Goal: Task Accomplishment & Management: Manage account settings

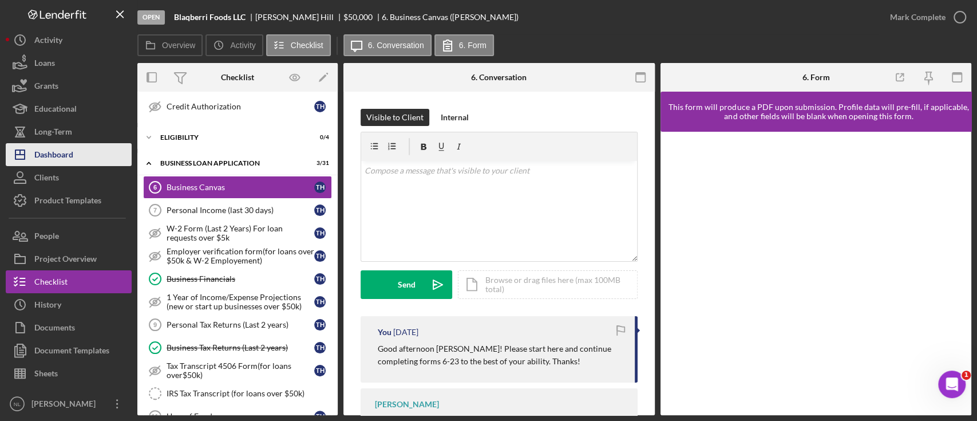
click at [81, 153] on button "Icon/Dashboard Dashboard" at bounding box center [69, 154] width 126 height 23
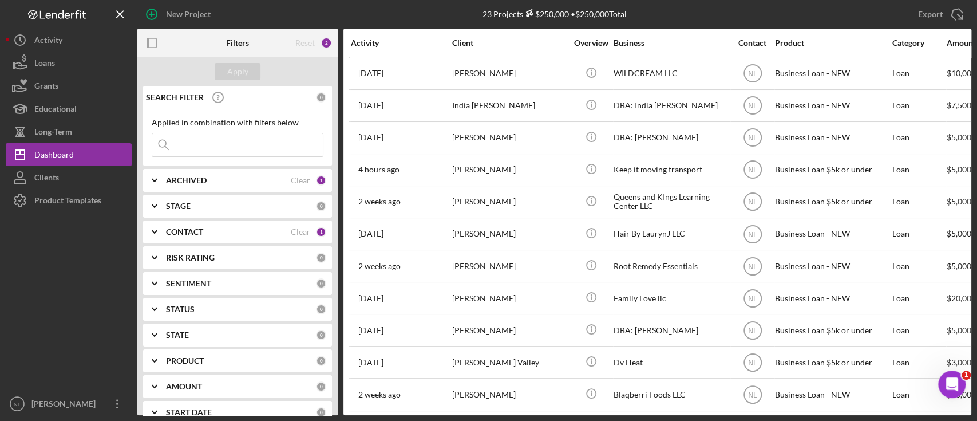
click at [209, 141] on input at bounding box center [237, 144] width 171 height 23
click at [199, 169] on div "ARCHIVED Clear 1" at bounding box center [246, 180] width 160 height 23
click at [196, 314] on div "CONTACT Clear 1" at bounding box center [246, 306] width 160 height 23
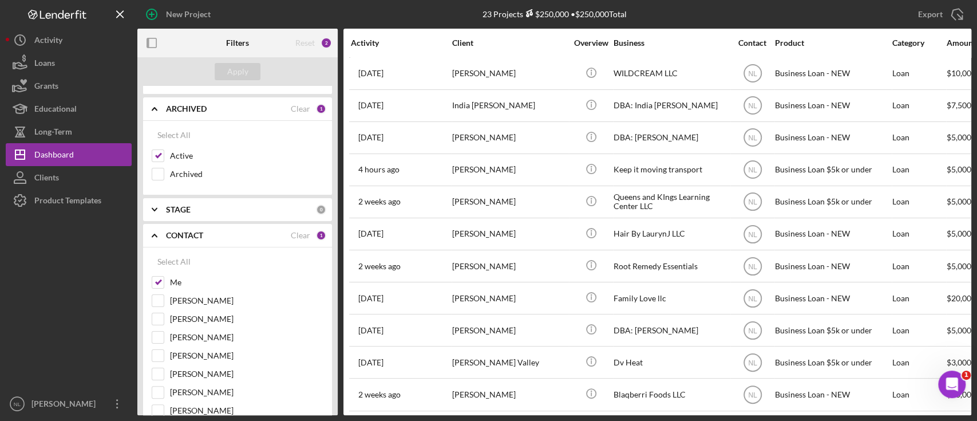
scroll to position [73, 0]
click at [161, 277] on input "Me" at bounding box center [157, 280] width 11 height 11
checkbox input "false"
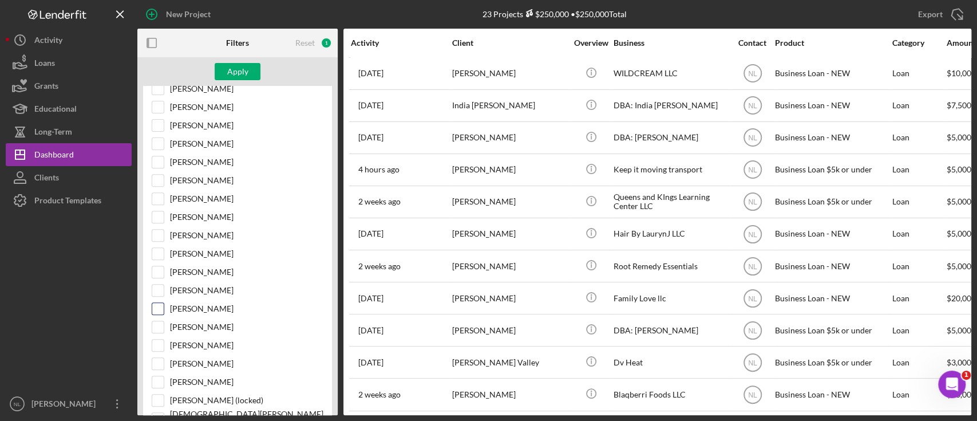
scroll to position [302, 0]
click at [159, 287] on input "[PERSON_NAME]" at bounding box center [157, 289] width 11 height 11
checkbox input "true"
click at [242, 76] on div "Apply" at bounding box center [237, 71] width 21 height 17
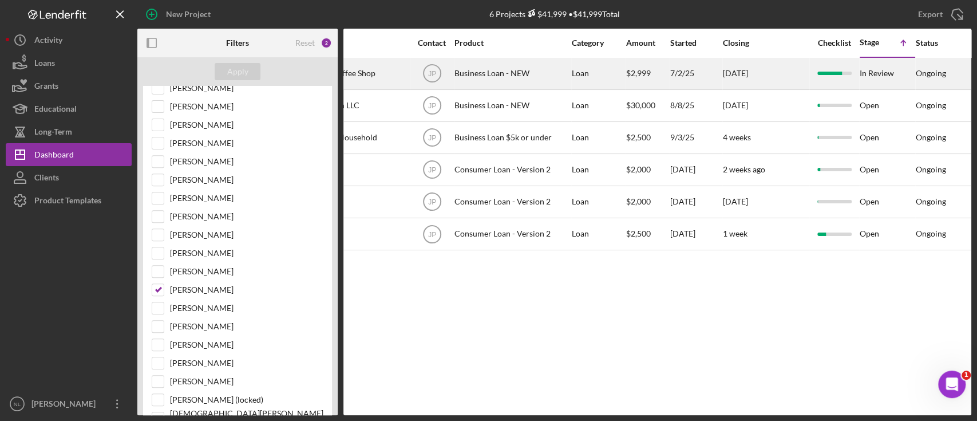
scroll to position [0, 0]
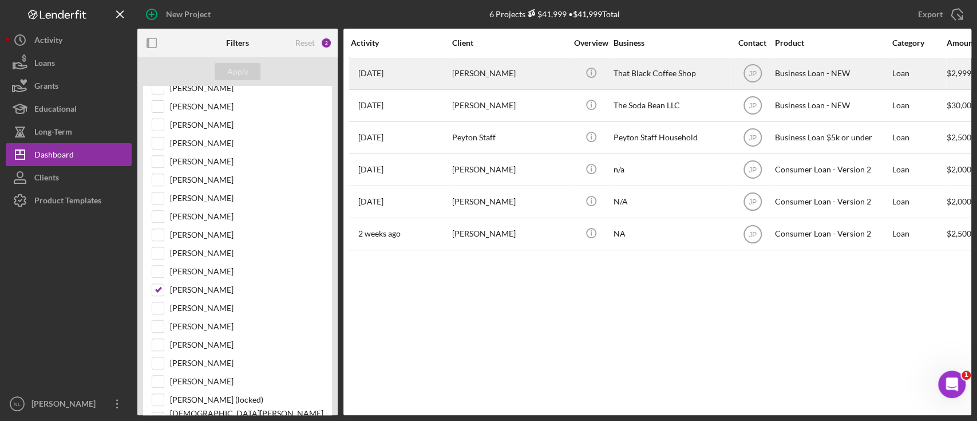
click at [461, 67] on div "[PERSON_NAME]" at bounding box center [509, 73] width 114 height 30
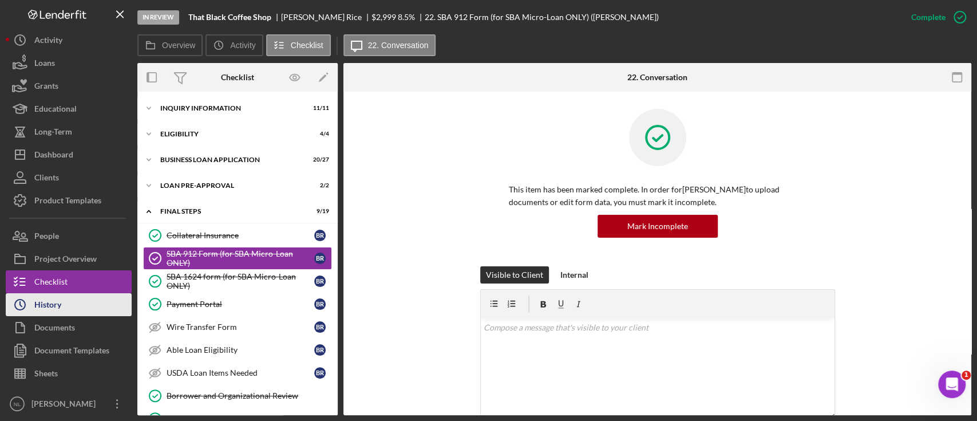
scroll to position [4, 0]
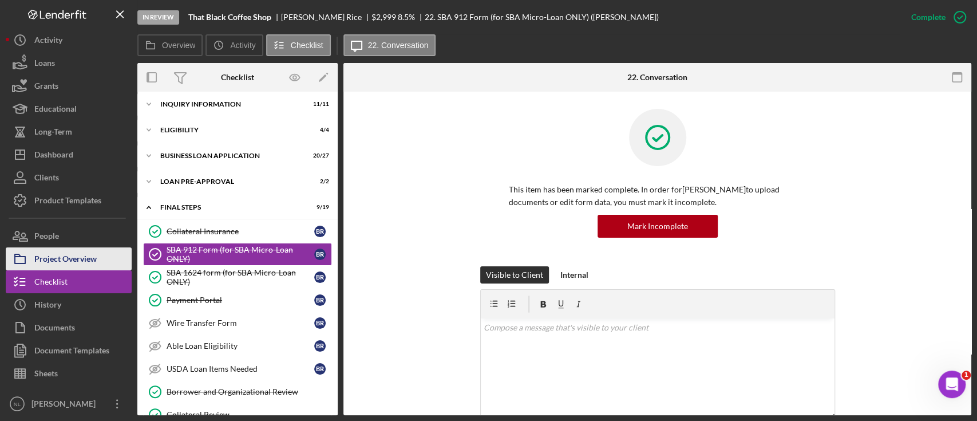
click at [84, 256] on div "Project Overview" at bounding box center [65, 260] width 62 height 26
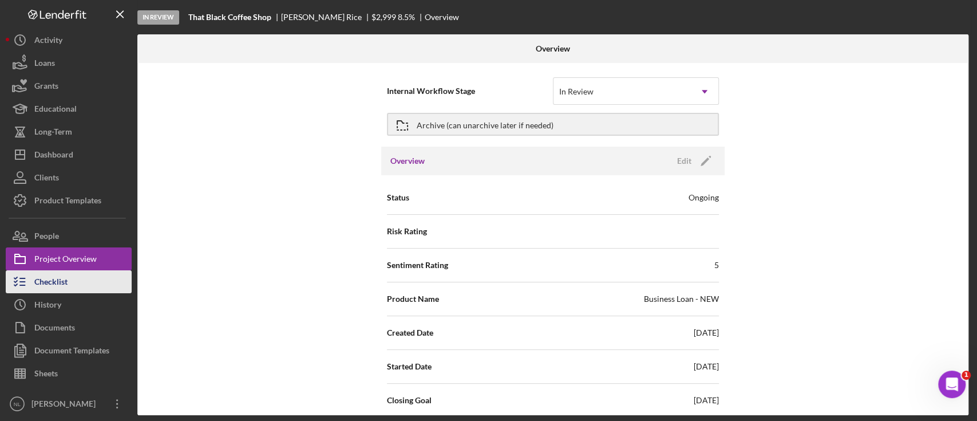
click at [79, 276] on button "Checklist" at bounding box center [69, 281] width 126 height 23
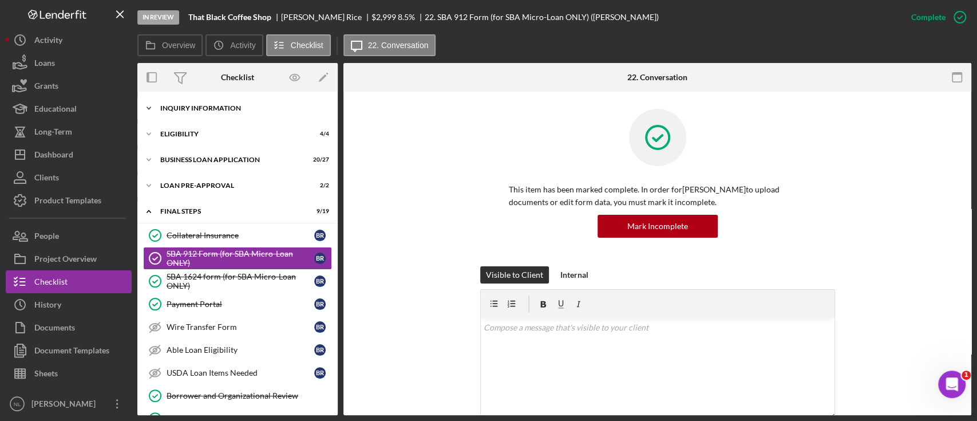
click at [225, 117] on div "Icon/Expander INQUIRY INFORMATION 11 / 11" at bounding box center [237, 108] width 200 height 23
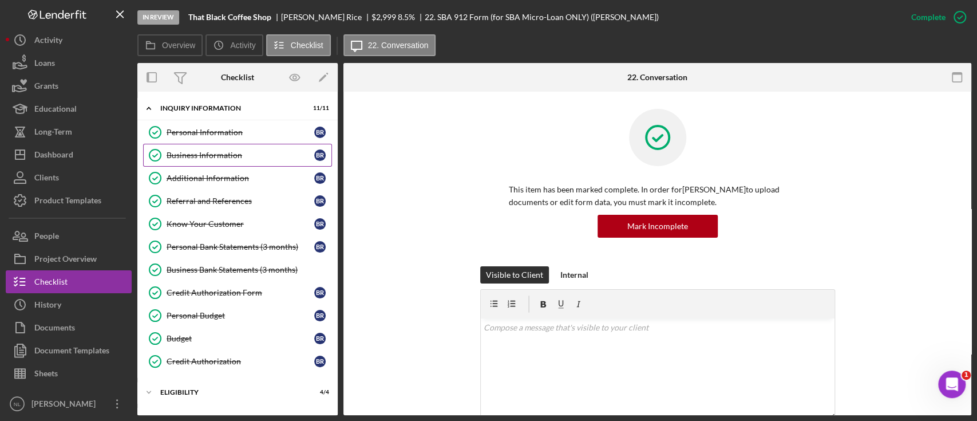
click at [239, 165] on link "Business Information Business Information B R" at bounding box center [237, 155] width 189 height 23
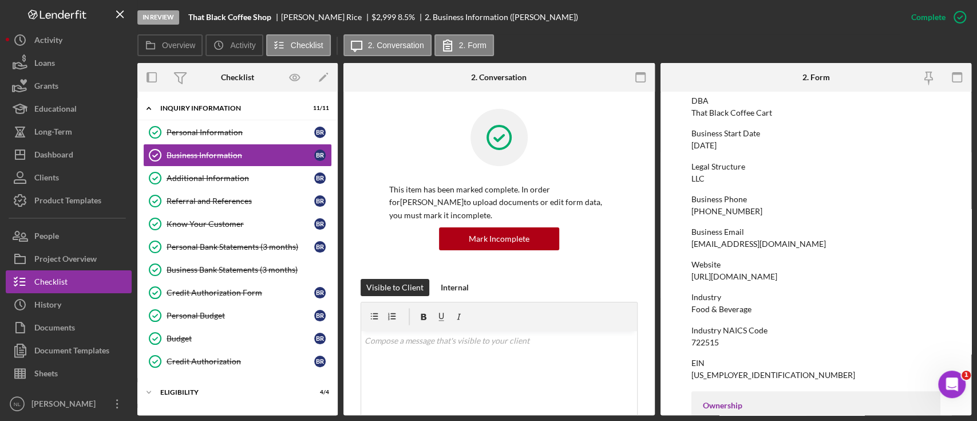
scroll to position [104, 0]
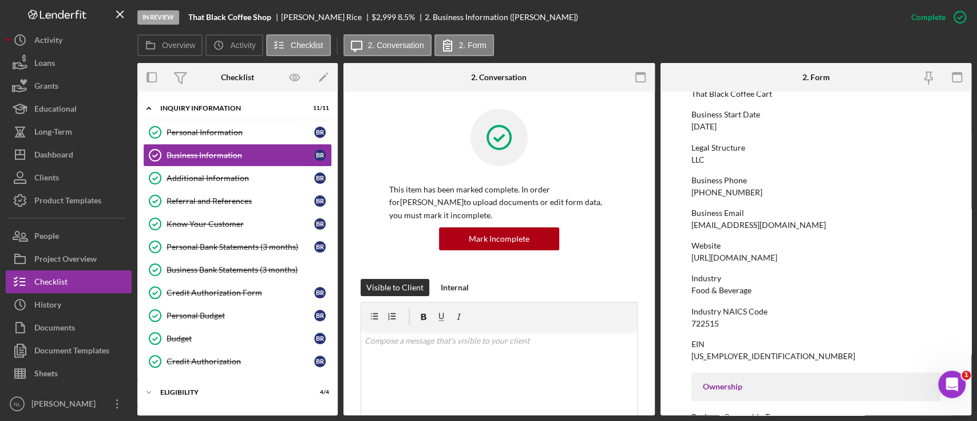
click at [717, 192] on div "[PHONE_NUMBER]" at bounding box center [726, 192] width 71 height 9
copy div "[PHONE_NUMBER]"
click at [754, 258] on div "[URL][DOMAIN_NAME]" at bounding box center [734, 257] width 86 height 9
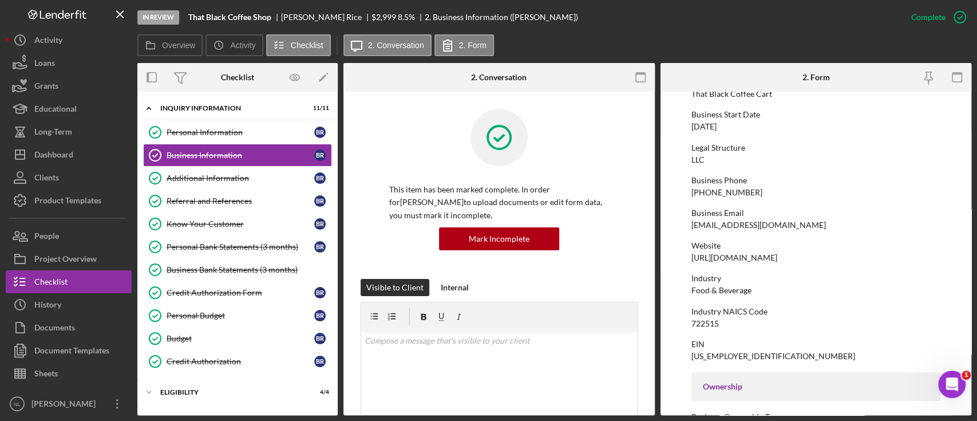
click at [754, 258] on div "[URL][DOMAIN_NAME]" at bounding box center [734, 257] width 86 height 9
copy div "[URL][DOMAIN_NAME]"
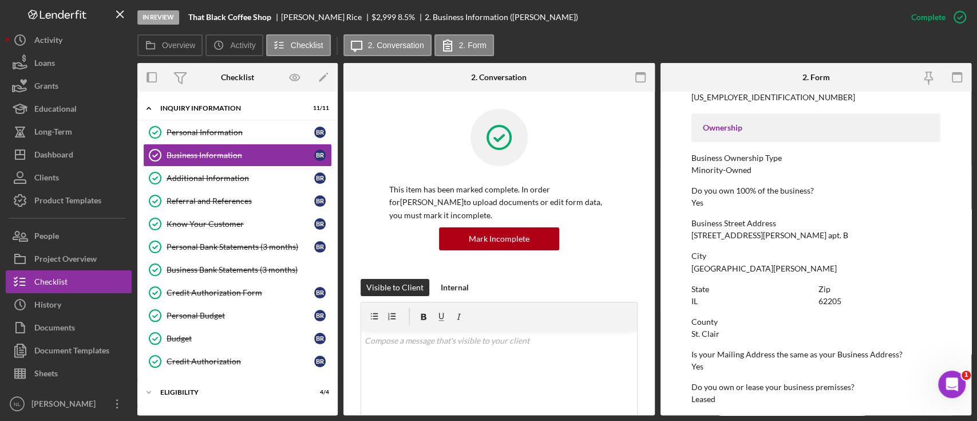
click at [748, 236] on div "[STREET_ADDRESS][PERSON_NAME] apt. B" at bounding box center [769, 235] width 157 height 9
copy div "[STREET_ADDRESS][PERSON_NAME] apt. B"
drag, startPoint x: 271, startPoint y: 18, endPoint x: 188, endPoint y: 20, distance: 82.4
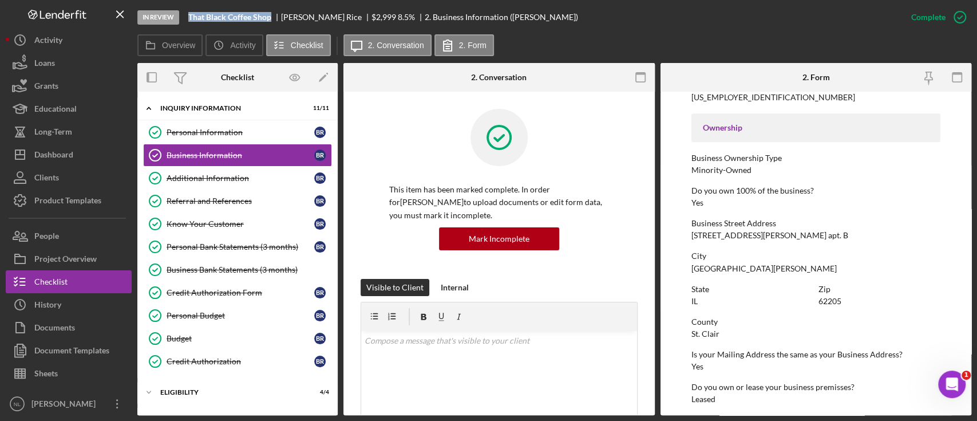
click at [188, 20] on b "That Black Coffee Shop" at bounding box center [229, 17] width 83 height 9
copy b "That Black Coffee Shop"
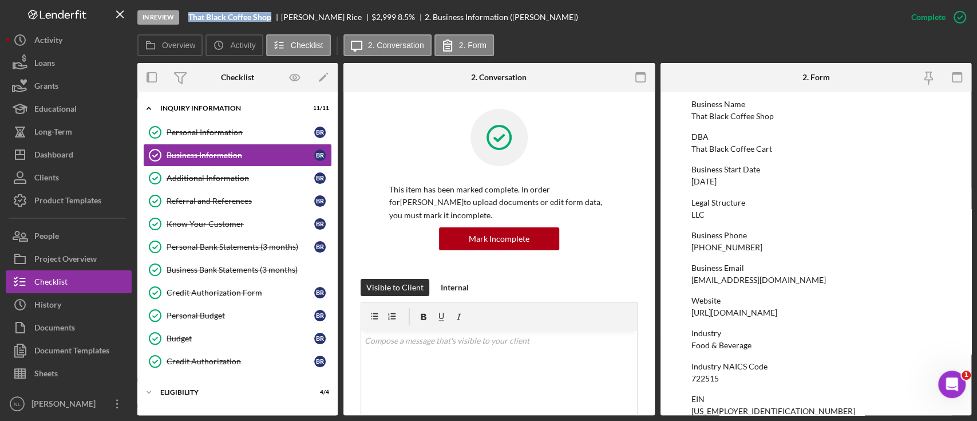
scroll to position [0, 0]
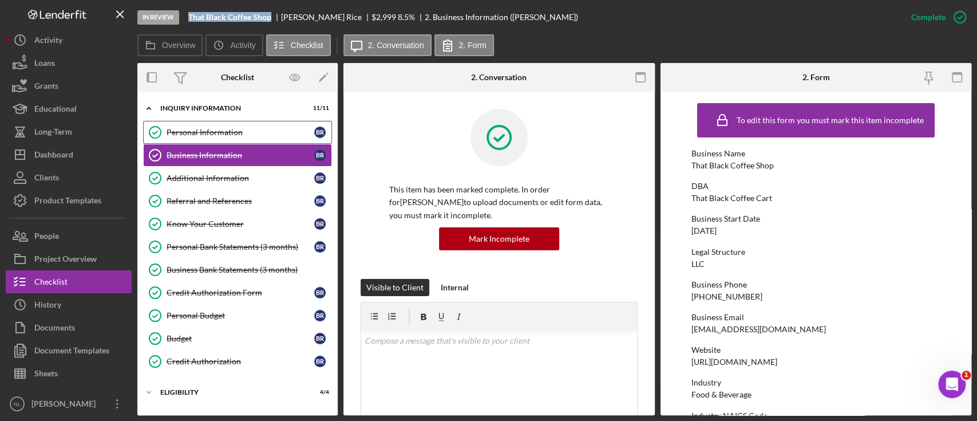
click at [232, 133] on div "Personal Information" at bounding box center [241, 132] width 148 height 9
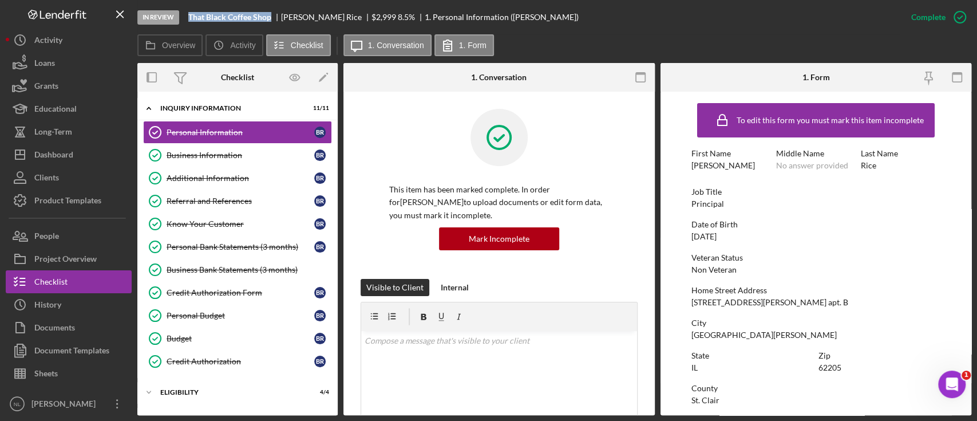
scroll to position [211, 0]
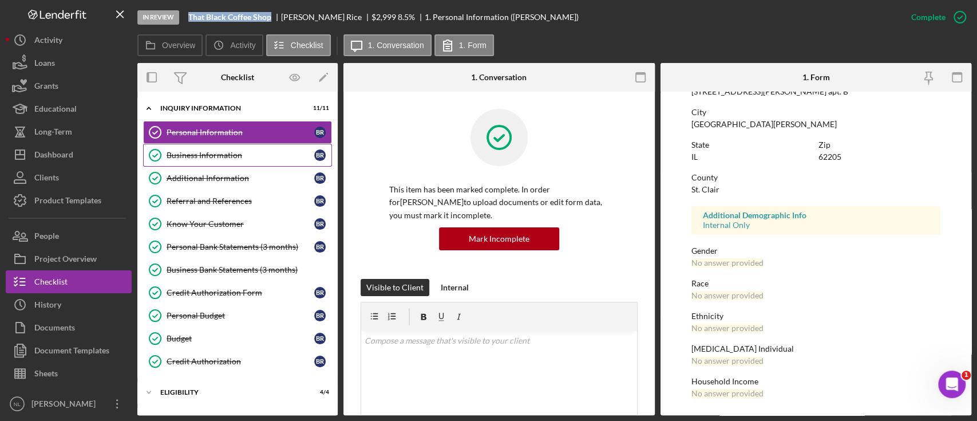
click at [181, 156] on div "Business Information" at bounding box center [241, 155] width 148 height 9
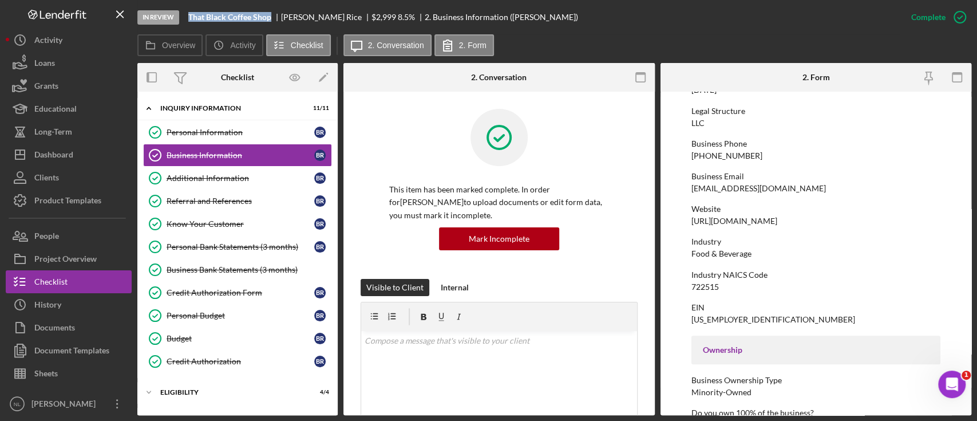
scroll to position [157, 0]
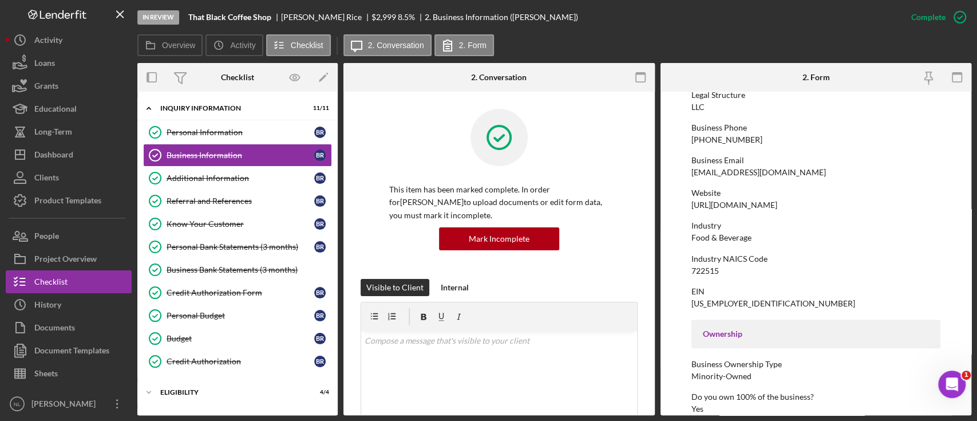
click at [708, 267] on div "722515" at bounding box center [704, 270] width 27 height 9
copy div "722515"
click at [244, 157] on div "Business Information" at bounding box center [241, 155] width 148 height 9
click at [212, 184] on link "Additional Information Additional Information B R" at bounding box center [237, 178] width 189 height 23
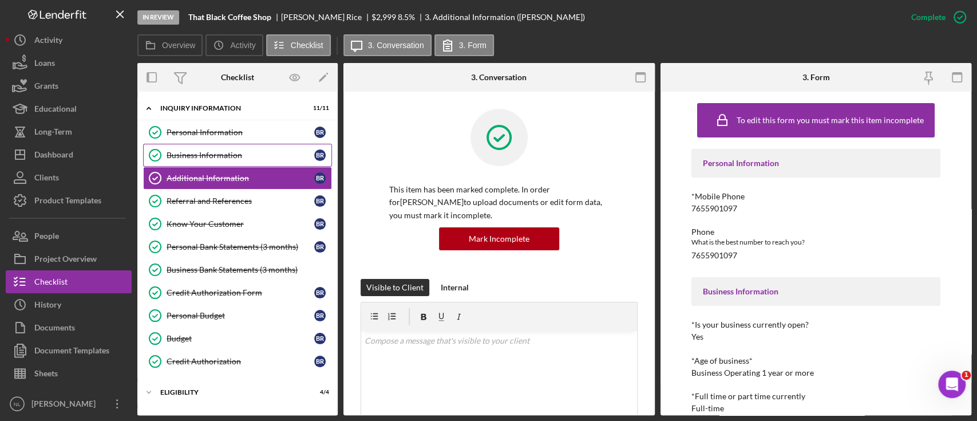
click at [234, 156] on div "Business Information" at bounding box center [241, 155] width 148 height 9
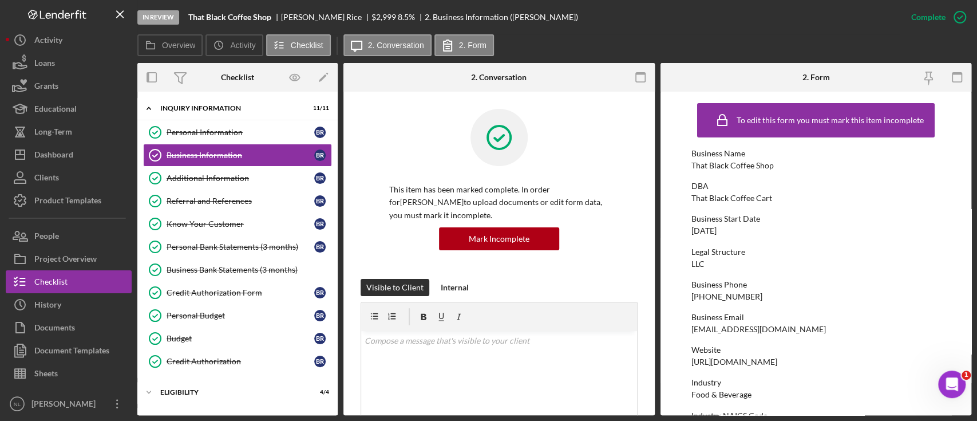
click at [699, 230] on div "[DATE]" at bounding box center [703, 230] width 25 height 9
copy div "[DATE]"
click at [220, 179] on div "Additional Information" at bounding box center [241, 177] width 148 height 9
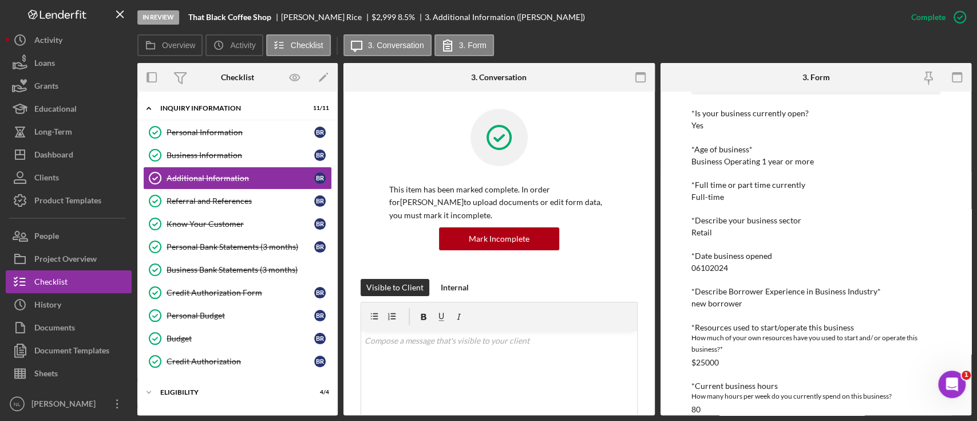
scroll to position [212, 0]
click at [242, 164] on link "Business Information Business Information B R" at bounding box center [237, 155] width 189 height 23
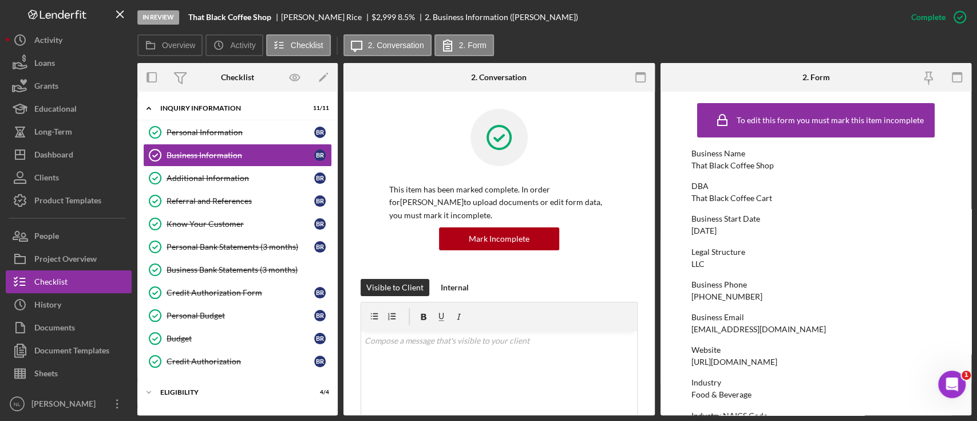
scroll to position [540, 0]
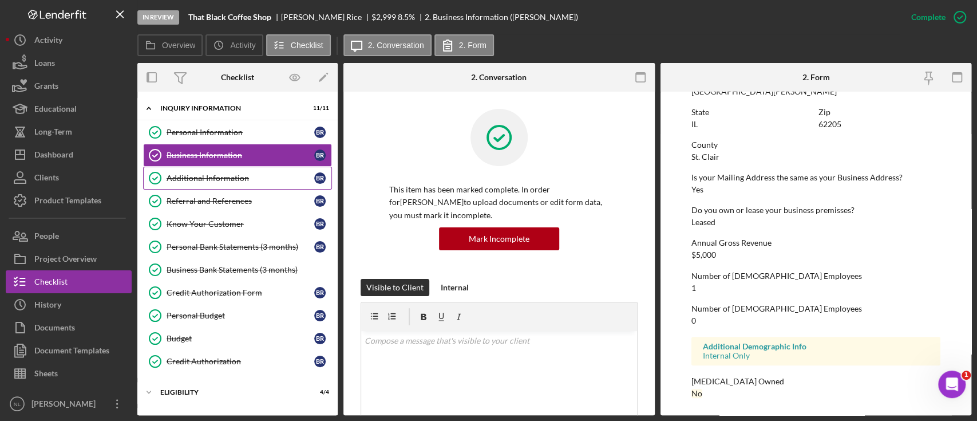
click at [275, 182] on link "Additional Information Additional Information B R" at bounding box center [237, 178] width 189 height 23
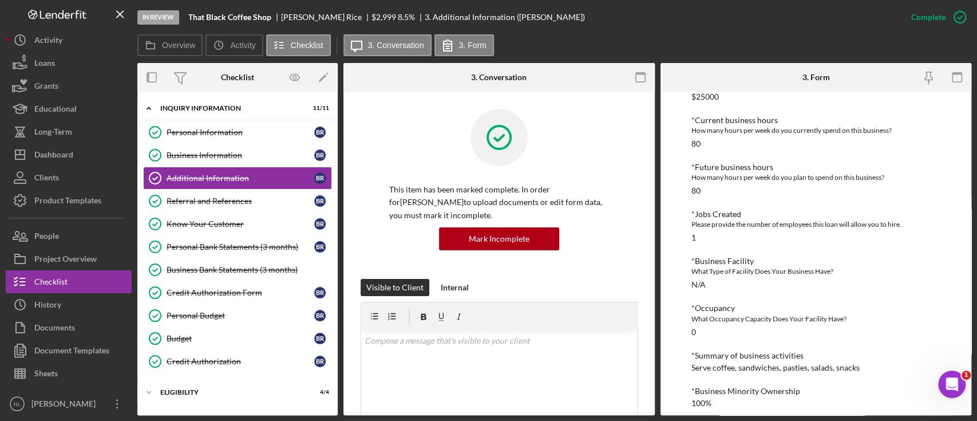
scroll to position [522, 0]
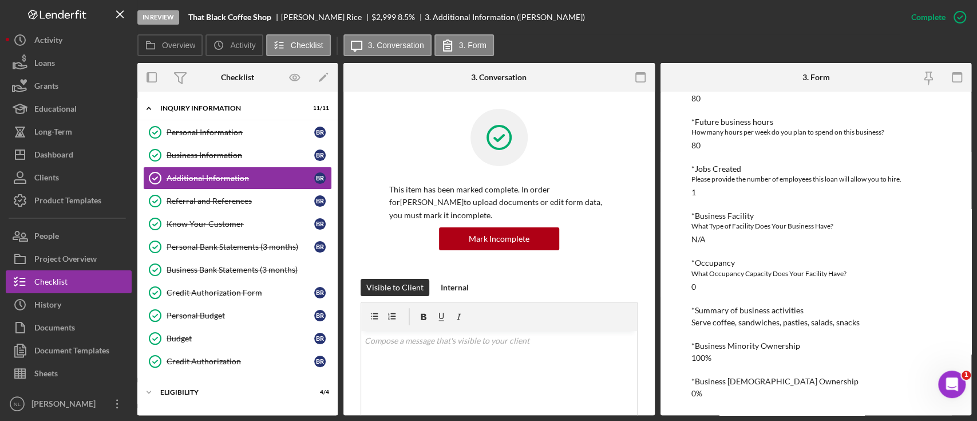
click at [750, 320] on div "Serve coffee, sandwiches, pasties, salads, snacks" at bounding box center [775, 322] width 168 height 9
copy div "Serve coffee, sandwiches, pasties, salads, snacks"
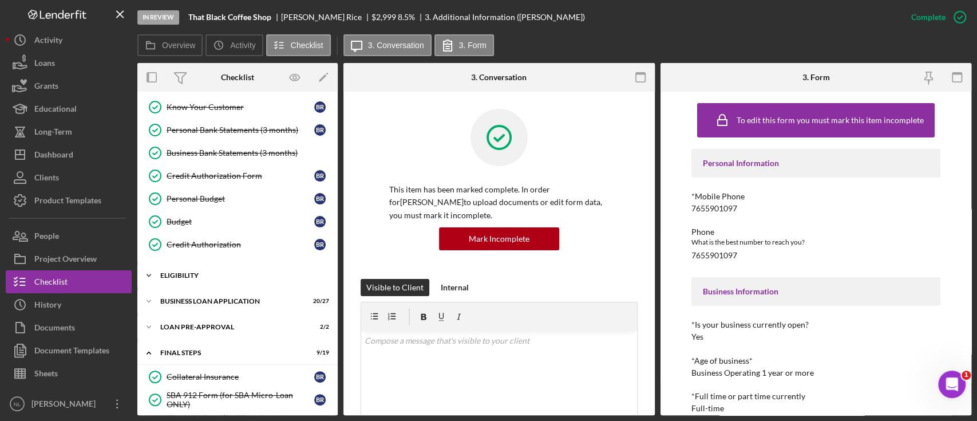
scroll to position [122, 0]
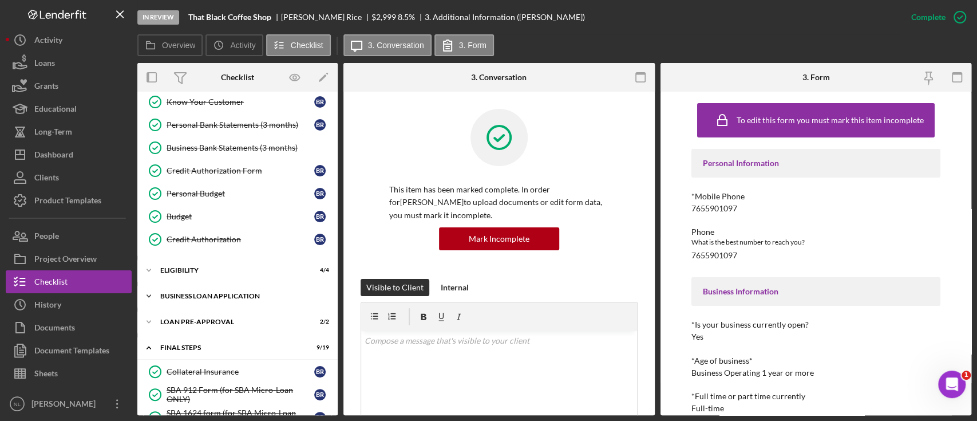
click at [203, 292] on div "BUSINESS LOAN APPLICATION" at bounding box center [241, 295] width 163 height 7
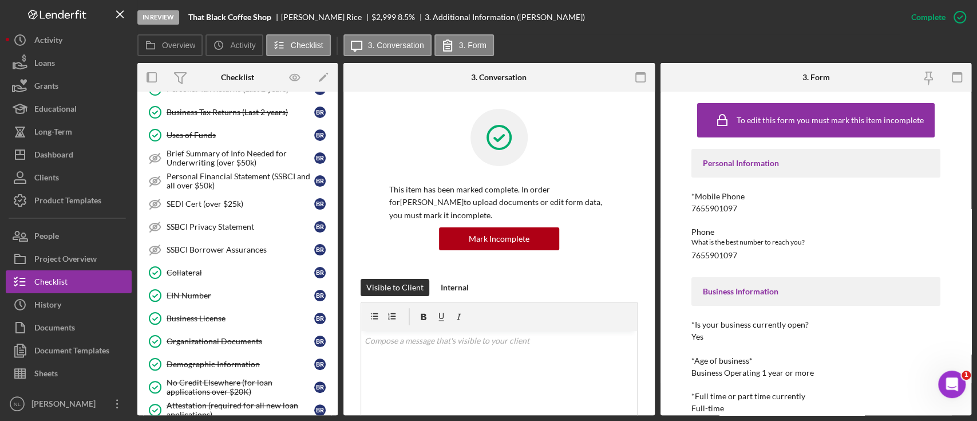
scroll to position [535, 0]
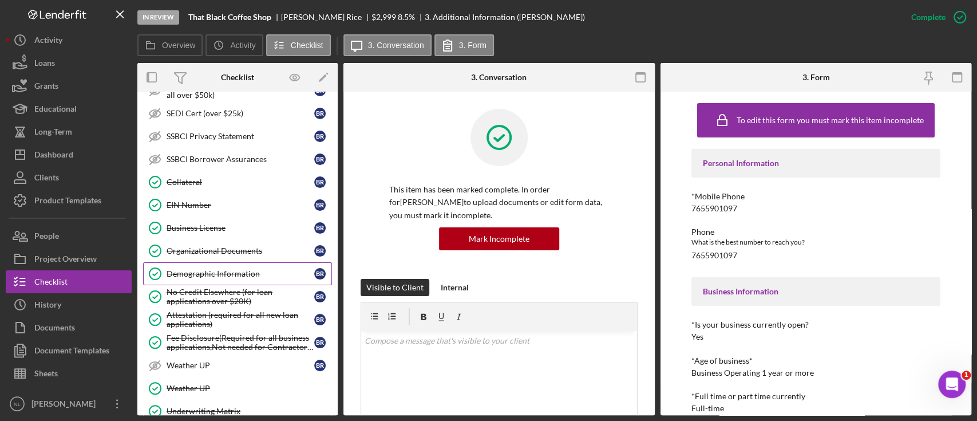
click at [232, 272] on div "Demographic Information" at bounding box center [241, 273] width 148 height 9
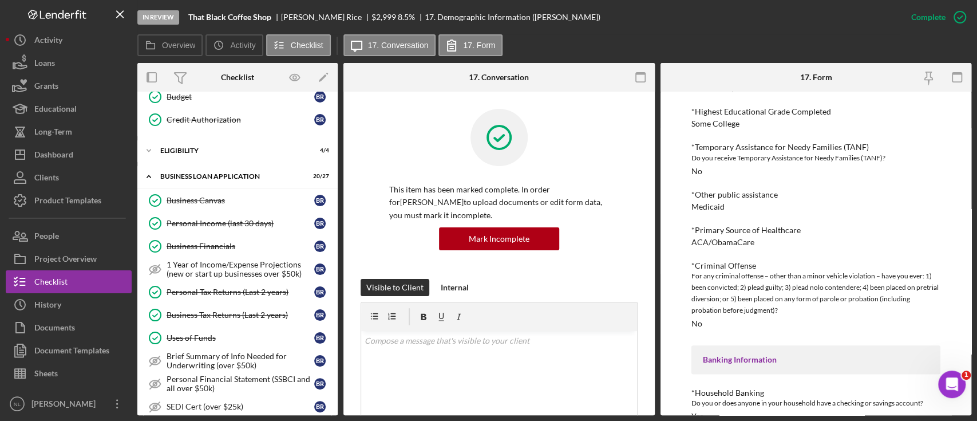
scroll to position [238, 0]
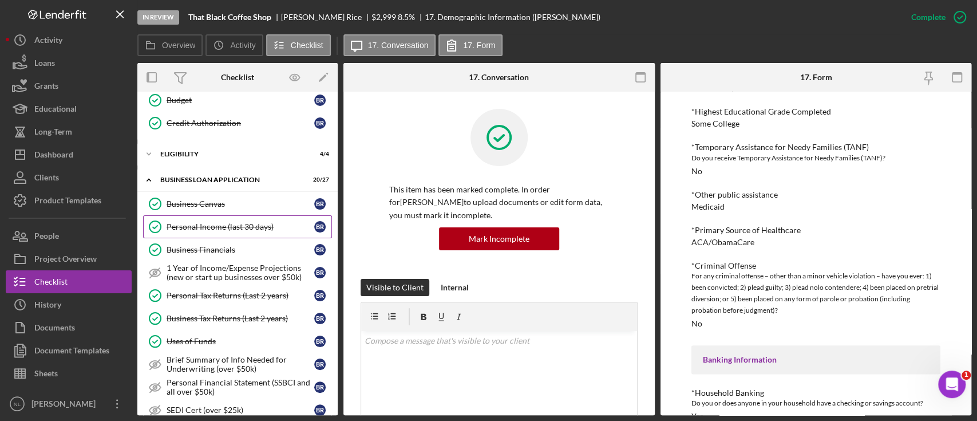
click at [226, 224] on div "Personal Income (last 30 days)" at bounding box center [241, 226] width 148 height 9
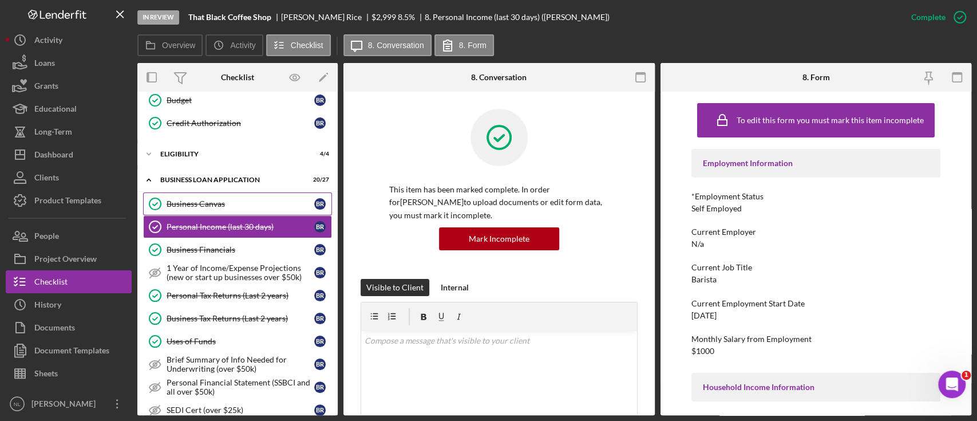
click at [209, 195] on link "Business Canvas Business Canvas B R" at bounding box center [237, 203] width 189 height 23
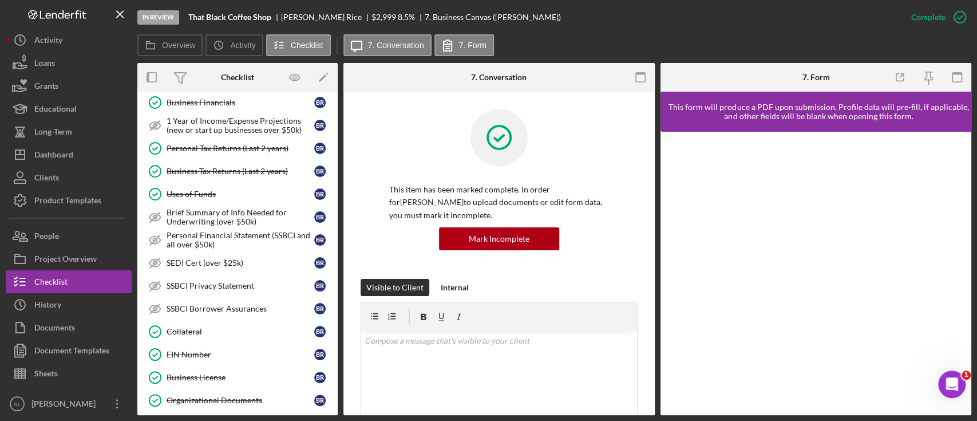
scroll to position [492, 0]
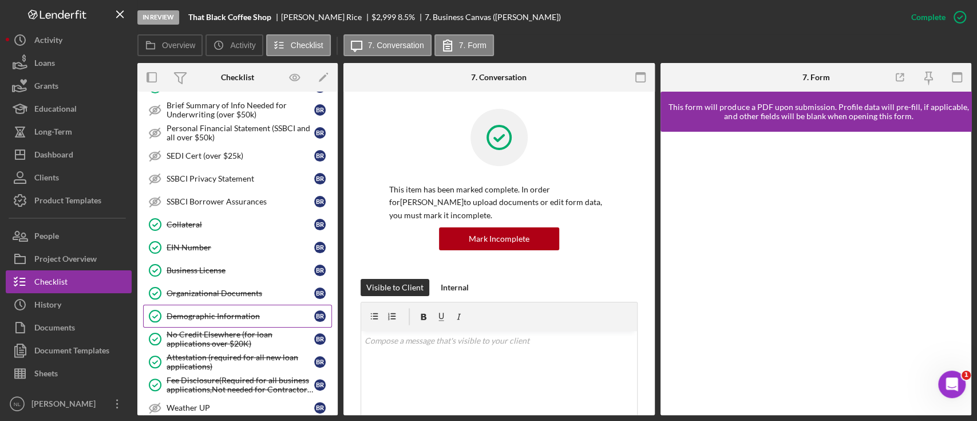
click at [211, 315] on div "Demographic Information" at bounding box center [241, 315] width 148 height 9
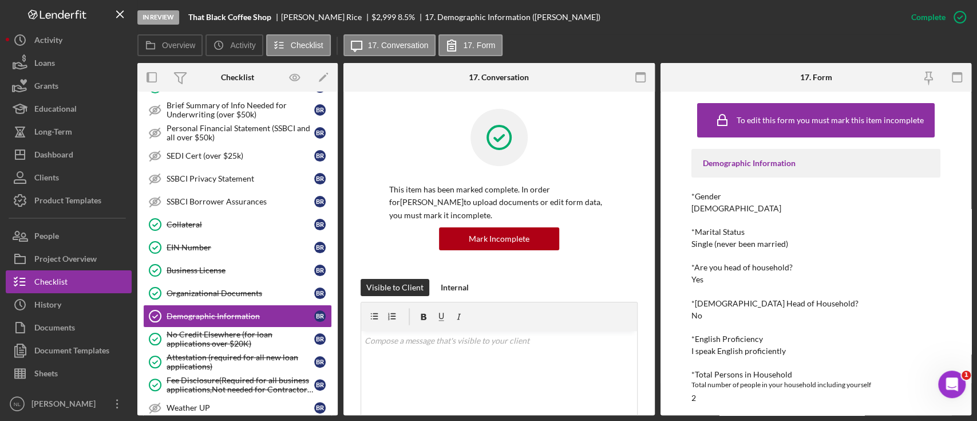
click at [891, 263] on div "*Are you head of household?" at bounding box center [815, 267] width 249 height 9
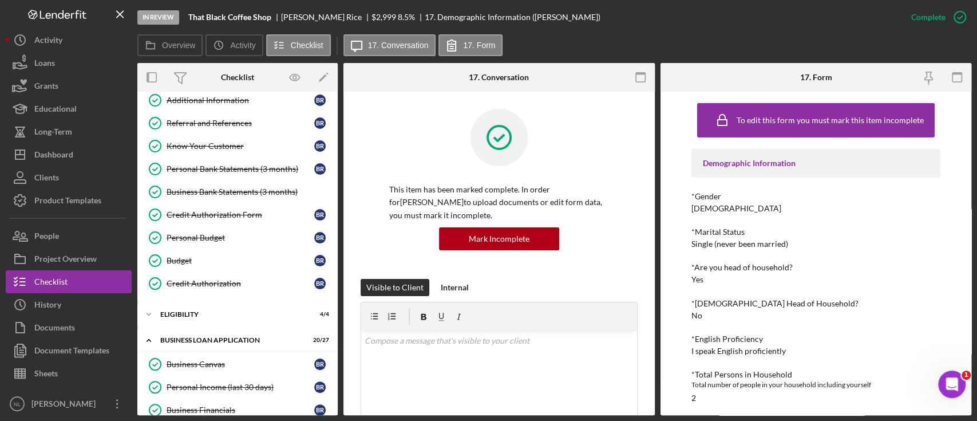
scroll to position [78, 0]
click at [244, 384] on div "Personal Income (last 30 days)" at bounding box center [241, 386] width 148 height 9
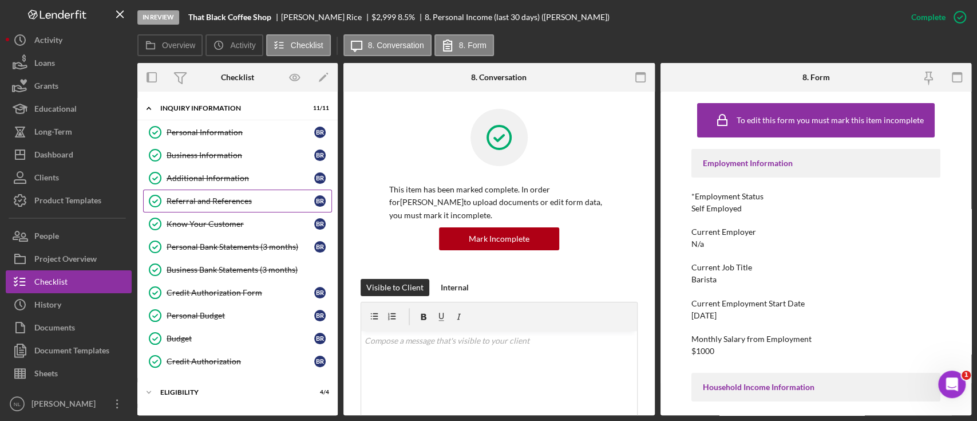
click at [212, 204] on div "Referral and References" at bounding box center [241, 200] width 148 height 9
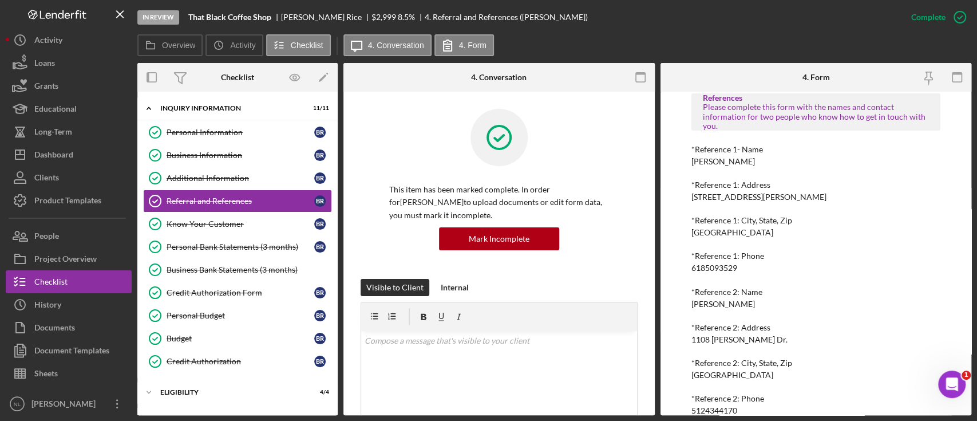
scroll to position [196, 0]
click at [729, 268] on div "6185093529" at bounding box center [714, 267] width 46 height 9
copy div "6185093529"
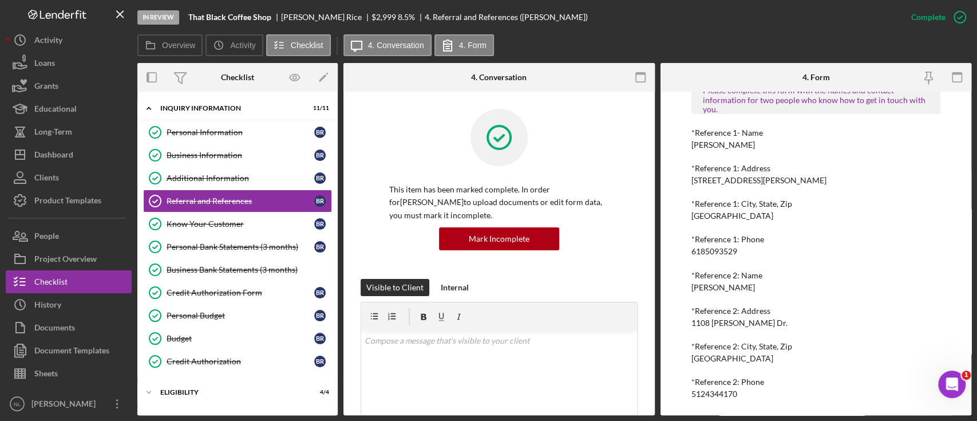
click at [724, 394] on div "5124344170" at bounding box center [714, 393] width 46 height 9
copy div "5124344170 Logo-Reversed Created with Sketch. Icon/Menu Close Icon/Dashboard Da…"
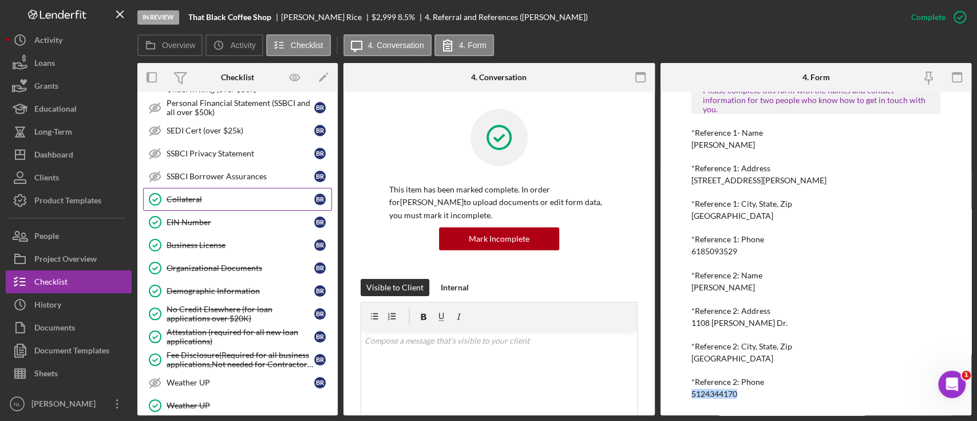
scroll to position [712, 0]
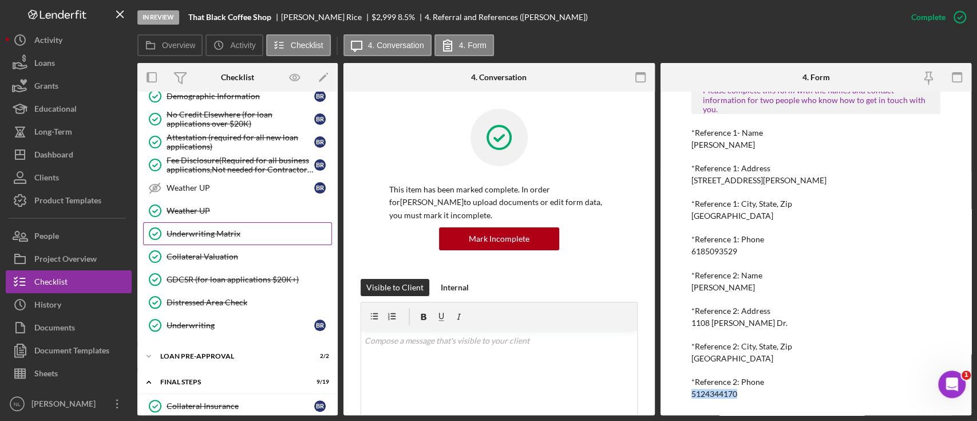
click at [229, 236] on link "Underwriting Matrix Underwriting Matrix" at bounding box center [237, 233] width 189 height 23
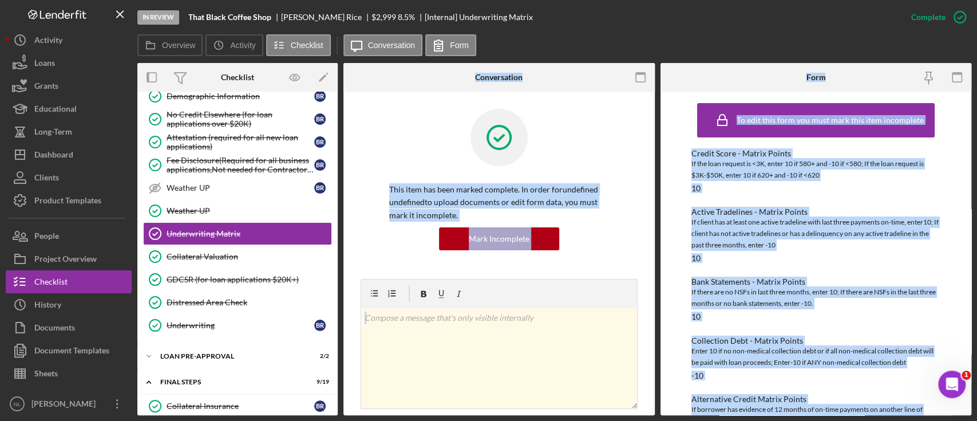
click at [756, 230] on div "If client has at least one active tradeline with last three payments on-time, e…" at bounding box center [815, 233] width 249 height 34
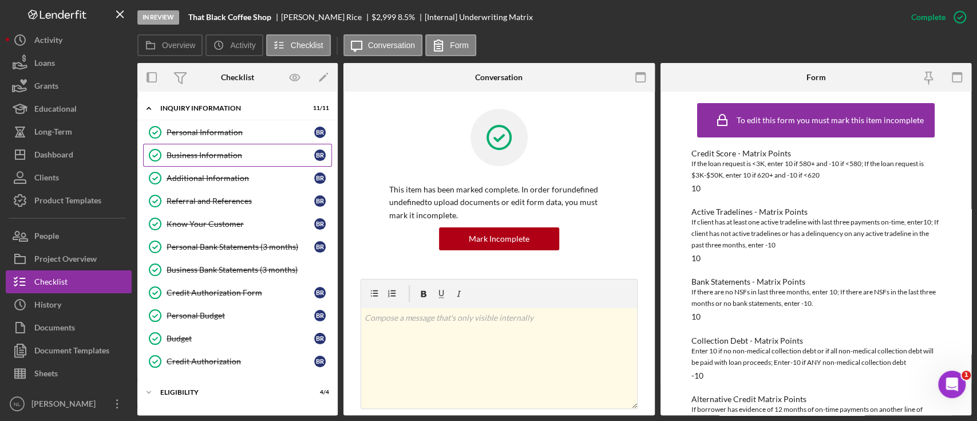
click at [222, 144] on link "Business Information Business Information B R" at bounding box center [237, 155] width 189 height 23
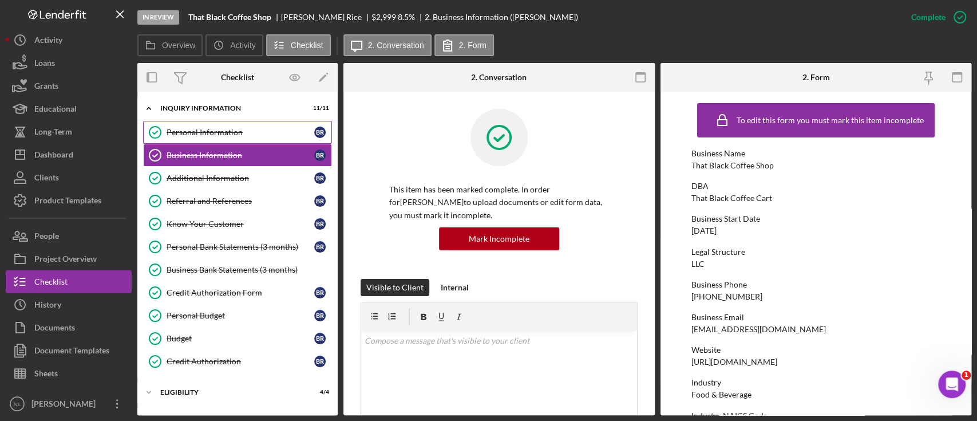
click at [220, 137] on link "Personal Information Personal Information B R" at bounding box center [237, 132] width 189 height 23
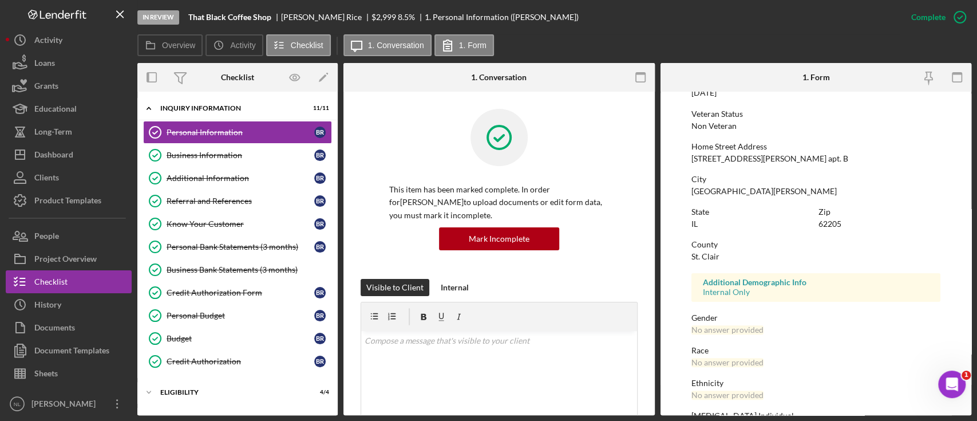
scroll to position [5, 0]
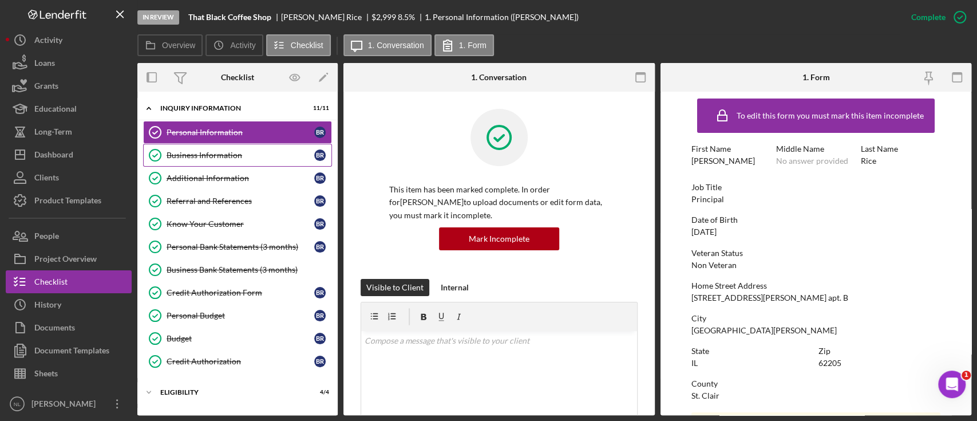
click at [262, 152] on div "Business Information" at bounding box center [241, 155] width 148 height 9
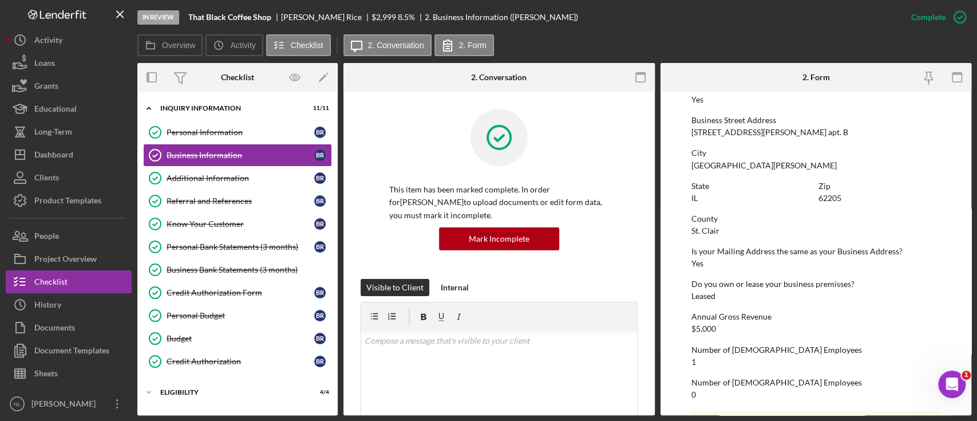
scroll to position [540, 0]
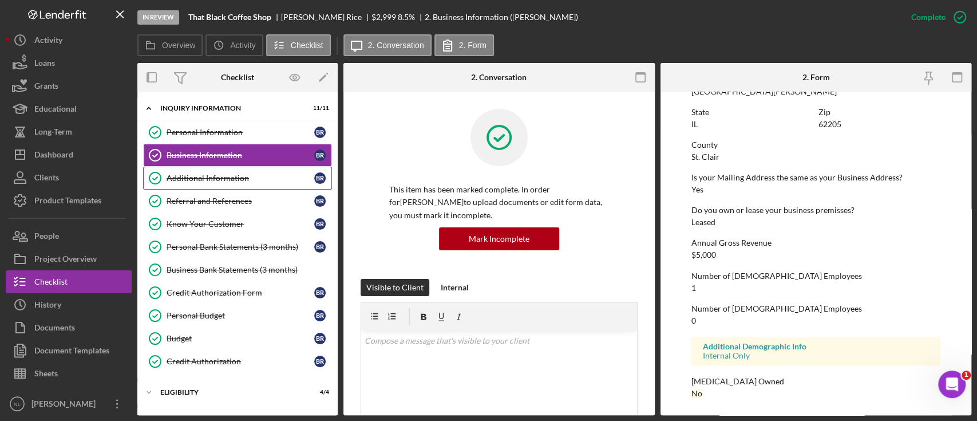
click at [203, 177] on div "Additional Information" at bounding box center [241, 177] width 148 height 9
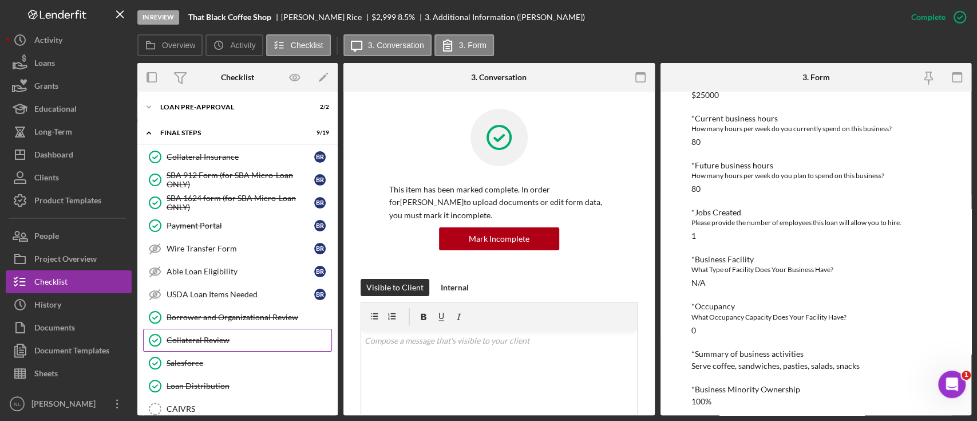
scroll to position [1156, 0]
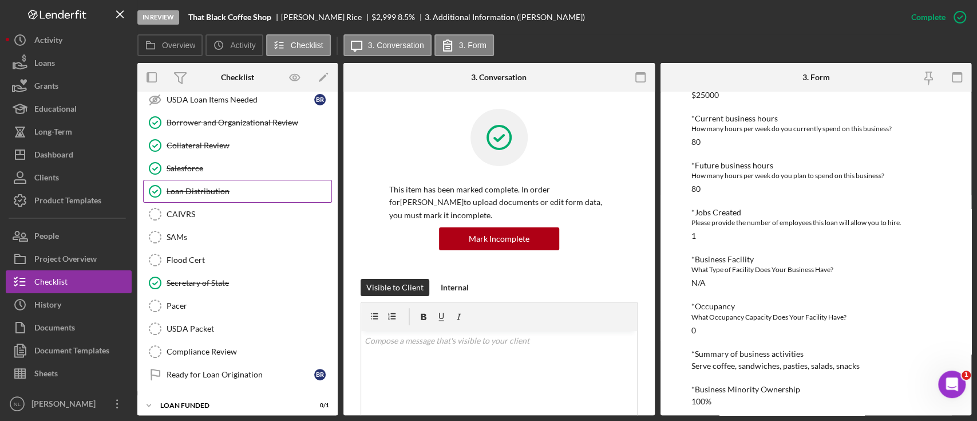
click at [238, 193] on link "Loan Distribution Loan Distribution" at bounding box center [237, 191] width 189 height 23
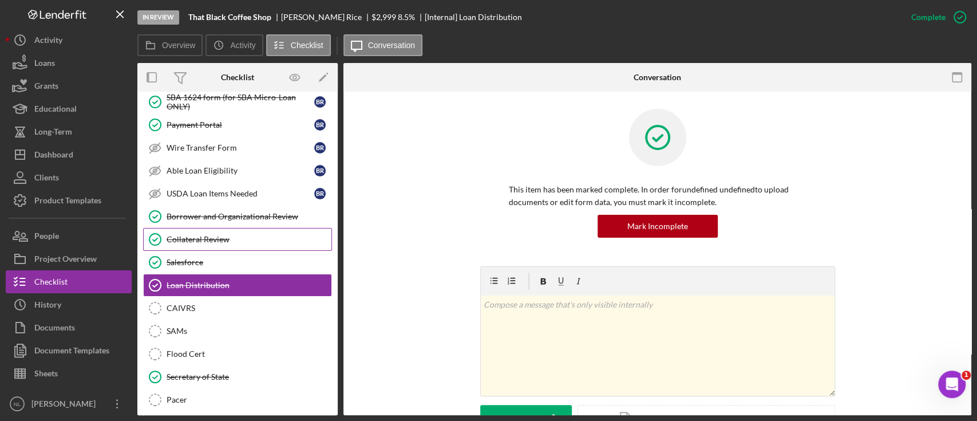
scroll to position [1061, 0]
click at [226, 251] on link "Salesforce Salesforce" at bounding box center [237, 262] width 189 height 23
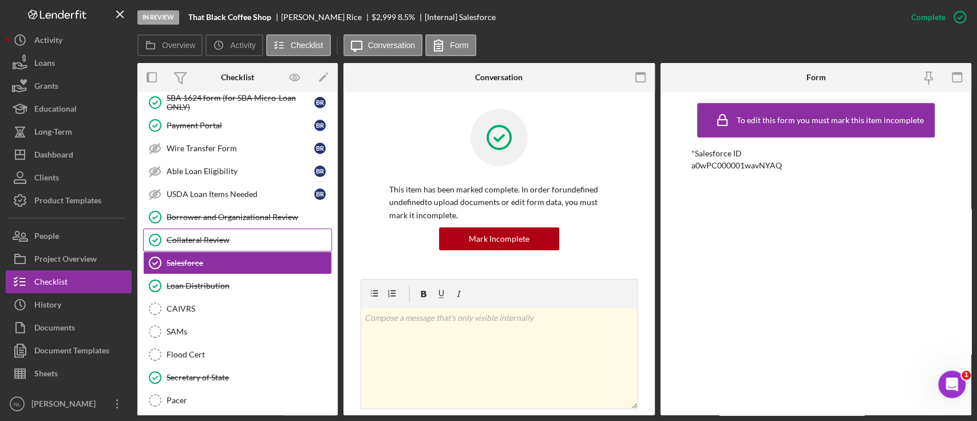
click at [218, 240] on link "Collateral Review Collateral Review" at bounding box center [237, 239] width 189 height 23
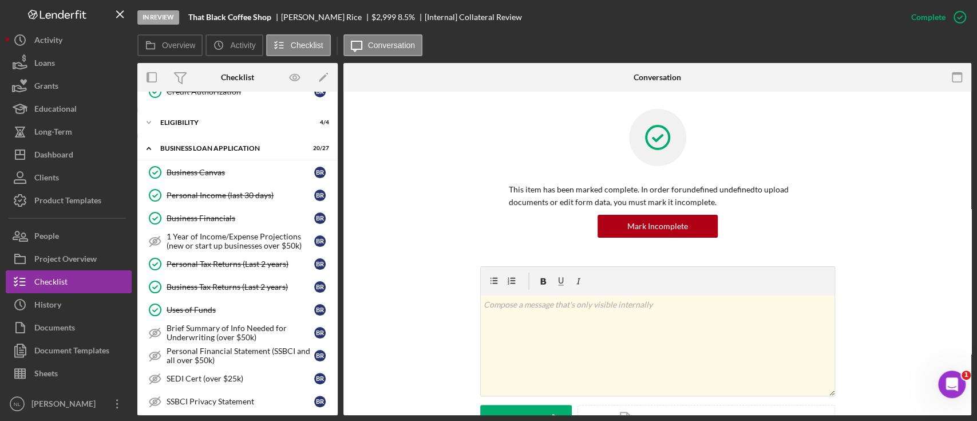
scroll to position [257, 0]
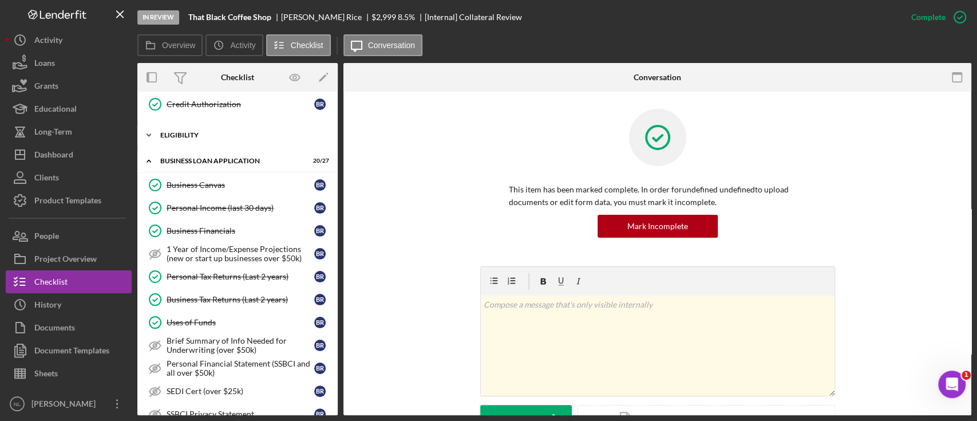
click at [220, 129] on div "Icon/Expander ELIGIBILITY 4 / 4" at bounding box center [237, 135] width 200 height 23
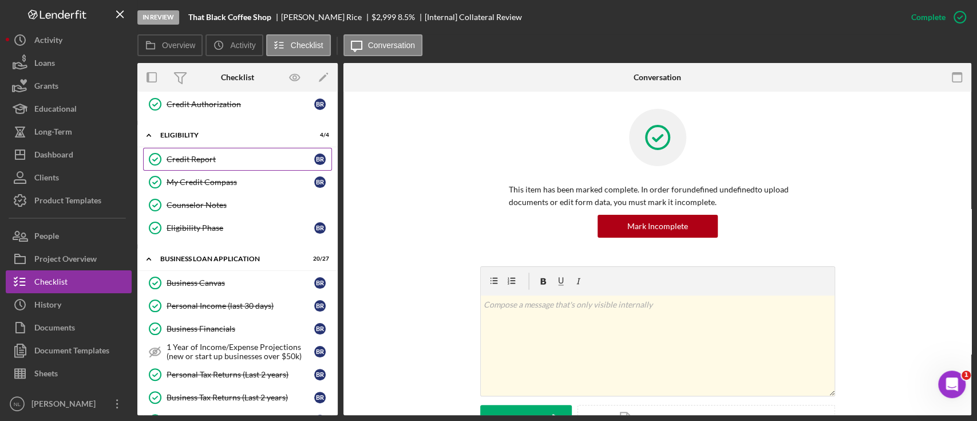
click at [220, 148] on link "Credit Report Credit Report B R" at bounding box center [237, 159] width 189 height 23
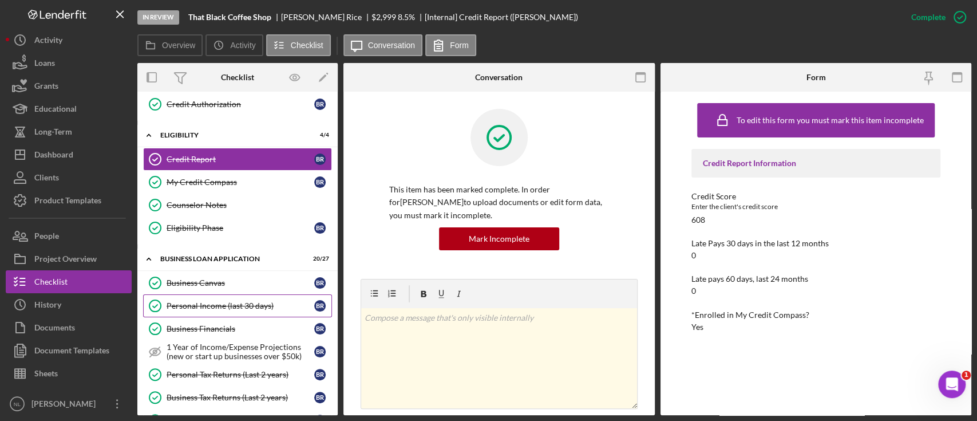
drag, startPoint x: 316, startPoint y: 309, endPoint x: 250, endPoint y: 300, distance: 66.5
click at [250, 300] on link "Personal Income (last 30 days) Personal Income (last 30 days) B R" at bounding box center [237, 305] width 189 height 23
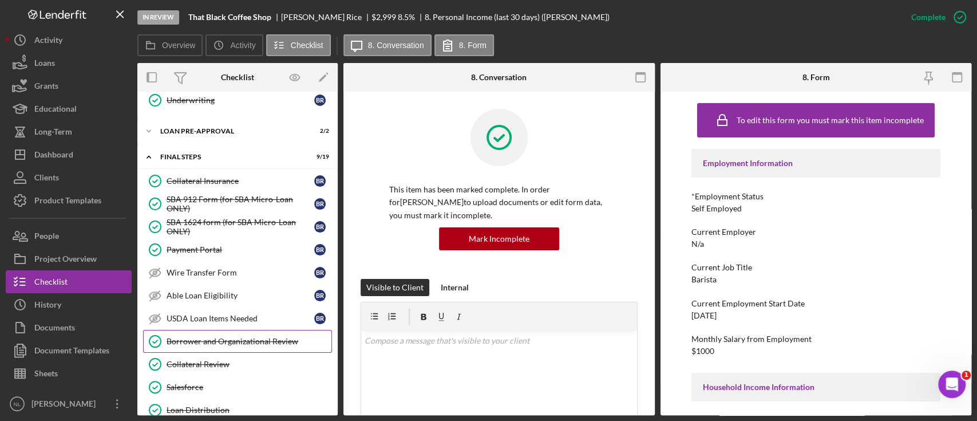
scroll to position [1030, 0]
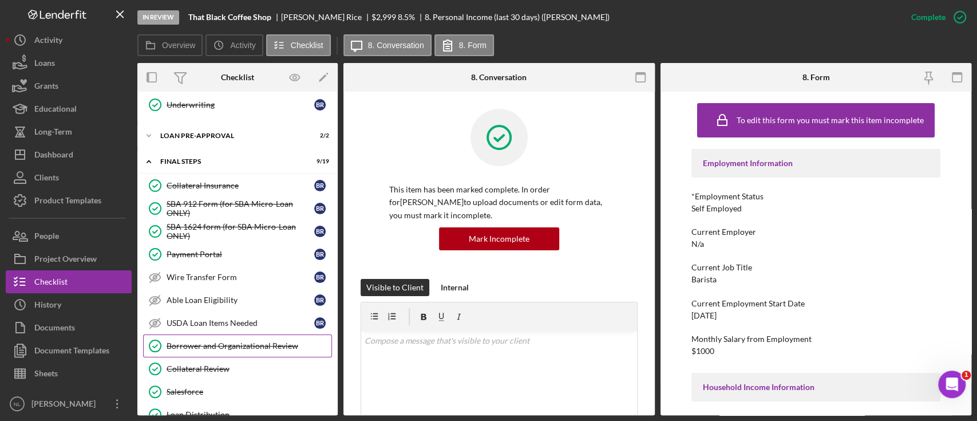
click at [256, 334] on link "Borrower and Organizational Review Borrower and Organizational Review" at bounding box center [237, 345] width 189 height 23
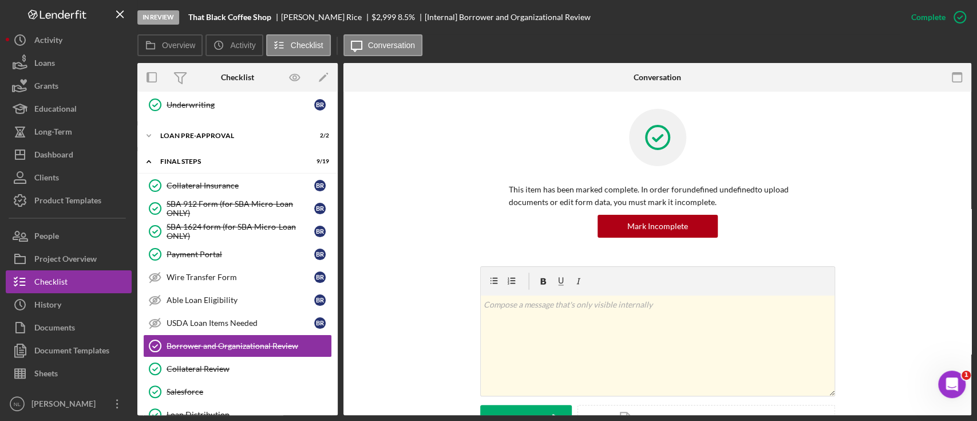
scroll to position [310, 0]
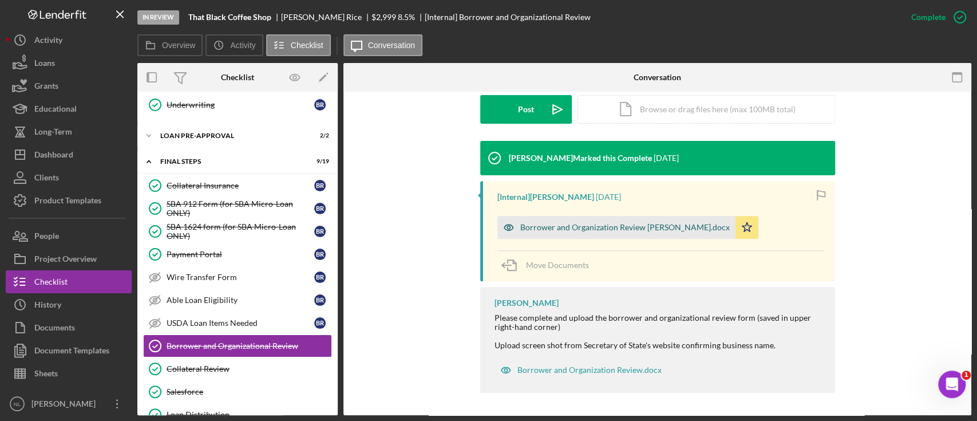
click at [570, 223] on div "Borrower and Organization Review [PERSON_NAME].docx" at bounding box center [624, 227] width 209 height 9
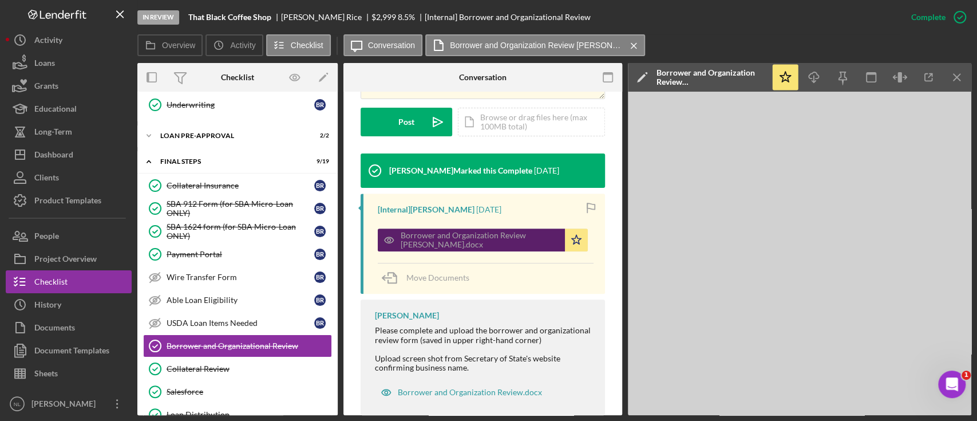
scroll to position [322, 0]
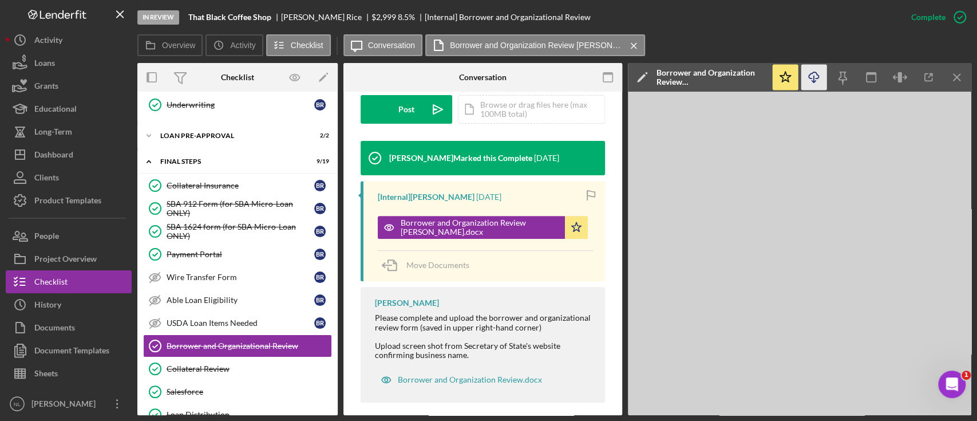
click at [821, 71] on icon "Icon/Download" at bounding box center [814, 78] width 26 height 26
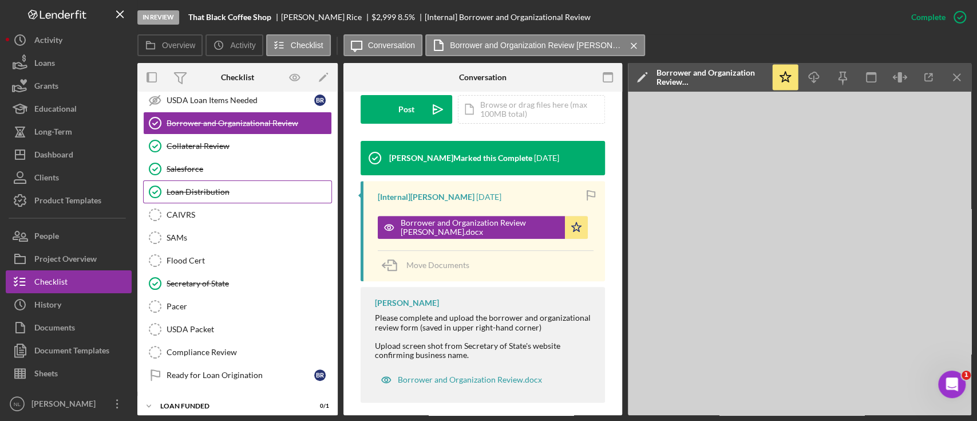
click at [211, 187] on div "Loan Distribution" at bounding box center [249, 191] width 165 height 9
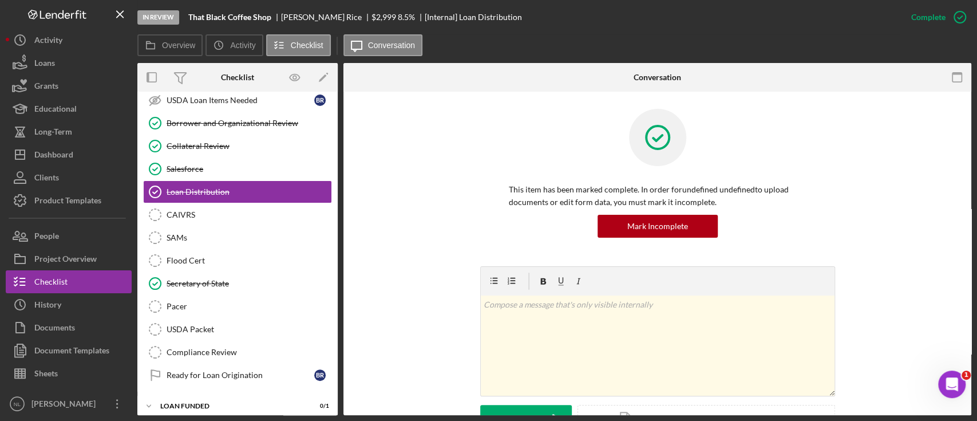
scroll to position [221, 0]
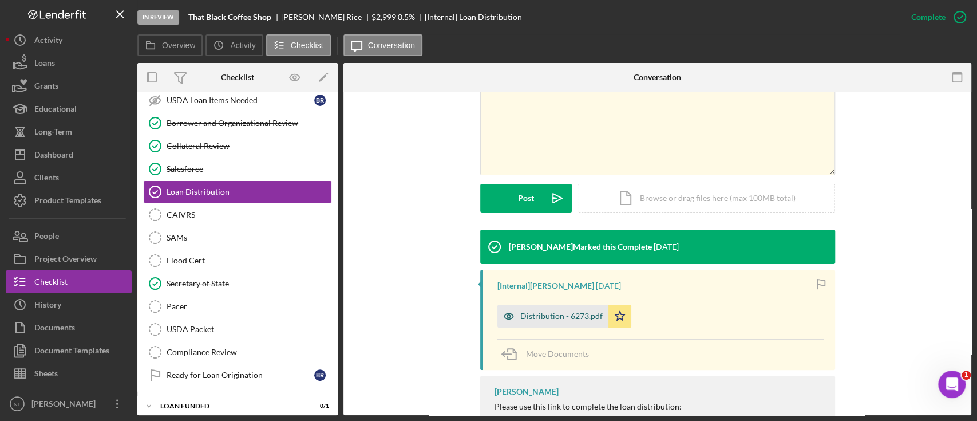
click at [558, 318] on div "Distribution - 6273.pdf" at bounding box center [561, 315] width 82 height 9
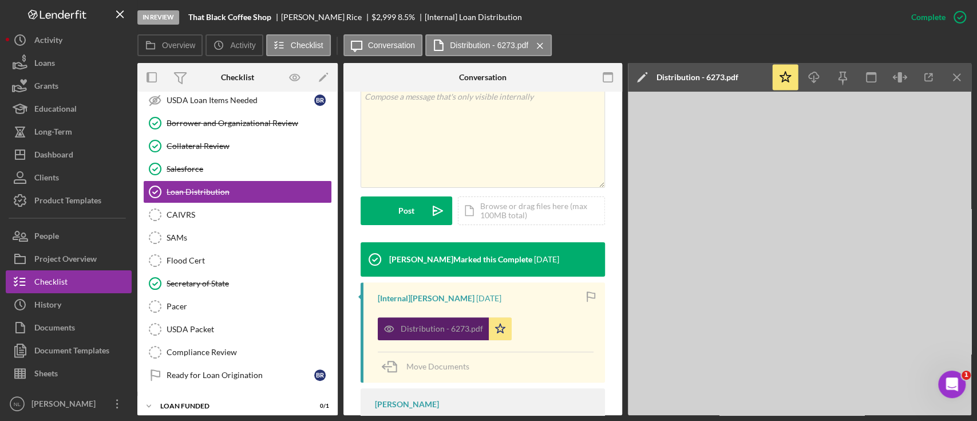
scroll to position [234, 0]
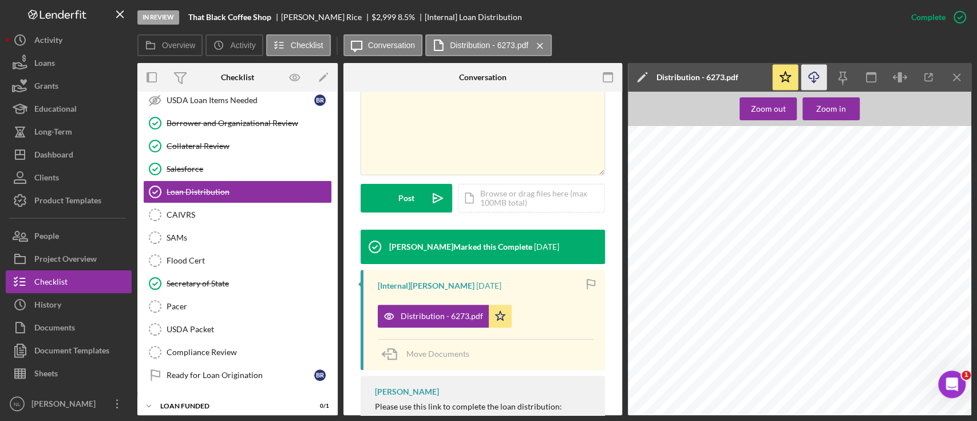
click at [817, 74] on icon "Icon/Download" at bounding box center [814, 78] width 26 height 26
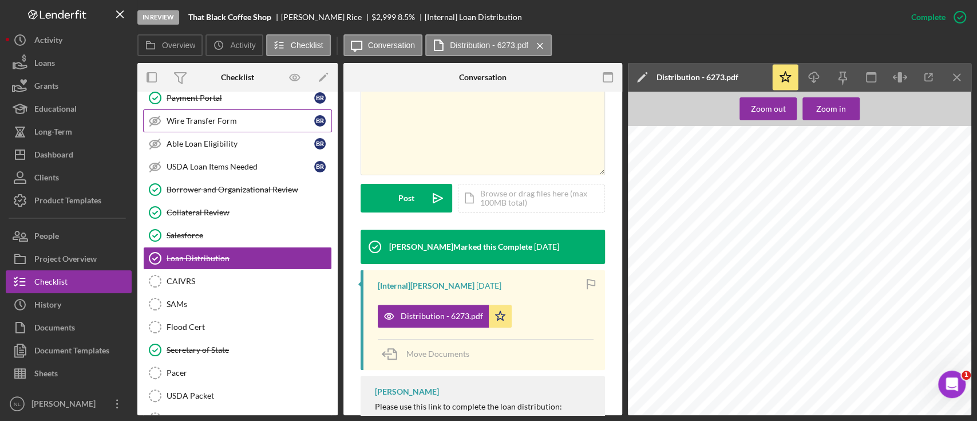
click at [203, 116] on div "Wire Transfer Form" at bounding box center [241, 120] width 148 height 9
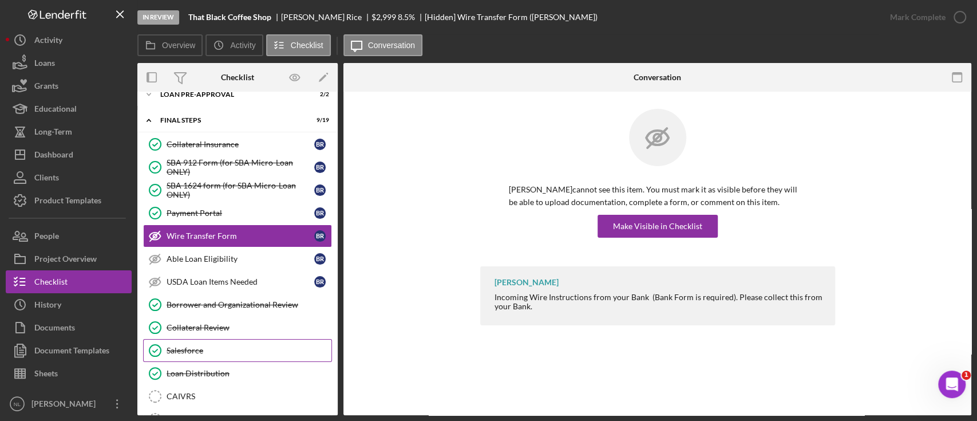
scroll to position [933, 0]
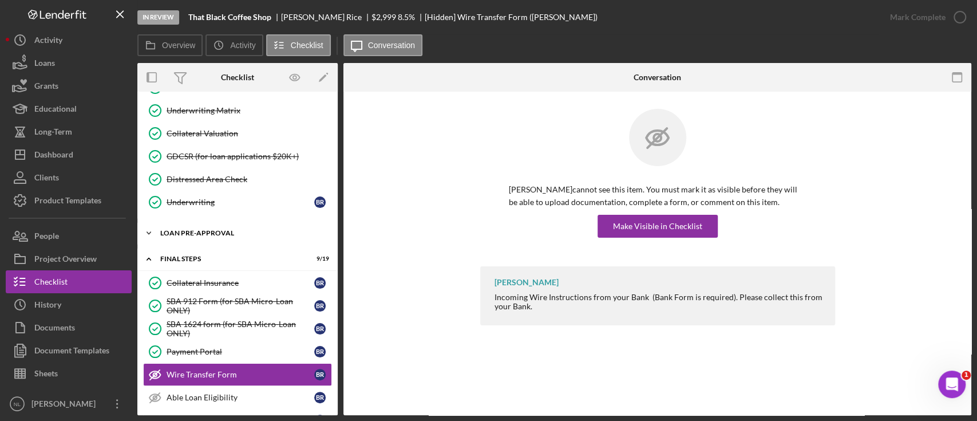
click at [213, 230] on div "LOAN PRE-APPROVAL" at bounding box center [241, 233] width 163 height 7
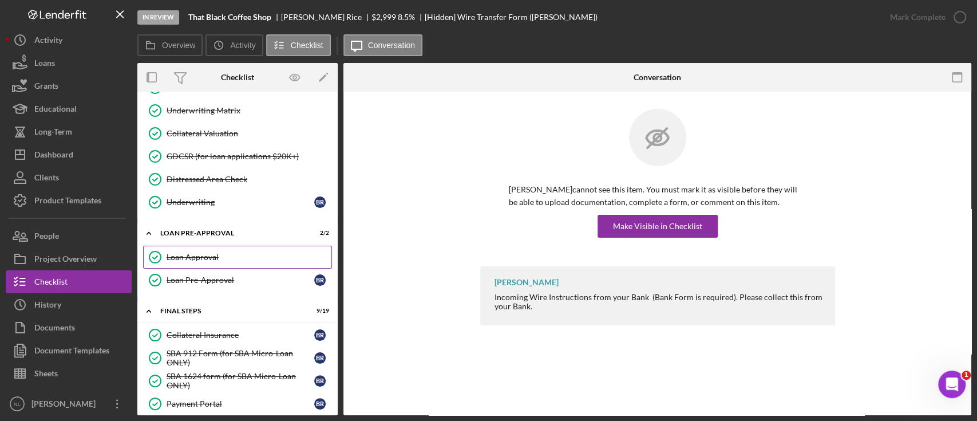
click at [212, 252] on div "Loan Approval" at bounding box center [249, 256] width 165 height 9
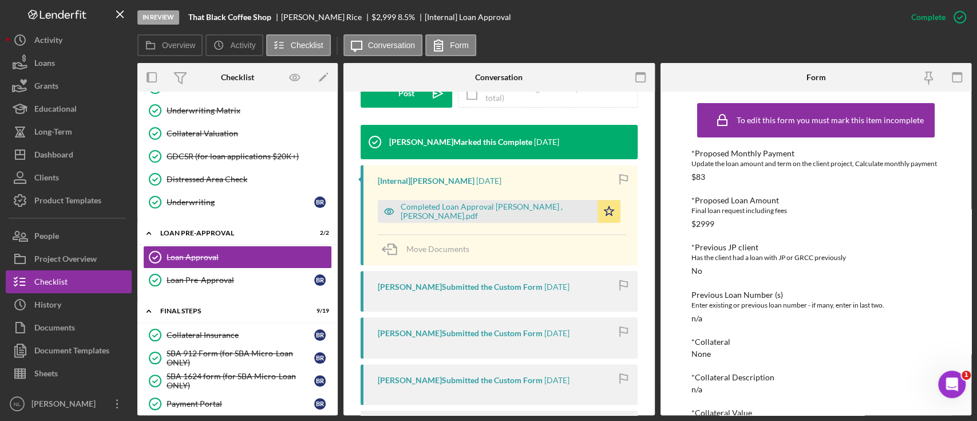
scroll to position [345, 0]
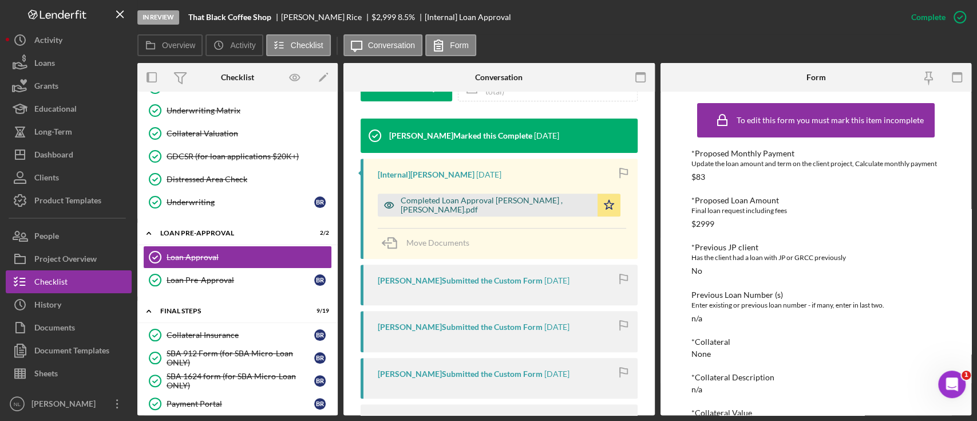
click at [461, 205] on div "Completed Loan Approval [PERSON_NAME] , [PERSON_NAME].pdf" at bounding box center [496, 205] width 191 height 18
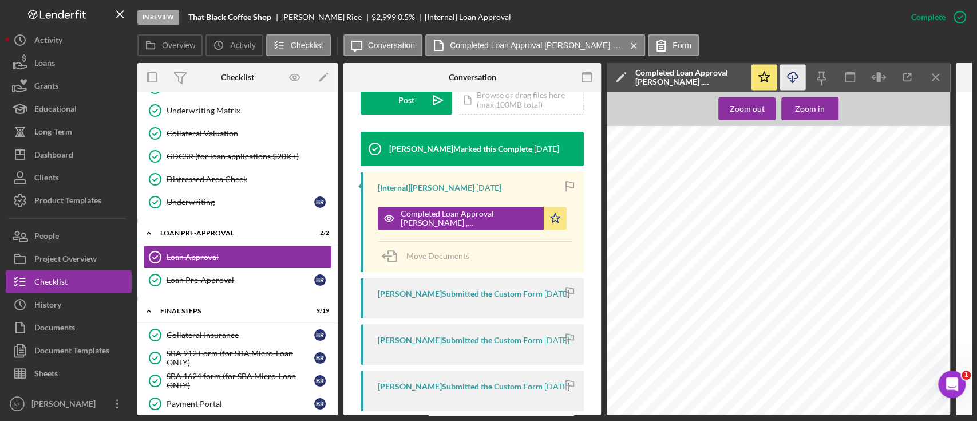
click at [790, 73] on icon "button" at bounding box center [793, 75] width 10 height 6
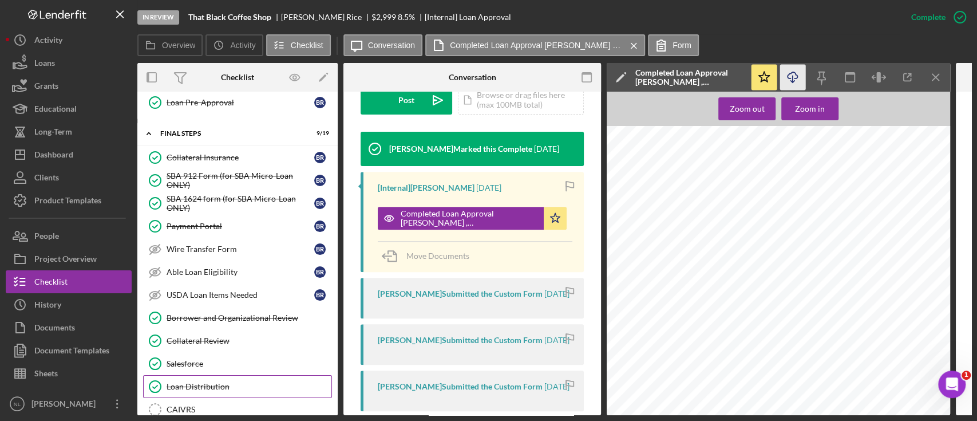
scroll to position [1118, 0]
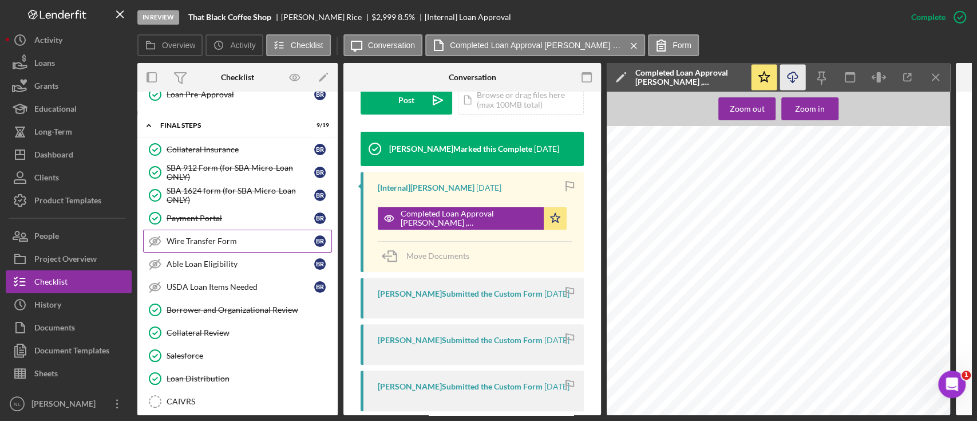
click at [230, 237] on div "Wire Transfer Form" at bounding box center [241, 240] width 148 height 9
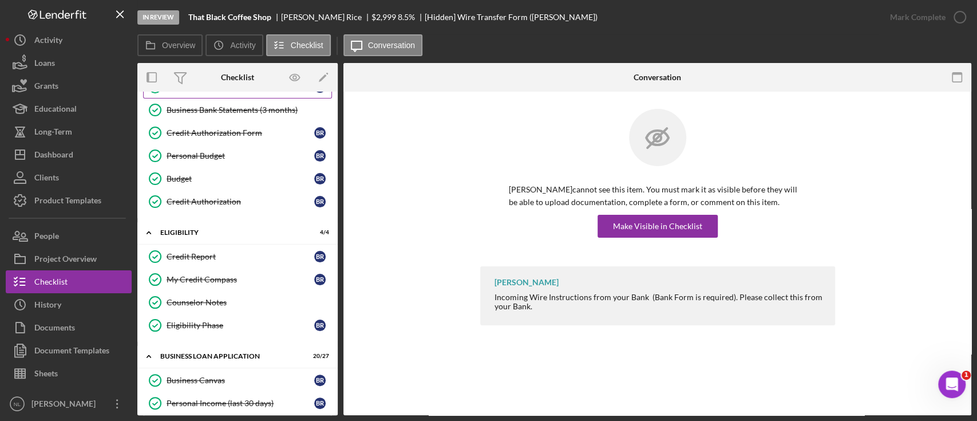
scroll to position [182, 0]
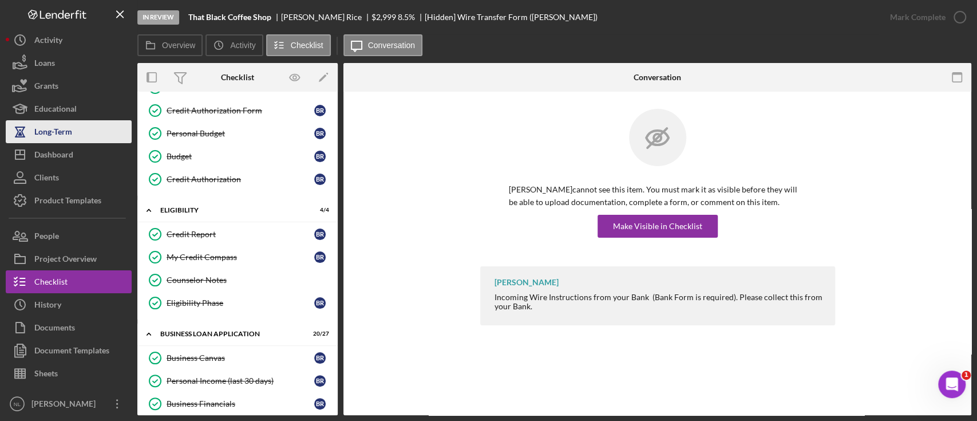
click at [95, 141] on button "Long-Term" at bounding box center [69, 131] width 126 height 23
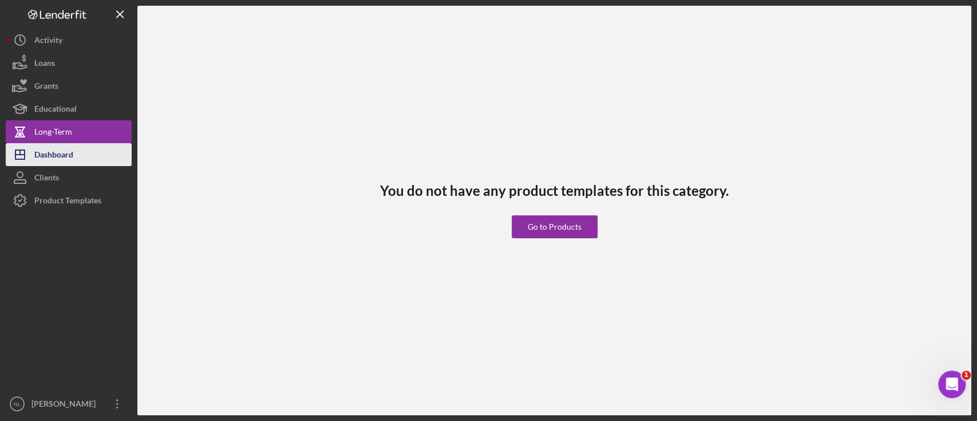
click at [89, 147] on button "Icon/Dashboard Dashboard" at bounding box center [69, 154] width 126 height 23
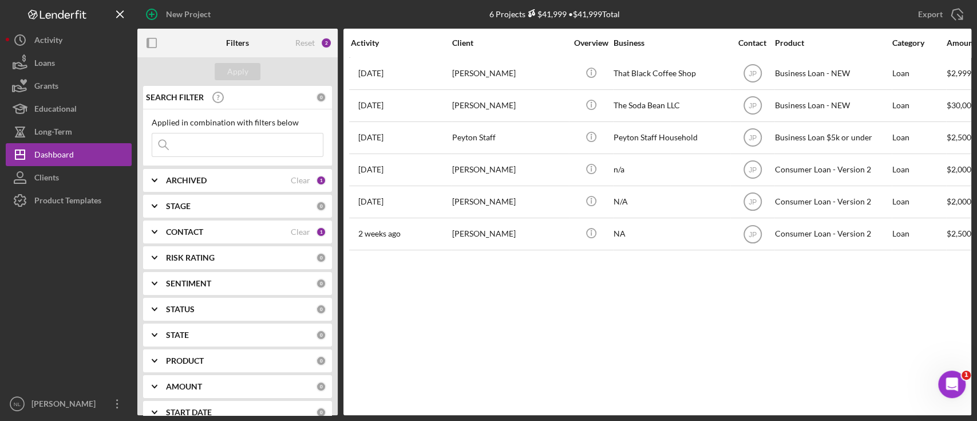
click at [164, 171] on icon "Icon/Expander" at bounding box center [154, 180] width 29 height 29
click at [162, 181] on icon "Icon/Expander" at bounding box center [154, 180] width 29 height 29
click at [162, 230] on icon "Icon/Expander" at bounding box center [154, 232] width 29 height 29
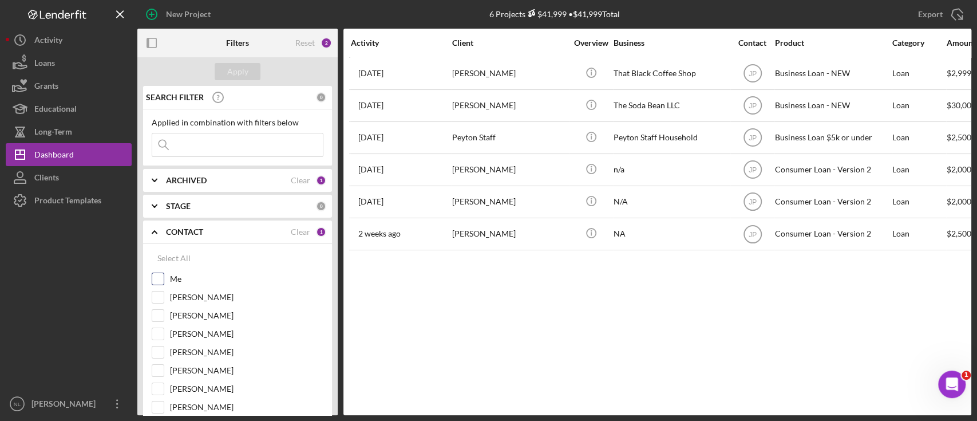
click at [154, 273] on input "Me" at bounding box center [157, 278] width 11 height 11
checkbox input "true"
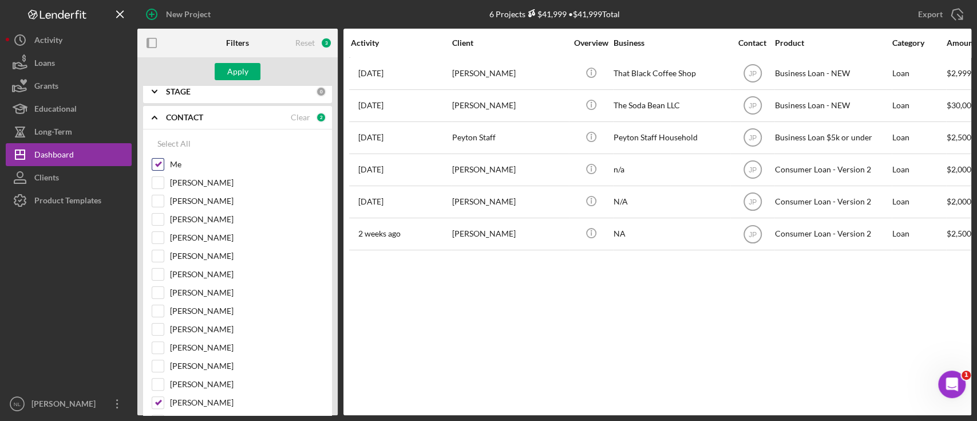
scroll to position [216, 0]
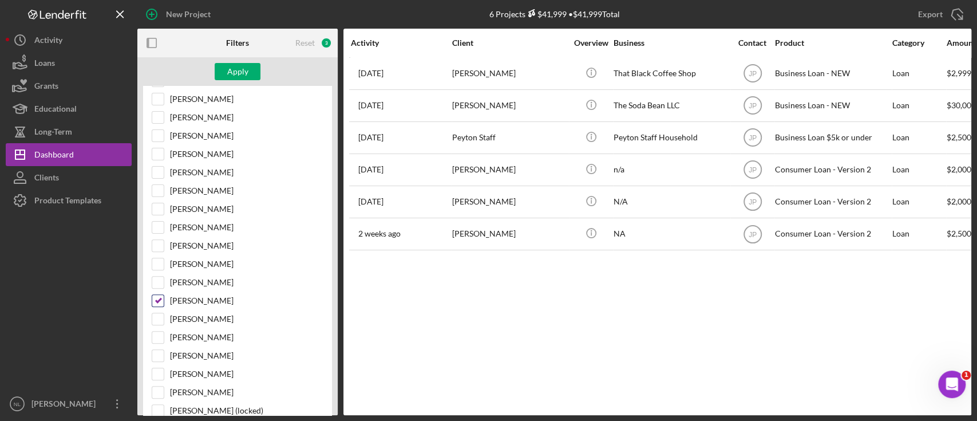
click at [157, 296] on input "[PERSON_NAME]" at bounding box center [157, 300] width 11 height 11
checkbox input "false"
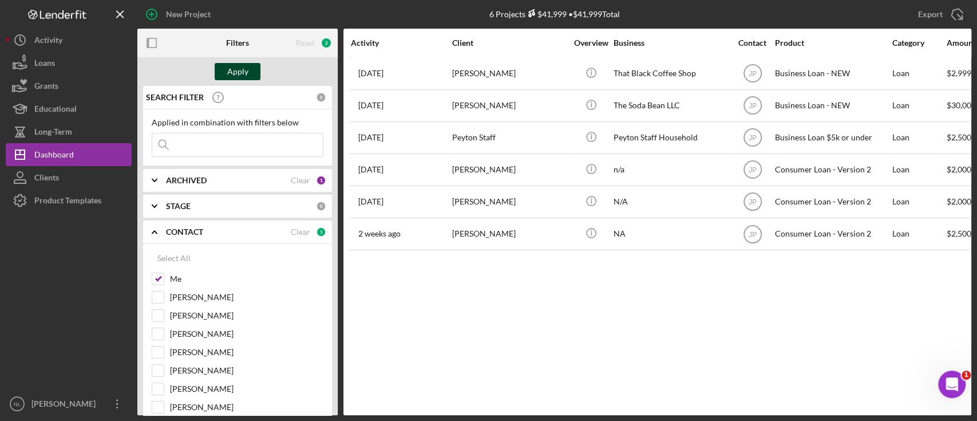
click at [242, 78] on div "Apply" at bounding box center [237, 71] width 21 height 17
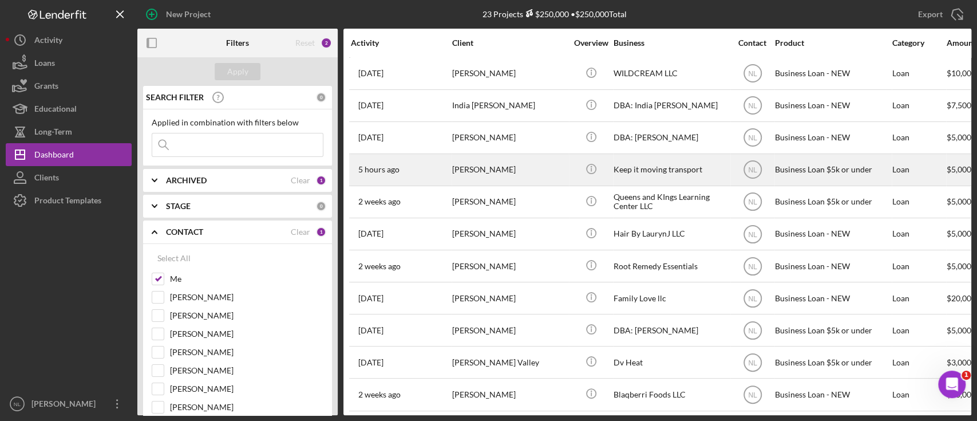
click at [476, 163] on div "[PERSON_NAME]" at bounding box center [509, 170] width 114 height 30
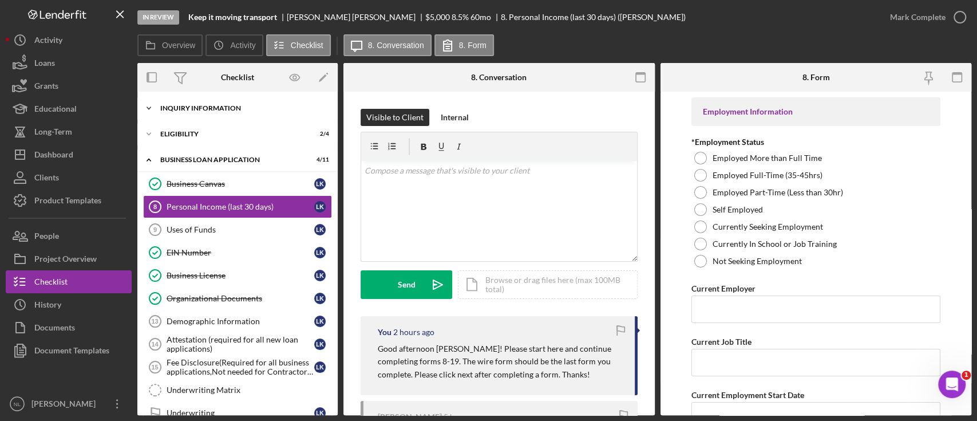
click at [202, 106] on div "INQUIRY INFORMATION" at bounding box center [241, 108] width 163 height 7
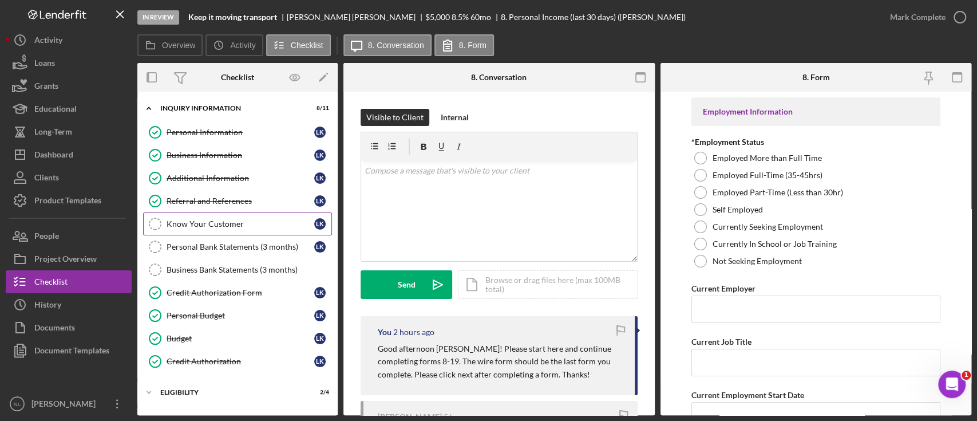
click at [205, 221] on div "Know Your Customer" at bounding box center [241, 223] width 148 height 9
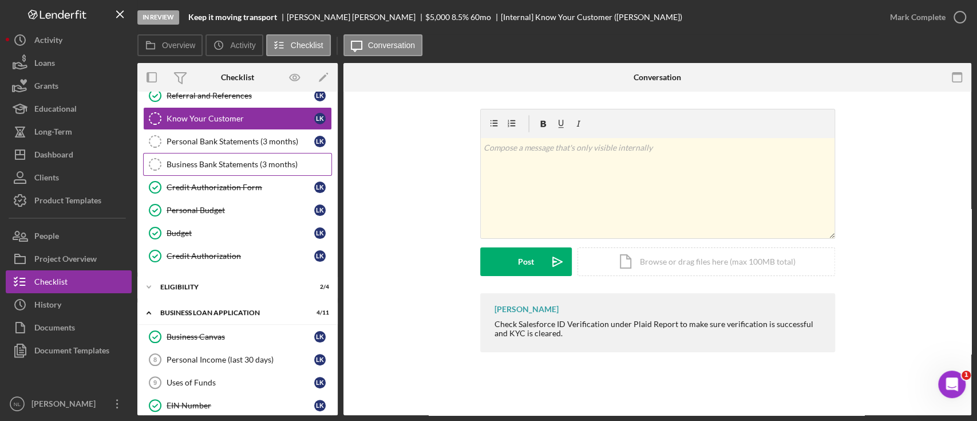
scroll to position [274, 0]
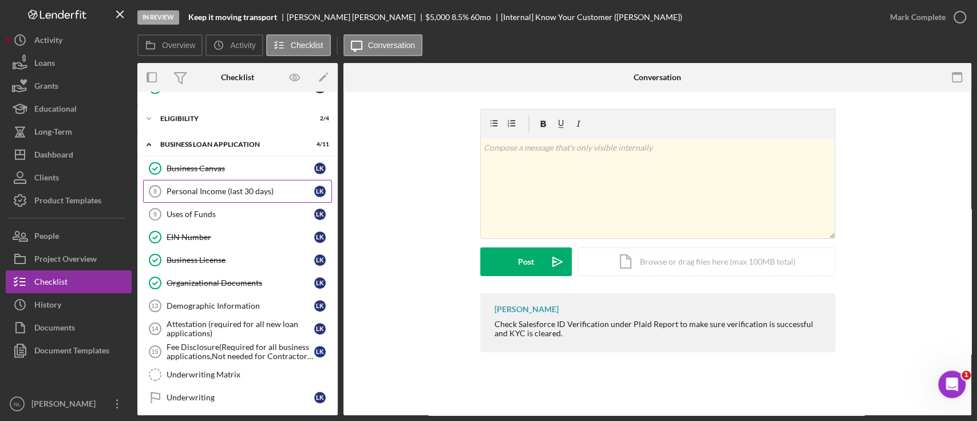
click at [207, 193] on div "Personal Income (last 30 days)" at bounding box center [241, 191] width 148 height 9
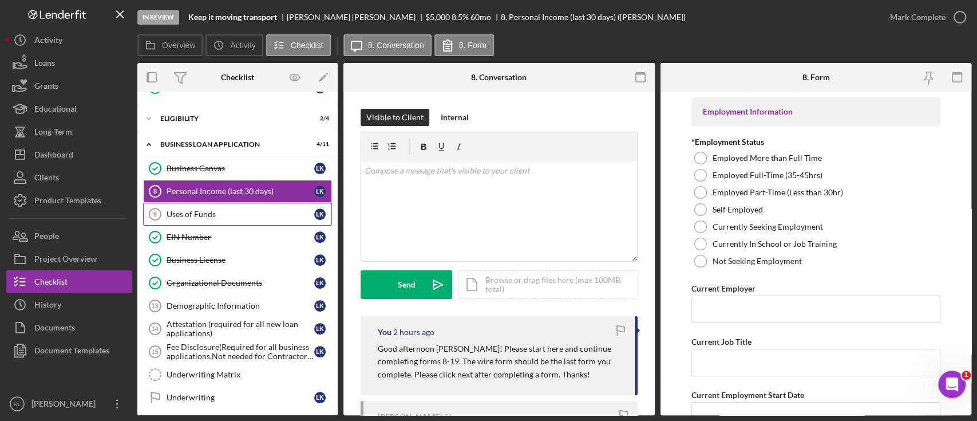
click at [251, 213] on div "Uses of Funds" at bounding box center [241, 213] width 148 height 9
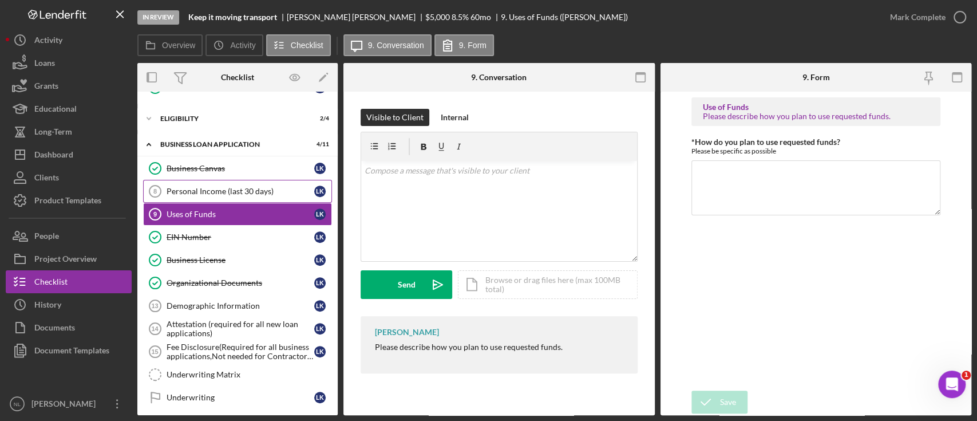
click at [227, 187] on div "Personal Income (last 30 days)" at bounding box center [241, 191] width 148 height 9
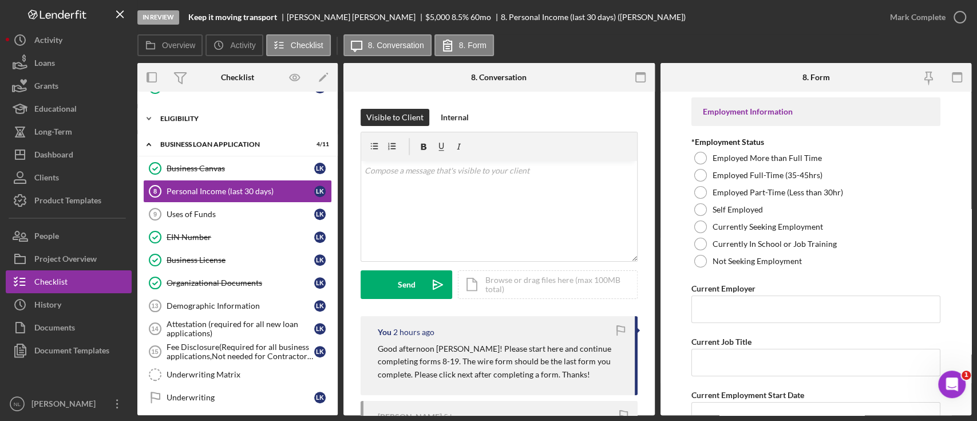
click at [211, 120] on div "Eligibility" at bounding box center [241, 118] width 163 height 7
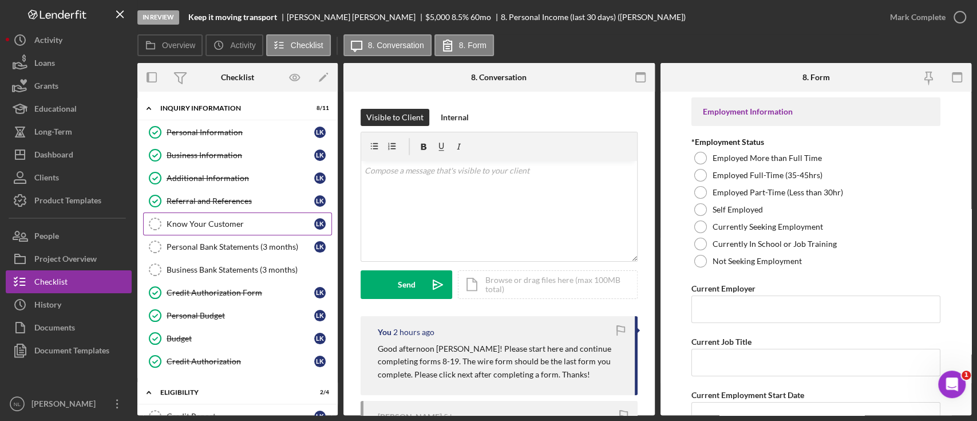
click at [220, 231] on link "Know Your Customer Know Your Customer L K" at bounding box center [237, 223] width 189 height 23
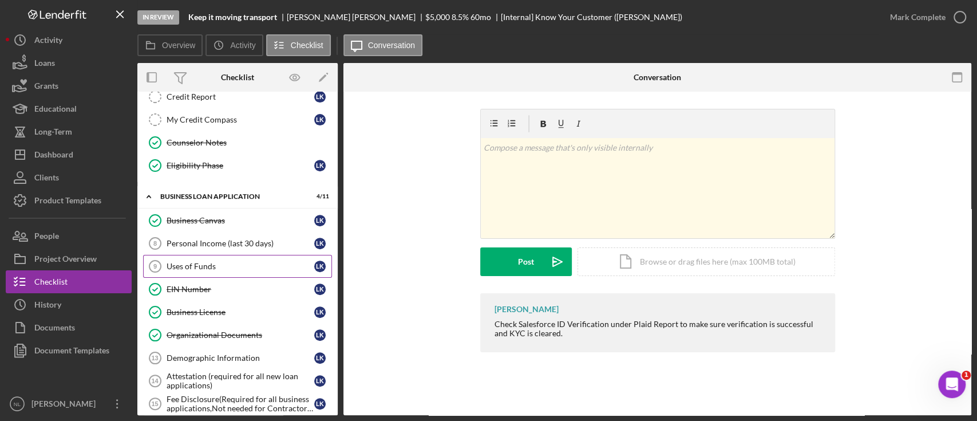
scroll to position [323, 0]
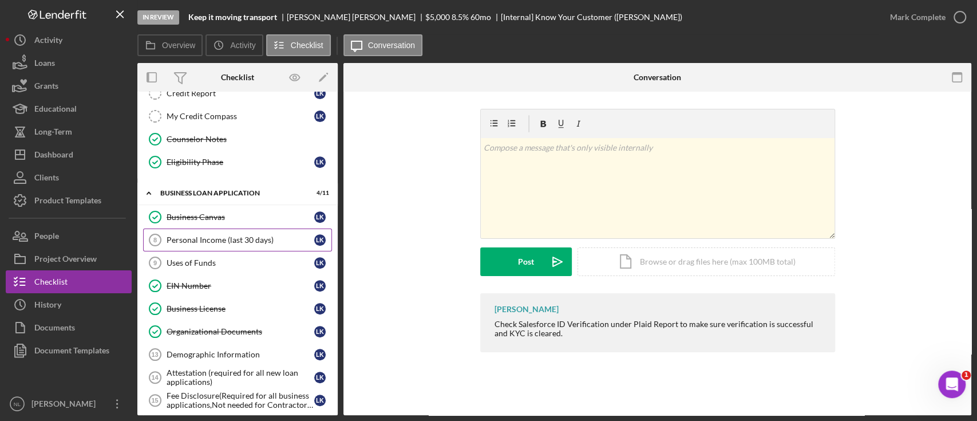
click at [197, 235] on div "Personal Income (last 30 days)" at bounding box center [241, 239] width 148 height 9
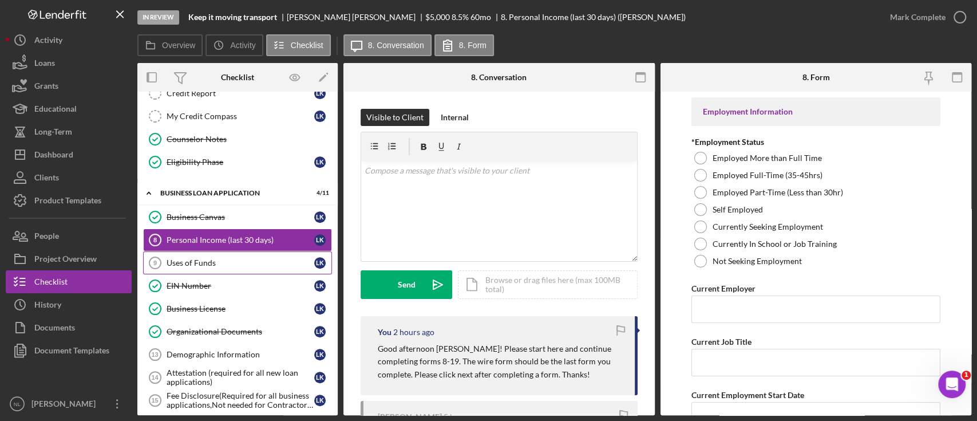
click at [196, 264] on link "Uses of Funds 9 Uses of Funds L K" at bounding box center [237, 262] width 189 height 23
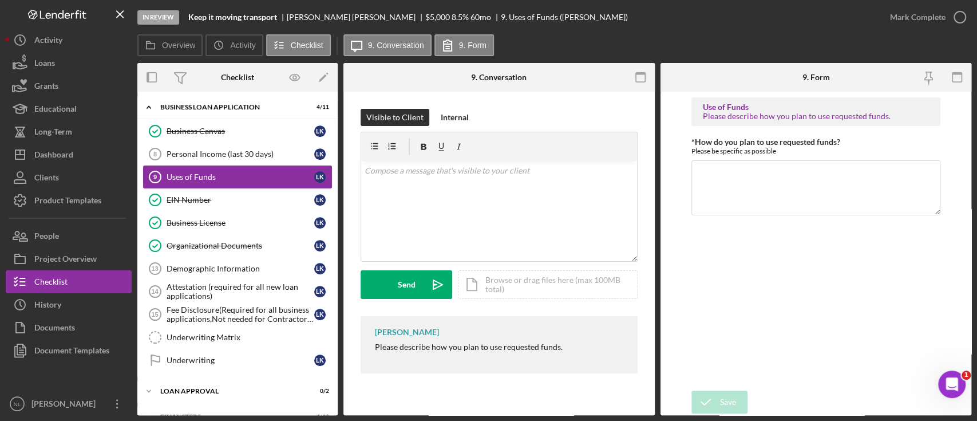
scroll to position [409, 0]
click at [248, 263] on div "Demographic Information" at bounding box center [241, 267] width 148 height 9
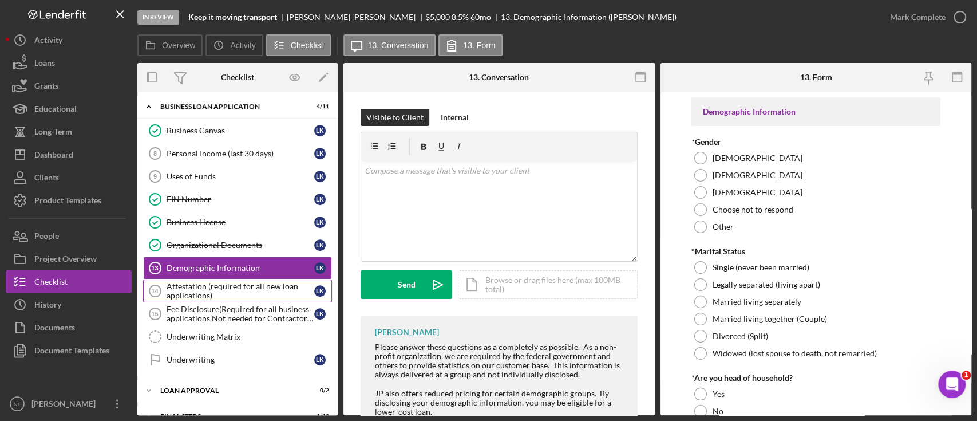
click at [237, 284] on div "Attestation (required for all new loan applications)" at bounding box center [241, 291] width 148 height 18
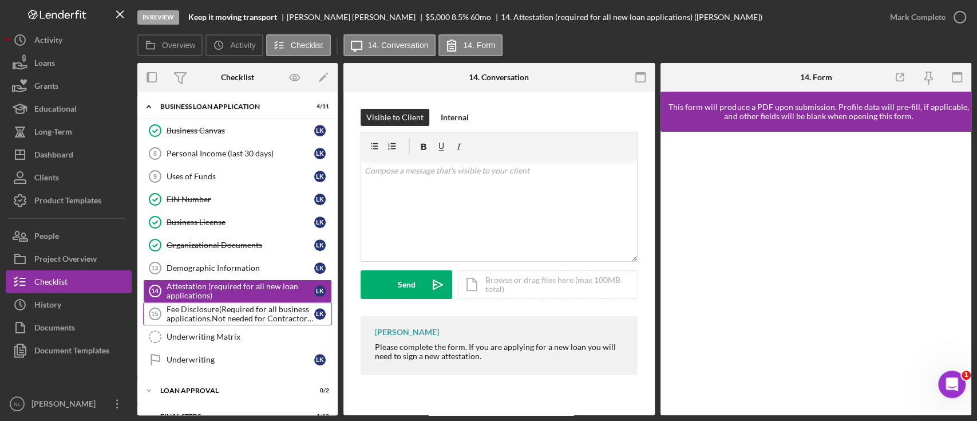
click at [228, 311] on div "Fee Disclosure(Required for all business applications,Not needed for Contractor…" at bounding box center [241, 314] width 148 height 18
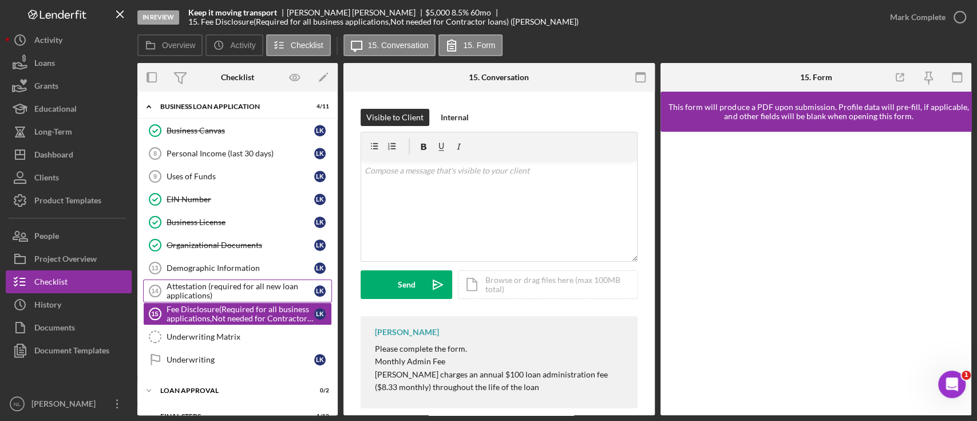
click at [210, 282] on div "Attestation (required for all new loan applications)" at bounding box center [241, 291] width 148 height 18
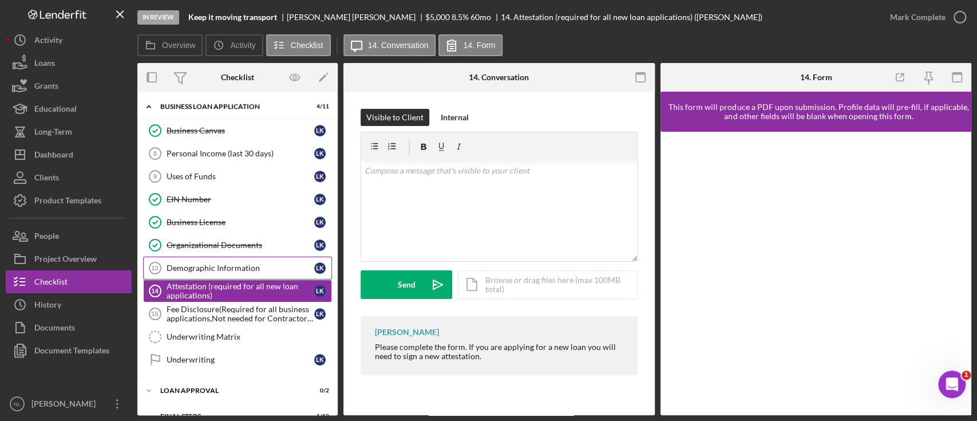
click at [197, 263] on div "Demographic Information" at bounding box center [241, 267] width 148 height 9
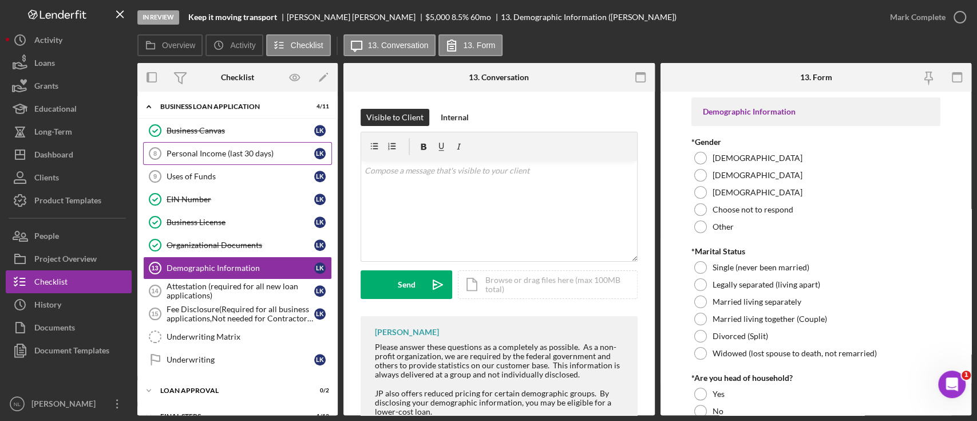
click at [204, 154] on div "Personal Income (last 30 days)" at bounding box center [241, 153] width 148 height 9
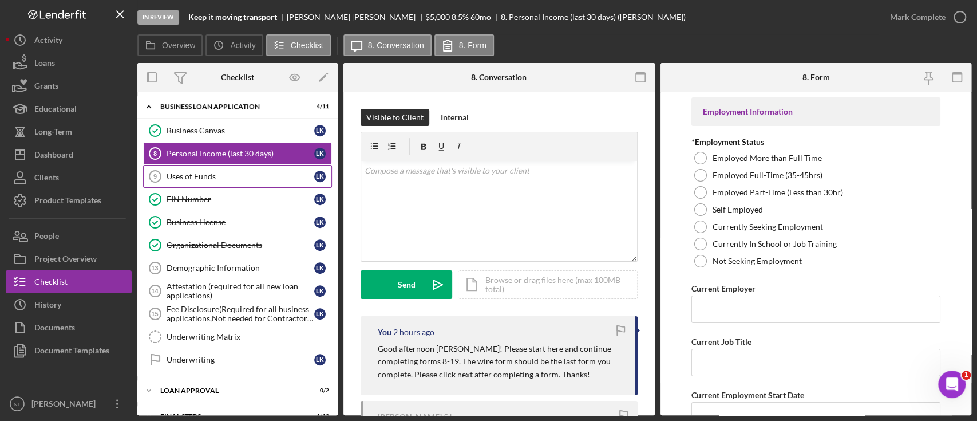
click at [194, 177] on div "Uses of Funds" at bounding box center [241, 176] width 148 height 9
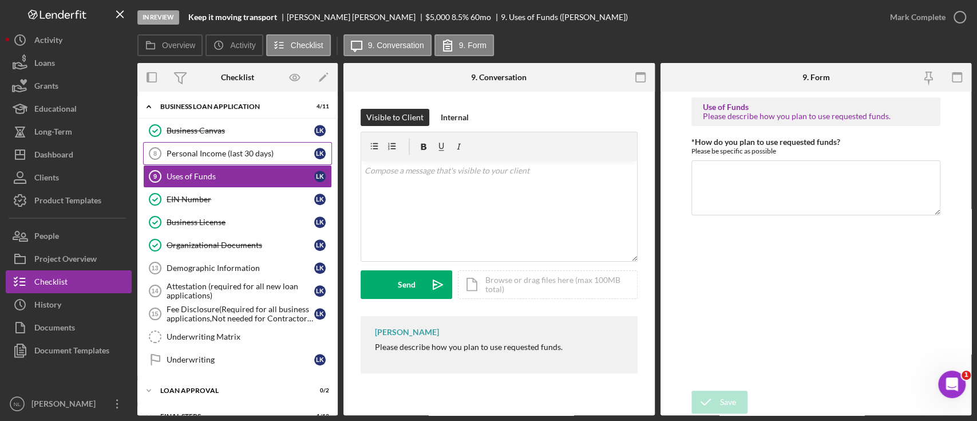
click at [179, 153] on div "Personal Income (last 30 days)" at bounding box center [241, 153] width 148 height 9
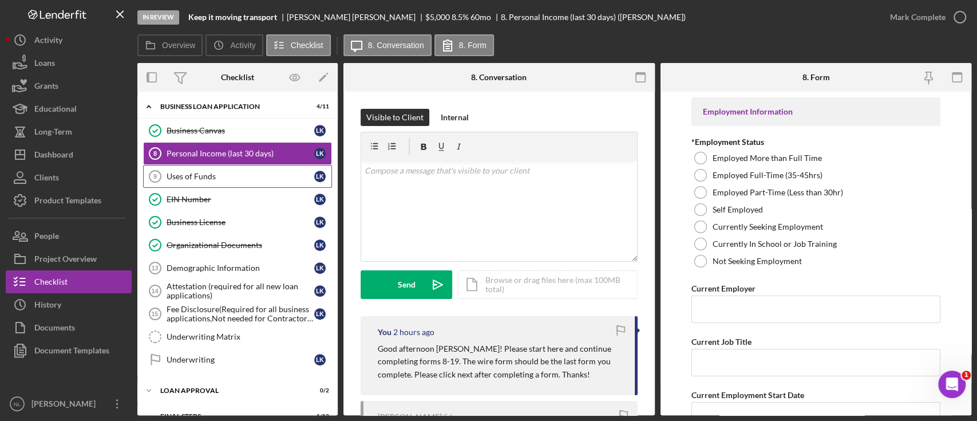
click at [185, 173] on div "Uses of Funds" at bounding box center [241, 176] width 148 height 9
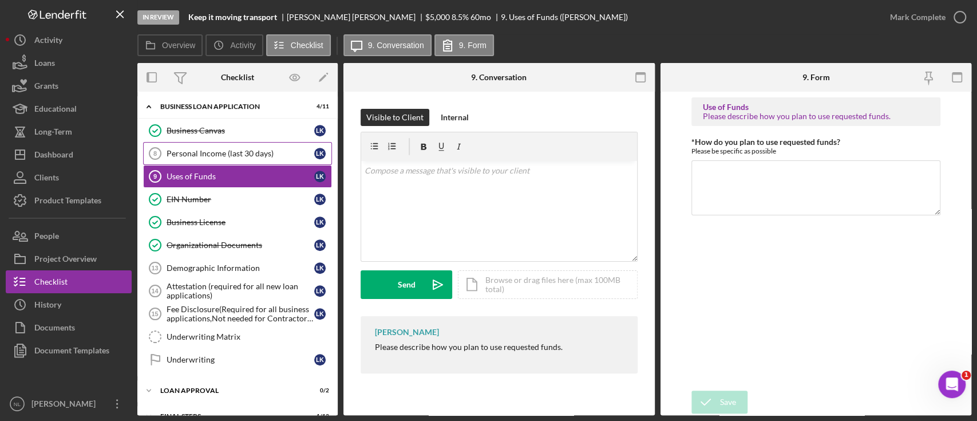
click at [174, 154] on div "Personal Income (last 30 days)" at bounding box center [241, 153] width 148 height 9
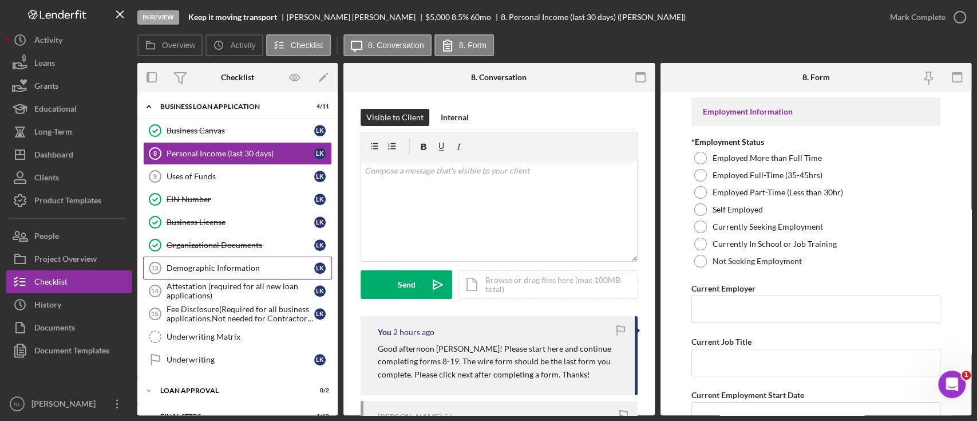
click at [183, 266] on div "Demographic Information" at bounding box center [241, 267] width 148 height 9
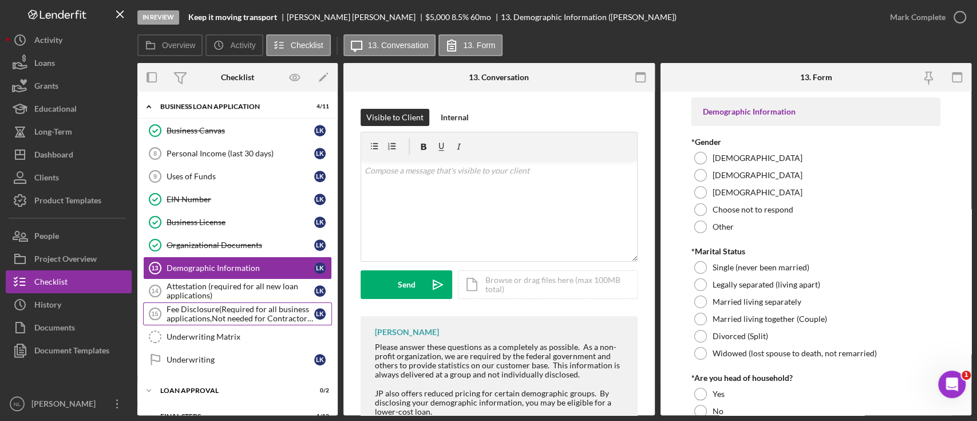
click at [190, 309] on div "Fee Disclosure(Required for all business applications,Not needed for Contractor…" at bounding box center [241, 314] width 148 height 18
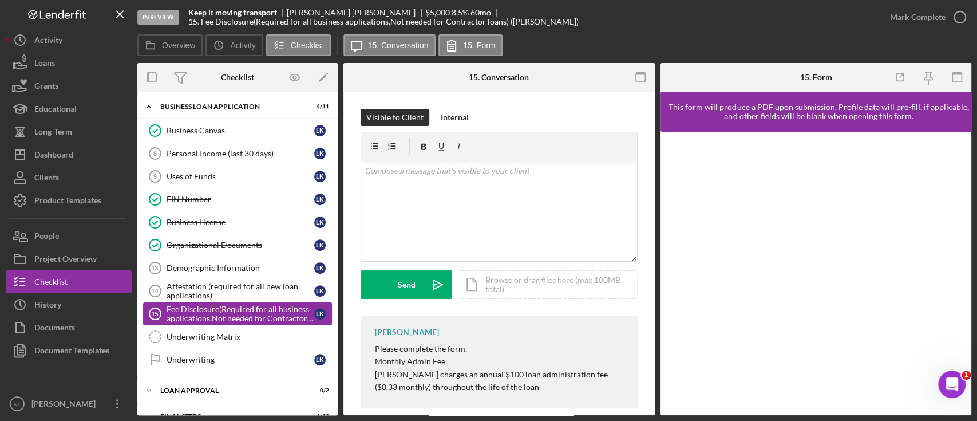
click at [190, 305] on div "Fee Disclosure(Required for all business applications,Not needed for Contractor…" at bounding box center [241, 314] width 148 height 18
click at [189, 296] on div "Attestation (required for all new loan applications)" at bounding box center [241, 291] width 148 height 18
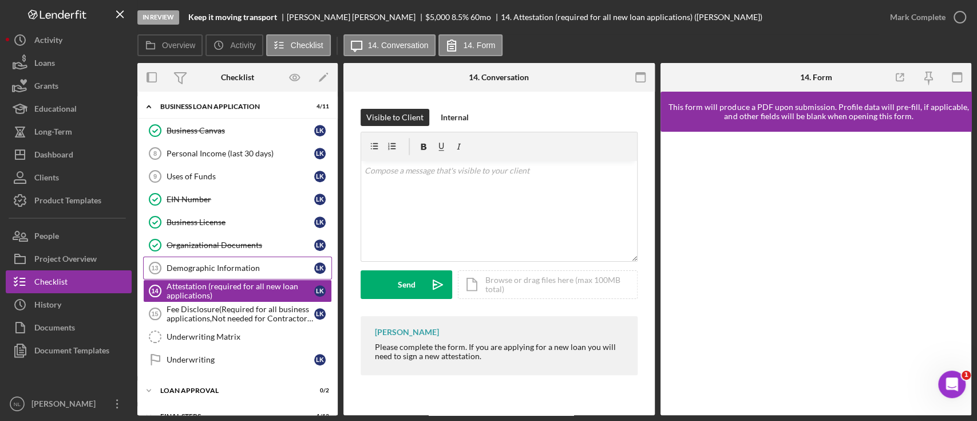
click at [185, 263] on div "Demographic Information" at bounding box center [241, 267] width 148 height 9
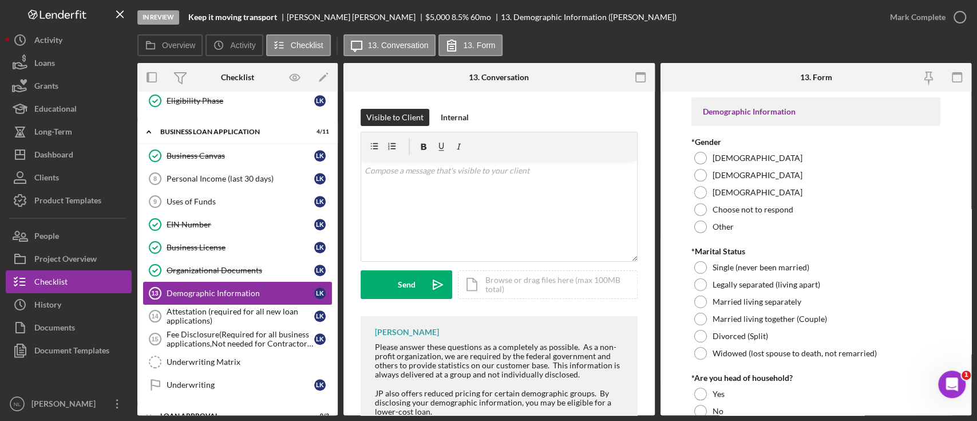
scroll to position [386, 0]
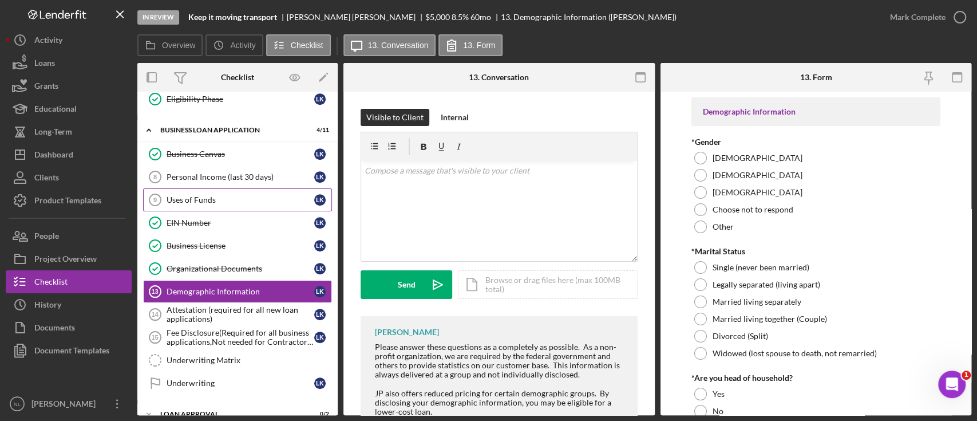
click at [190, 197] on div "Uses of Funds" at bounding box center [241, 199] width 148 height 9
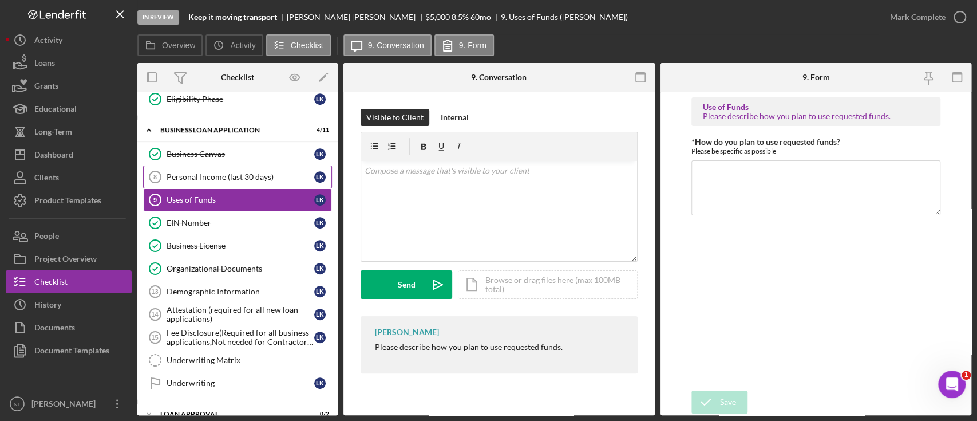
click at [188, 184] on link "Personal Income (last 30 days) 8 Personal Income (last 30 days) L K" at bounding box center [237, 176] width 189 height 23
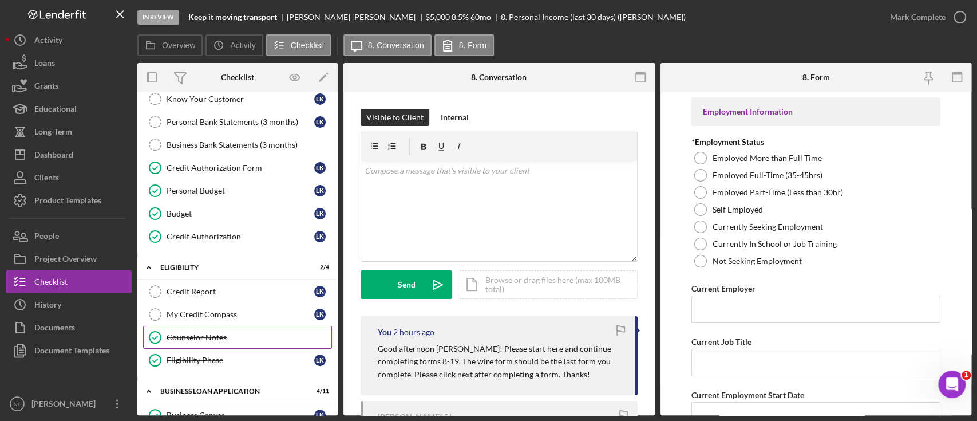
scroll to position [311, 0]
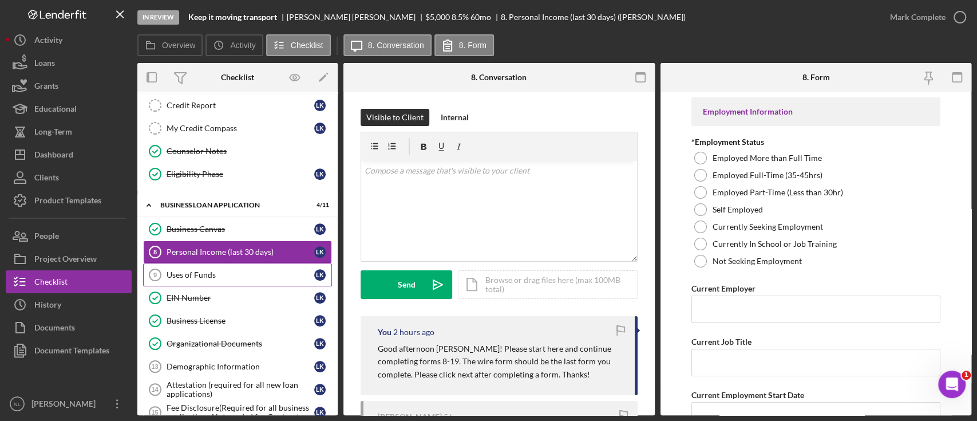
click at [196, 270] on div "Uses of Funds" at bounding box center [241, 274] width 148 height 9
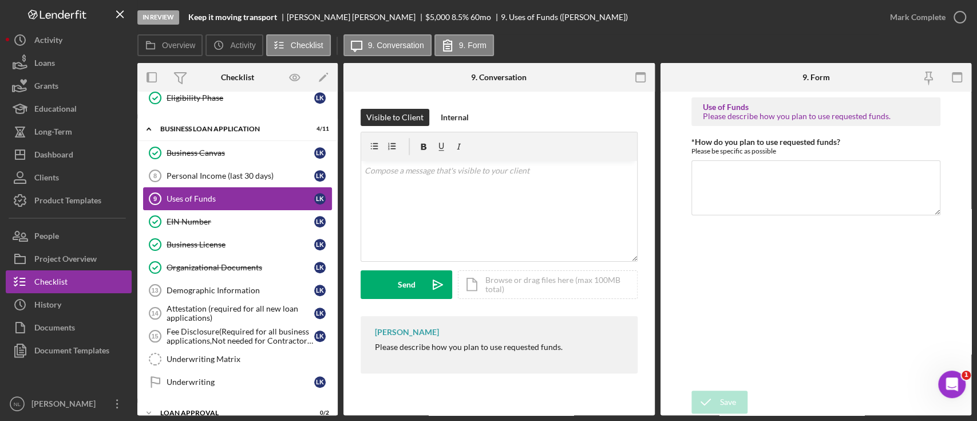
scroll to position [388, 0]
click at [205, 333] on div "Fee Disclosure(Required for all business applications,Not needed for Contractor…" at bounding box center [241, 335] width 148 height 18
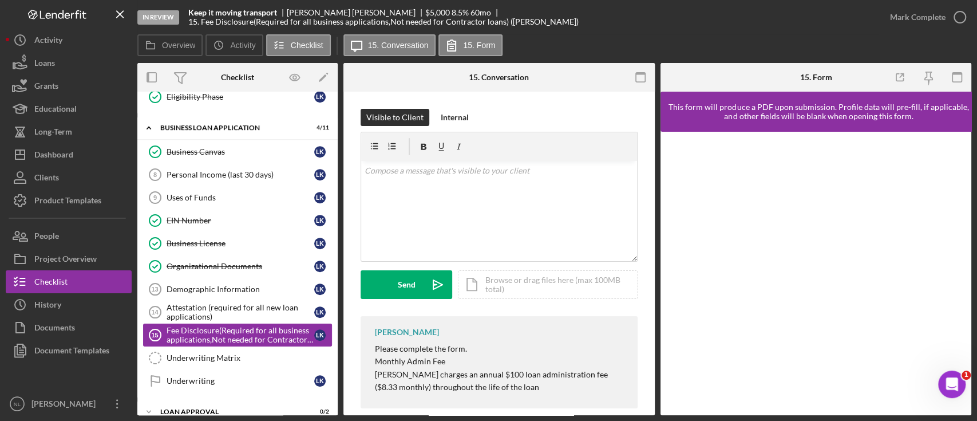
scroll to position [450, 0]
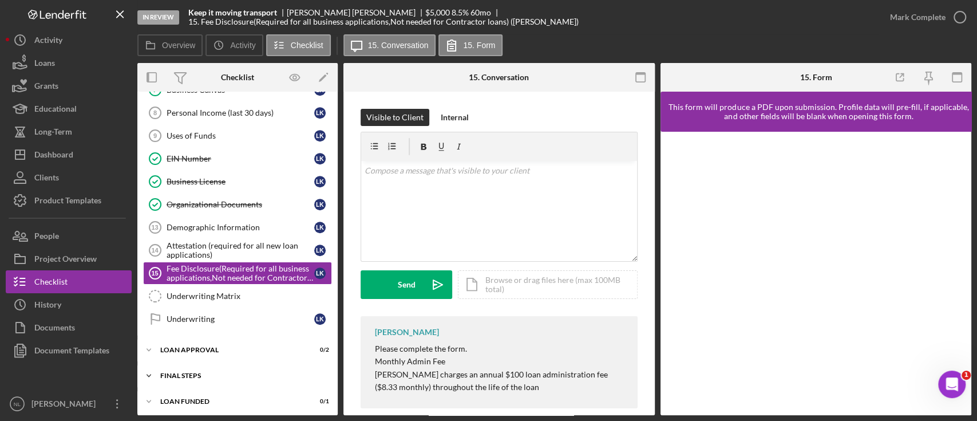
click at [194, 372] on div "Final Steps" at bounding box center [241, 375] width 163 height 7
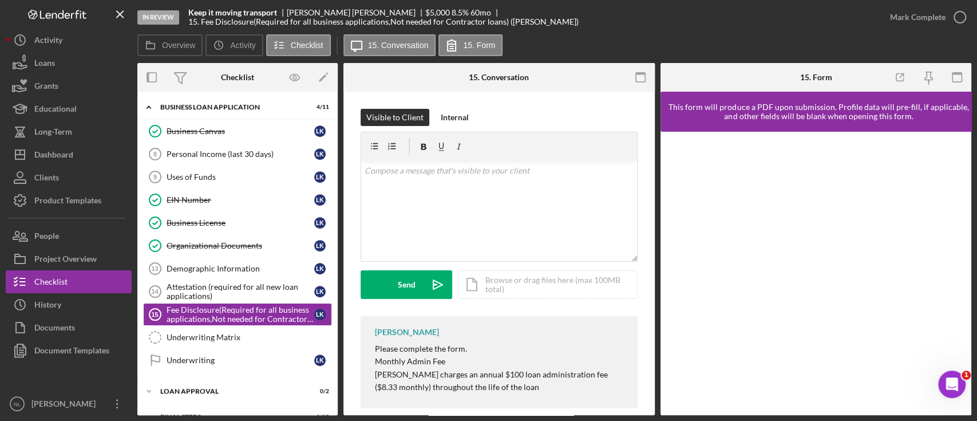
scroll to position [279, 0]
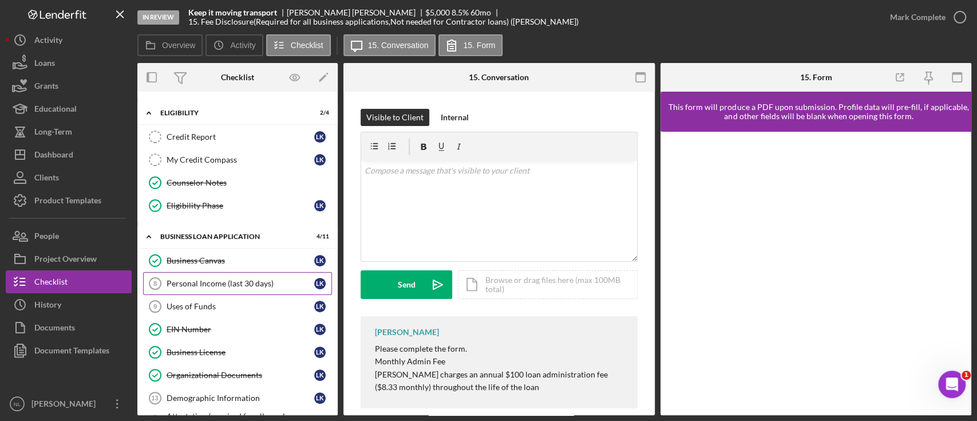
click at [195, 291] on link "Personal Income (last 30 days) 8 Personal Income (last 30 days) L K" at bounding box center [237, 283] width 189 height 23
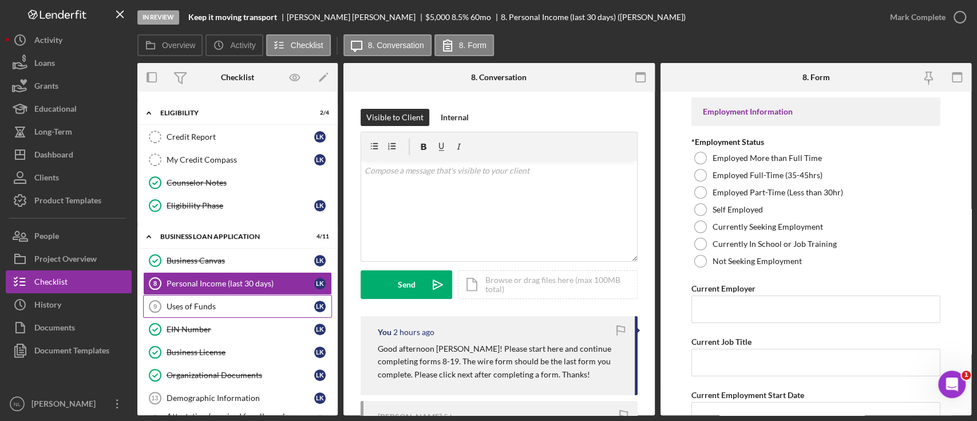
click at [188, 305] on div "Uses of Funds" at bounding box center [241, 306] width 148 height 9
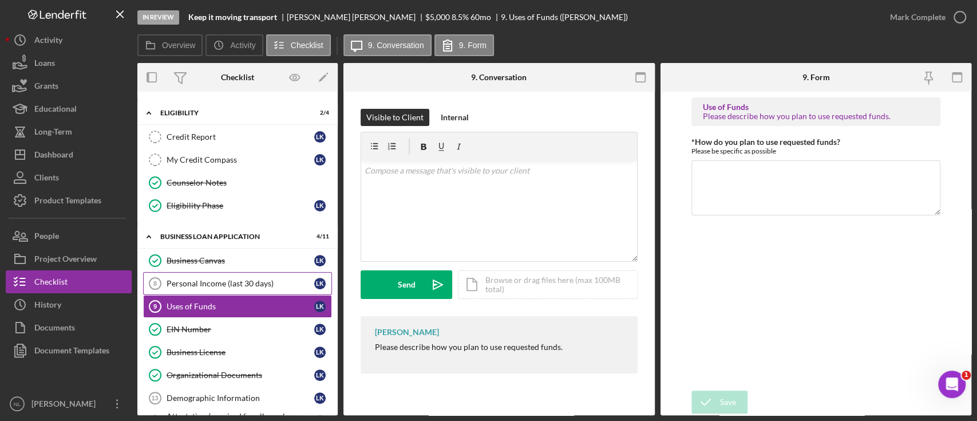
click at [187, 283] on div "Personal Income (last 30 days)" at bounding box center [241, 283] width 148 height 9
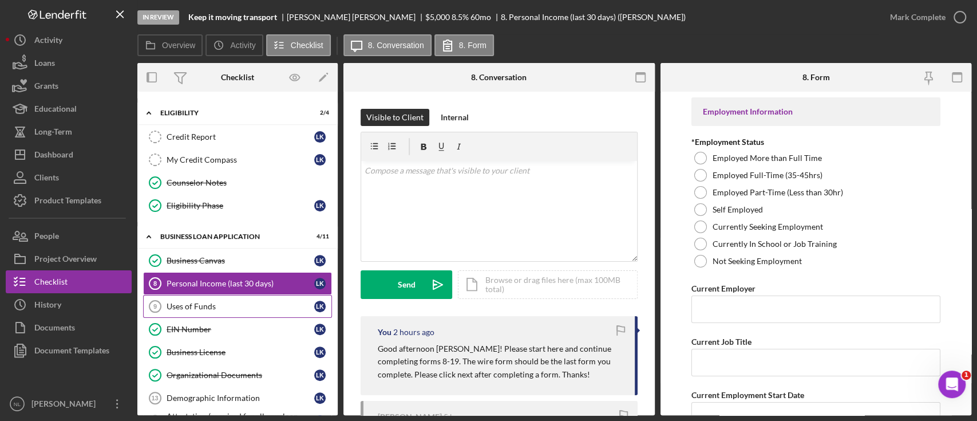
click at [188, 296] on link "Uses of Funds 9 Uses of Funds L K" at bounding box center [237, 306] width 189 height 23
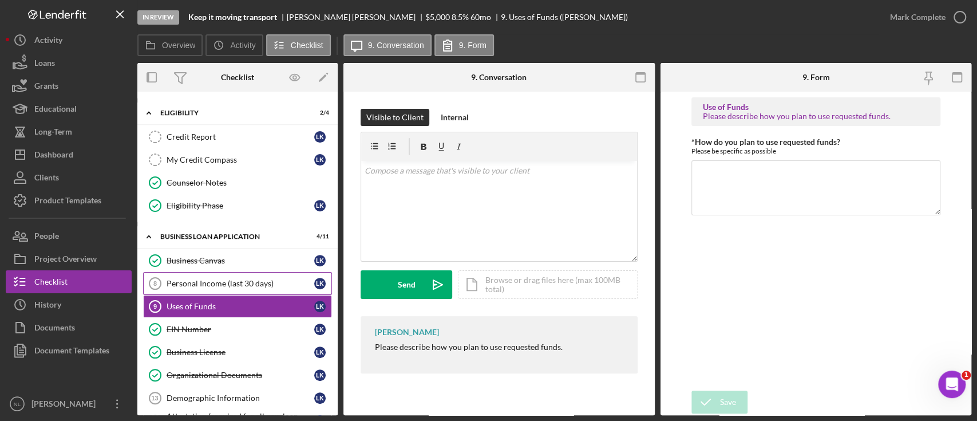
click at [186, 279] on div "Personal Income (last 30 days)" at bounding box center [241, 283] width 148 height 9
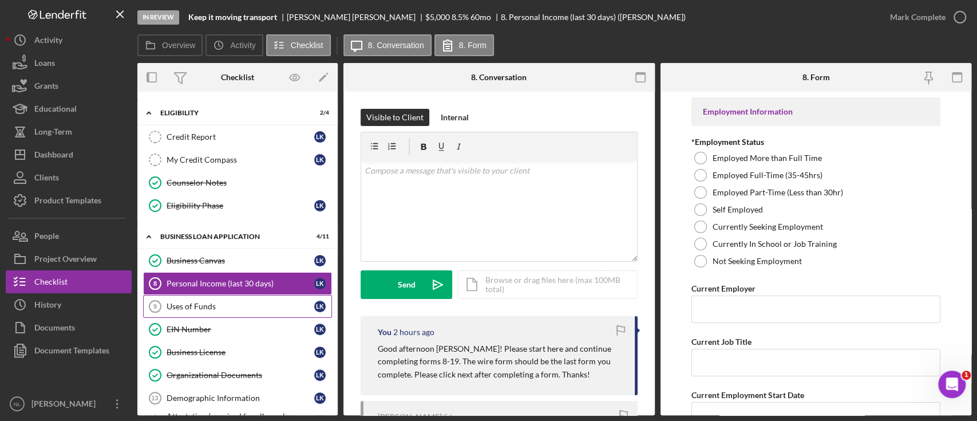
click at [202, 302] on div "Uses of Funds" at bounding box center [241, 306] width 148 height 9
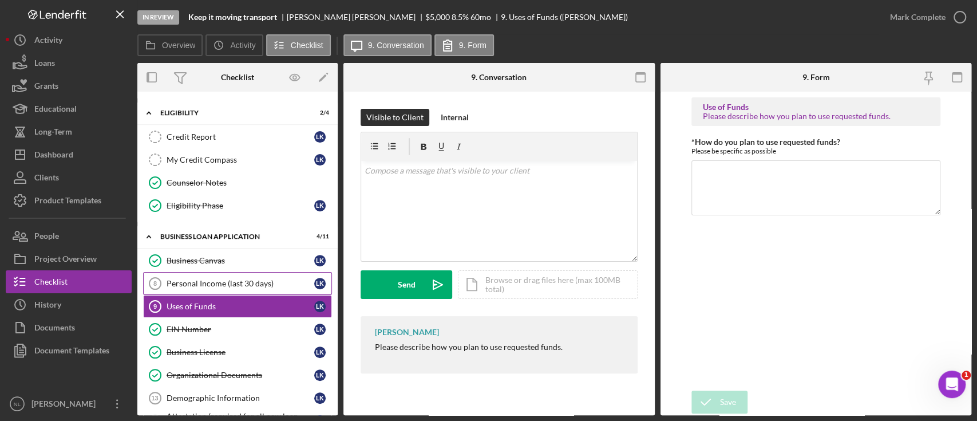
click at [197, 291] on link "Personal Income (last 30 days) 8 Personal Income (last 30 days) L K" at bounding box center [237, 283] width 189 height 23
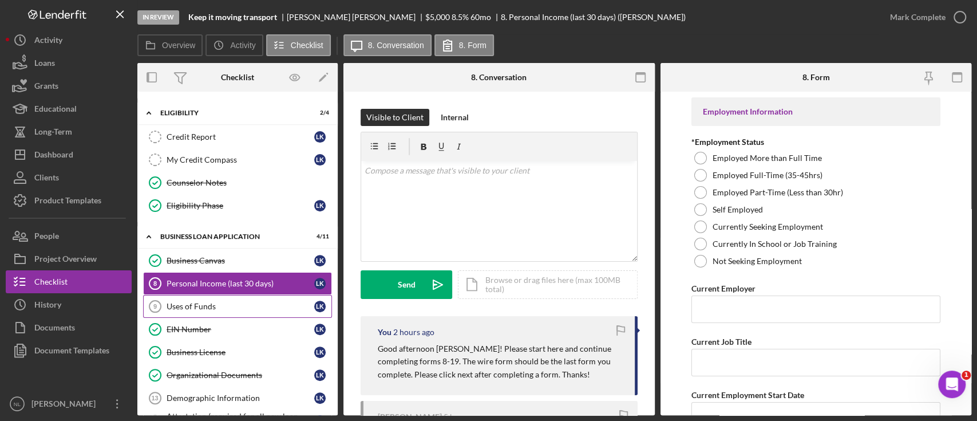
click at [204, 306] on div "Uses of Funds" at bounding box center [241, 306] width 148 height 9
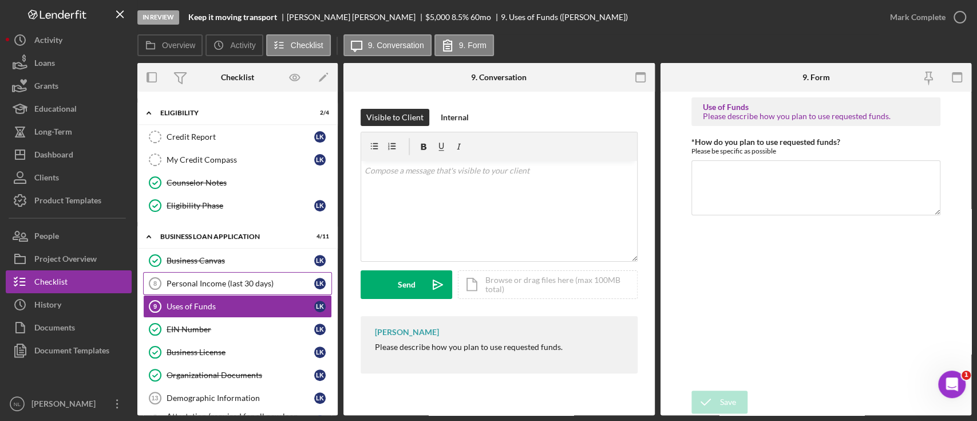
click at [196, 289] on link "Personal Income (last 30 days) 8 Personal Income (last 30 days) L K" at bounding box center [237, 283] width 189 height 23
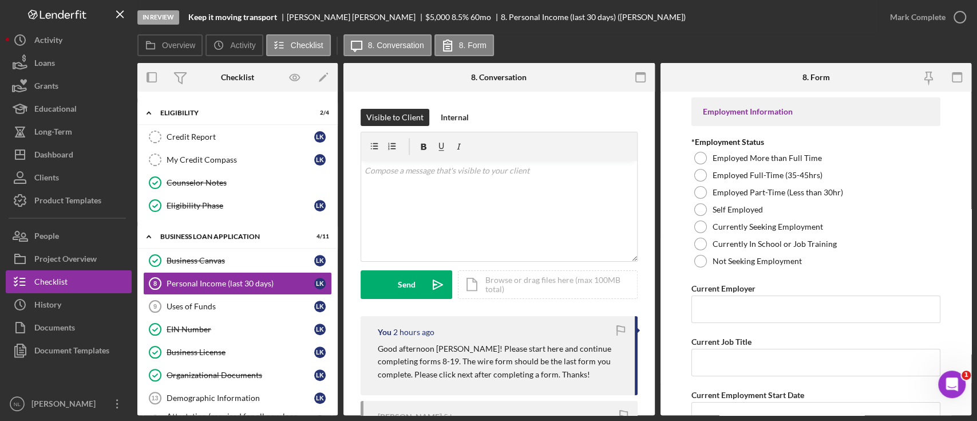
scroll to position [98, 0]
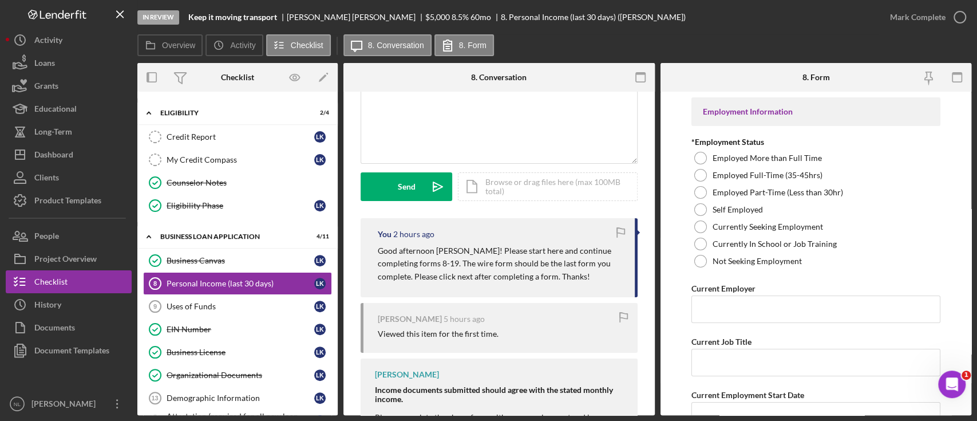
click at [386, 271] on p "Good afternoon [PERSON_NAME]! Please start here and continue completing forms 8…" at bounding box center [501, 263] width 246 height 38
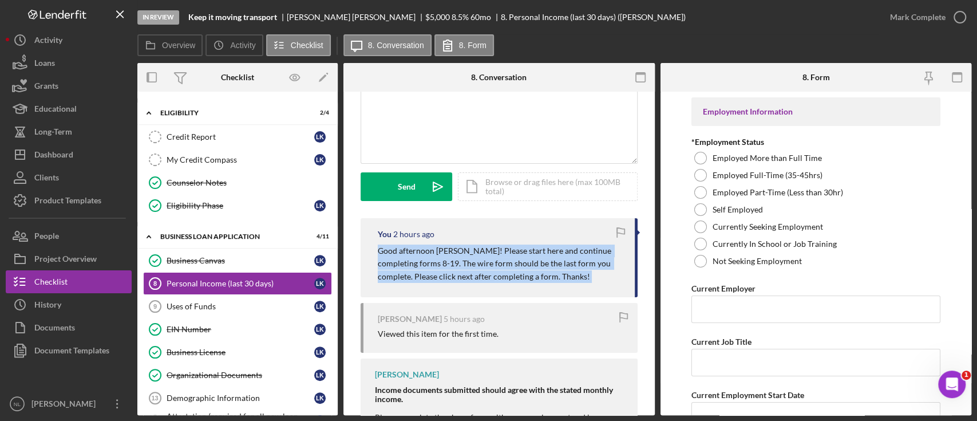
click at [386, 271] on p "Good afternoon [PERSON_NAME]! Please start here and continue completing forms 8…" at bounding box center [501, 263] width 246 height 38
copy div "Good afternoon [PERSON_NAME]! Please start here and continue completing forms 8…"
click at [219, 302] on div "Uses of Funds" at bounding box center [241, 306] width 148 height 9
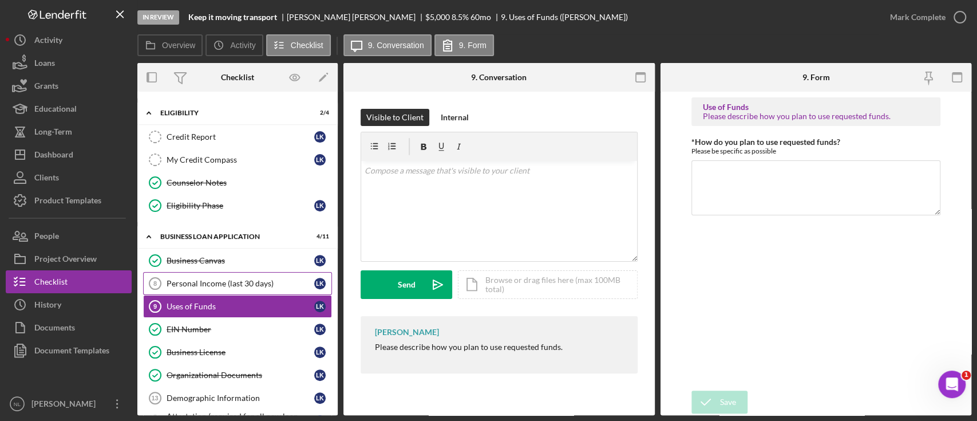
click at [207, 280] on div "Personal Income (last 30 days)" at bounding box center [241, 283] width 148 height 9
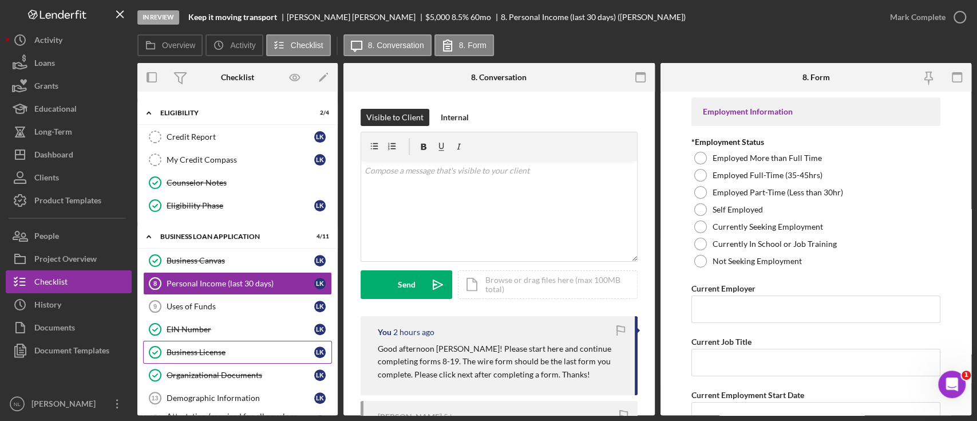
scroll to position [376, 0]
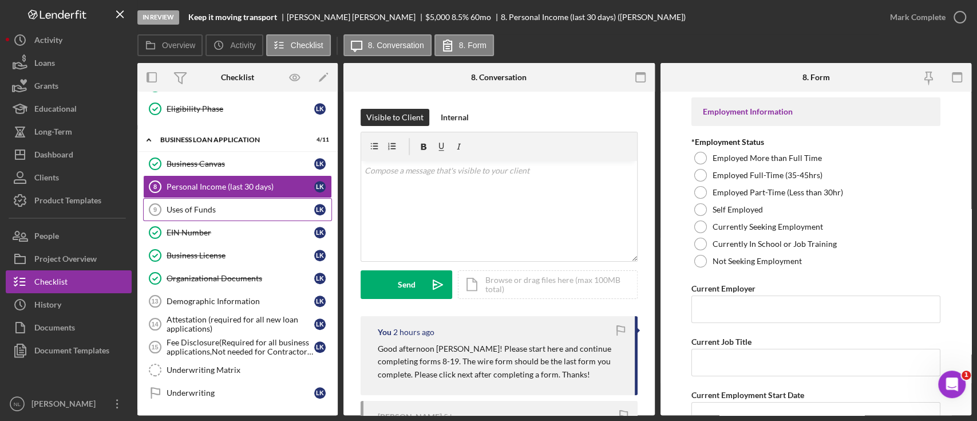
click at [209, 209] on div "Uses of Funds" at bounding box center [241, 209] width 148 height 9
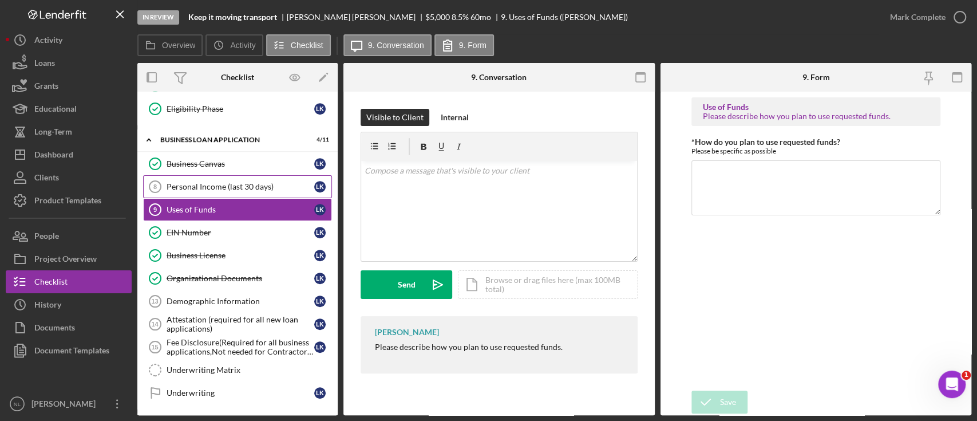
click at [200, 193] on link "Personal Income (last 30 days) 8 Personal Income (last 30 days) L K" at bounding box center [237, 186] width 189 height 23
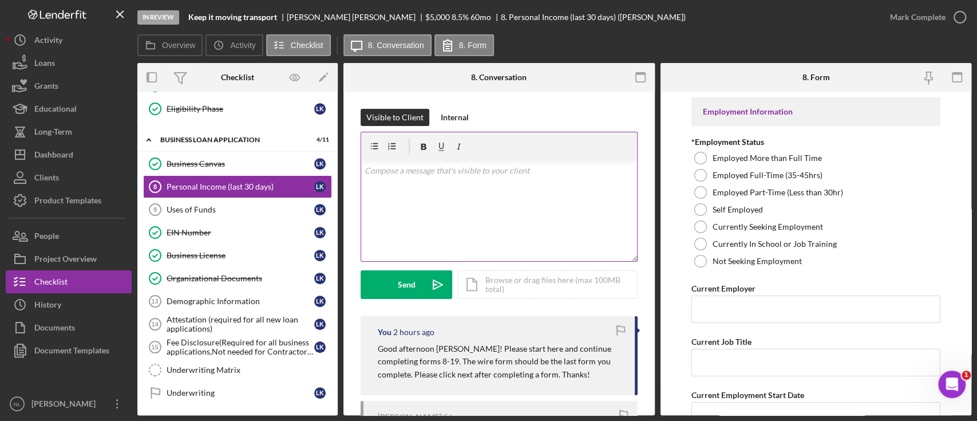
click at [417, 202] on div "v Color teal Color pink Remove color Add row above Add row below Add column bef…" at bounding box center [499, 211] width 276 height 100
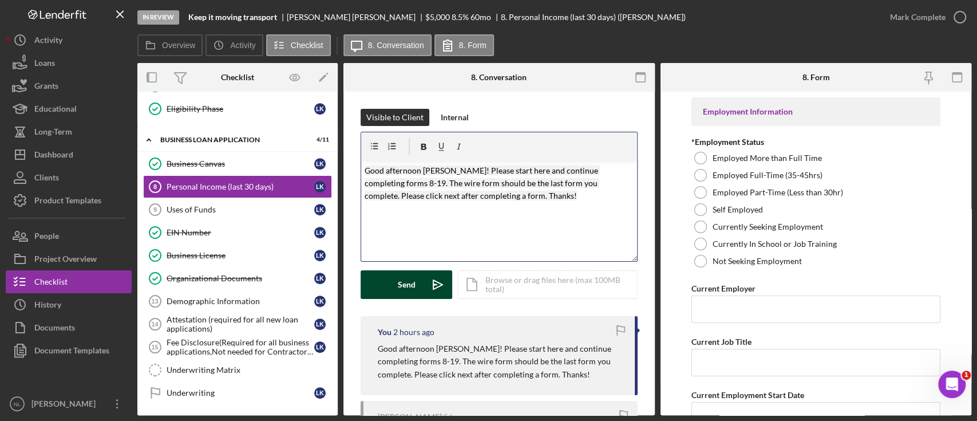
click at [431, 290] on icon "Icon/icon-invite-send" at bounding box center [438, 284] width 29 height 29
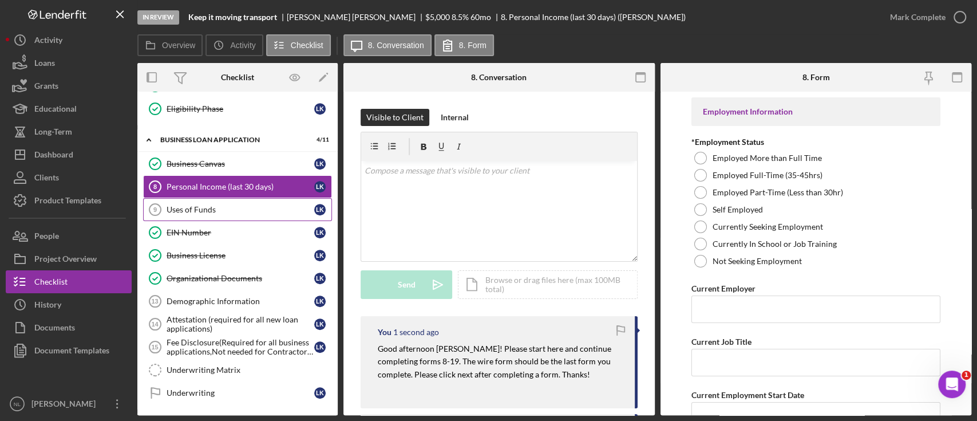
click at [258, 199] on link "Uses of Funds 9 Uses of Funds L K" at bounding box center [237, 209] width 189 height 23
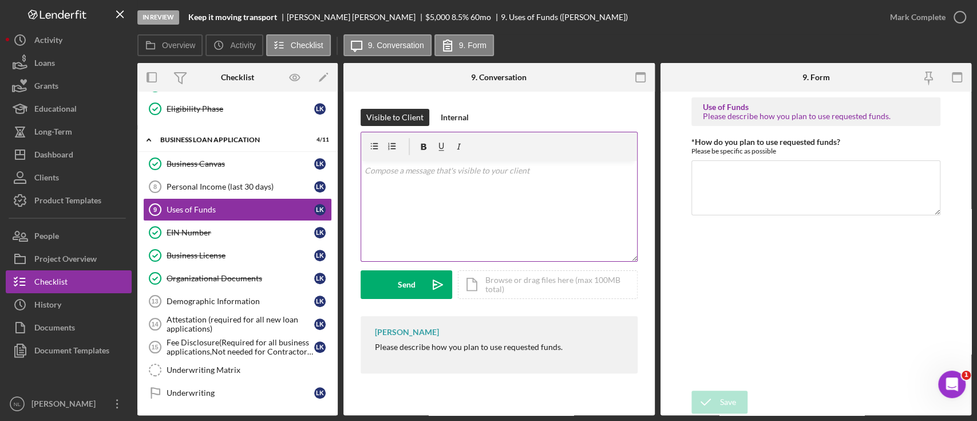
click at [436, 219] on div "v Color teal Color pink Remove color Add row above Add row below Add column bef…" at bounding box center [499, 211] width 276 height 100
click at [425, 168] on p "Please complete this section as well" at bounding box center [499, 170] width 269 height 13
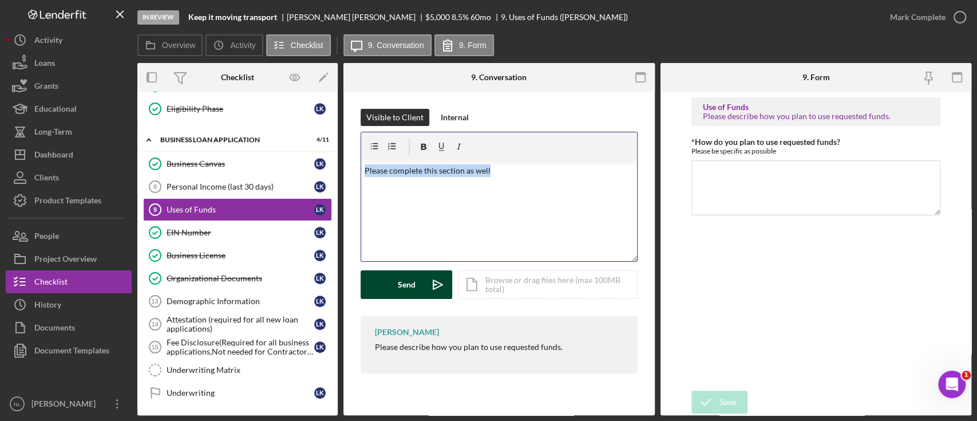
click at [413, 273] on div "Send" at bounding box center [407, 284] width 18 height 29
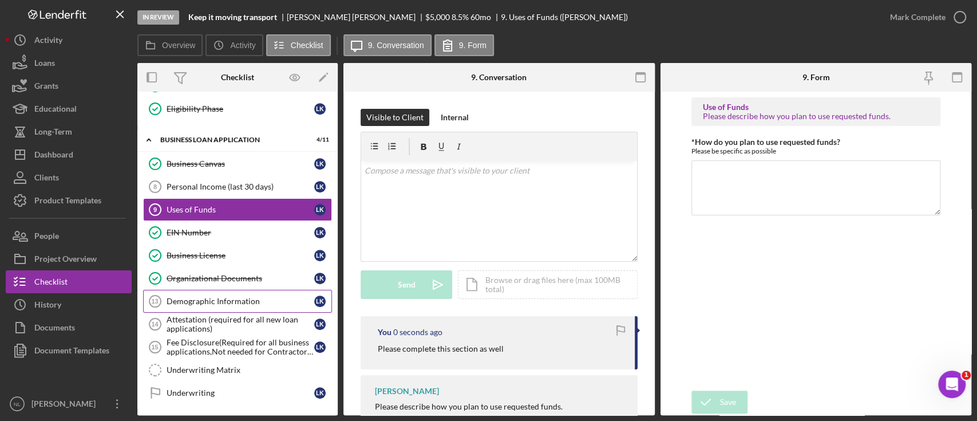
click at [239, 302] on div "Demographic Information" at bounding box center [241, 300] width 148 height 9
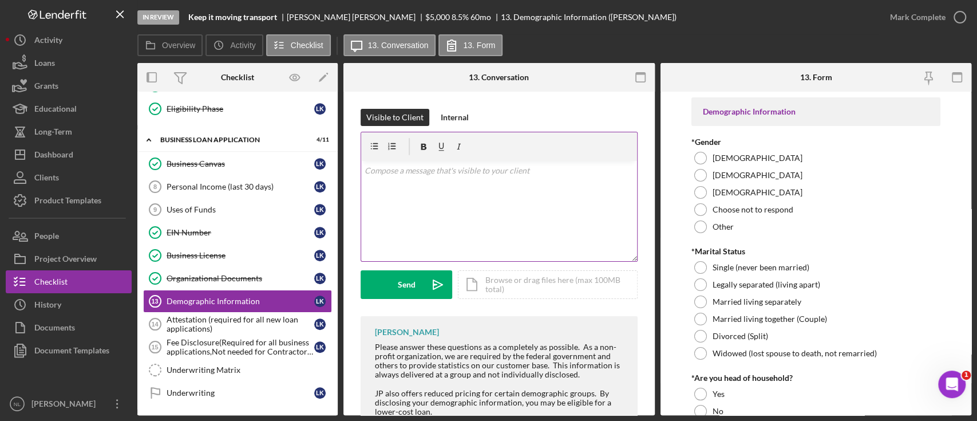
click at [392, 218] on div "v Color teal Color pink Remove color Add row above Add row below Add column bef…" at bounding box center [499, 211] width 276 height 100
click at [393, 287] on button "Send Icon/icon-invite-send" at bounding box center [407, 284] width 92 height 29
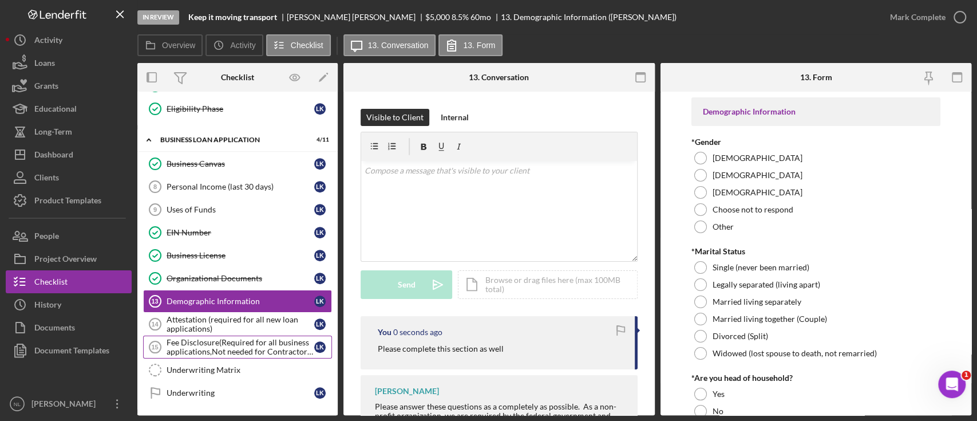
click at [252, 338] on div "Fee Disclosure(Required for all business applications,Not needed for Contractor…" at bounding box center [241, 347] width 148 height 18
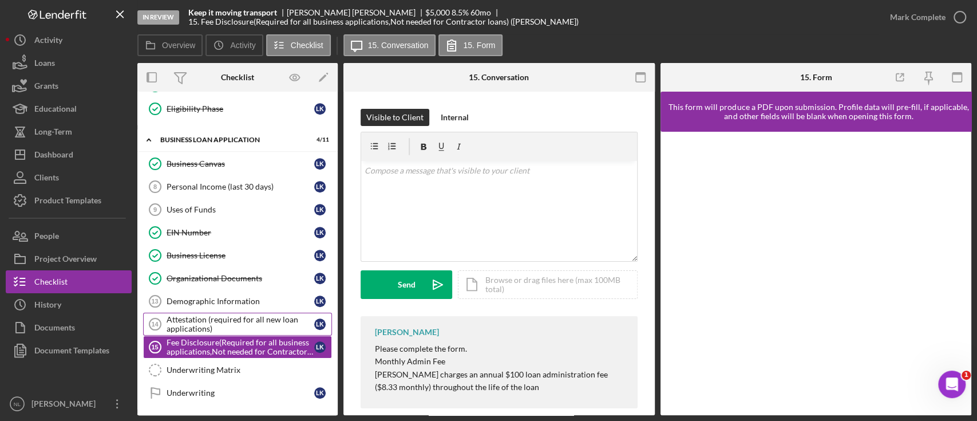
click at [239, 317] on div "Attestation (required for all new loan applications)" at bounding box center [241, 324] width 148 height 18
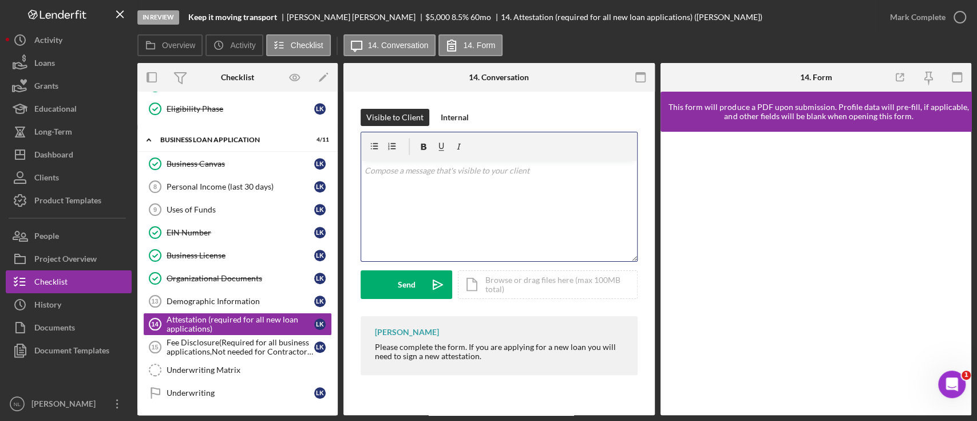
click at [405, 212] on div "v Color teal Color pink Remove color Add row above Add row below Add column bef…" at bounding box center [499, 211] width 276 height 100
click at [401, 280] on div "Send" at bounding box center [407, 284] width 18 height 29
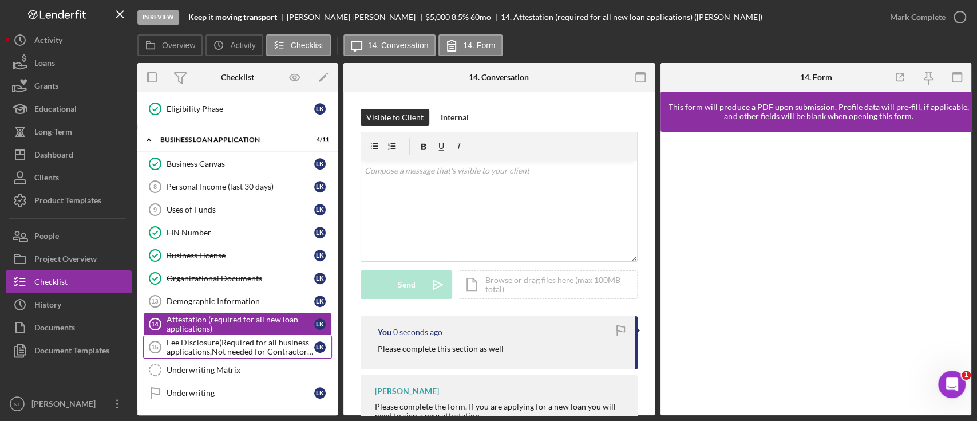
click at [287, 340] on div "Fee Disclosure(Required for all business applications,Not needed for Contractor…" at bounding box center [241, 347] width 148 height 18
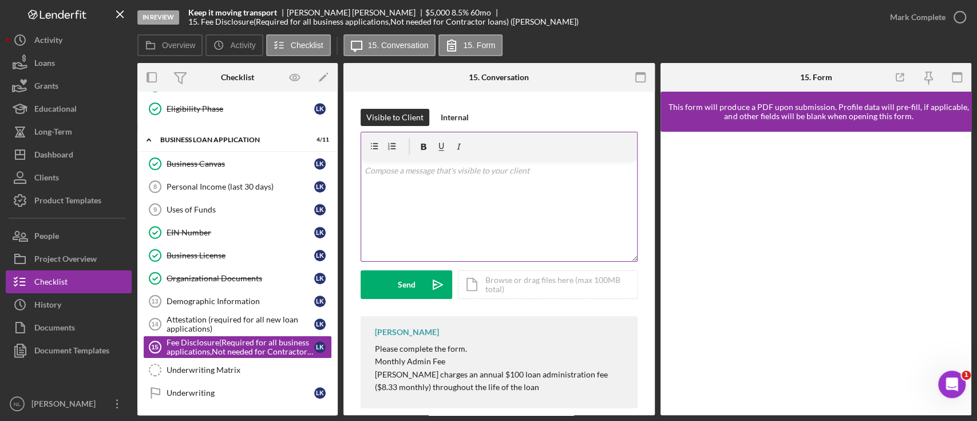
click at [424, 218] on div "v Color teal Color pink Remove color Add row above Add row below Add column bef…" at bounding box center [499, 211] width 276 height 100
click at [407, 283] on div "Send" at bounding box center [407, 284] width 18 height 29
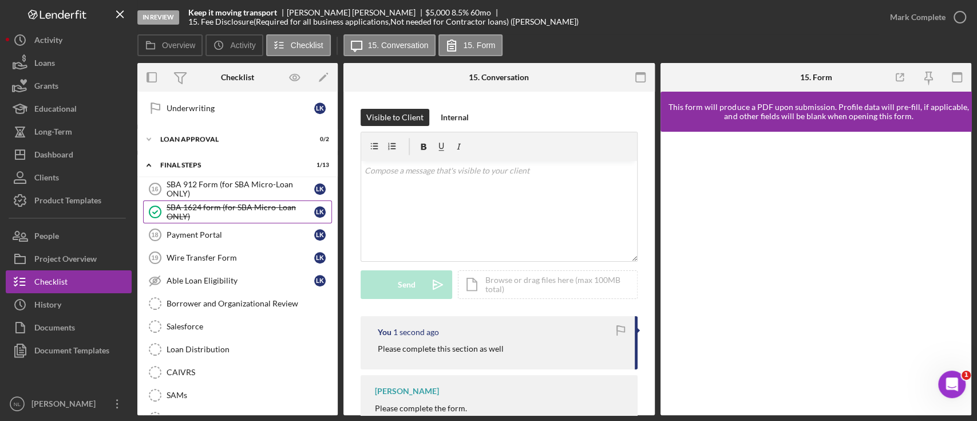
scroll to position [662, 0]
click at [238, 190] on div "SBA 912 Form (for SBA Micro-Loan ONLY)" at bounding box center [241, 188] width 148 height 18
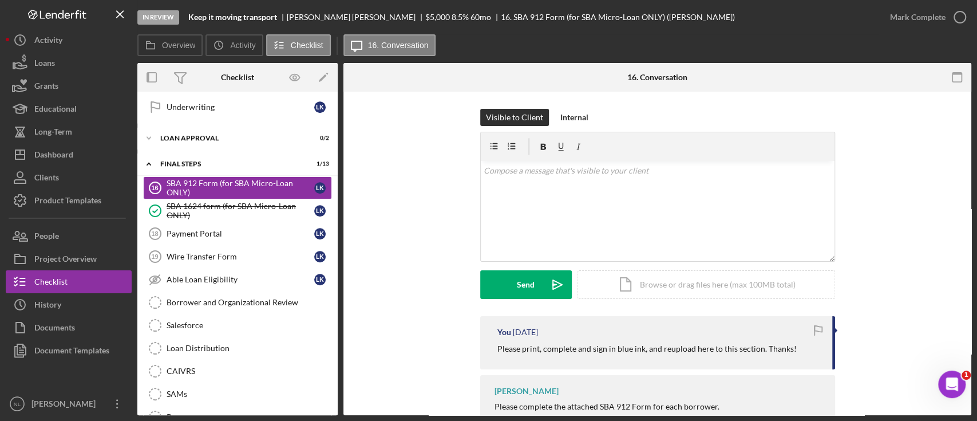
click at [579, 351] on p "Please print, complete and sign in blue ink, and reupload here to this section.…" at bounding box center [646, 348] width 299 height 13
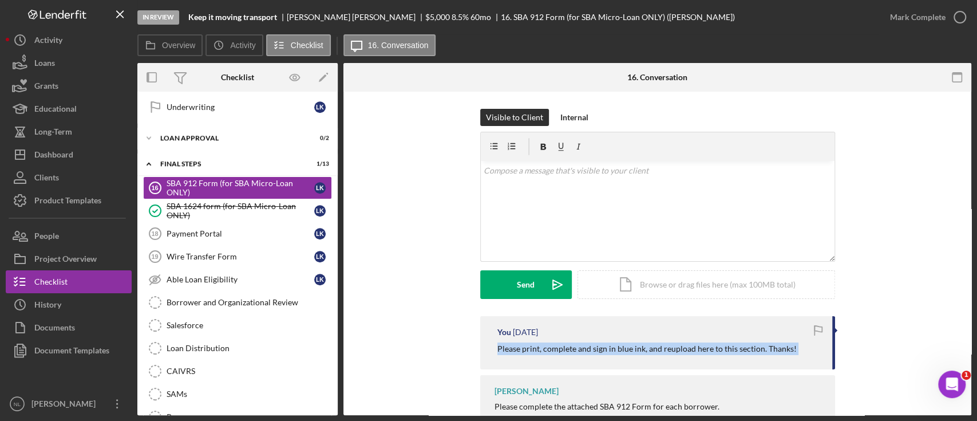
click at [579, 351] on p "Please print, complete and sign in blue ink, and reupload here to this section.…" at bounding box center [646, 348] width 299 height 13
drag, startPoint x: 579, startPoint y: 351, endPoint x: 234, endPoint y: 233, distance: 364.7
click at [234, 233] on div "Payment Portal" at bounding box center [241, 233] width 148 height 9
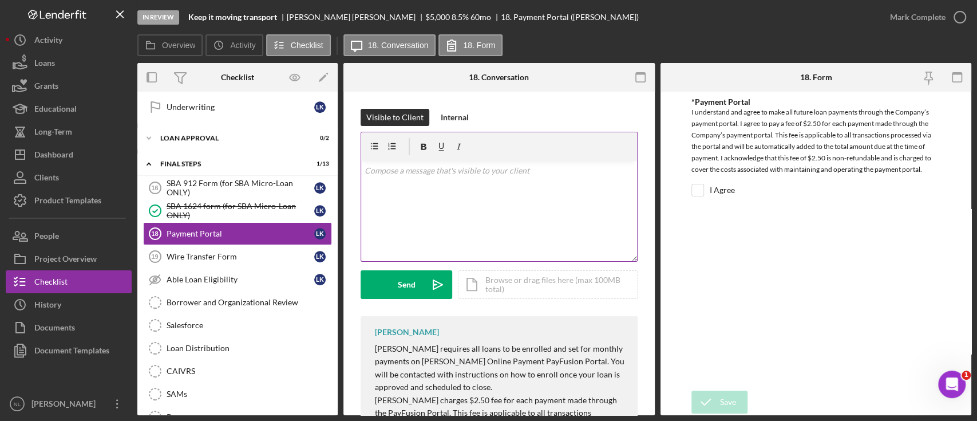
click at [421, 204] on div "v Color teal Color pink Remove color Add row above Add row below Add column bef…" at bounding box center [499, 211] width 276 height 100
click at [400, 283] on div "Send" at bounding box center [407, 284] width 18 height 29
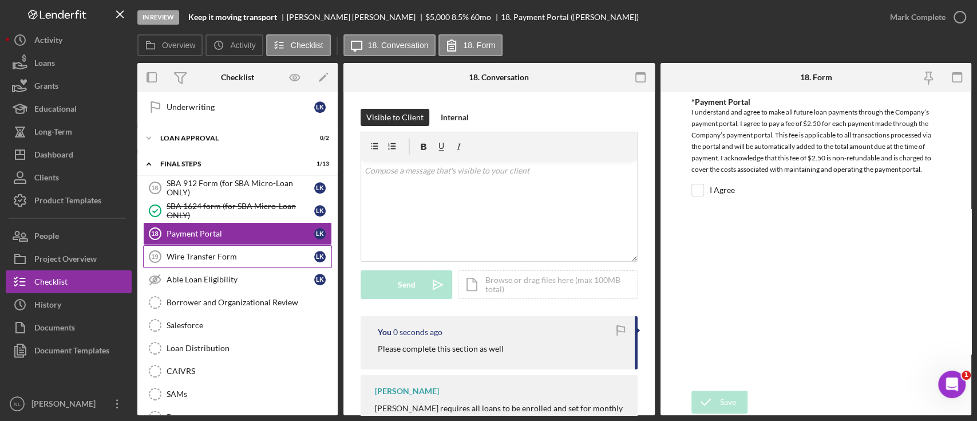
click at [261, 245] on link "Wire Transfer Form 19 Wire Transfer Form L K" at bounding box center [237, 256] width 189 height 23
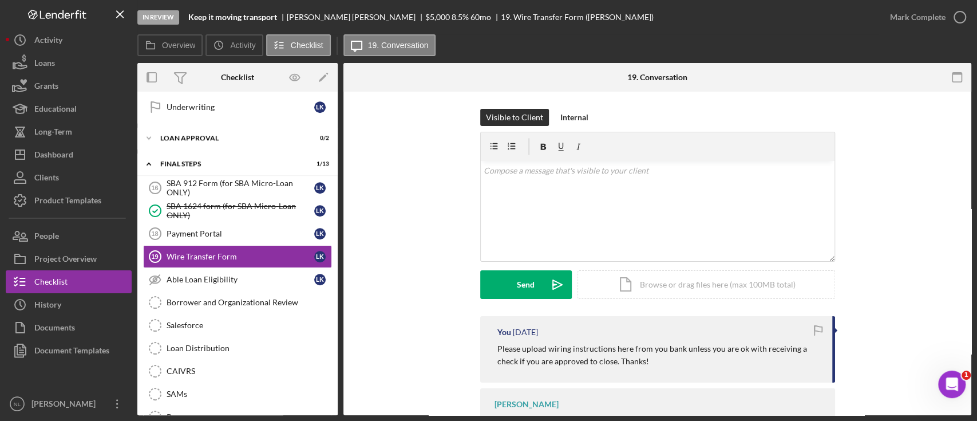
click at [523, 352] on p "Please upload wiring instructions here from you bank unless you are ok with rec…" at bounding box center [658, 355] width 323 height 26
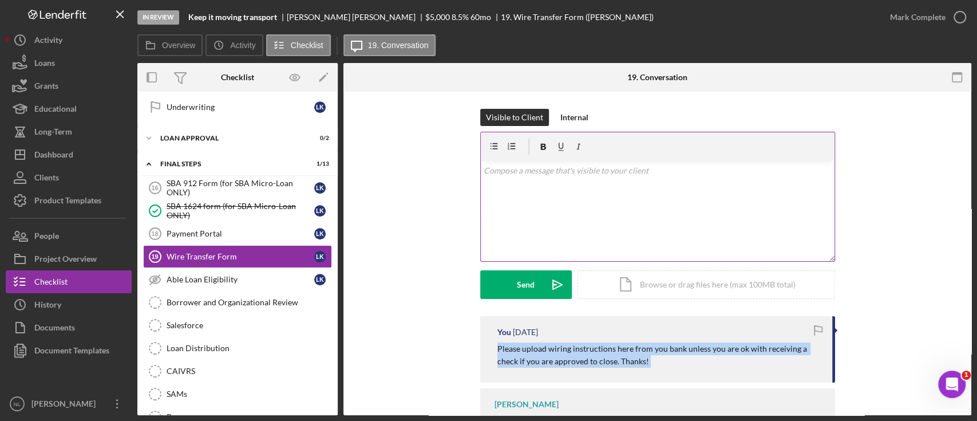
click at [534, 190] on div "v Color teal Color pink Remove color Add row above Add row below Add column bef…" at bounding box center [658, 211] width 354 height 100
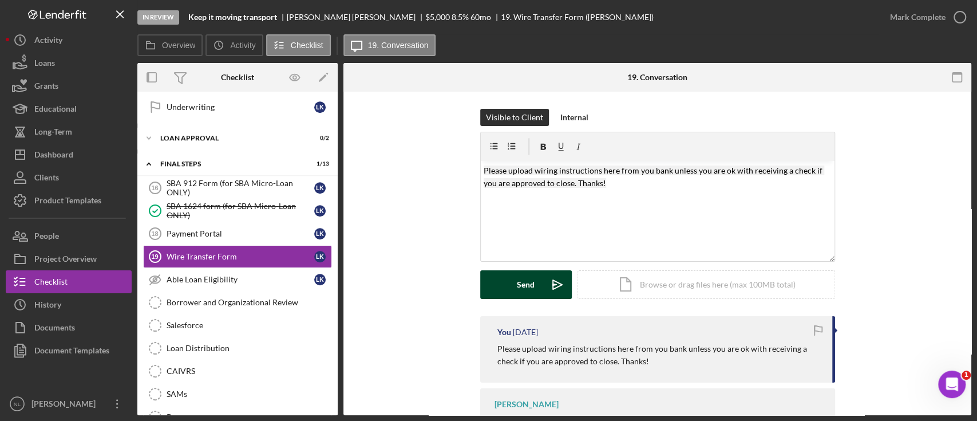
click at [521, 296] on div "Send" at bounding box center [526, 284] width 18 height 29
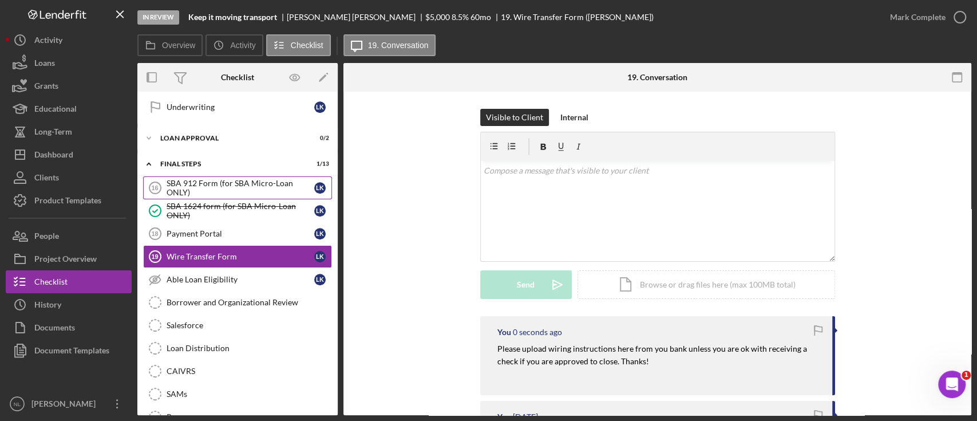
click at [198, 189] on div "SBA 912 Form (for SBA Micro-Loan ONLY)" at bounding box center [241, 188] width 148 height 18
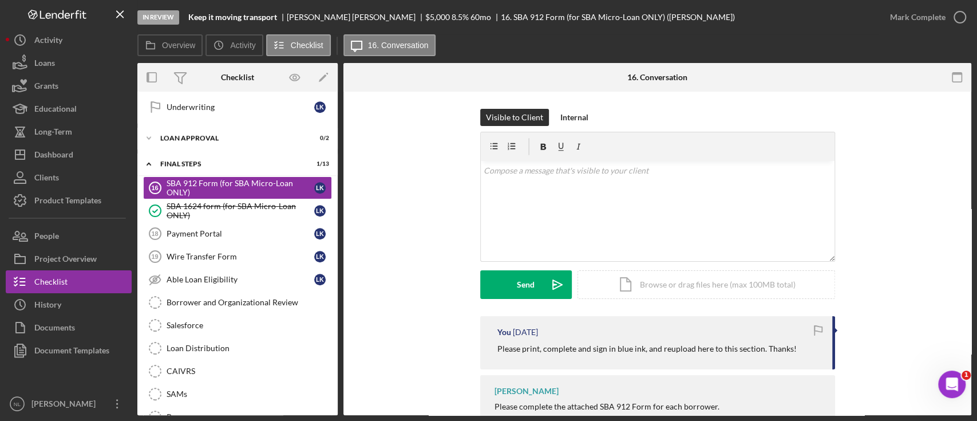
click at [536, 347] on p "Please print, complete and sign in blue ink, and reupload here to this section.…" at bounding box center [646, 348] width 299 height 13
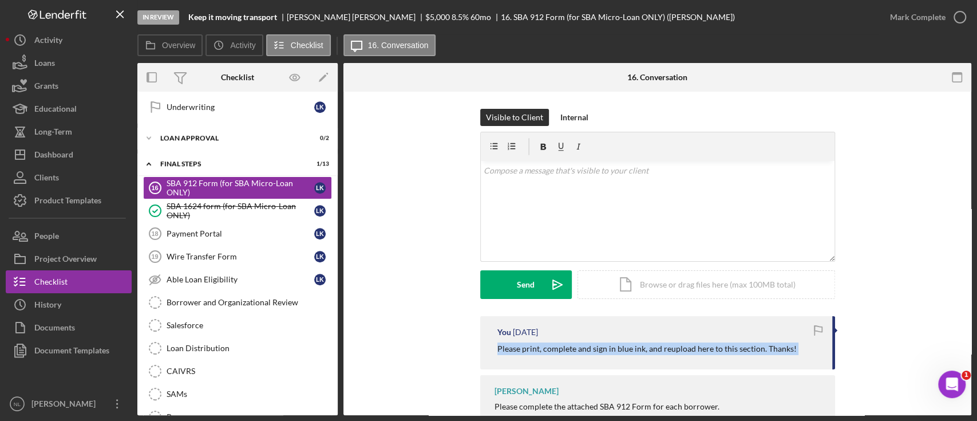
click at [536, 347] on p "Please print, complete and sign in blue ink, and reupload here to this section.…" at bounding box center [646, 348] width 299 height 13
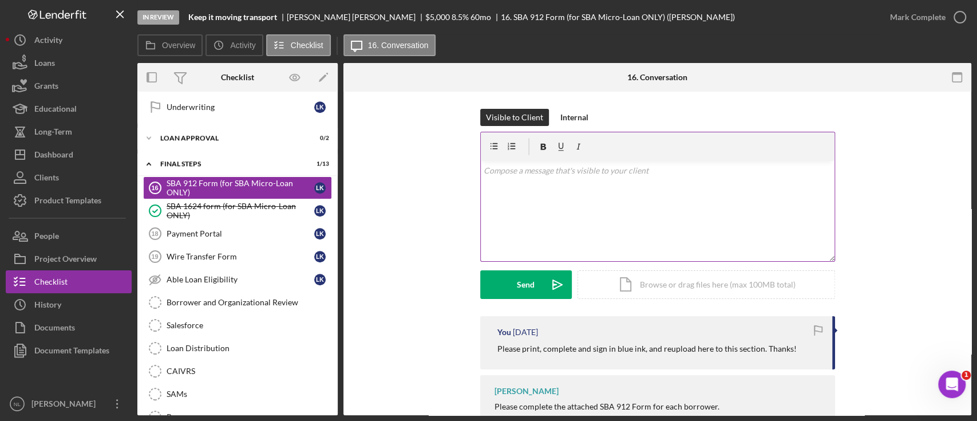
click at [540, 195] on div "v Color teal Color pink Remove color Add row above Add row below Add column bef…" at bounding box center [658, 211] width 354 height 100
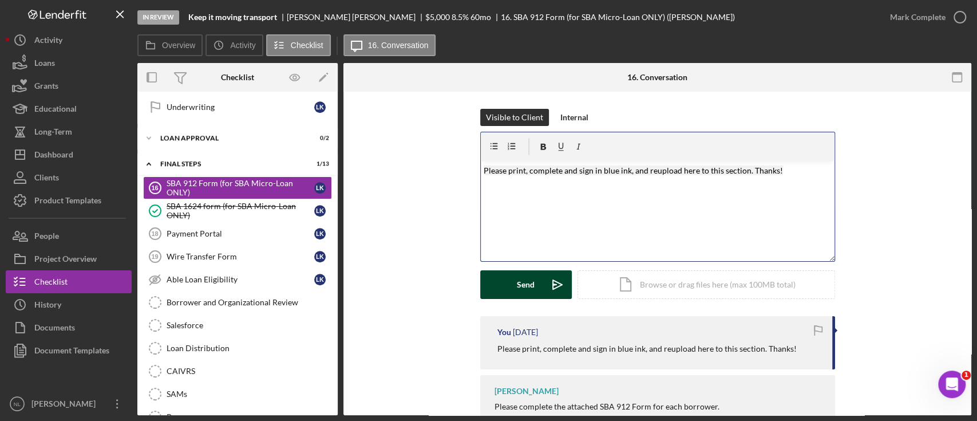
click at [531, 276] on div "Send" at bounding box center [526, 284] width 18 height 29
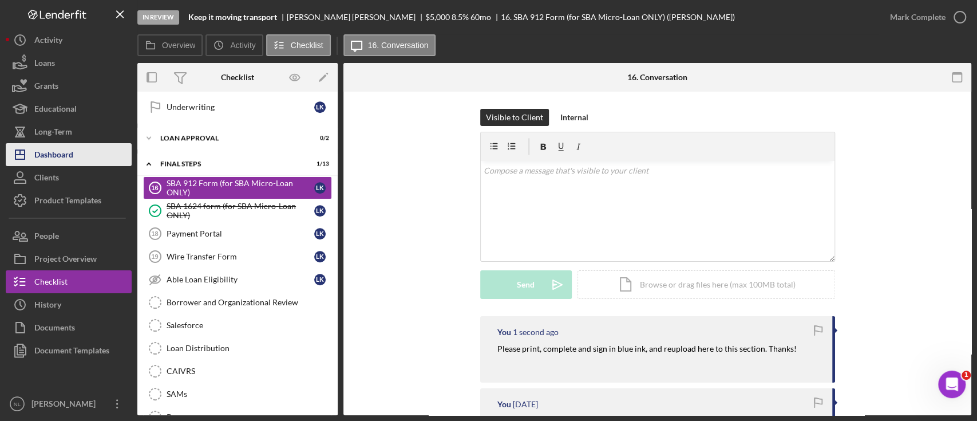
click at [90, 149] on button "Icon/Dashboard Dashboard" at bounding box center [69, 154] width 126 height 23
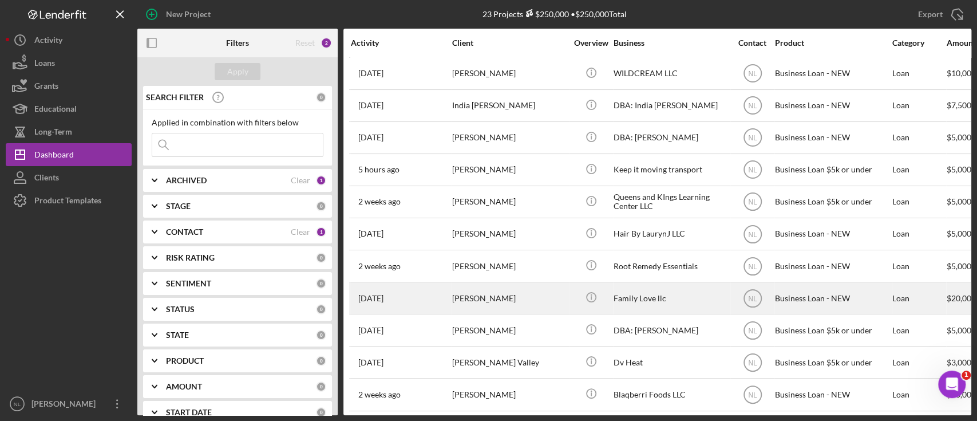
click at [383, 298] on time "[DATE]" at bounding box center [370, 298] width 25 height 9
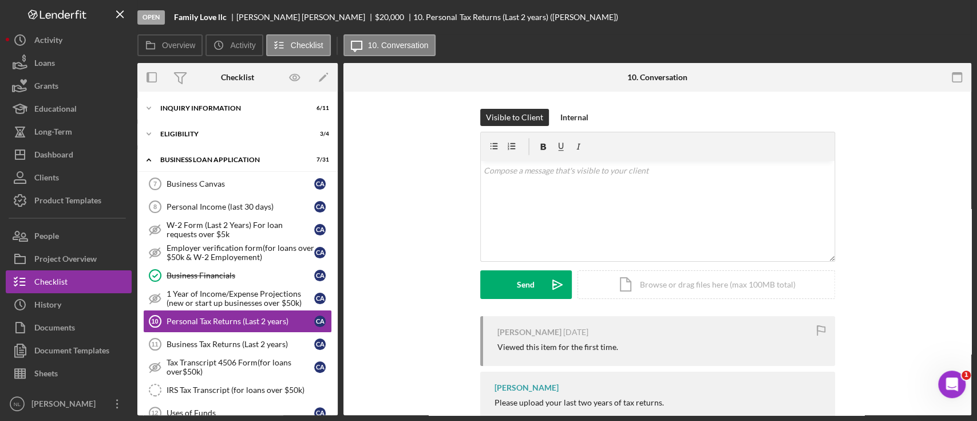
scroll to position [66, 0]
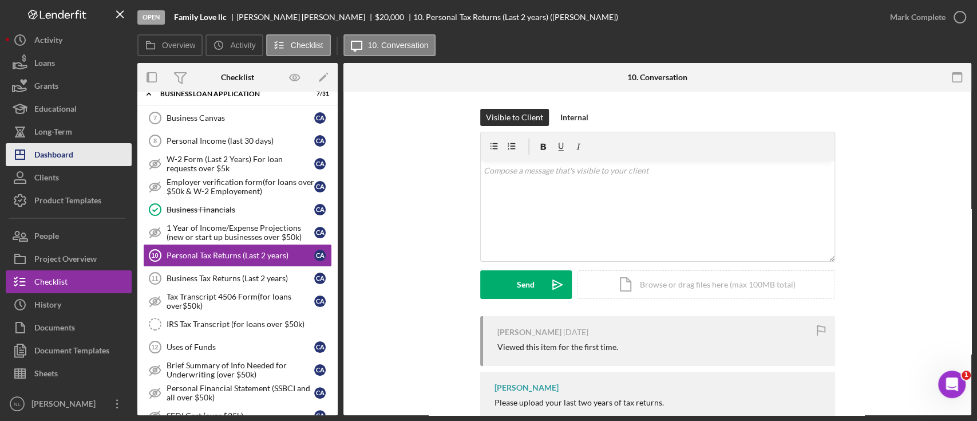
click at [82, 149] on button "Icon/Dashboard Dashboard" at bounding box center [69, 154] width 126 height 23
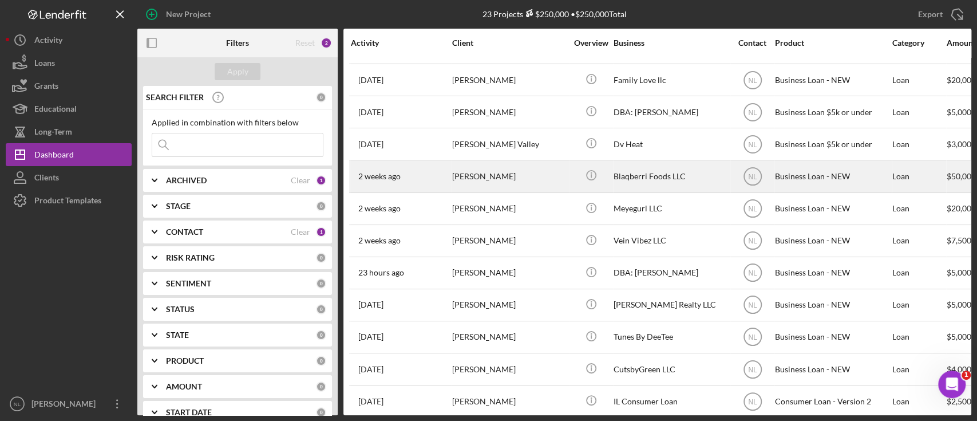
scroll to position [281, 0]
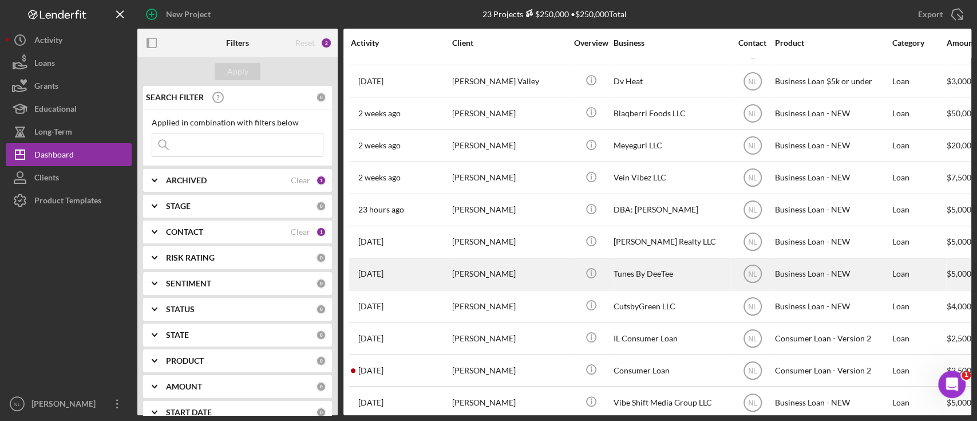
click at [483, 276] on div "[PERSON_NAME]" at bounding box center [509, 274] width 114 height 30
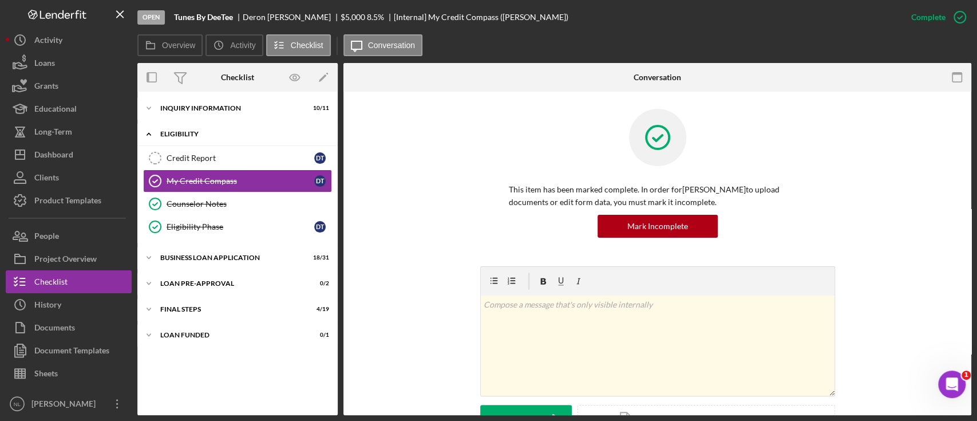
click at [196, 136] on div "ELIGIBILITY" at bounding box center [241, 134] width 163 height 7
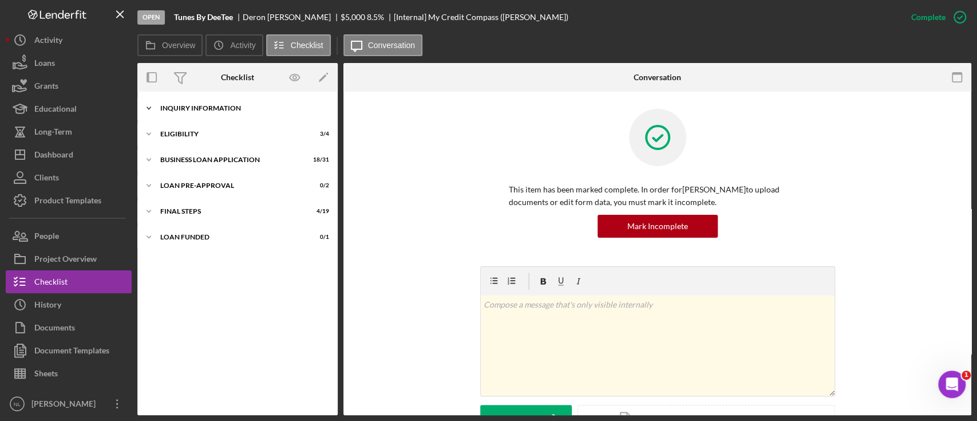
click at [187, 105] on div "INQUIRY INFORMATION" at bounding box center [241, 108] width 163 height 7
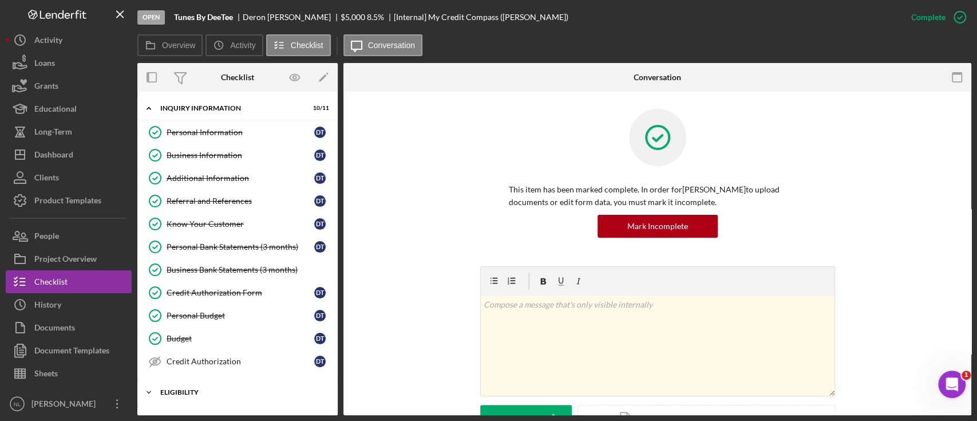
click at [219, 385] on div "Icon/Expander ELIGIBILITY 3 / 4" at bounding box center [237, 392] width 200 height 23
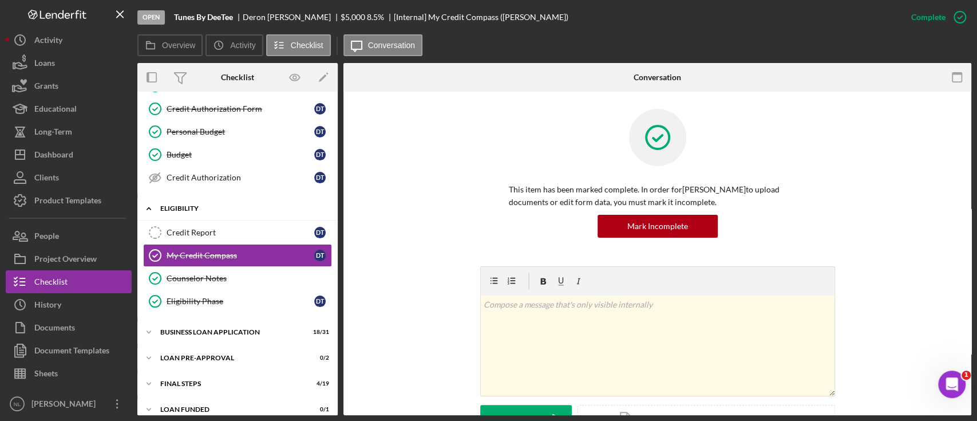
scroll to position [193, 0]
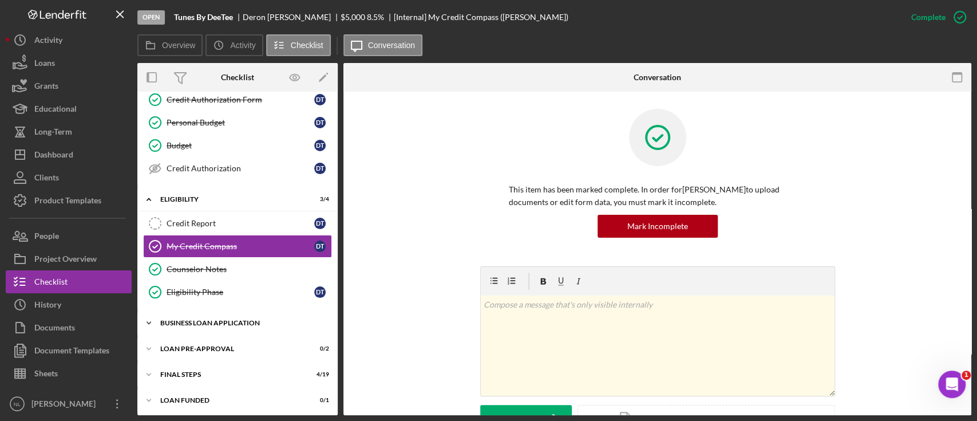
click at [221, 321] on div "BUSINESS LOAN APPLICATION" at bounding box center [241, 322] width 163 height 7
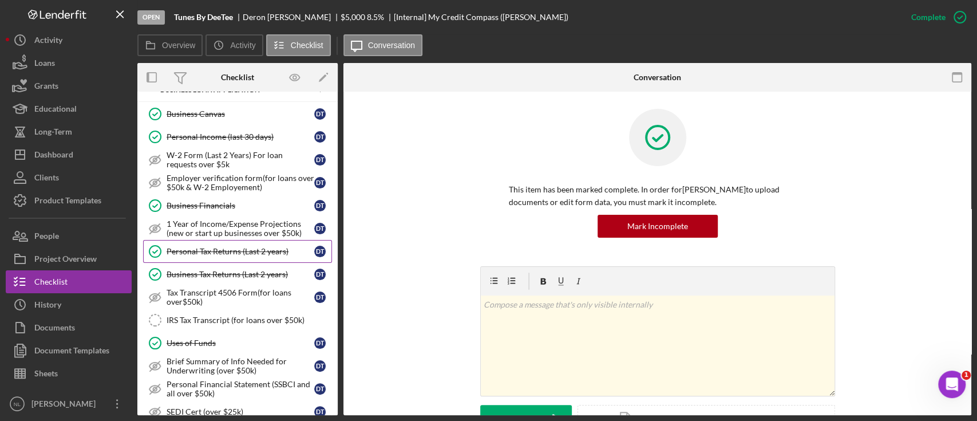
scroll to position [396, 0]
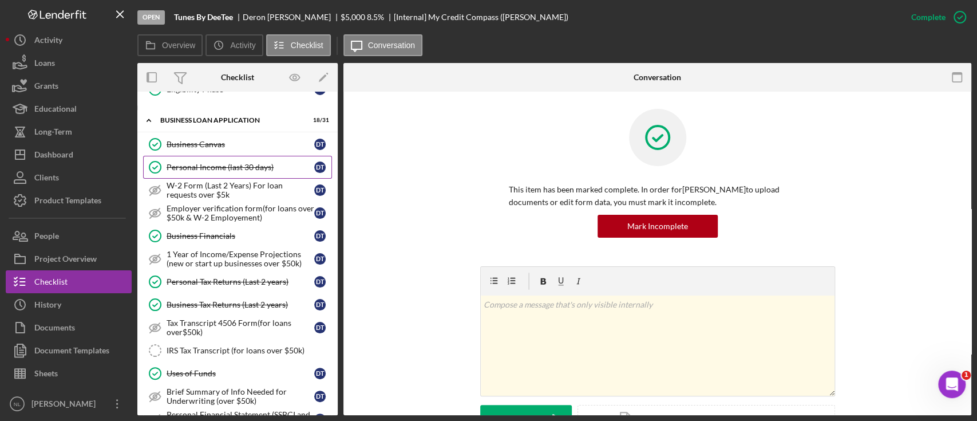
click at [214, 163] on div "Personal Income (last 30 days)" at bounding box center [241, 167] width 148 height 9
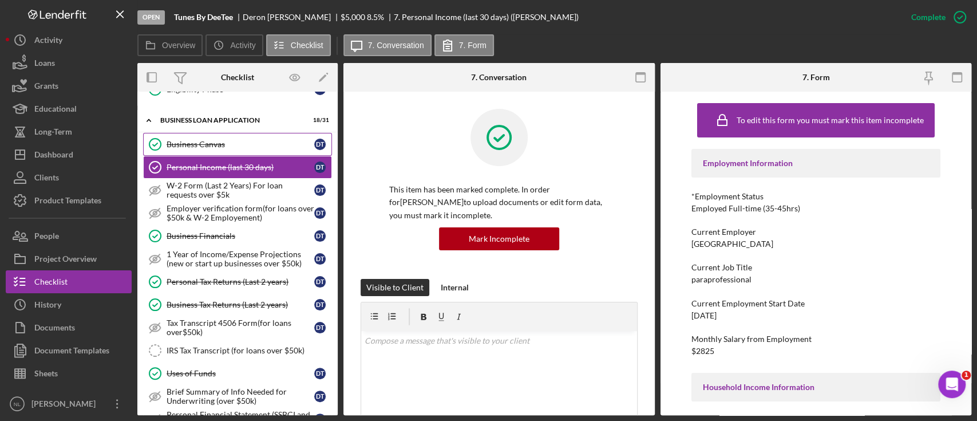
click at [209, 144] on div "Business Canvas" at bounding box center [241, 144] width 148 height 9
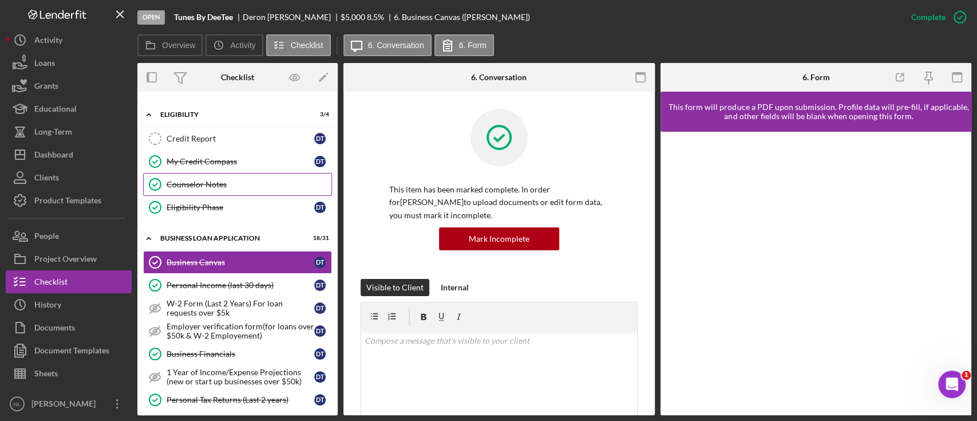
scroll to position [276, 0]
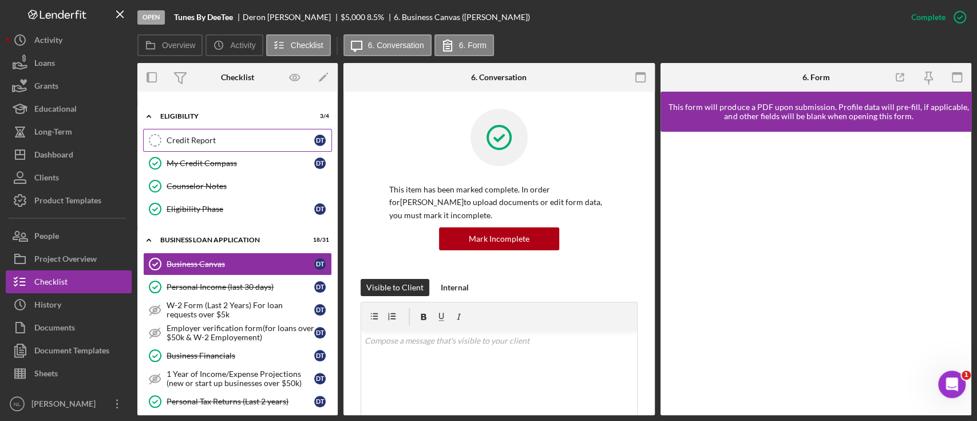
click at [197, 131] on link "Credit Report Credit Report D T" at bounding box center [237, 140] width 189 height 23
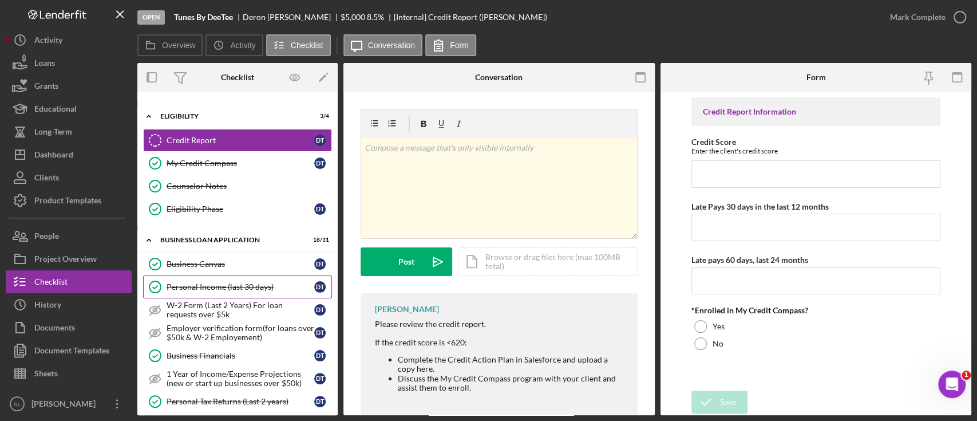
click at [239, 278] on link "Personal Income (last 30 days) Personal Income (last 30 days) D T" at bounding box center [237, 286] width 189 height 23
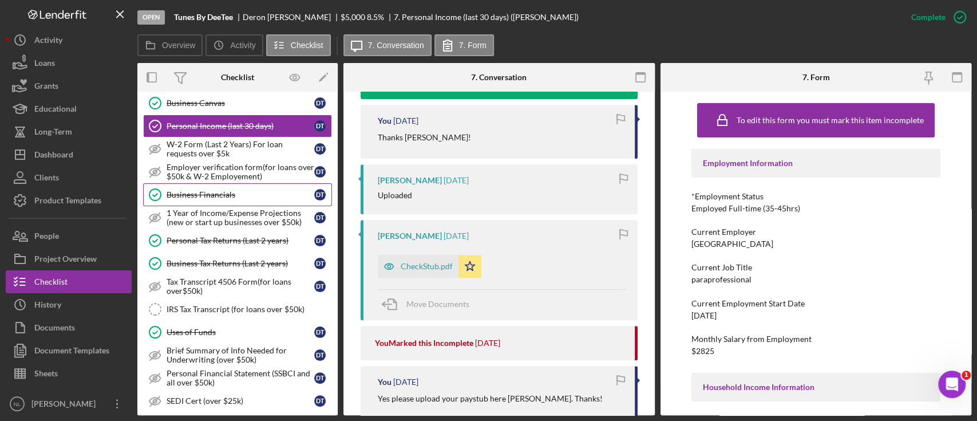
scroll to position [446, 0]
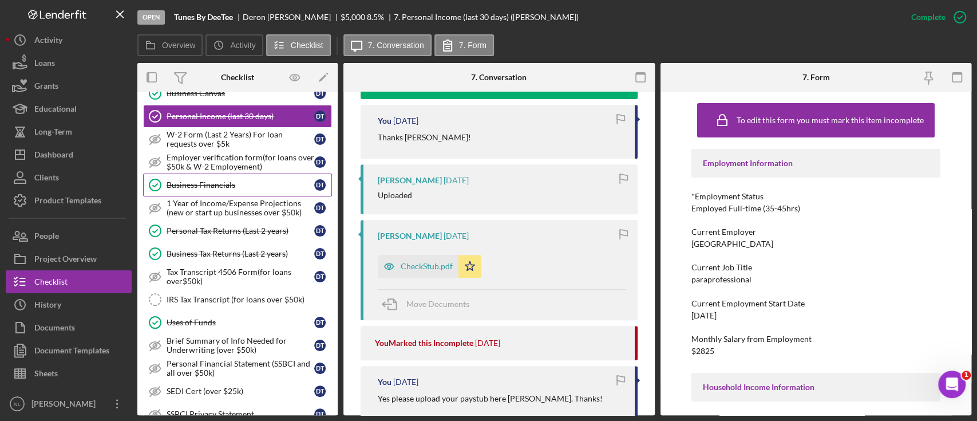
click at [236, 305] on link "IRS Tax Transcript (for loans over $50k) IRS Tax Transcript (for loans over $50…" at bounding box center [237, 299] width 189 height 23
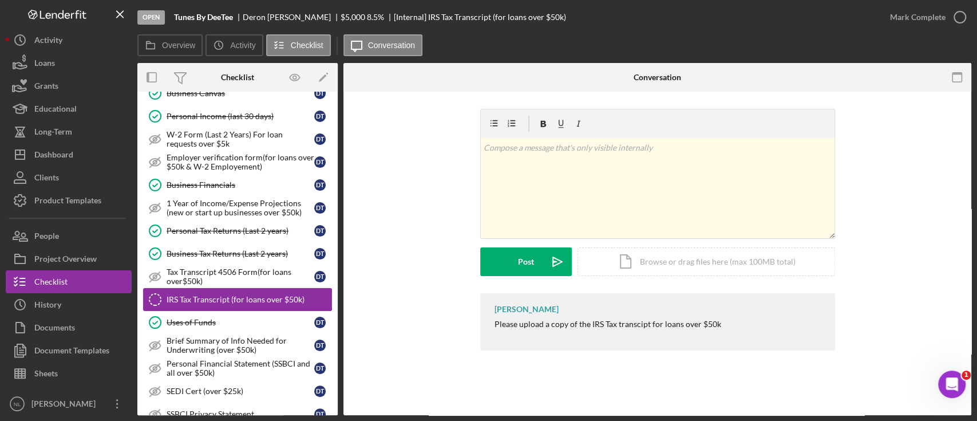
scroll to position [905, 0]
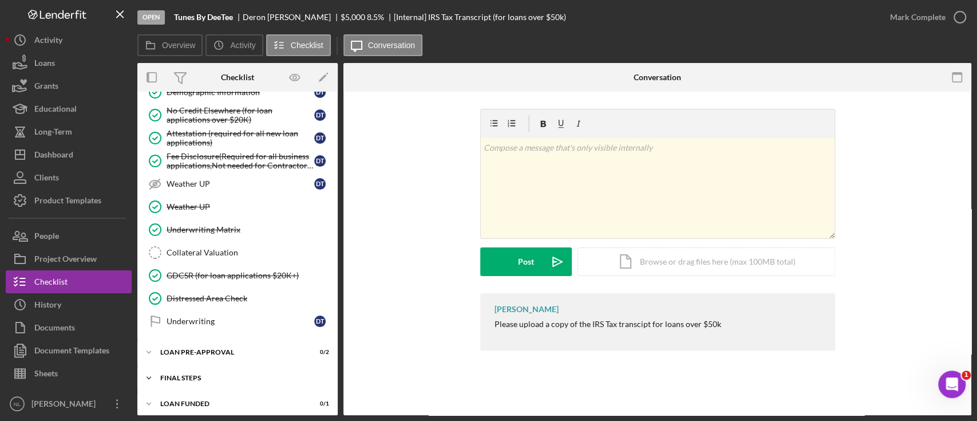
click at [280, 374] on div "FINAL STEPS" at bounding box center [241, 377] width 163 height 7
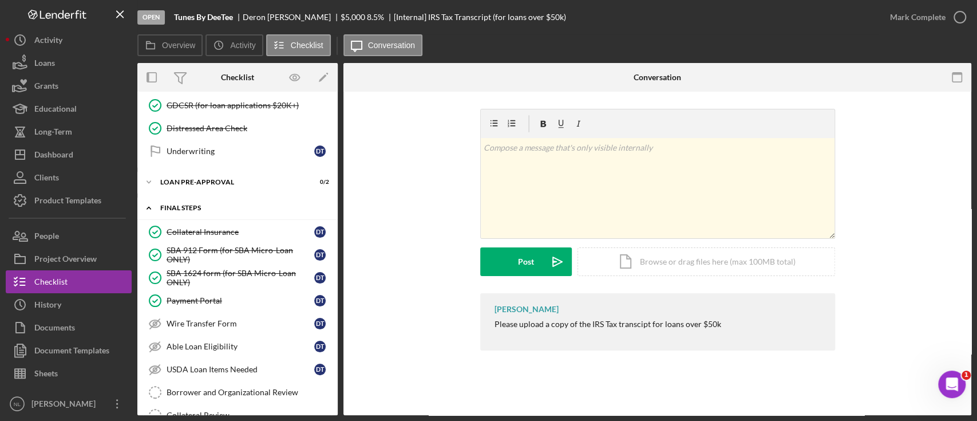
scroll to position [0, 0]
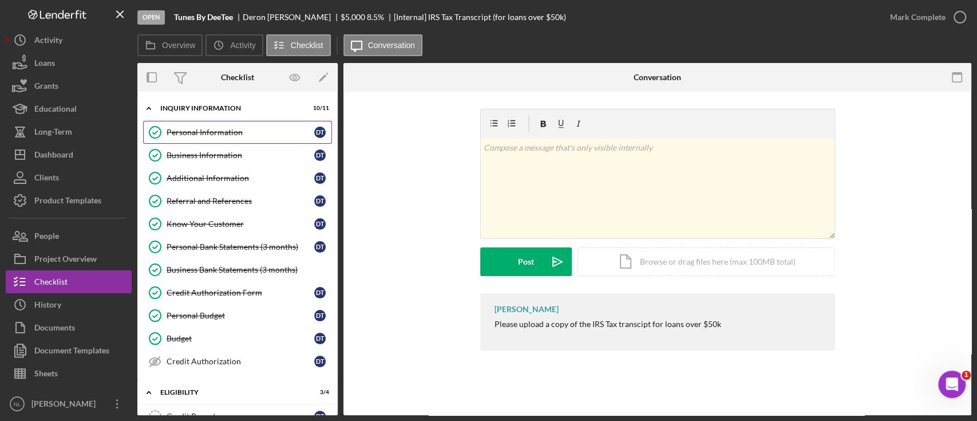
click at [249, 128] on div "Personal Information" at bounding box center [241, 132] width 148 height 9
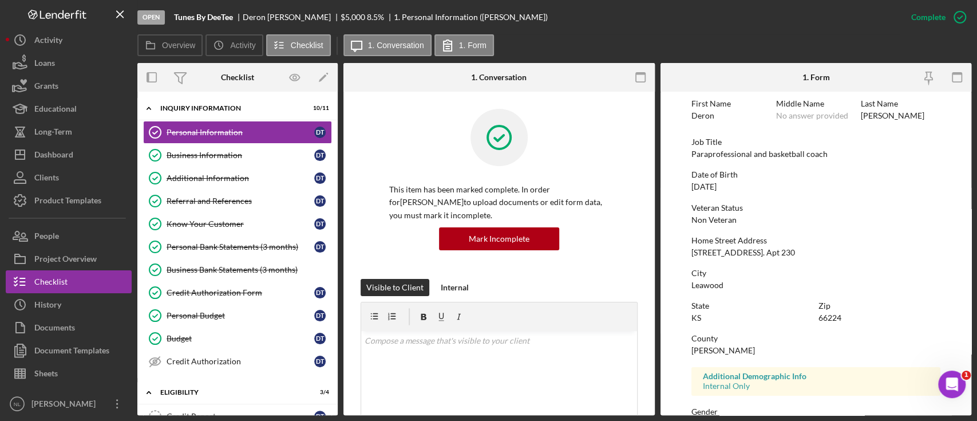
scroll to position [36, 0]
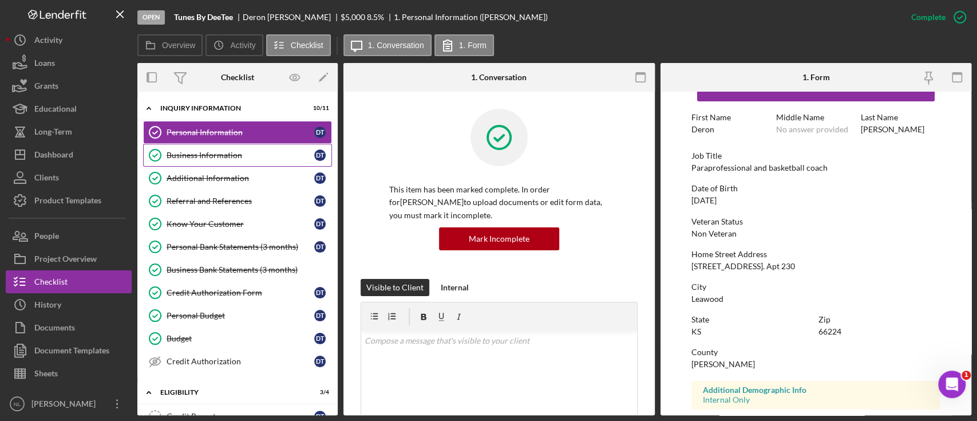
click at [236, 151] on div "Business Information" at bounding box center [241, 155] width 148 height 9
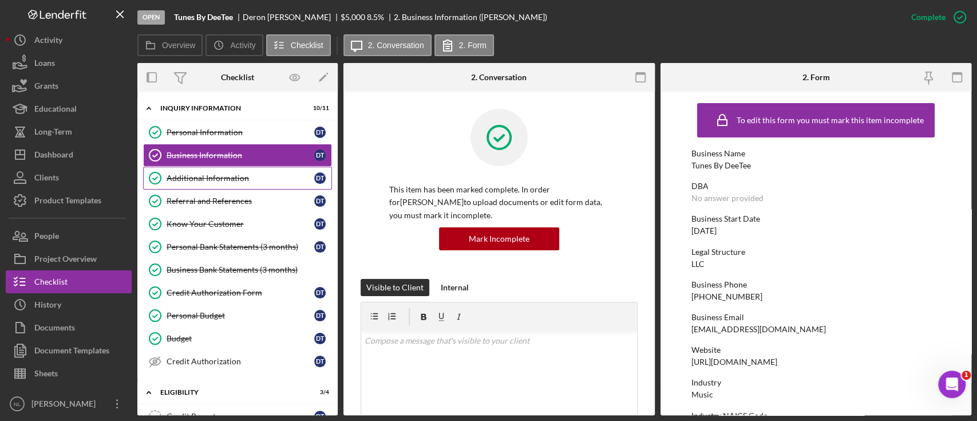
click at [240, 180] on div "Additional Information" at bounding box center [241, 177] width 148 height 9
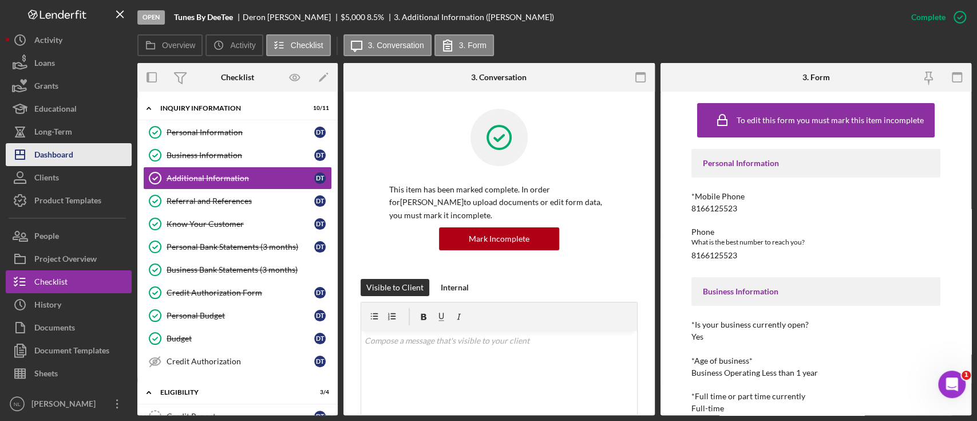
click at [74, 147] on button "Icon/Dashboard Dashboard" at bounding box center [69, 154] width 126 height 23
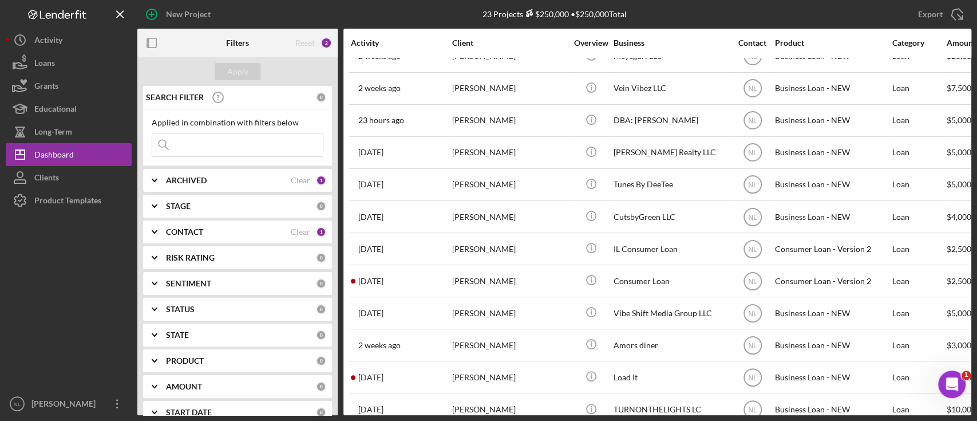
scroll to position [392, 0]
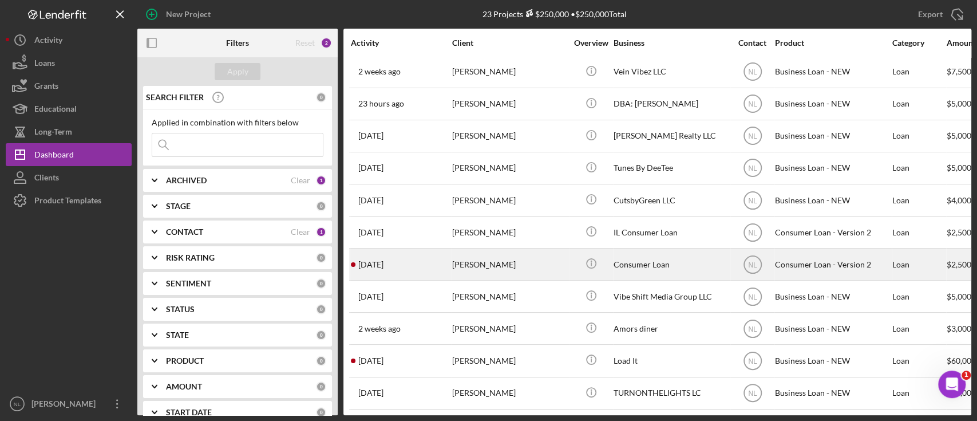
click at [474, 259] on div "[PERSON_NAME]" at bounding box center [509, 264] width 114 height 30
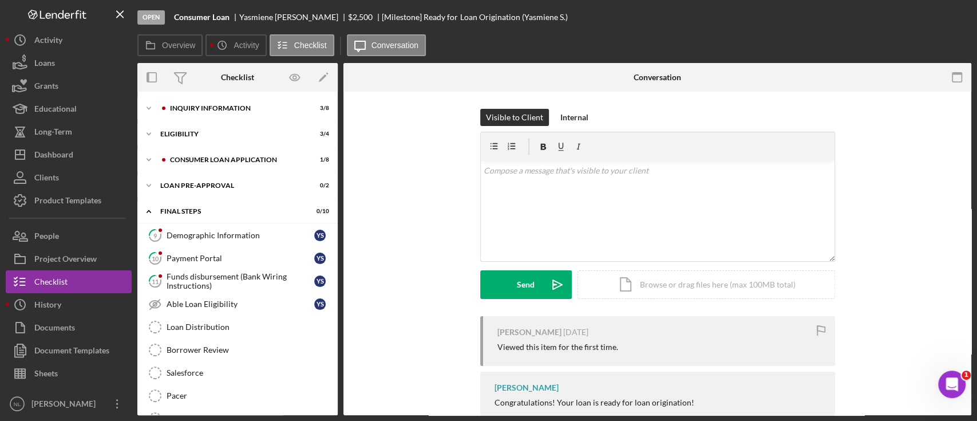
scroll to position [72, 0]
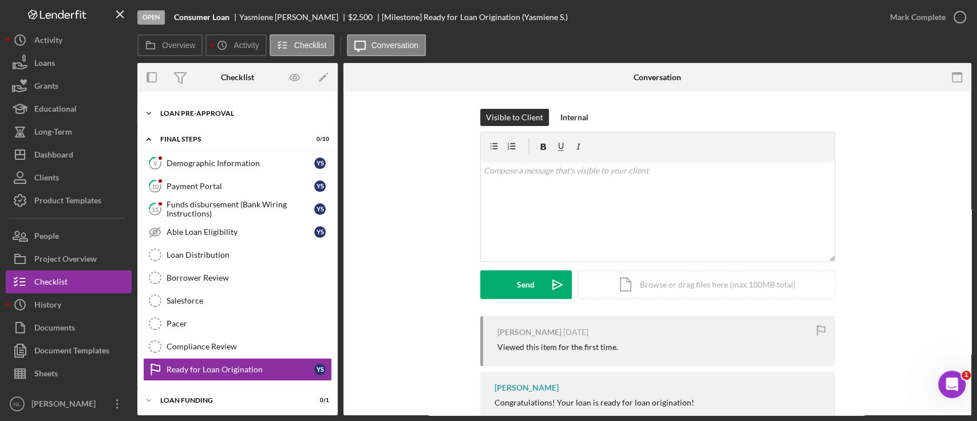
click at [264, 121] on div "Icon/Expander Loan Pre-Approval 0 / 2" at bounding box center [237, 113] width 200 height 23
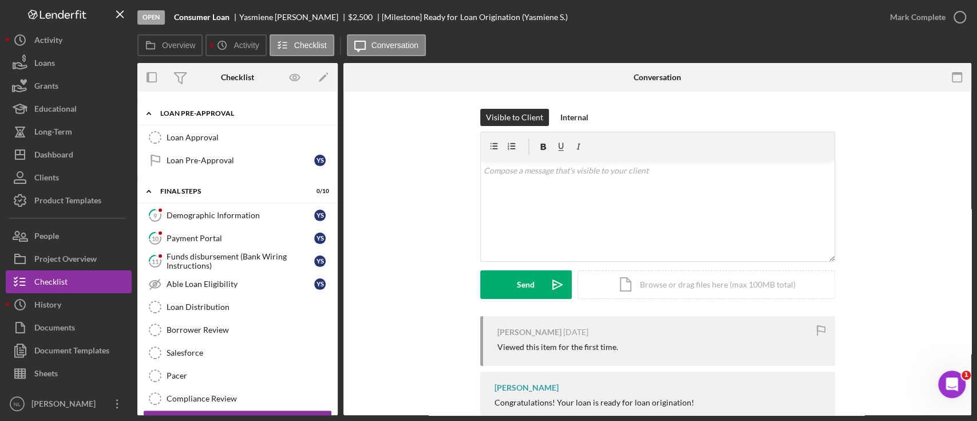
click at [234, 107] on div "Icon/Expander Loan Pre-Approval 0 / 2" at bounding box center [237, 113] width 200 height 23
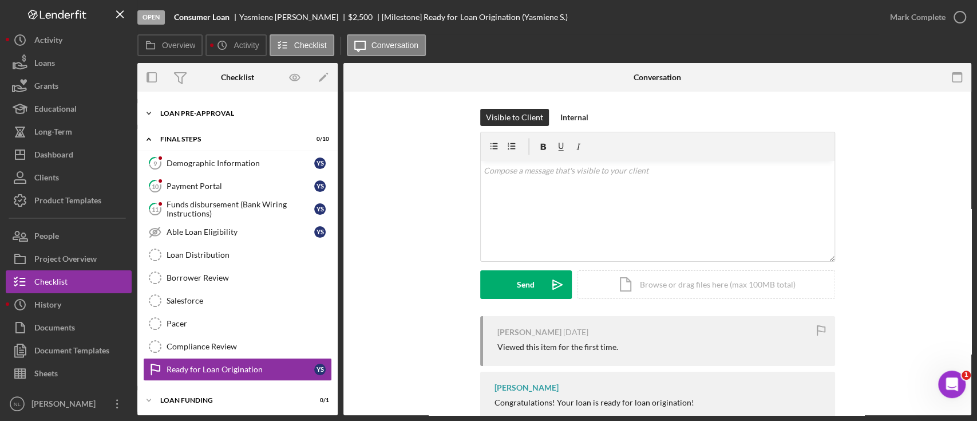
scroll to position [0, 0]
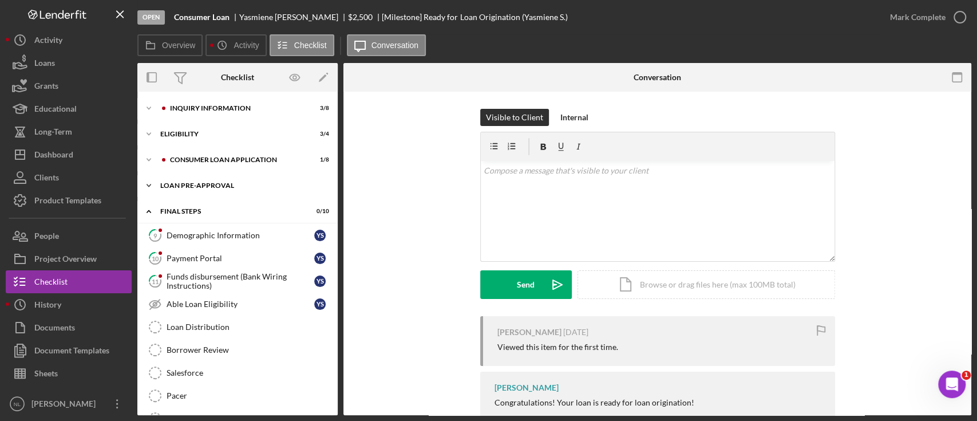
click at [234, 107] on div "Inquiry Information" at bounding box center [235, 108] width 131 height 7
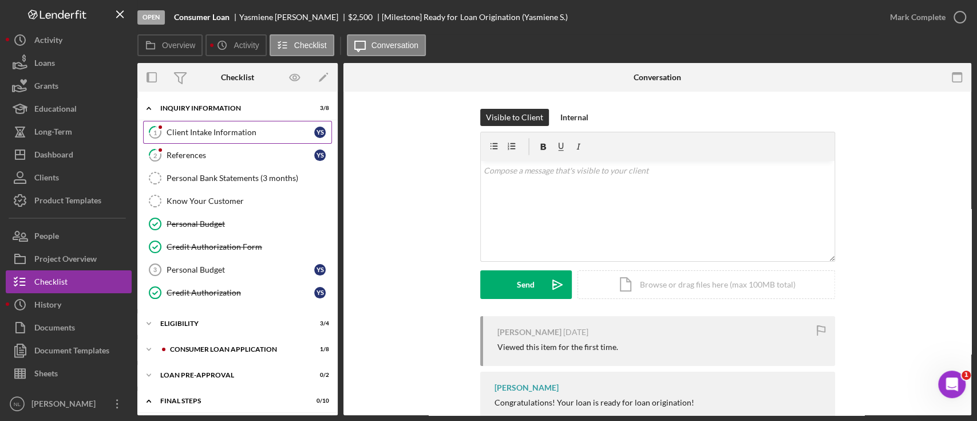
click at [247, 129] on div "Client Intake Information" at bounding box center [241, 132] width 148 height 9
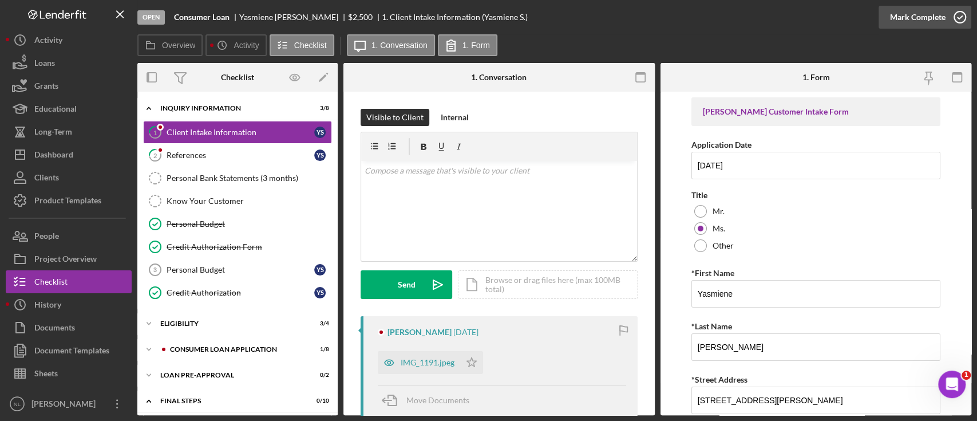
click at [892, 21] on div "Mark Complete" at bounding box center [918, 17] width 56 height 23
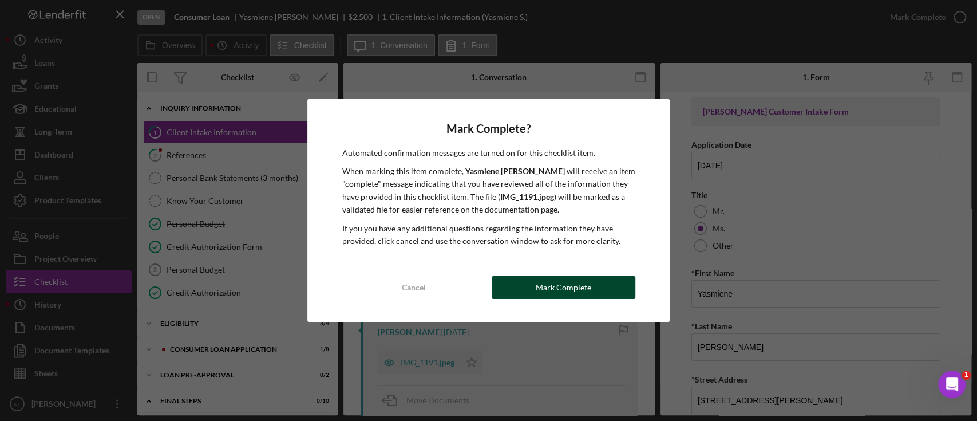
click at [530, 278] on button "Mark Complete" at bounding box center [564, 287] width 144 height 23
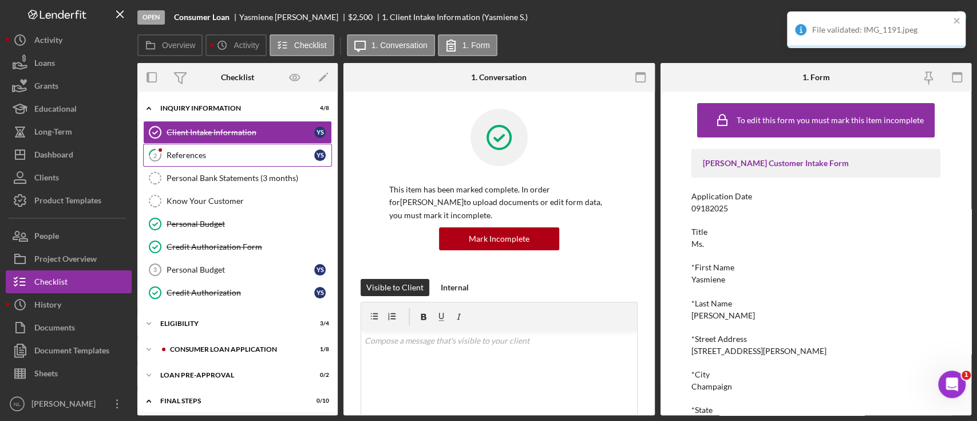
click at [240, 157] on div "References" at bounding box center [241, 155] width 148 height 9
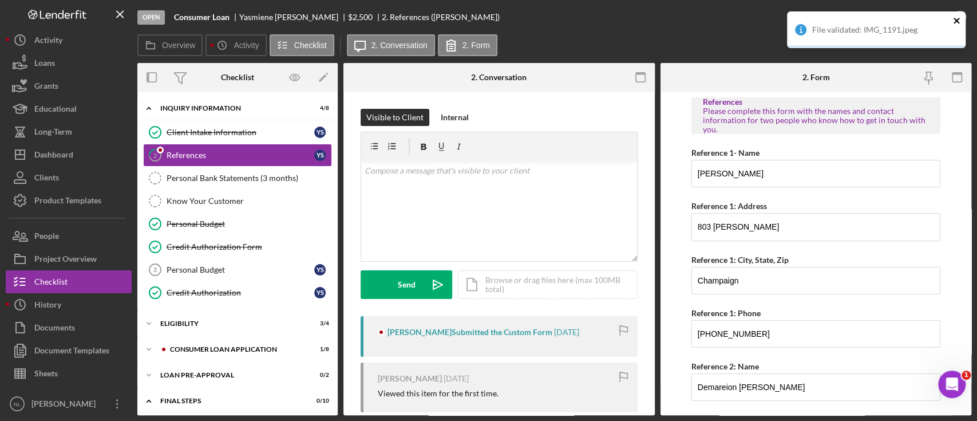
click at [953, 24] on icon "close" at bounding box center [957, 20] width 8 height 9
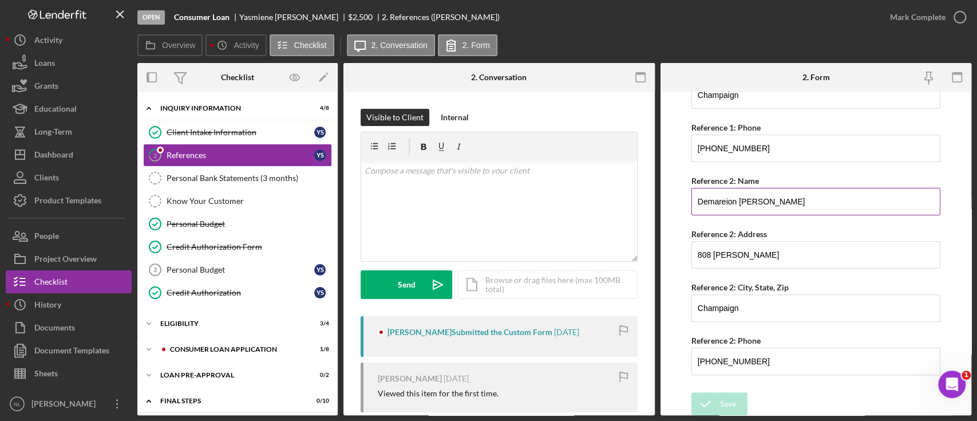
scroll to position [185, 0]
click at [903, 18] on div "Mark Complete" at bounding box center [918, 17] width 56 height 23
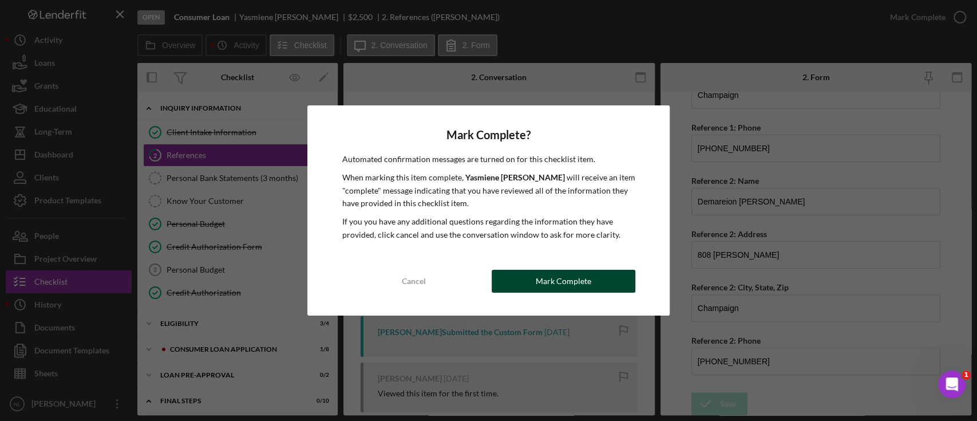
click at [579, 280] on div "Mark Complete" at bounding box center [564, 281] width 56 height 23
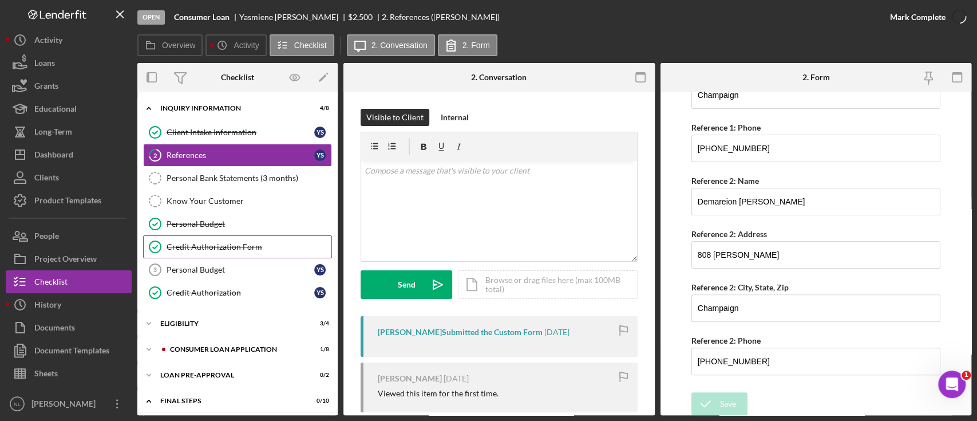
scroll to position [231, 0]
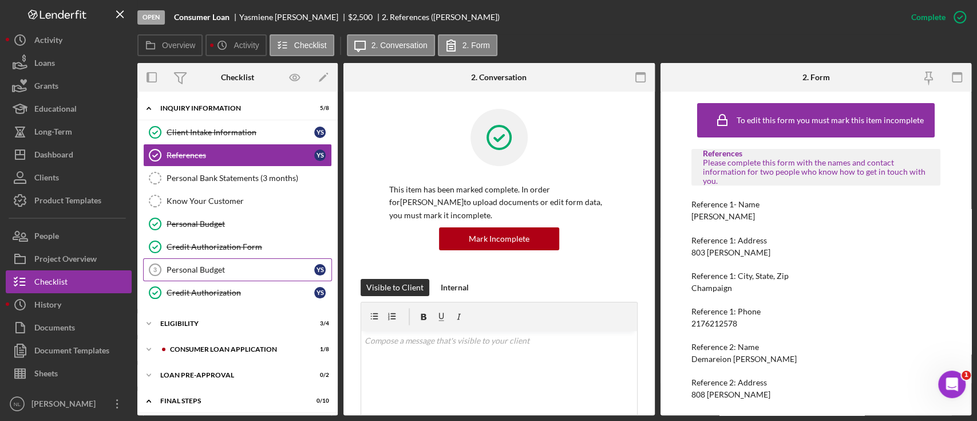
click at [215, 258] on link "Personal Budget 3 Personal Budget Y S" at bounding box center [237, 269] width 189 height 23
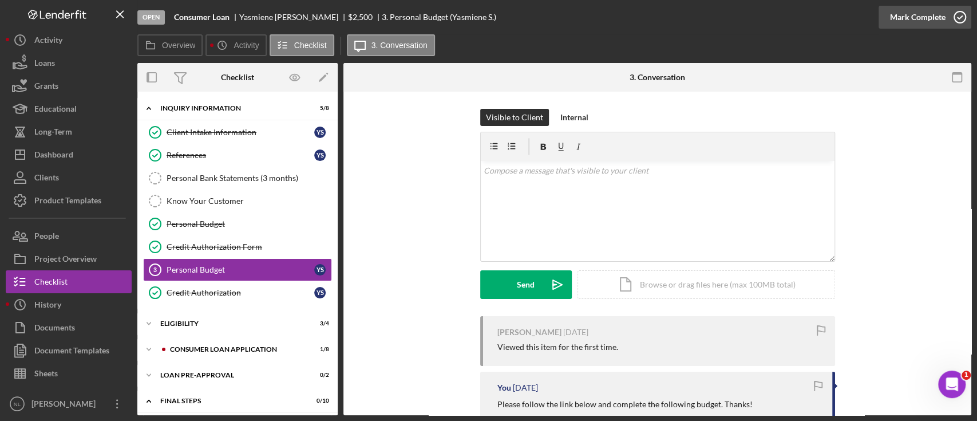
click at [915, 21] on div "Mark Complete" at bounding box center [918, 17] width 56 height 23
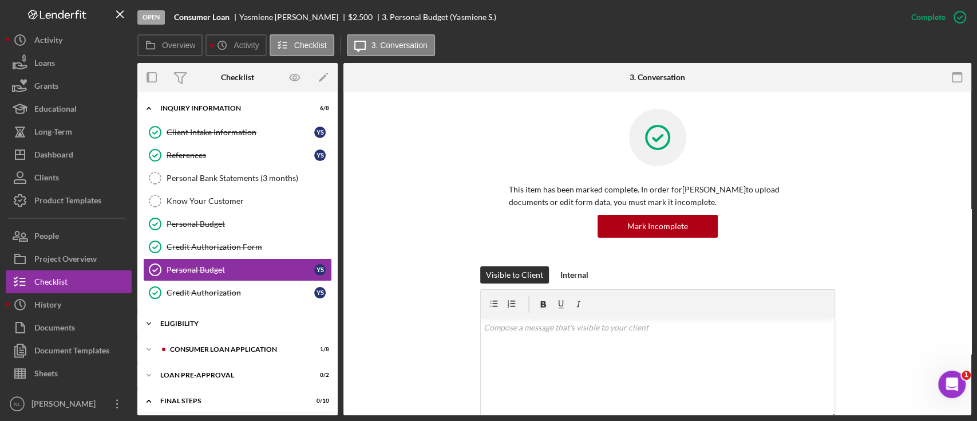
click at [231, 314] on div "Icon/Expander Eligibility 3 / 4" at bounding box center [237, 323] width 200 height 23
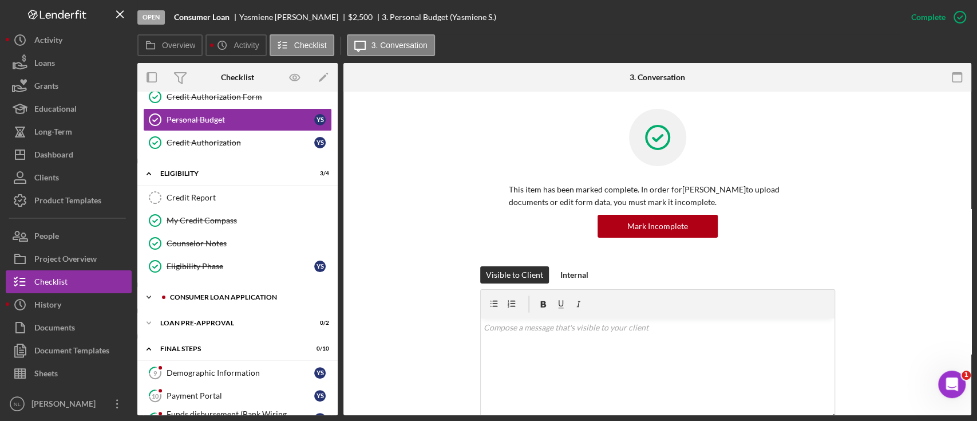
click at [232, 290] on div "Icon/Expander Consumer Loan Application 1 / 8" at bounding box center [237, 297] width 200 height 23
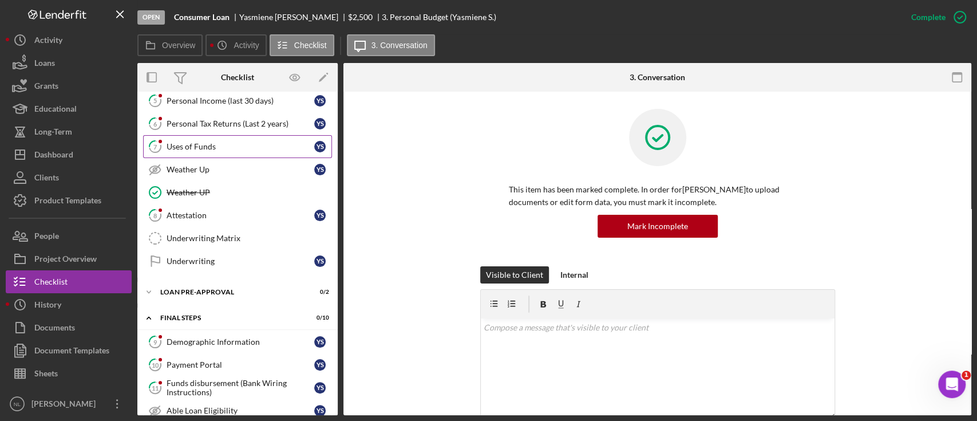
scroll to position [288, 0]
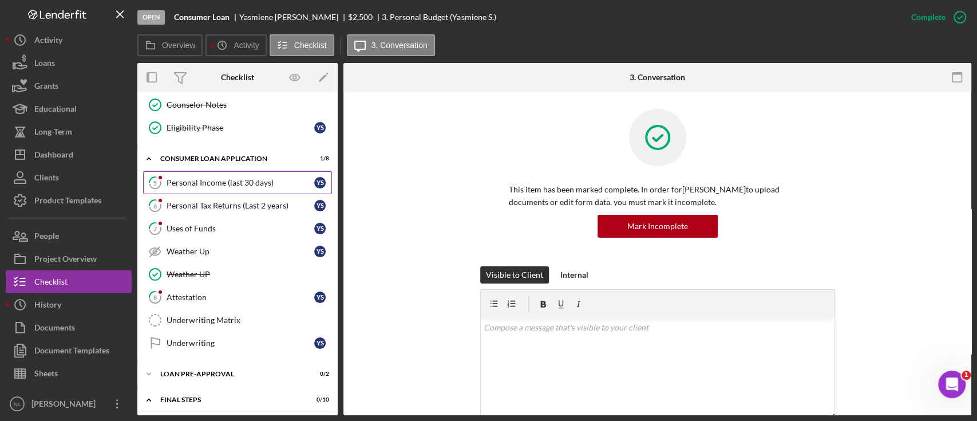
click at [226, 188] on link "5 Personal Income (last 30 days) Y S" at bounding box center [237, 182] width 189 height 23
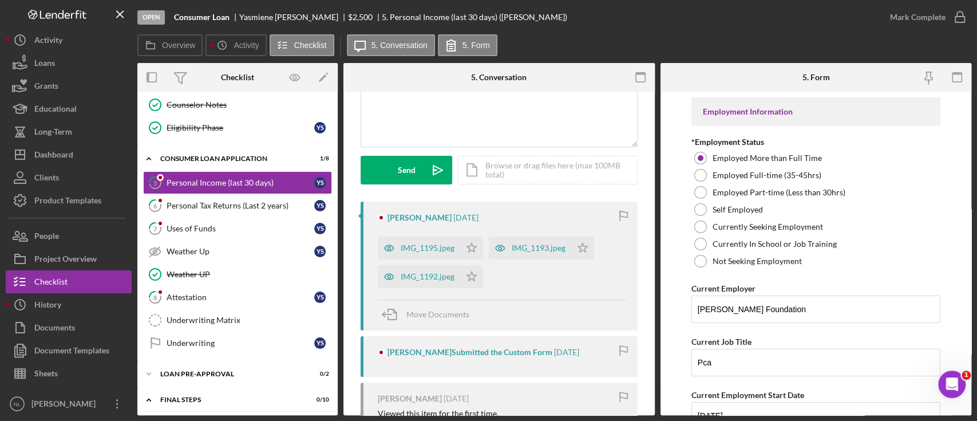
scroll to position [117, 0]
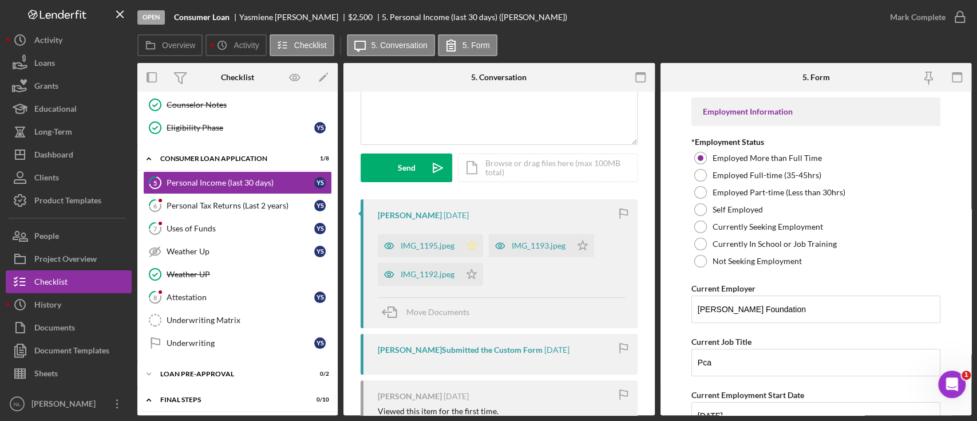
click at [465, 250] on icon "Icon/Star" at bounding box center [471, 245] width 23 height 23
click at [429, 252] on div "IMG_1195.jpeg" at bounding box center [419, 245] width 82 height 23
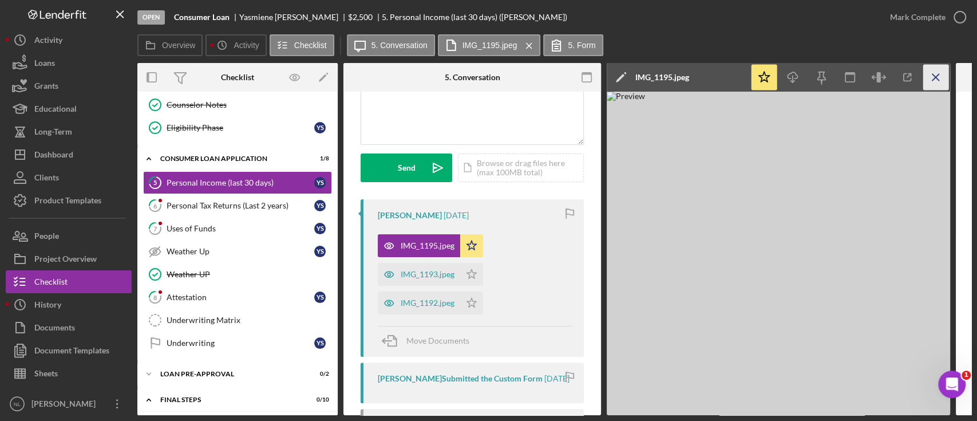
click at [929, 84] on icon "Icon/Menu Close" at bounding box center [936, 78] width 26 height 26
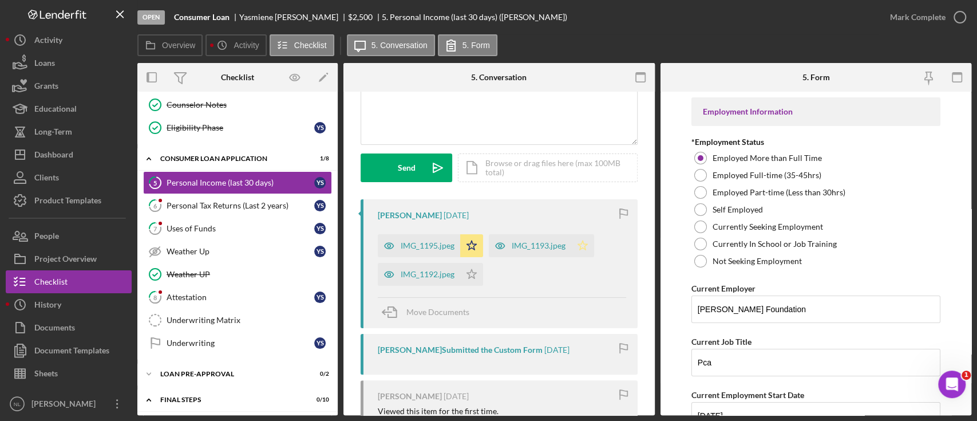
click at [583, 243] on polygon "button" at bounding box center [583, 244] width 10 height 9
click at [459, 273] on div "IMG_1192.jpeg" at bounding box center [419, 274] width 82 height 23
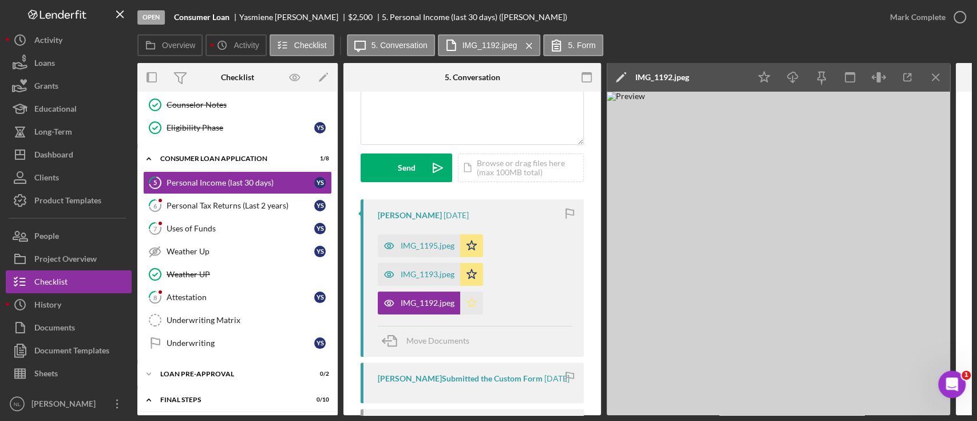
click at [471, 305] on polygon "button" at bounding box center [472, 302] width 10 height 9
click at [930, 71] on icon "Icon/Menu Close" at bounding box center [936, 78] width 26 height 26
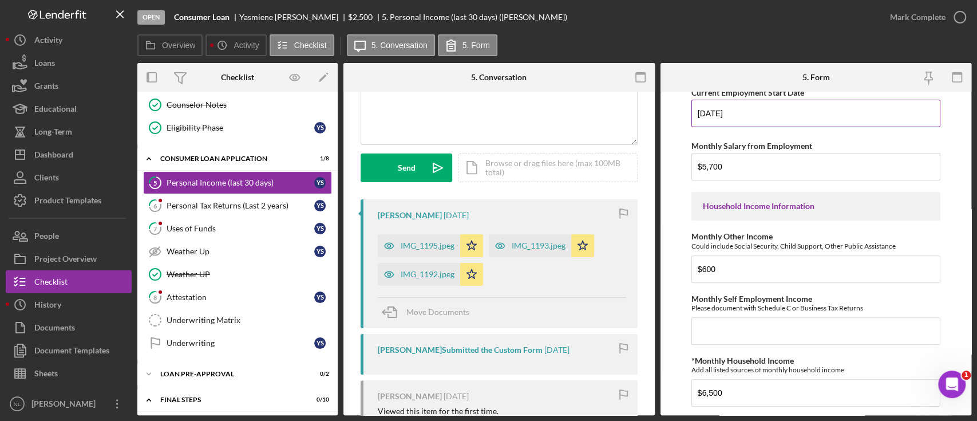
scroll to position [0, 0]
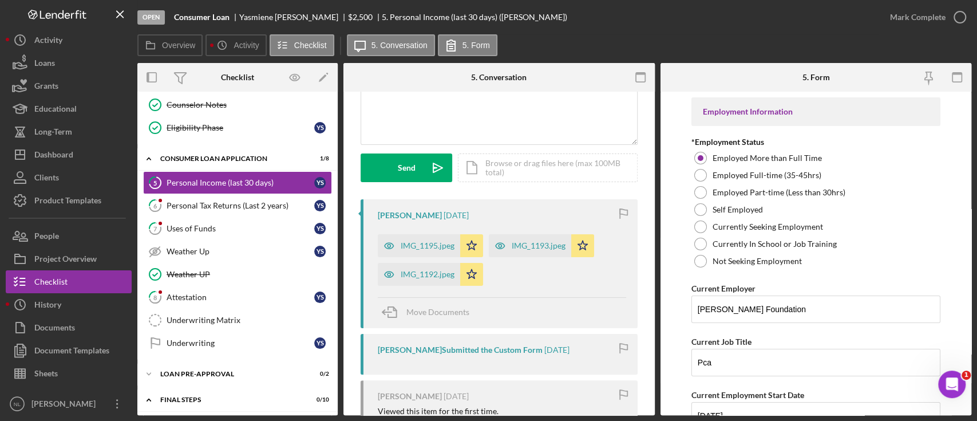
click at [954, 3] on div "Mark Complete" at bounding box center [925, 17] width 93 height 34
click at [947, 9] on icon "button" at bounding box center [960, 17] width 29 height 29
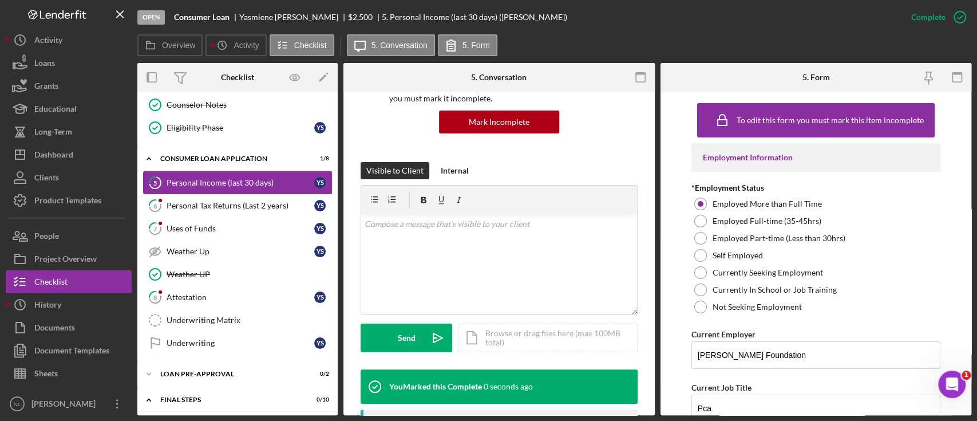
scroll to position [287, 0]
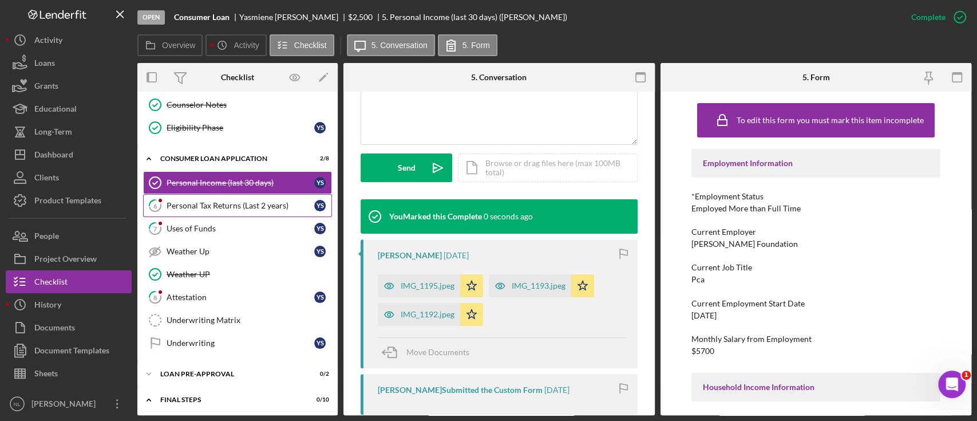
click at [226, 195] on link "6 Personal Tax Returns (Last 2 years) Y S" at bounding box center [237, 205] width 189 height 23
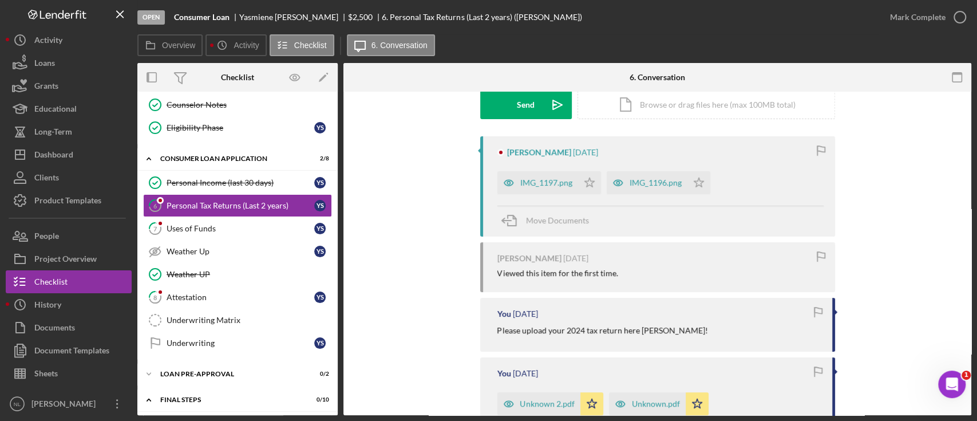
scroll to position [182, 0]
click at [543, 183] on div "IMG_1197.png" at bounding box center [546, 180] width 52 height 9
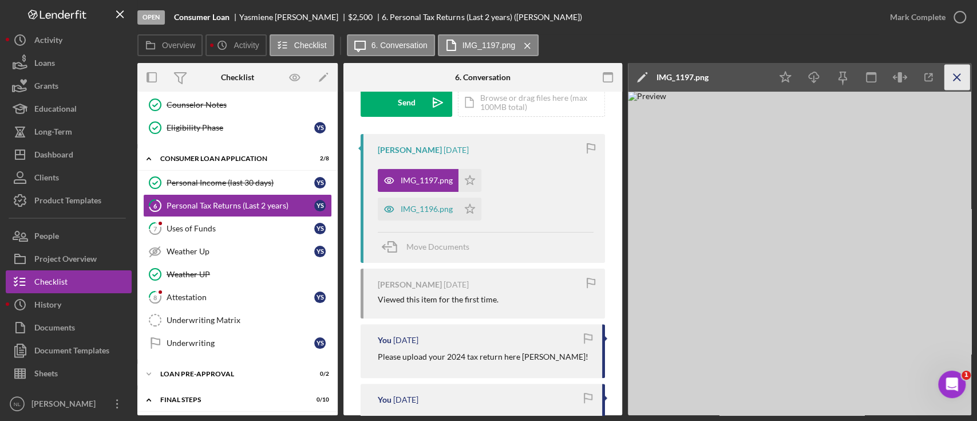
click at [958, 77] on icon "Icon/Menu Close" at bounding box center [957, 78] width 26 height 26
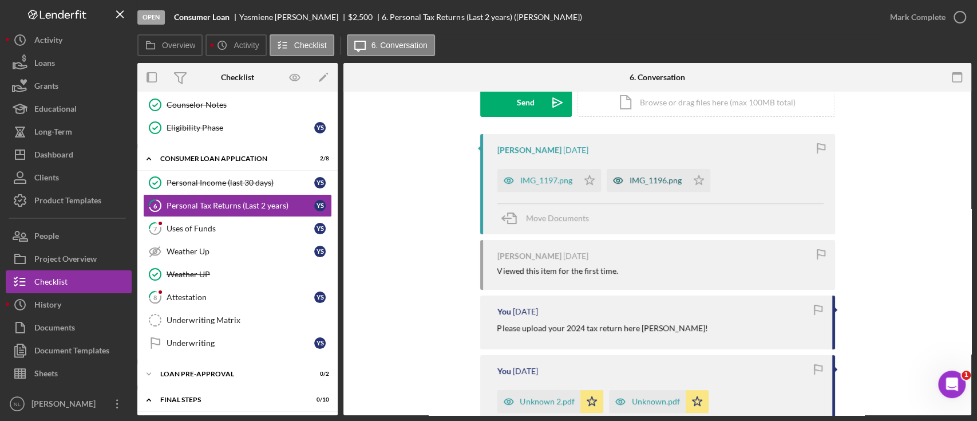
click at [665, 172] on div "IMG_1196.png" at bounding box center [647, 180] width 81 height 23
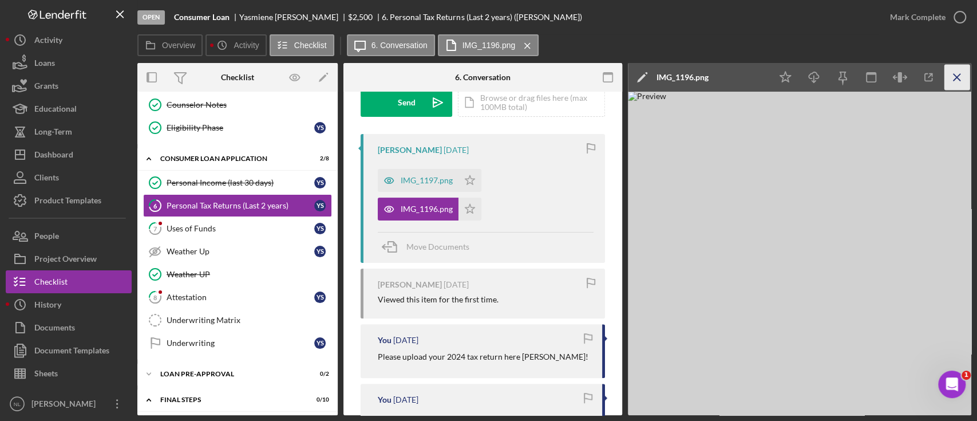
click at [955, 78] on line "button" at bounding box center [957, 77] width 6 height 6
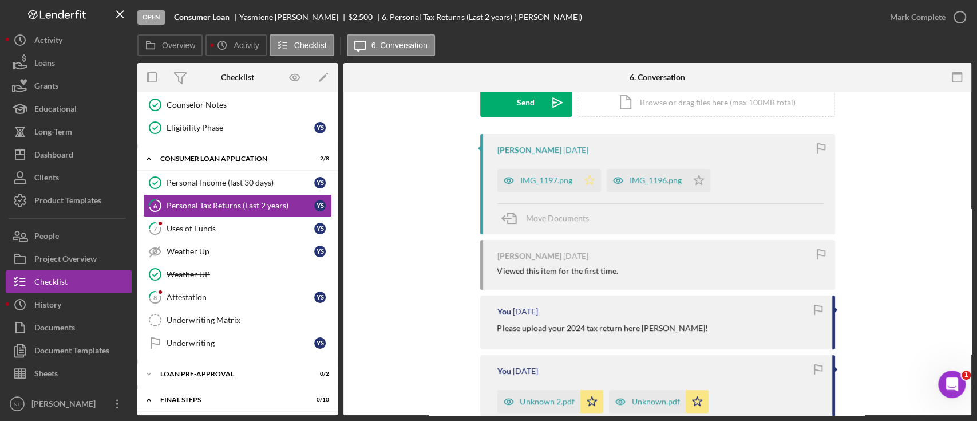
click at [591, 181] on icon "Icon/Star" at bounding box center [589, 180] width 23 height 23
click at [694, 183] on polygon "button" at bounding box center [699, 179] width 10 height 9
click at [529, 172] on div "IMG_1197.png" at bounding box center [537, 180] width 81 height 23
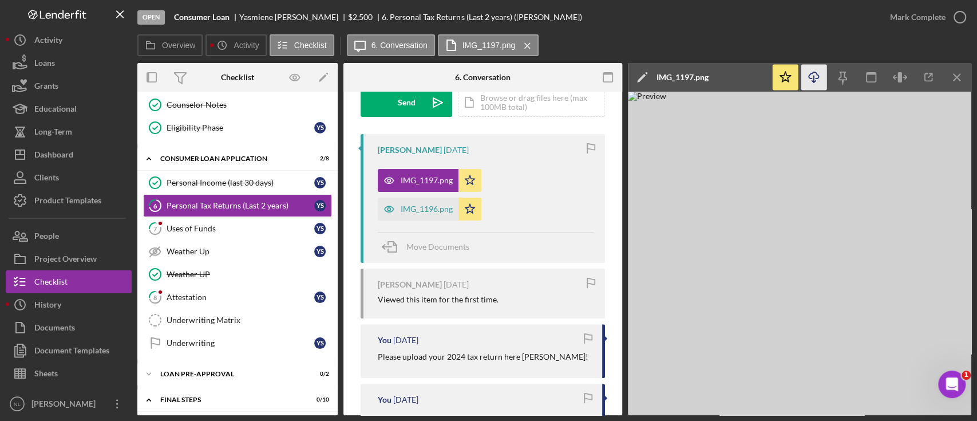
click at [820, 76] on icon "Icon/Download" at bounding box center [814, 78] width 26 height 26
click at [962, 78] on icon "Icon/Menu Close" at bounding box center [957, 78] width 26 height 26
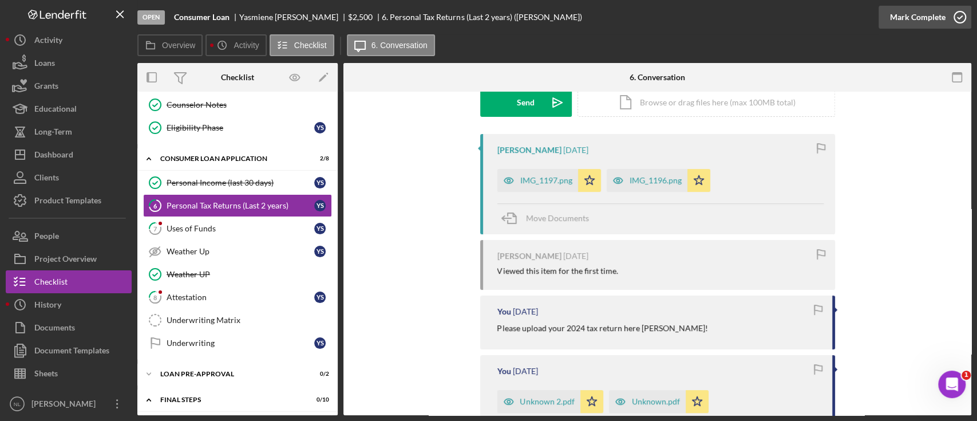
click at [934, 18] on div "Mark Complete" at bounding box center [918, 17] width 56 height 23
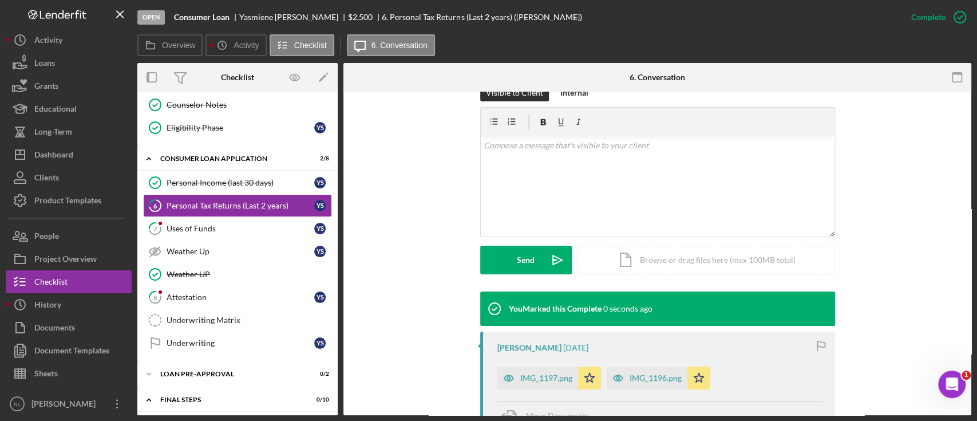
scroll to position [339, 0]
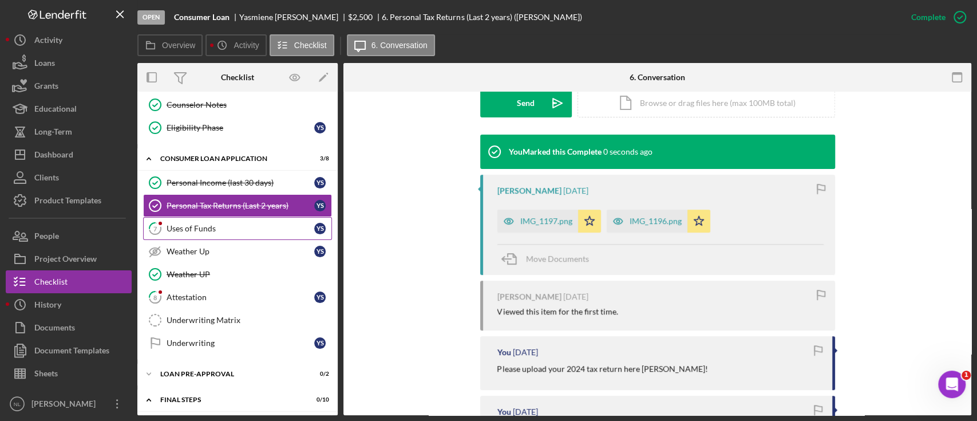
click at [268, 224] on div "Uses of Funds" at bounding box center [241, 228] width 148 height 9
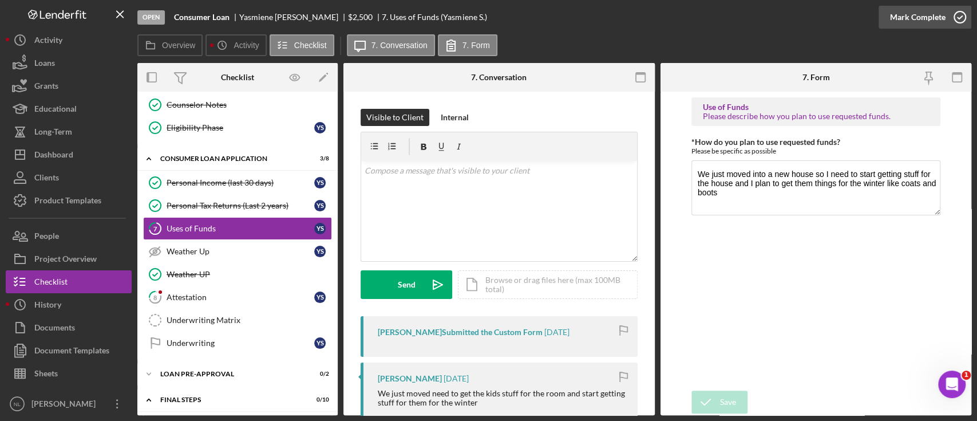
click at [926, 25] on div "Mark Complete" at bounding box center [918, 17] width 56 height 23
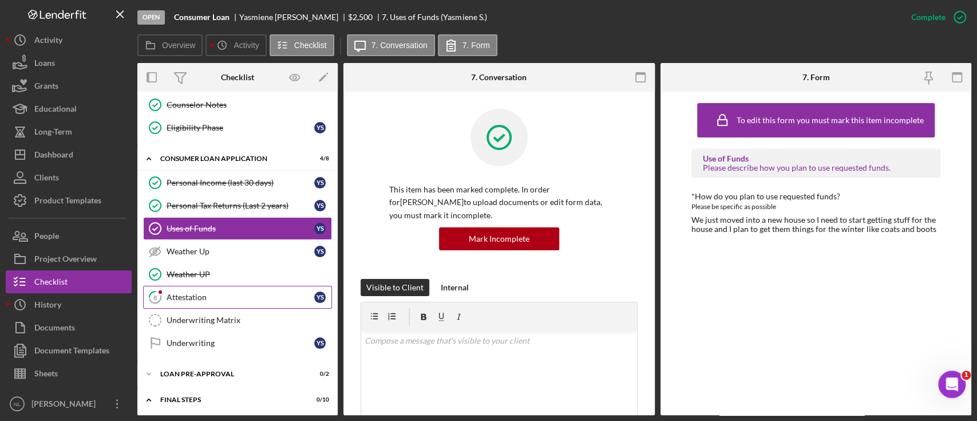
click at [185, 287] on link "8 Attestation Y S" at bounding box center [237, 297] width 189 height 23
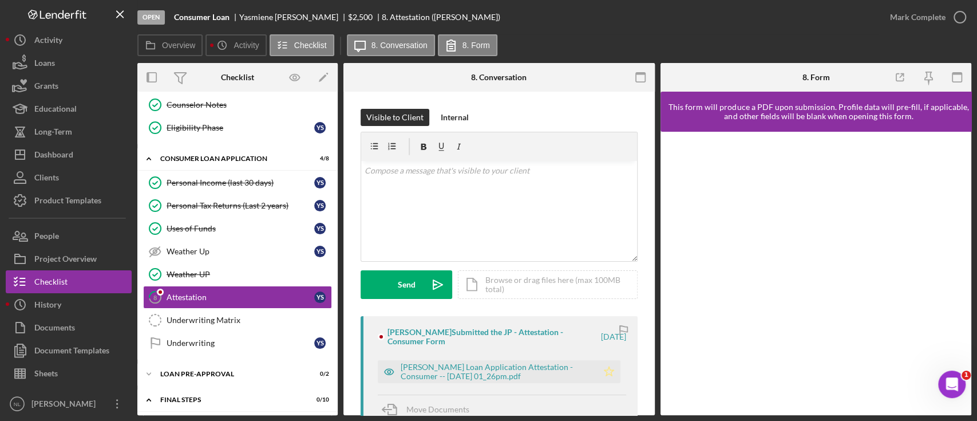
click at [605, 371] on icon "Icon/Star" at bounding box center [609, 371] width 23 height 23
click at [931, 12] on div "Mark Complete" at bounding box center [918, 17] width 56 height 23
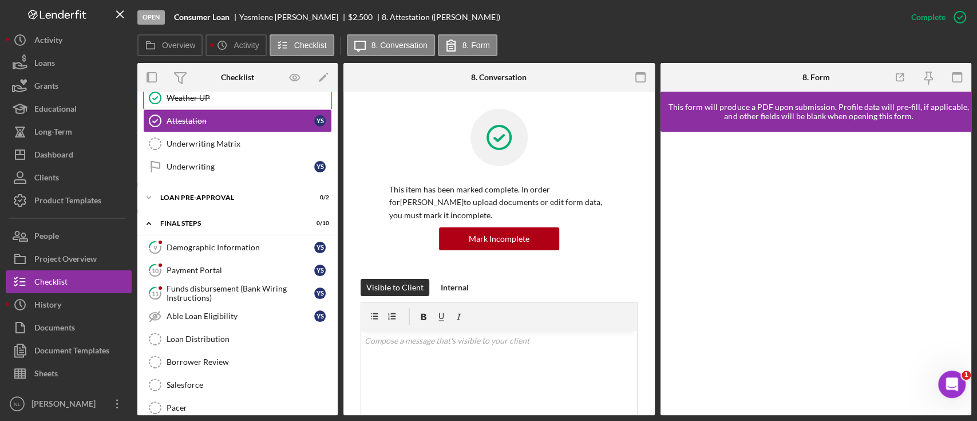
scroll to position [483, 0]
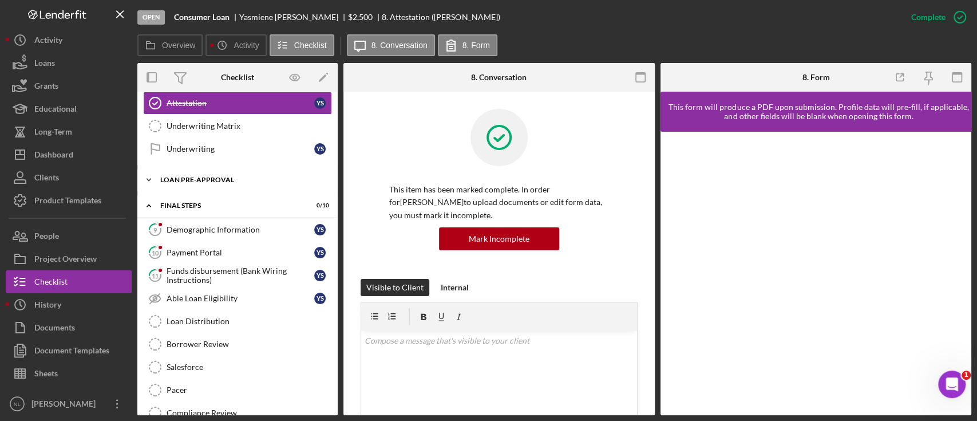
click at [217, 178] on div "Loan Pre-Approval" at bounding box center [241, 179] width 163 height 7
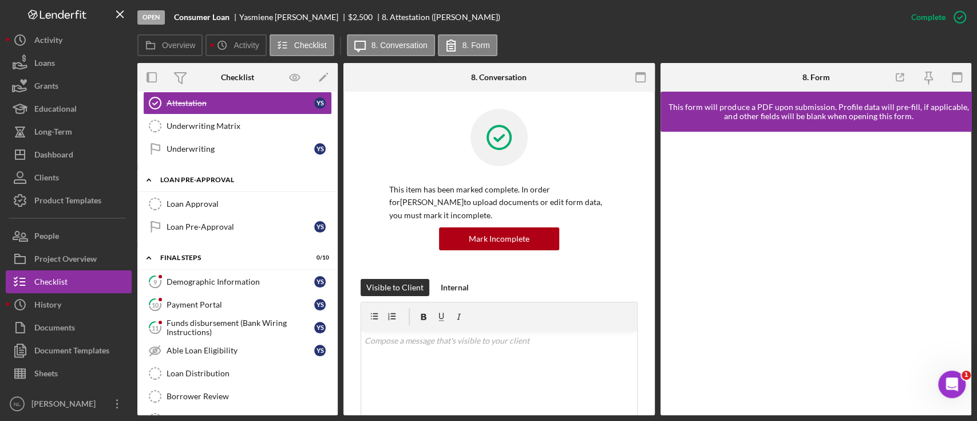
scroll to position [598, 0]
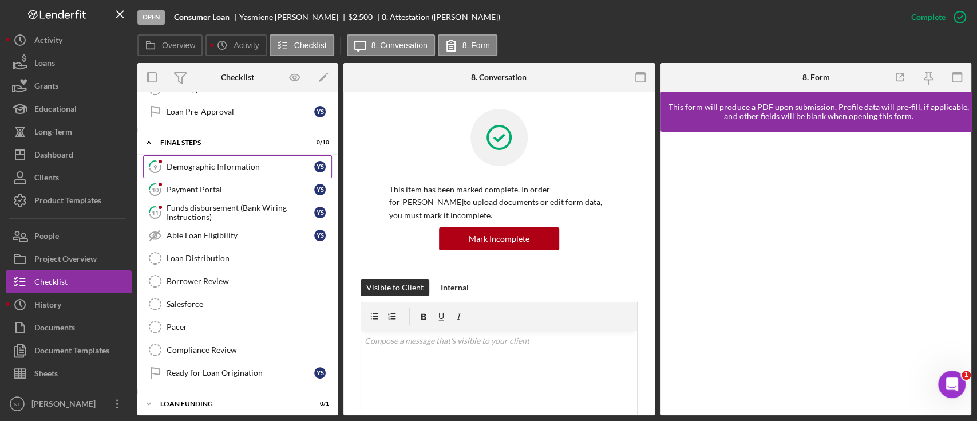
click at [203, 162] on div "Demographic Information" at bounding box center [241, 166] width 148 height 9
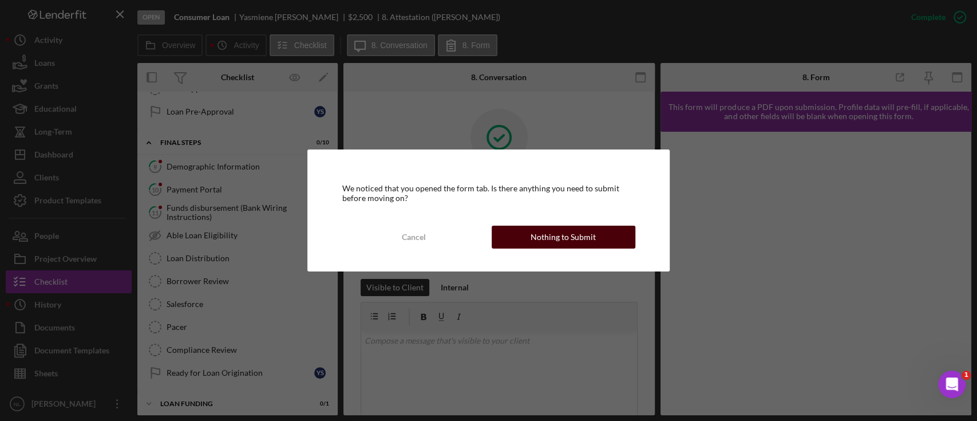
click at [543, 237] on div "Nothing to Submit" at bounding box center [563, 237] width 65 height 23
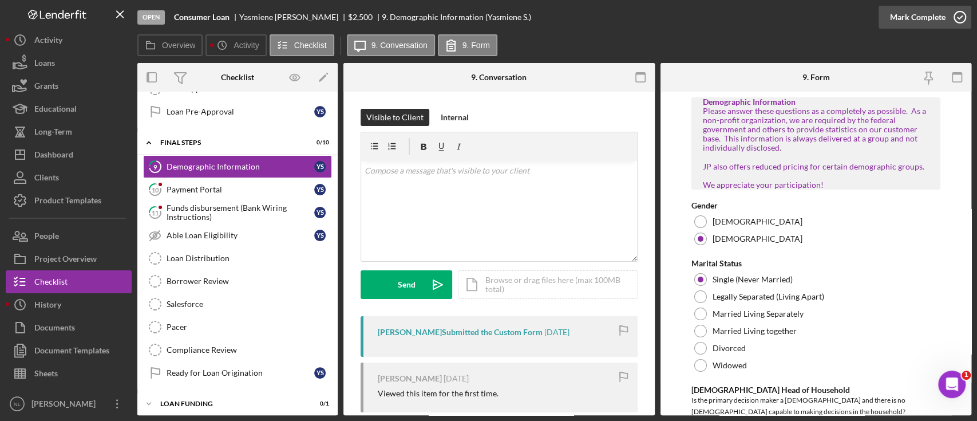
click at [915, 18] on div "Mark Complete" at bounding box center [918, 17] width 56 height 23
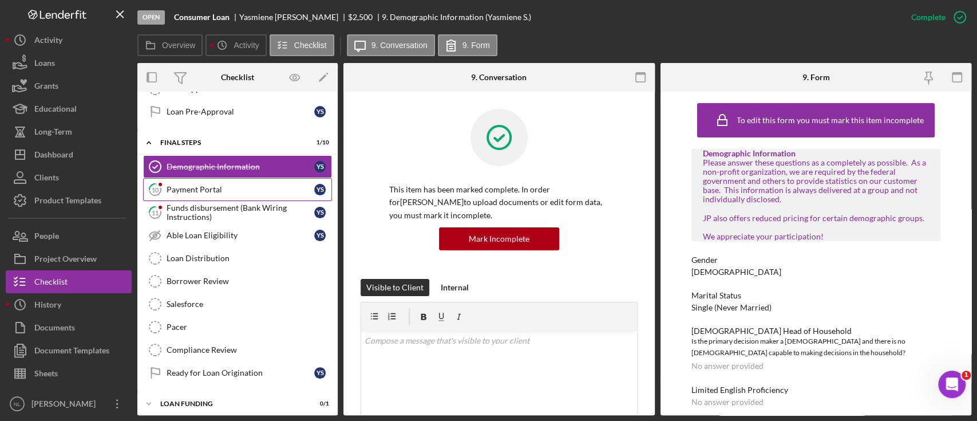
click at [232, 192] on link "10 Payment Portal Y S" at bounding box center [237, 189] width 189 height 23
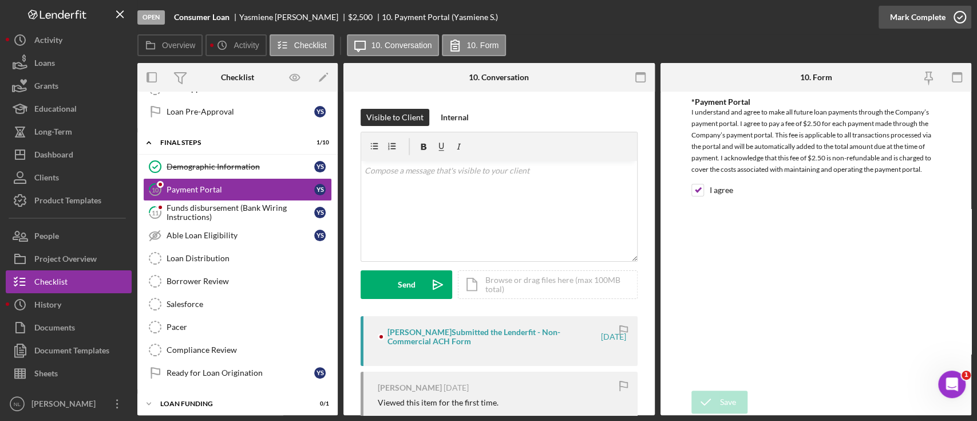
click at [904, 23] on div "Mark Complete" at bounding box center [918, 17] width 56 height 23
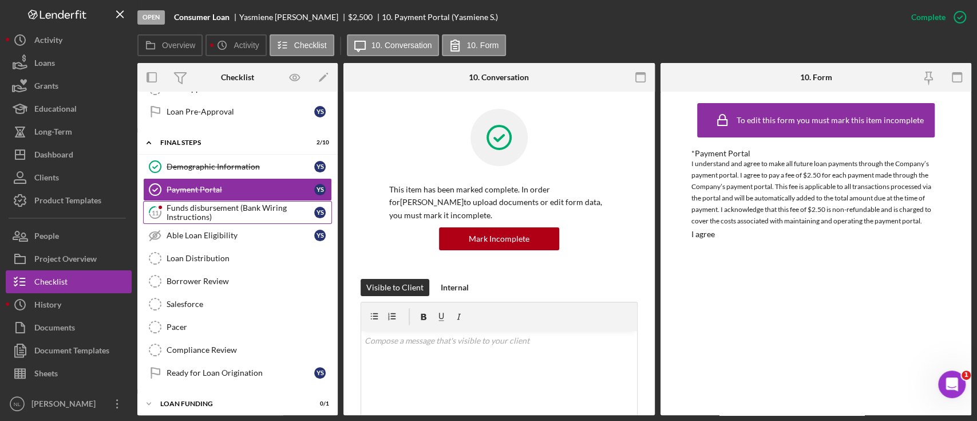
click at [262, 218] on div "Funds disbursement (Bank Wiring Instructions)" at bounding box center [241, 212] width 148 height 18
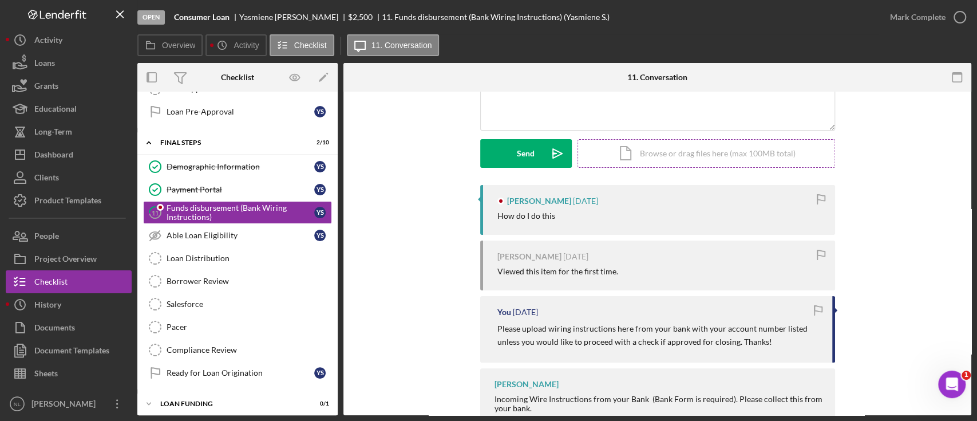
scroll to position [132, 0]
click at [610, 332] on p "Please upload wiring instructions here from your bank with your account number …" at bounding box center [658, 334] width 323 height 26
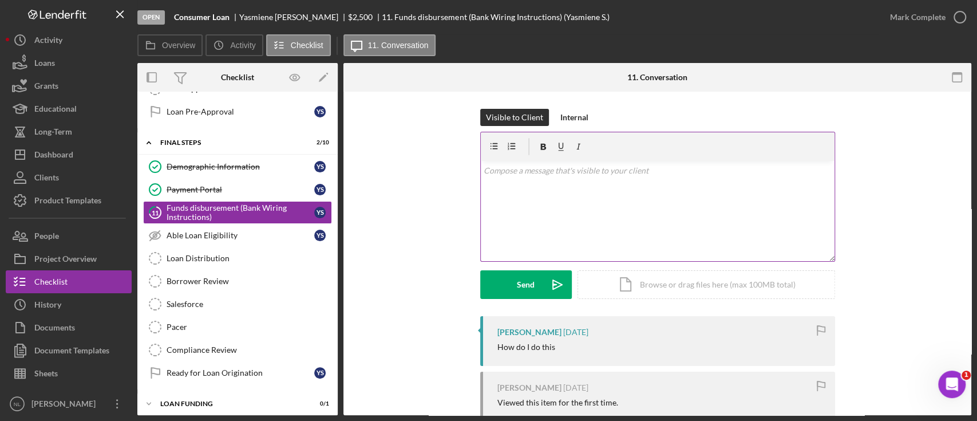
click at [635, 229] on div "v Color teal Color pink Remove color Add row above Add row below Add column bef…" at bounding box center [658, 211] width 354 height 100
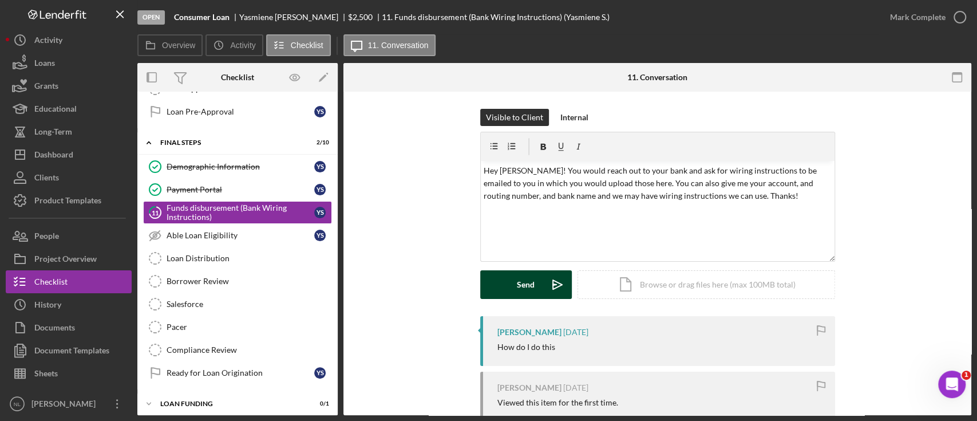
click at [538, 287] on button "Send Icon/icon-invite-send" at bounding box center [526, 284] width 92 height 29
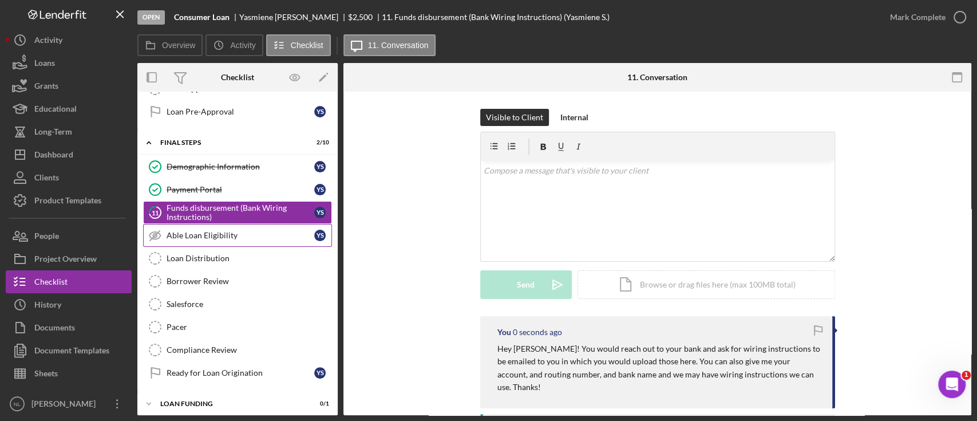
click at [250, 234] on div "Able Loan Eligibility" at bounding box center [241, 235] width 148 height 9
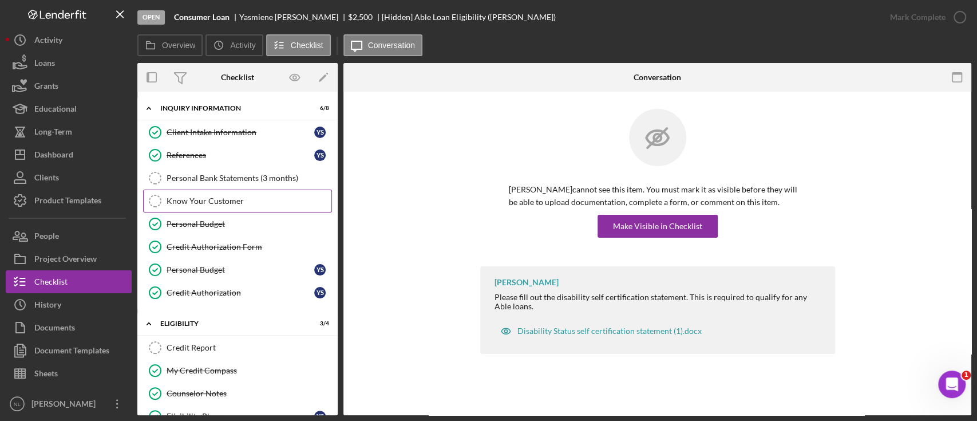
click at [222, 195] on link "Know Your Customer Know Your Customer" at bounding box center [237, 200] width 189 height 23
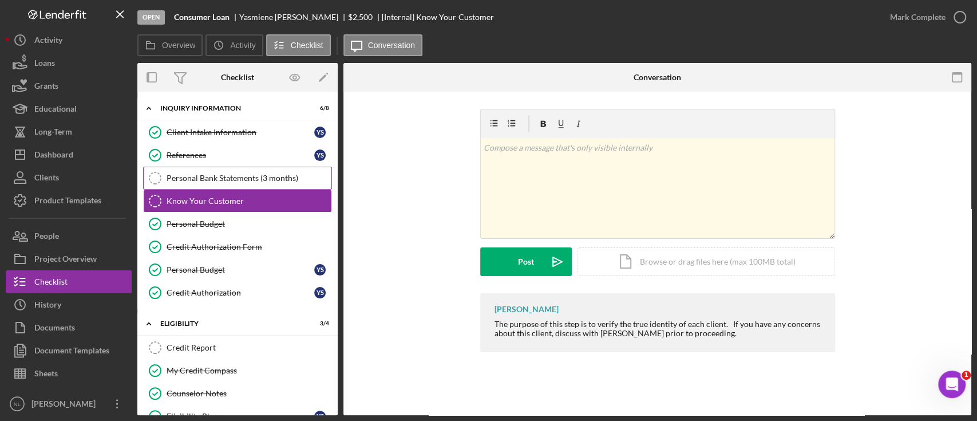
click at [220, 180] on div "Personal Bank Statements (3 months)" at bounding box center [249, 177] width 165 height 9
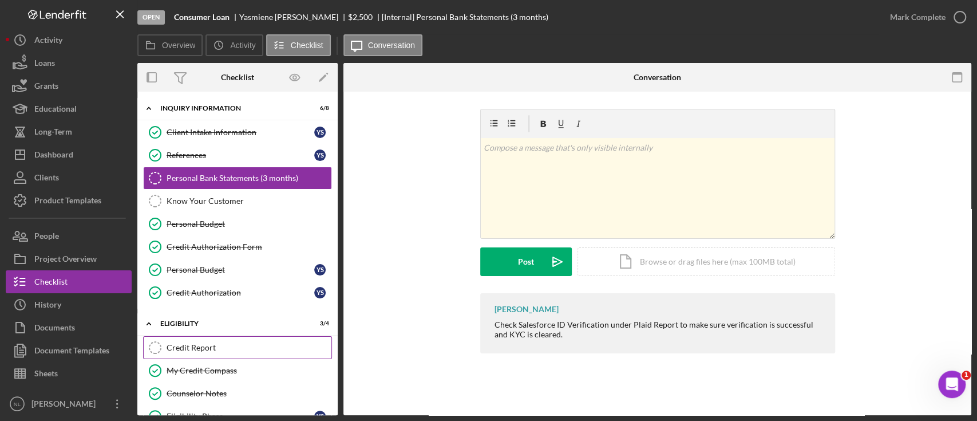
click at [224, 343] on div "Credit Report" at bounding box center [249, 347] width 165 height 9
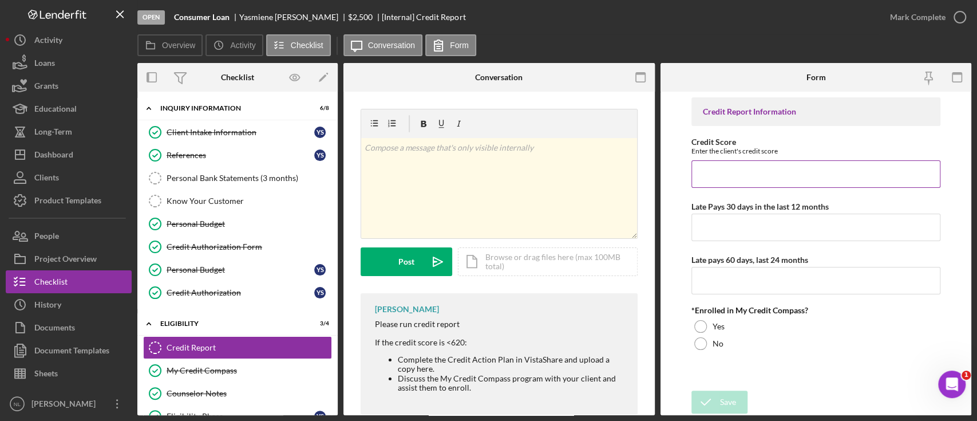
click at [719, 163] on input "Credit Score" at bounding box center [815, 173] width 249 height 27
type input "652"
click at [726, 245] on div "Credit Report Information Credit Score Enter the client's credit score 652 Late…" at bounding box center [815, 240] width 249 height 287
click at [719, 234] on input "Late Pays 30 days in the last 12 months" at bounding box center [815, 226] width 249 height 27
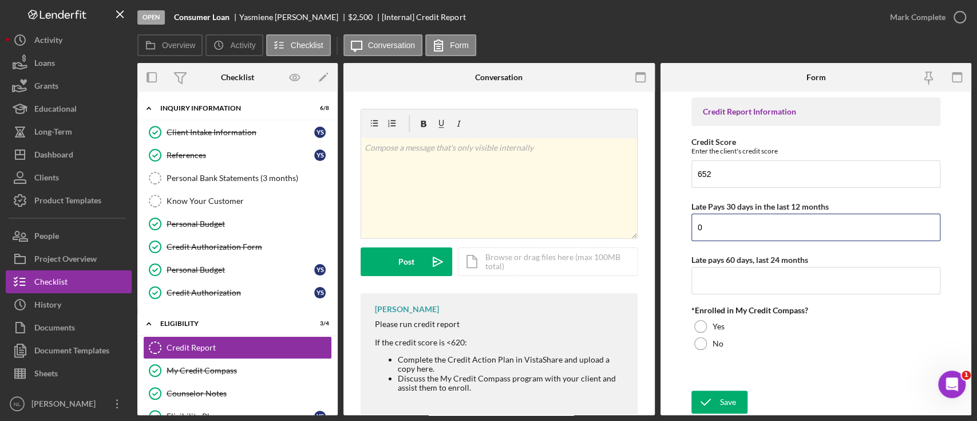
type input "0"
click at [709, 294] on div "Credit Report Information Credit Score Enter the client's credit score 652 Late…" at bounding box center [815, 240] width 249 height 287
click at [708, 287] on input "Late pays 60 days, last 24 months" at bounding box center [815, 280] width 249 height 27
type input "0"
click at [705, 353] on div "Credit Report Information Credit Score Enter the client's credit score 652 Late…" at bounding box center [815, 240] width 249 height 287
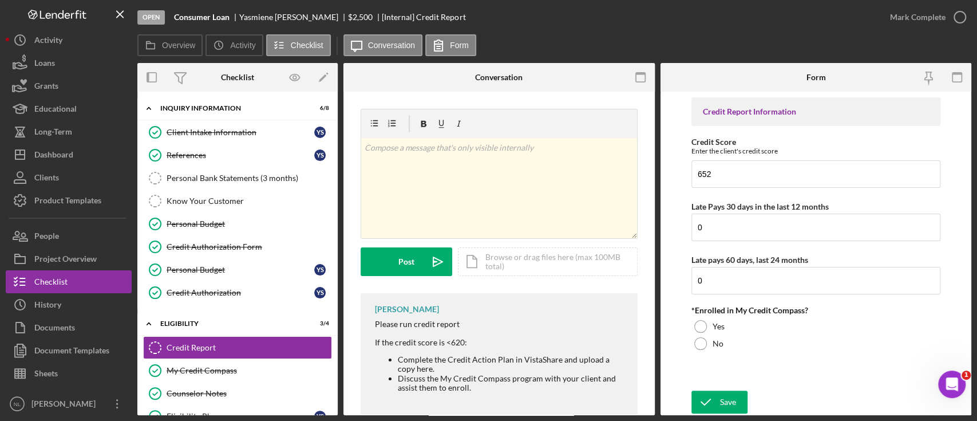
click at [703, 353] on div "Credit Report Information Credit Score Enter the client's credit score 652 Late…" at bounding box center [815, 240] width 249 height 287
click at [695, 341] on div at bounding box center [700, 343] width 13 height 13
click at [746, 404] on button "Save" at bounding box center [719, 401] width 56 height 23
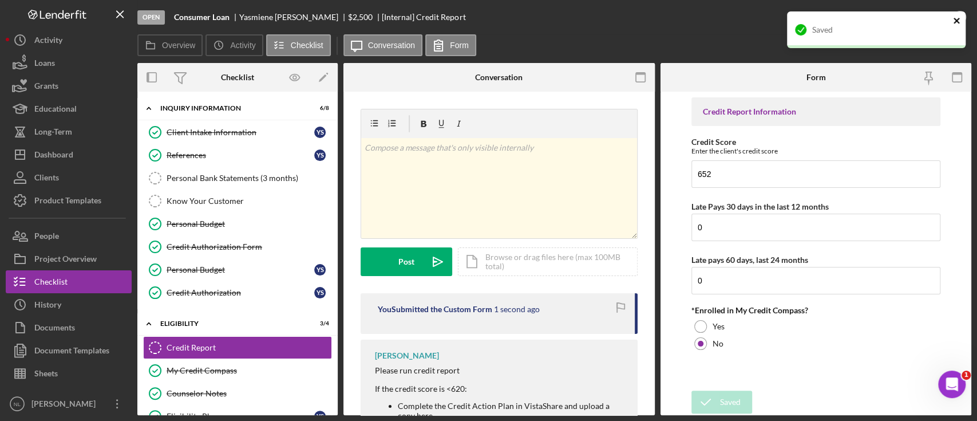
click at [957, 23] on icon "close" at bounding box center [957, 20] width 8 height 9
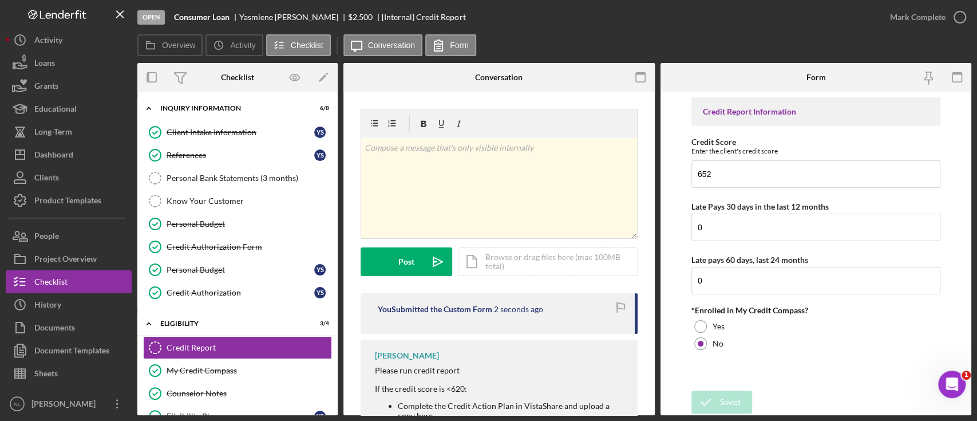
click at [925, 30] on div "Mark Complete" at bounding box center [925, 17] width 93 height 34
click at [904, 27] on div "Mark Complete" at bounding box center [918, 17] width 56 height 23
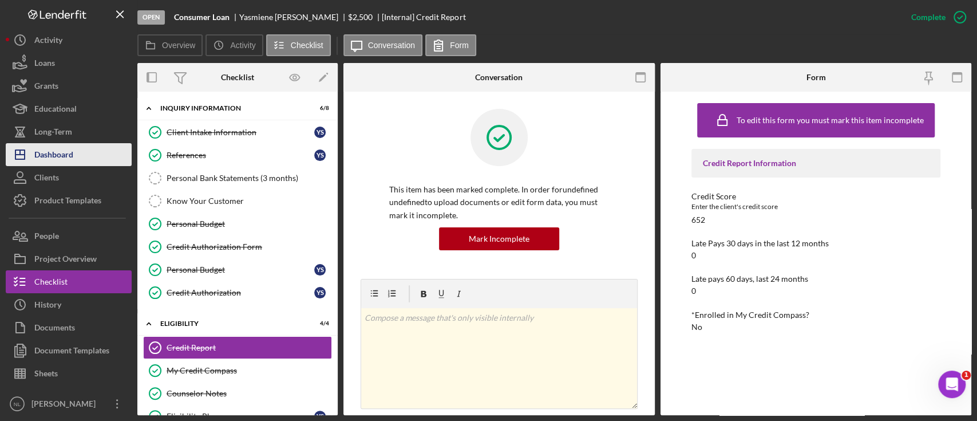
click at [103, 153] on button "Icon/Dashboard Dashboard" at bounding box center [69, 154] width 126 height 23
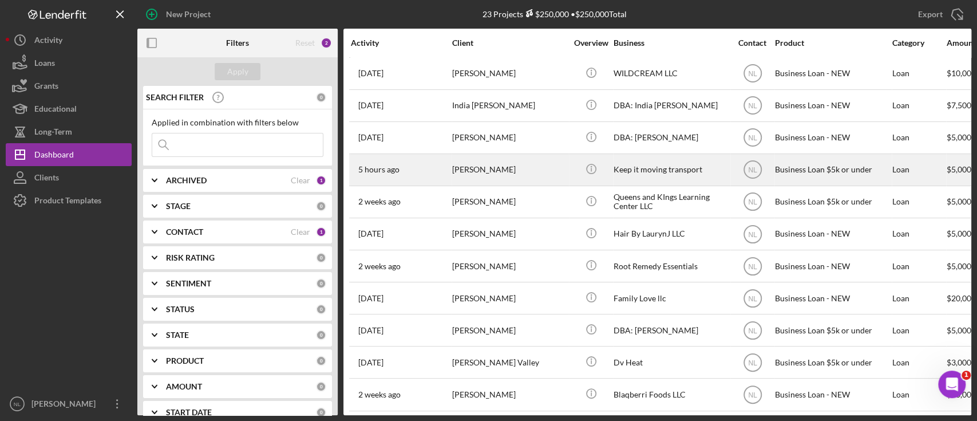
click at [539, 177] on div "[PERSON_NAME]" at bounding box center [509, 170] width 114 height 30
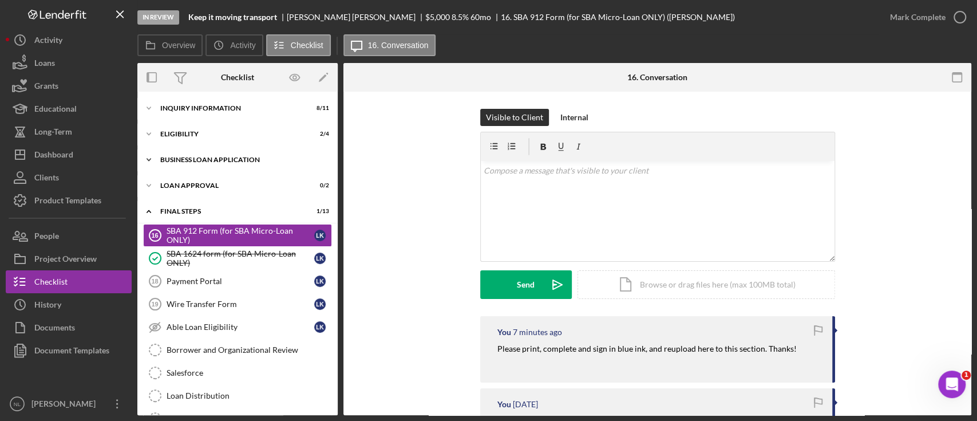
click at [213, 160] on div "BUSINESS LOAN APPLICATION" at bounding box center [241, 159] width 163 height 7
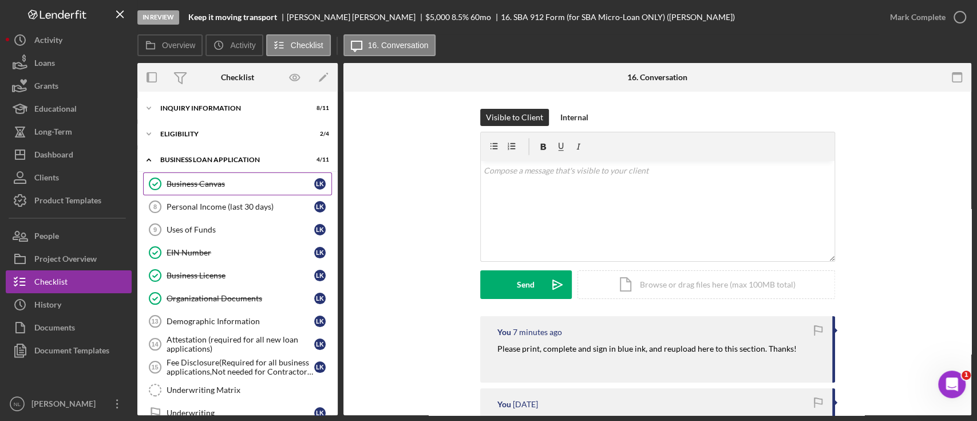
click at [210, 192] on link "Business Canvas Business Canvas L K" at bounding box center [237, 183] width 189 height 23
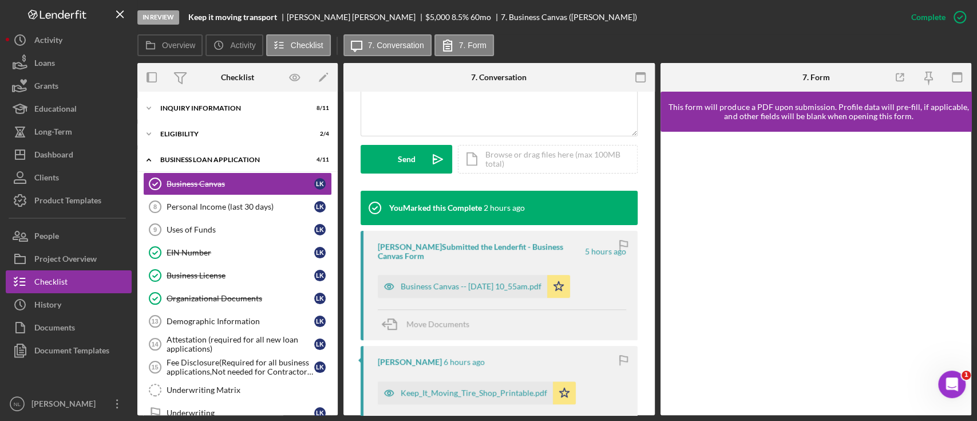
scroll to position [296, 0]
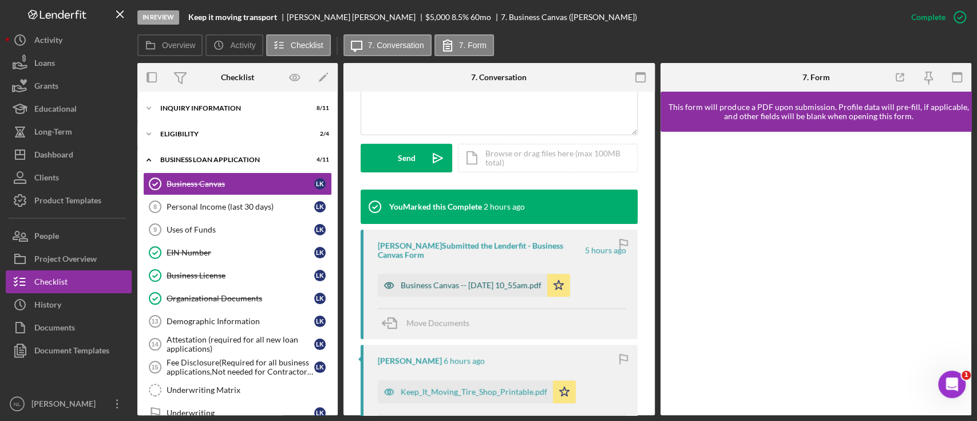
click at [466, 276] on div "Business Canvas -- [DATE] 10_55am.pdf" at bounding box center [462, 285] width 169 height 23
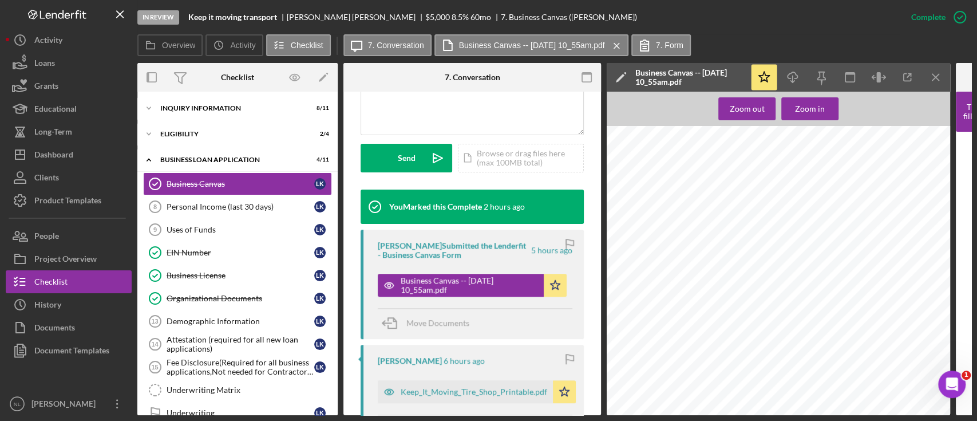
scroll to position [179, 0]
click at [934, 86] on icon "Icon/Menu Close" at bounding box center [936, 78] width 26 height 26
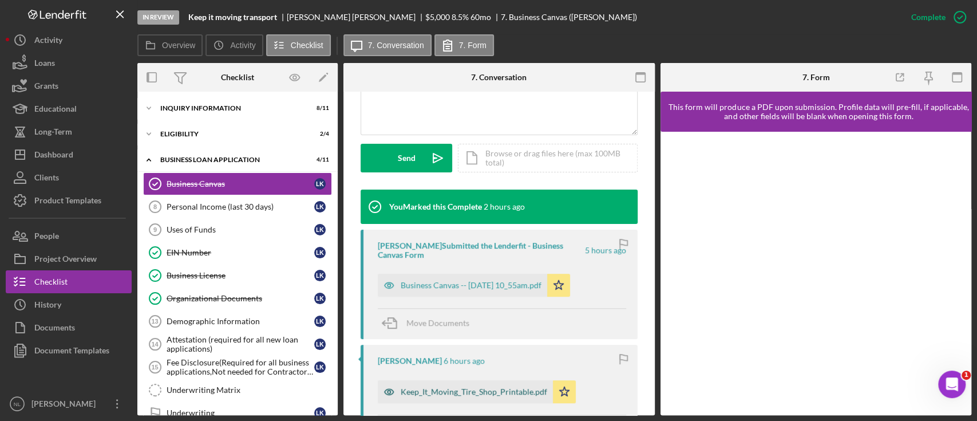
click at [453, 383] on div "Keep_It_Moving_Tire_Shop_Printable.pdf" at bounding box center [465, 391] width 175 height 23
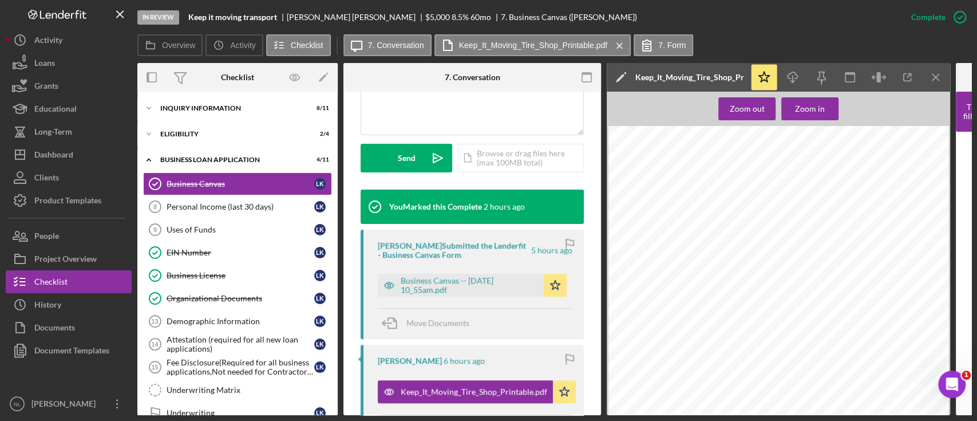
scroll to position [1666, 0]
click at [939, 69] on icon "Icon/Menu Close" at bounding box center [936, 78] width 26 height 26
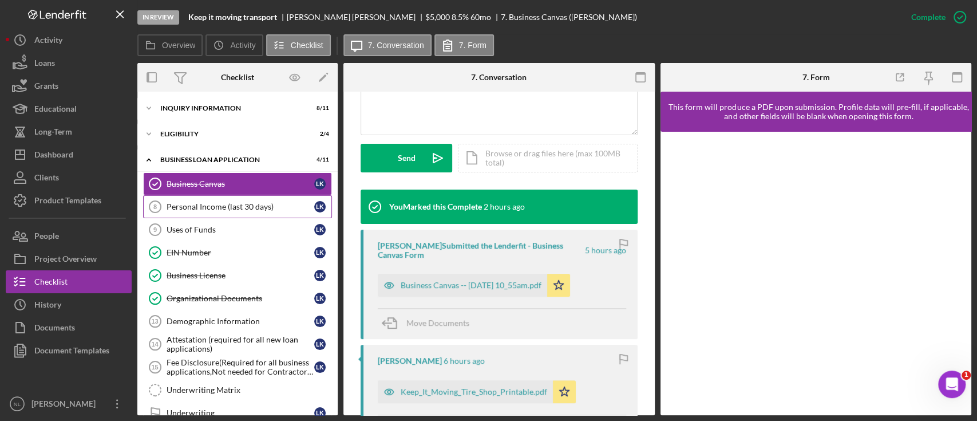
click at [259, 216] on link "Personal Income (last 30 days) 8 Personal Income (last 30 days) L K" at bounding box center [237, 206] width 189 height 23
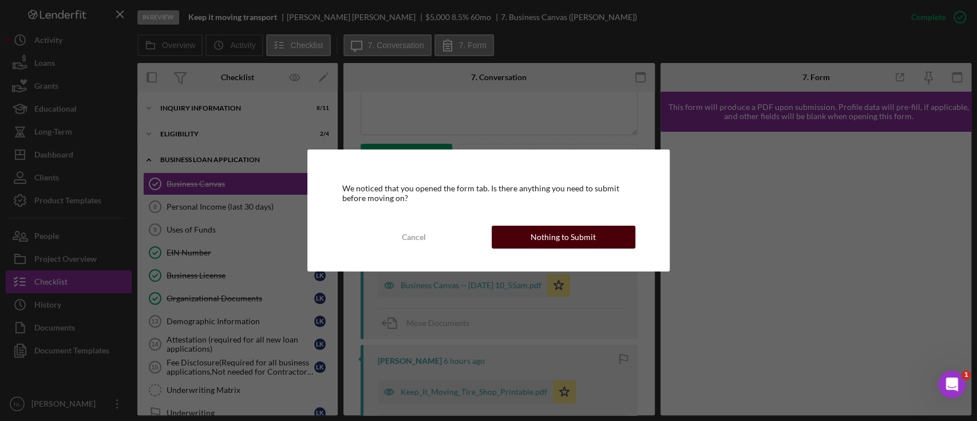
click at [519, 239] on button "Nothing to Submit" at bounding box center [564, 237] width 144 height 23
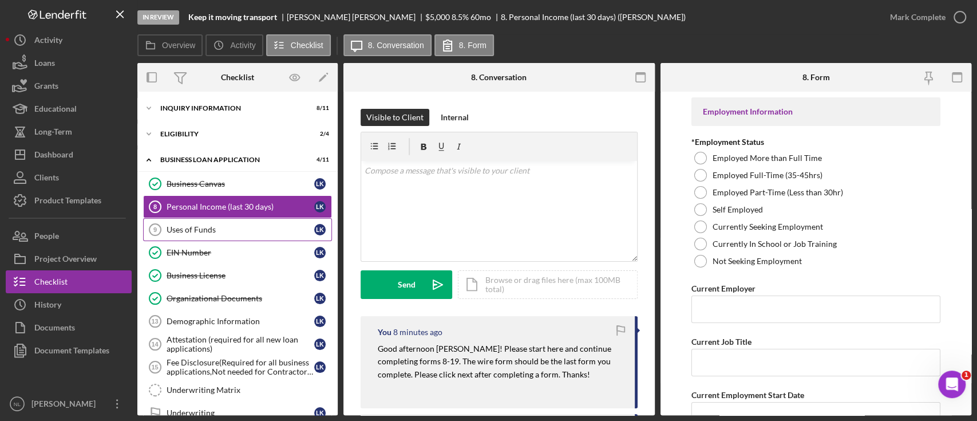
click at [206, 219] on link "Uses of Funds 9 Uses of Funds L K" at bounding box center [237, 229] width 189 height 23
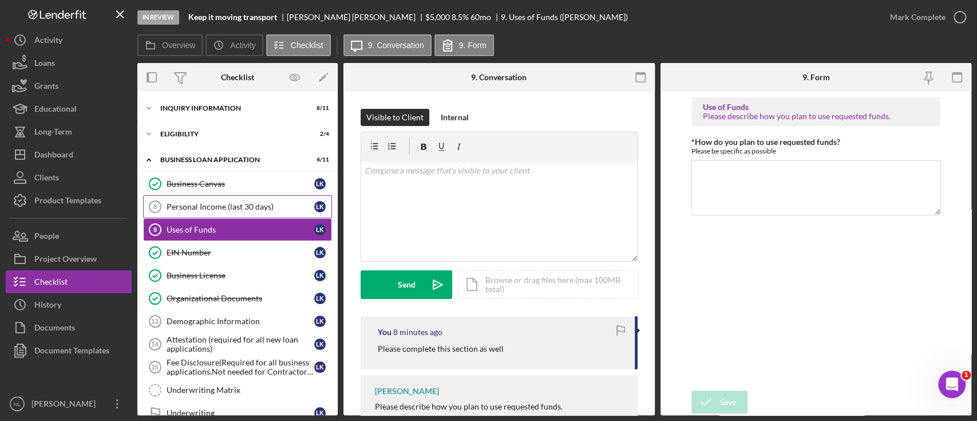
click at [204, 204] on div "Personal Income (last 30 days)" at bounding box center [241, 206] width 148 height 9
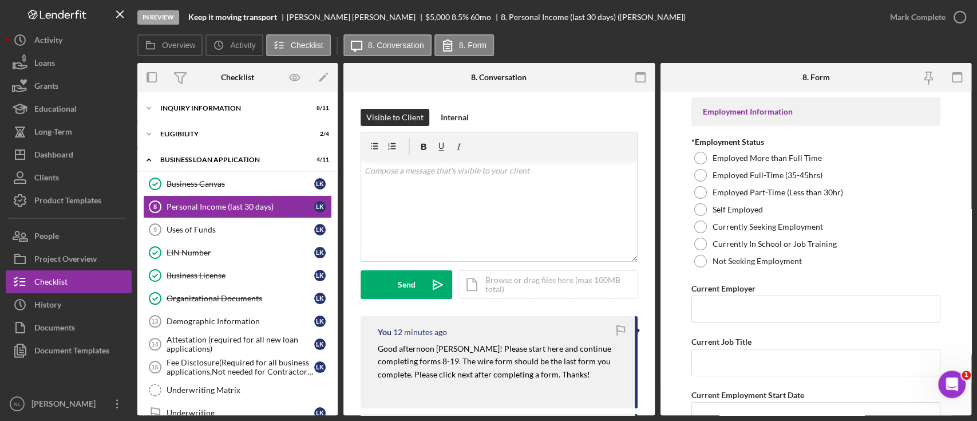
click at [181, 93] on div "Icon/Expander INQUIRY INFORMATION 8 / 11 Icon/Expander Eligibility 2 / 4 Icon/E…" at bounding box center [237, 253] width 200 height 323
click at [50, 162] on div "Dashboard" at bounding box center [53, 156] width 39 height 26
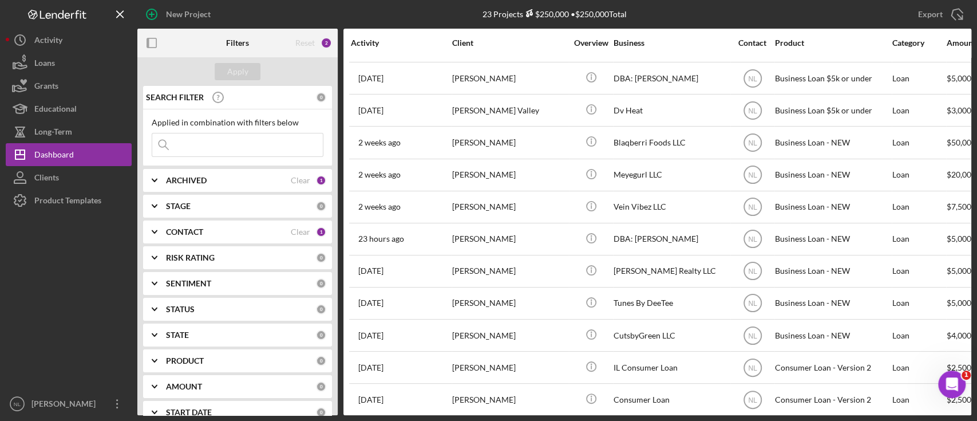
scroll to position [392, 0]
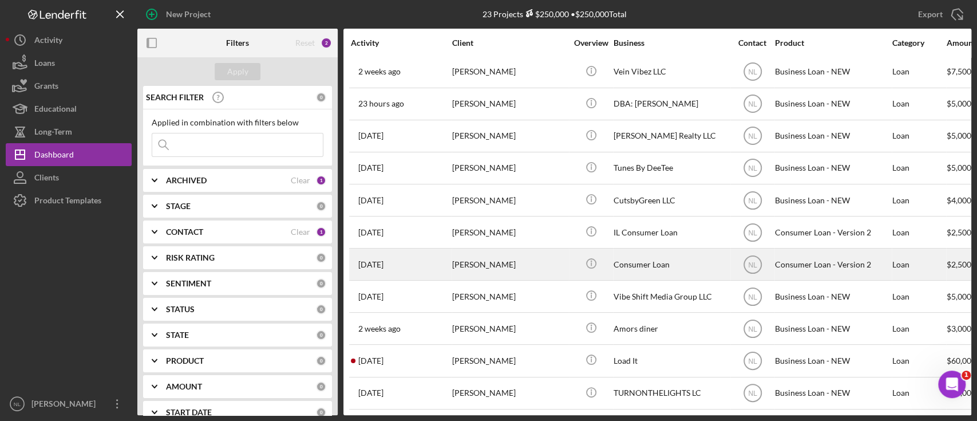
click at [513, 259] on div "[PERSON_NAME]" at bounding box center [509, 264] width 114 height 30
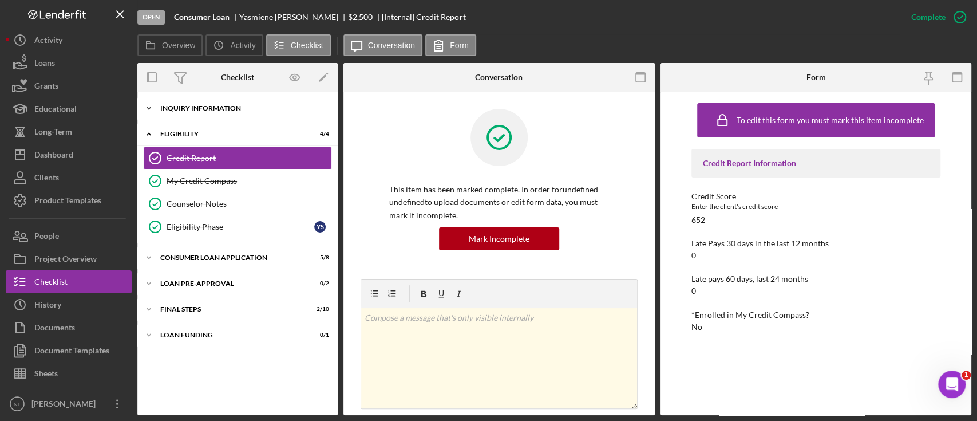
click at [227, 102] on div "Icon/Expander Inquiry Information 6 / 8" at bounding box center [237, 108] width 200 height 23
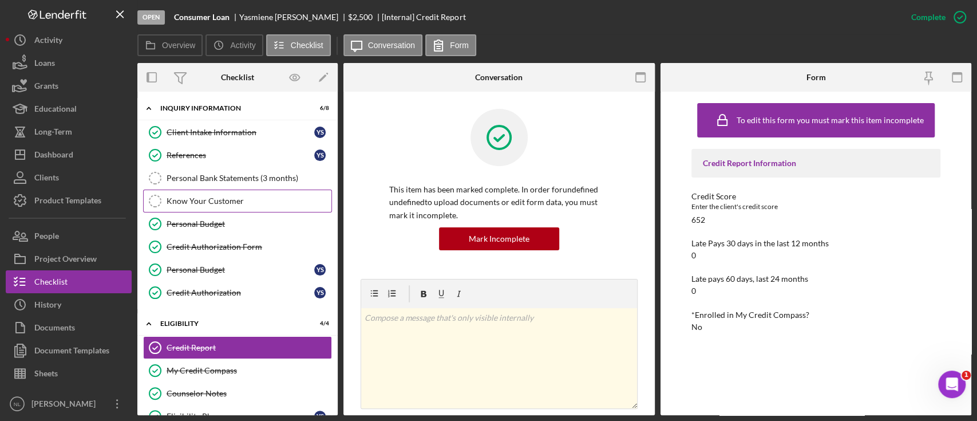
click at [228, 204] on div "Know Your Customer" at bounding box center [249, 200] width 165 height 9
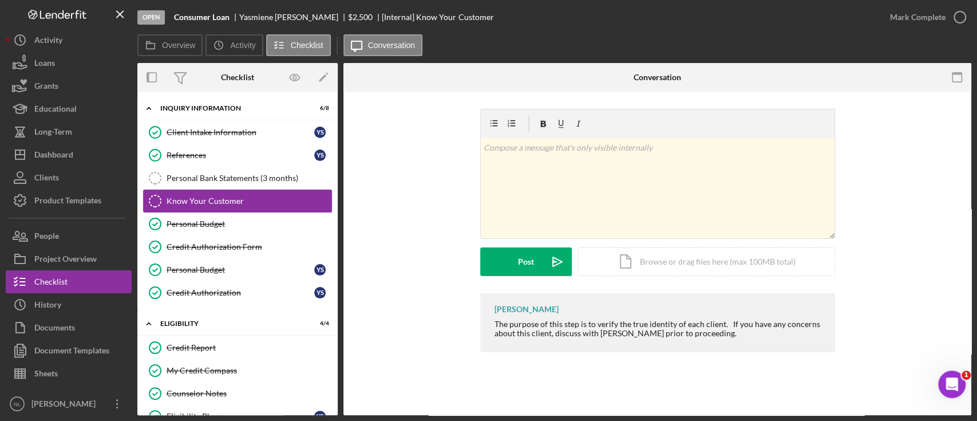
click at [227, 198] on div "Know Your Customer" at bounding box center [249, 200] width 165 height 9
click at [229, 191] on link "Know Your Customer Know Your Customer" at bounding box center [237, 200] width 189 height 23
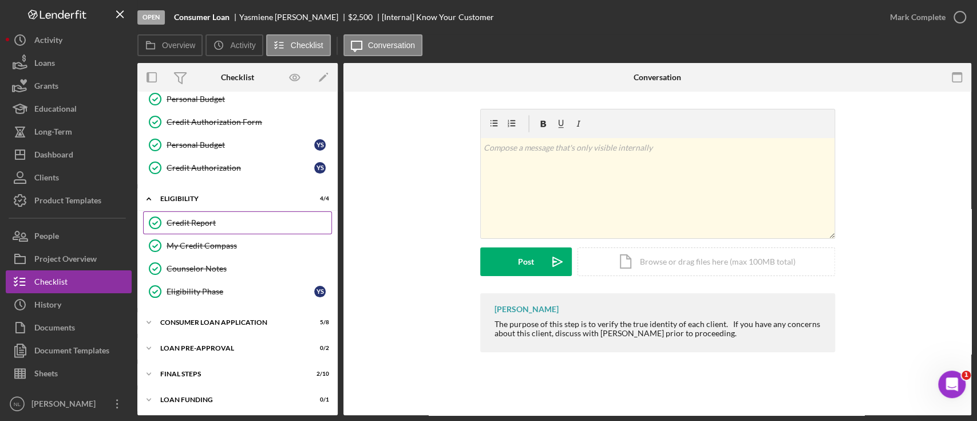
click at [205, 229] on link "Credit Report Credit Report" at bounding box center [237, 222] width 189 height 23
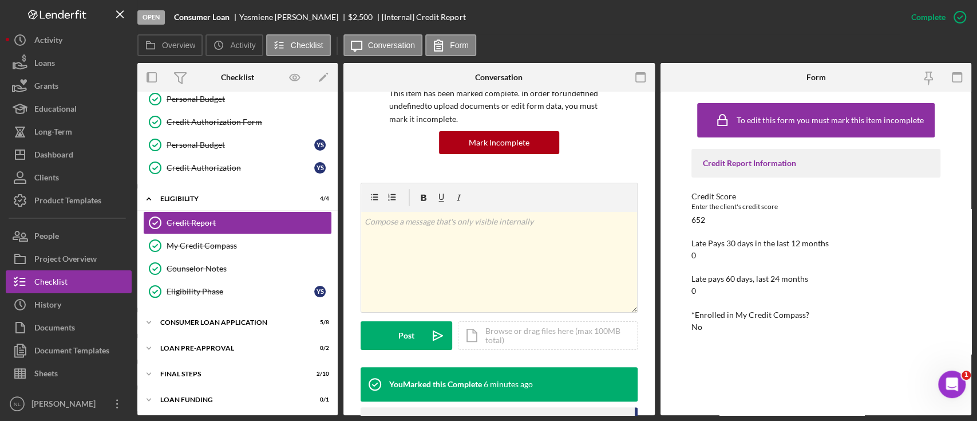
scroll to position [278, 0]
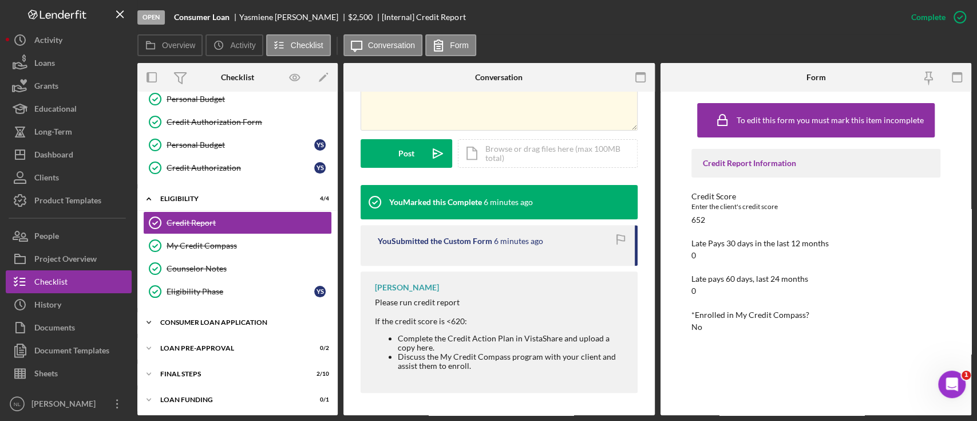
click at [229, 324] on div "Icon/Expander Consumer Loan Application 5 / 8" at bounding box center [237, 322] width 200 height 23
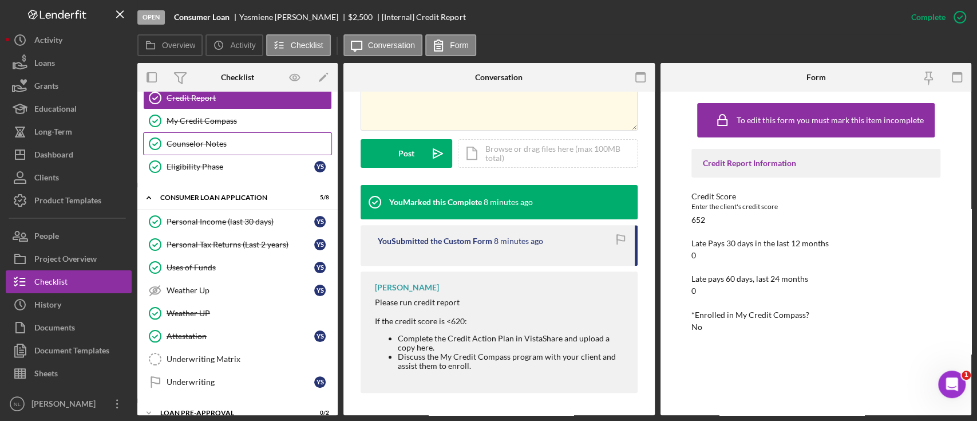
scroll to position [0, 0]
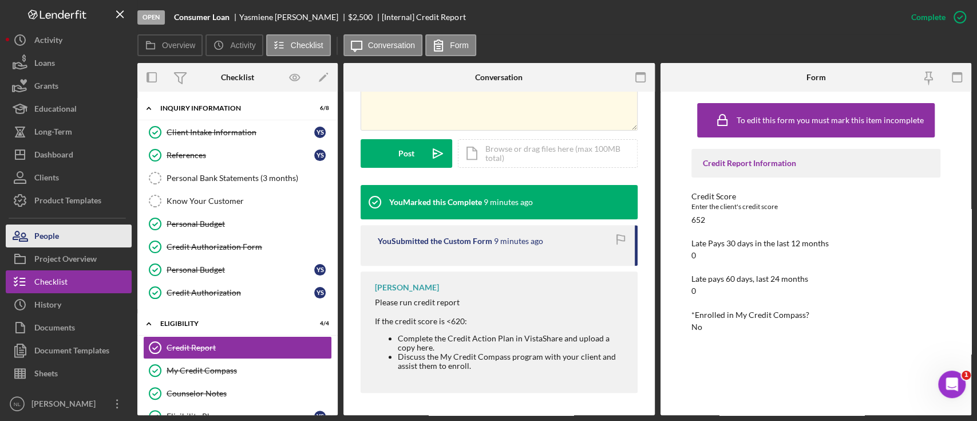
click at [102, 240] on button "People" at bounding box center [69, 235] width 126 height 23
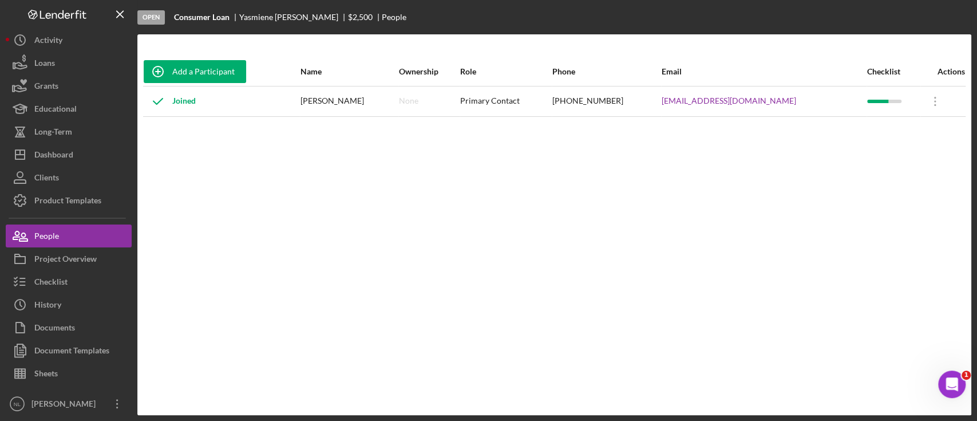
click at [735, 106] on div "[EMAIL_ADDRESS][DOMAIN_NAME]" at bounding box center [764, 101] width 204 height 29
click at [729, 105] on link "[EMAIL_ADDRESS][DOMAIN_NAME]" at bounding box center [729, 100] width 135 height 9
click at [68, 278] on button "Checklist" at bounding box center [69, 281] width 126 height 23
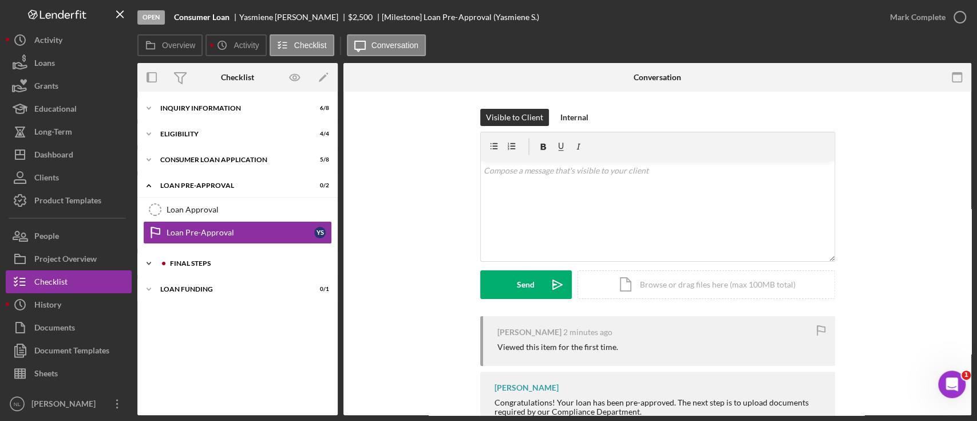
click at [240, 267] on div "Icon/Expander FINAL STEPS 2 / 10" at bounding box center [237, 263] width 200 height 23
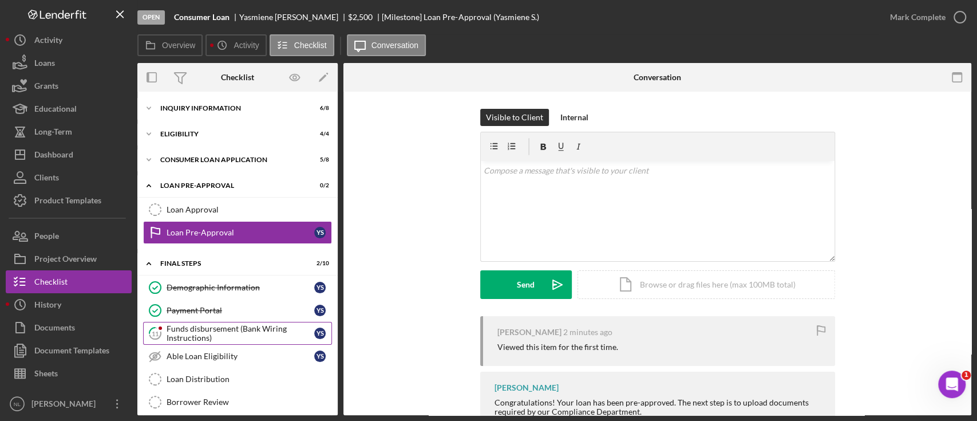
click at [228, 334] on div "Funds disbursement (Bank Wiring Instructions)" at bounding box center [241, 333] width 148 height 18
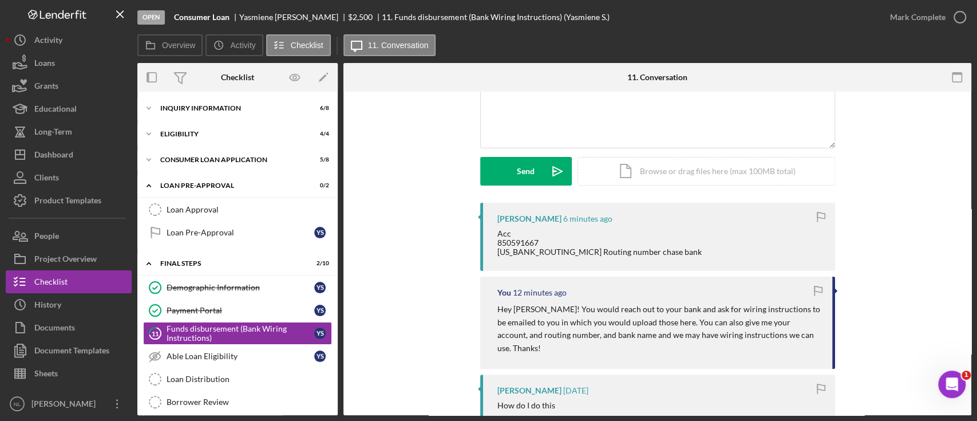
scroll to position [80, 0]
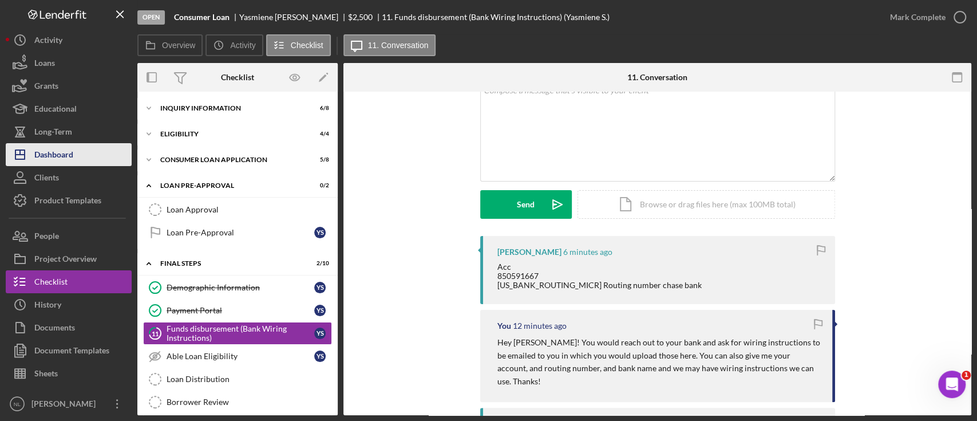
click at [86, 163] on button "Icon/Dashboard Dashboard" at bounding box center [69, 154] width 126 height 23
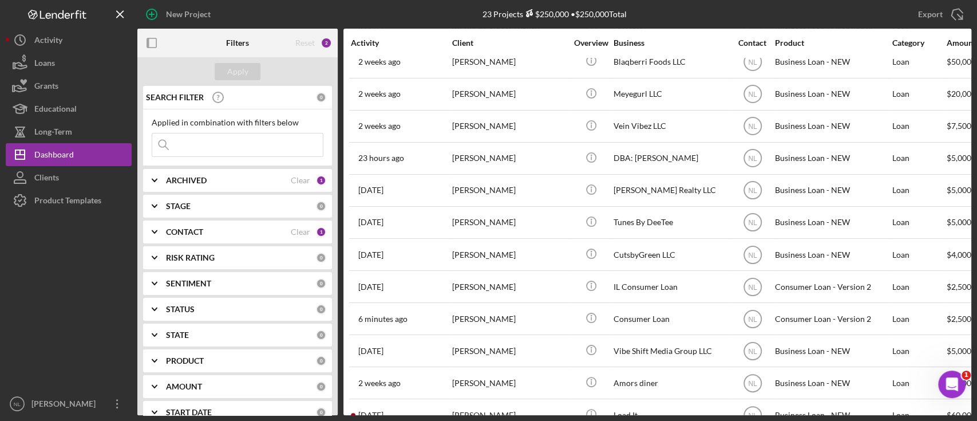
scroll to position [392, 0]
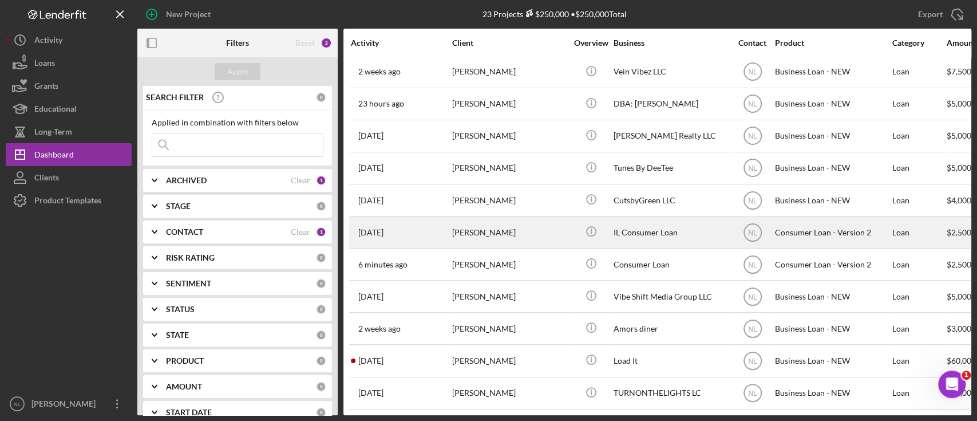
click at [497, 223] on div "[PERSON_NAME]" at bounding box center [509, 232] width 114 height 30
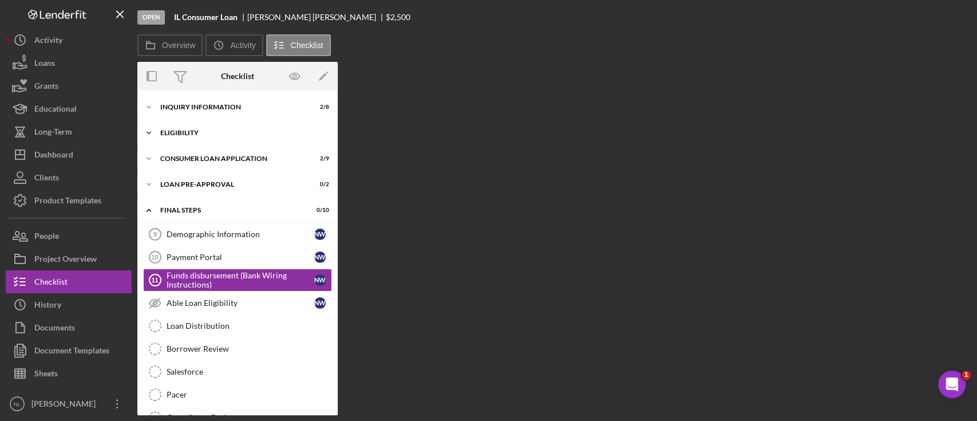
scroll to position [27, 0]
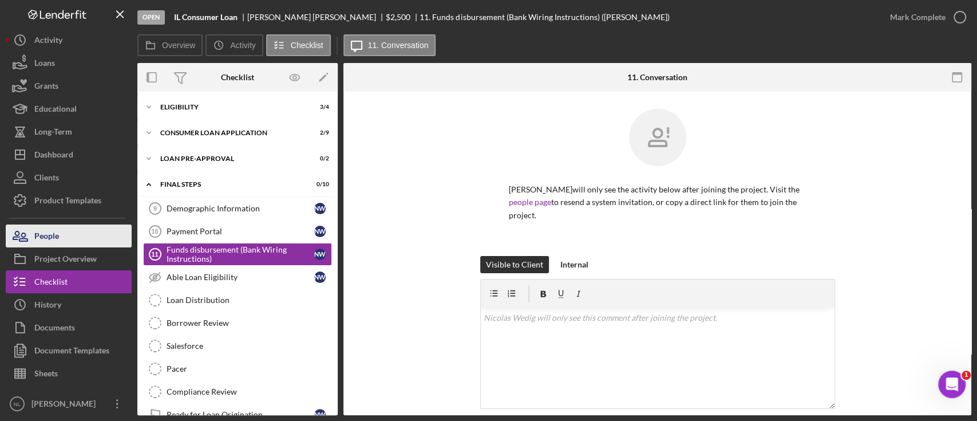
click at [118, 242] on button "People" at bounding box center [69, 235] width 126 height 23
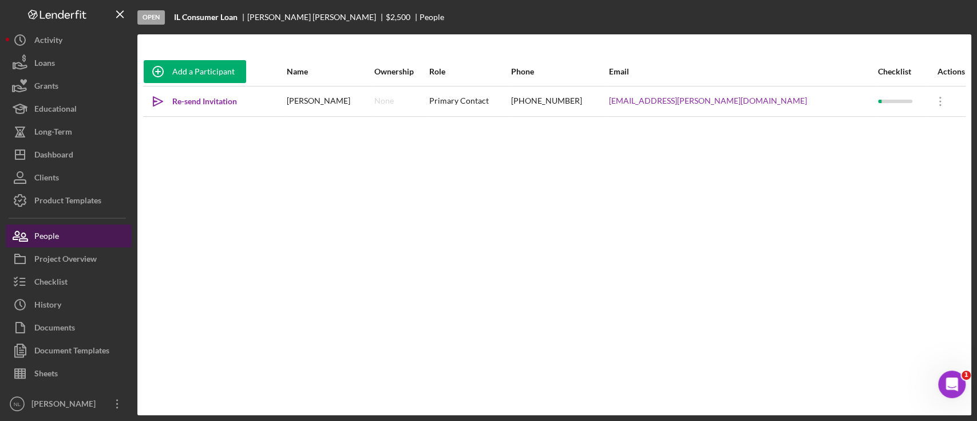
click at [118, 242] on button "People" at bounding box center [69, 235] width 126 height 23
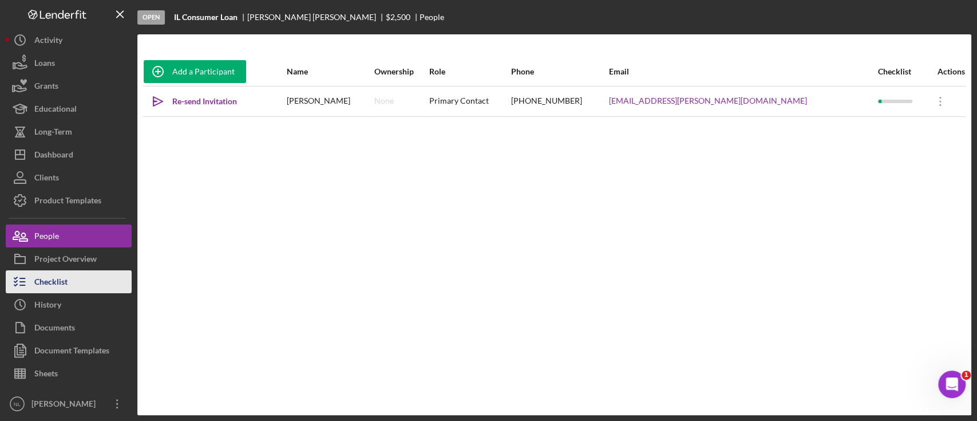
click at [74, 290] on button "Checklist" at bounding box center [69, 281] width 126 height 23
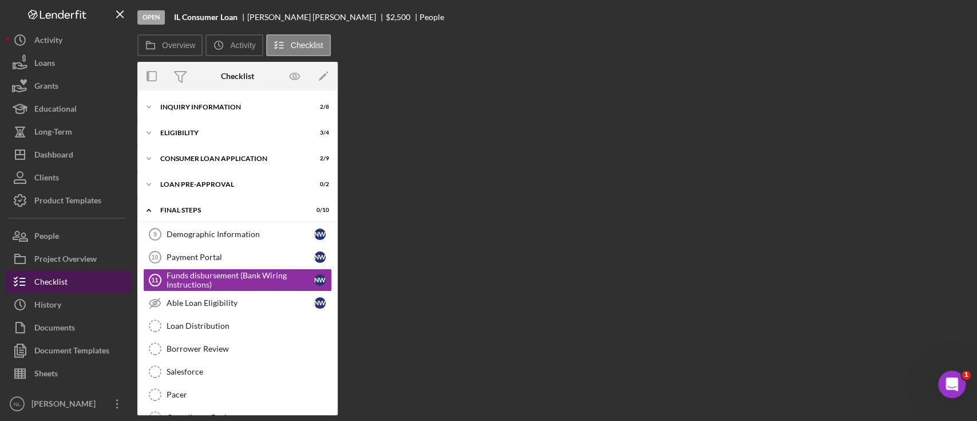
scroll to position [27, 0]
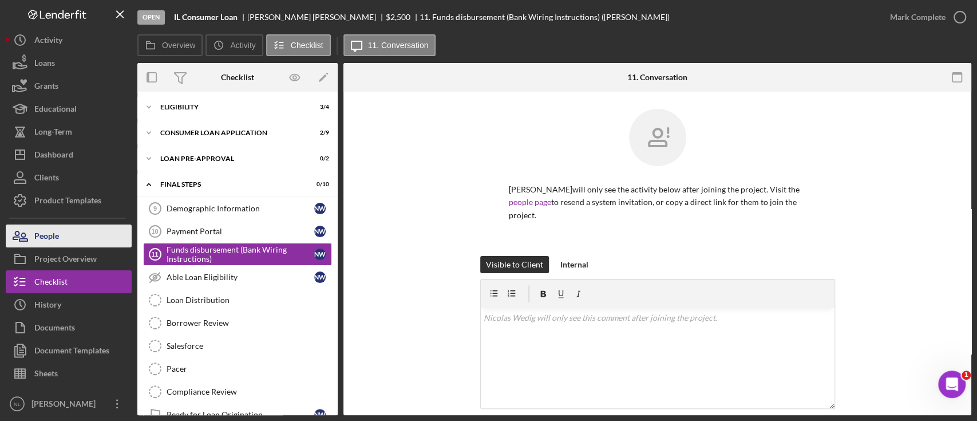
click at [69, 240] on button "People" at bounding box center [69, 235] width 126 height 23
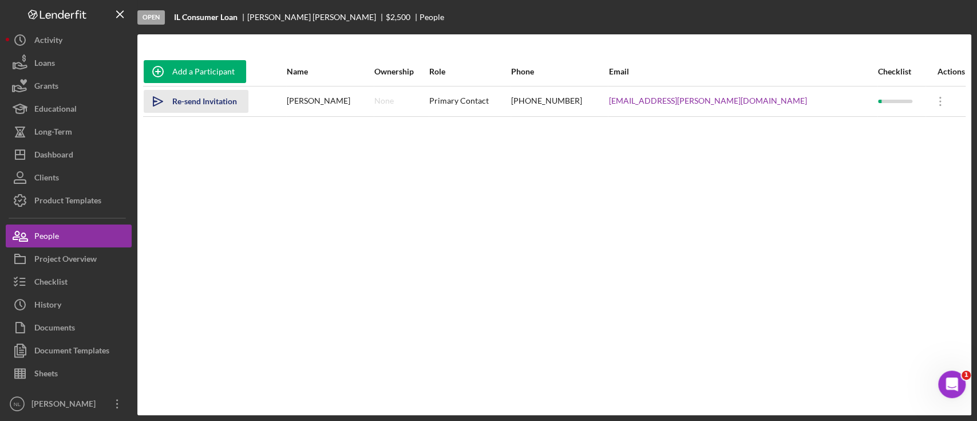
click at [189, 100] on div "Re-send Invitation" at bounding box center [204, 101] width 65 height 23
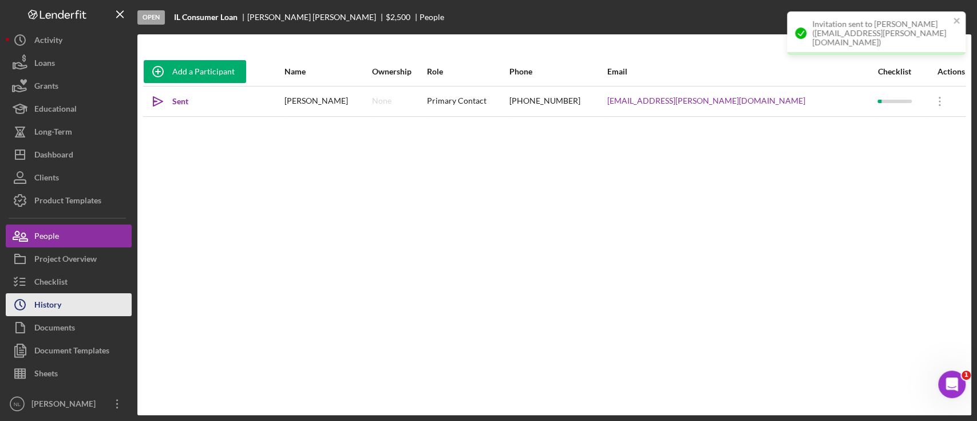
click at [89, 293] on button "Icon/History History" at bounding box center [69, 304] width 126 height 23
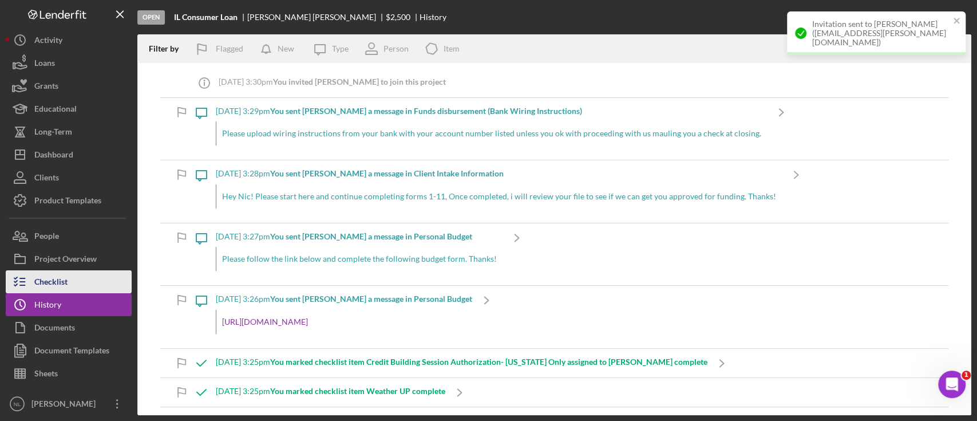
click at [83, 277] on button "Checklist" at bounding box center [69, 281] width 126 height 23
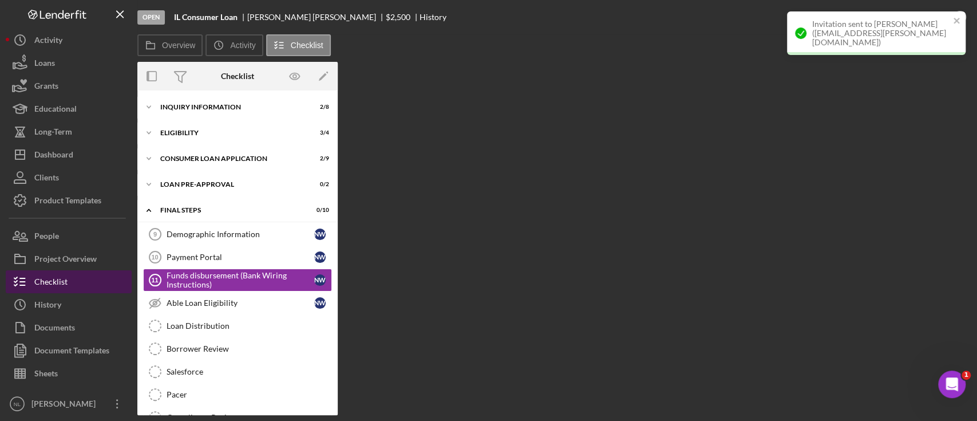
scroll to position [27, 0]
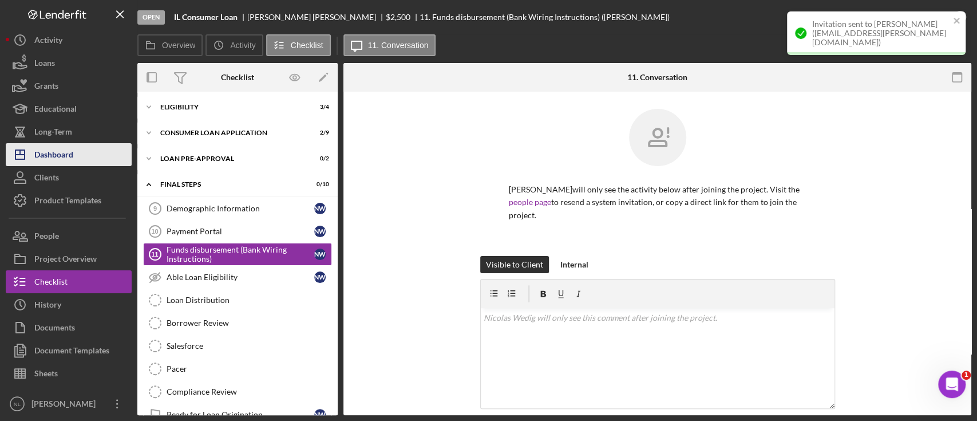
click at [80, 163] on button "Icon/Dashboard Dashboard" at bounding box center [69, 154] width 126 height 23
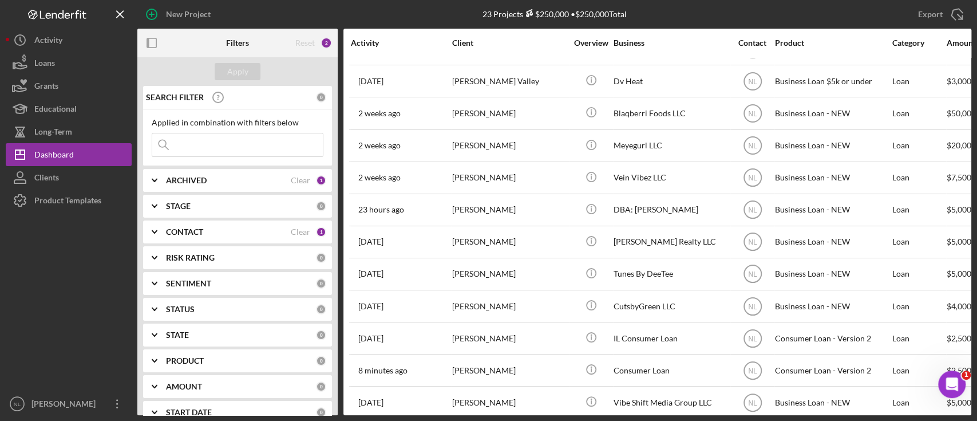
scroll to position [321, 0]
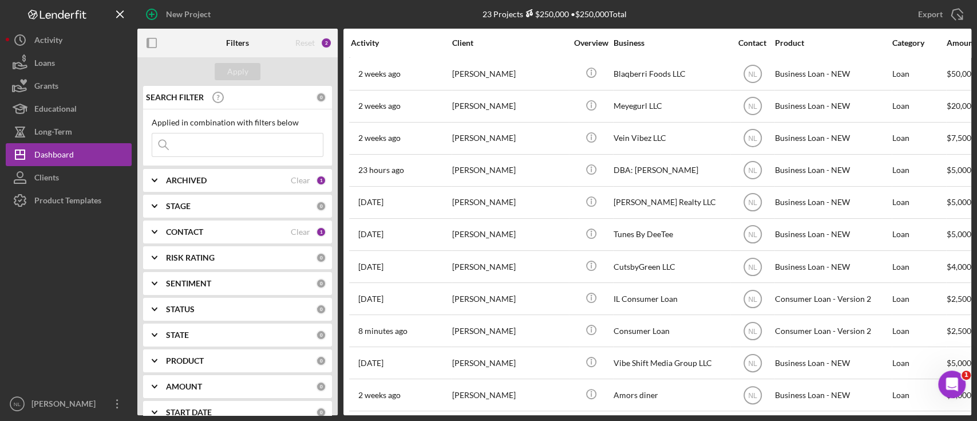
click at [456, 162] on div "[PERSON_NAME]" at bounding box center [509, 170] width 114 height 30
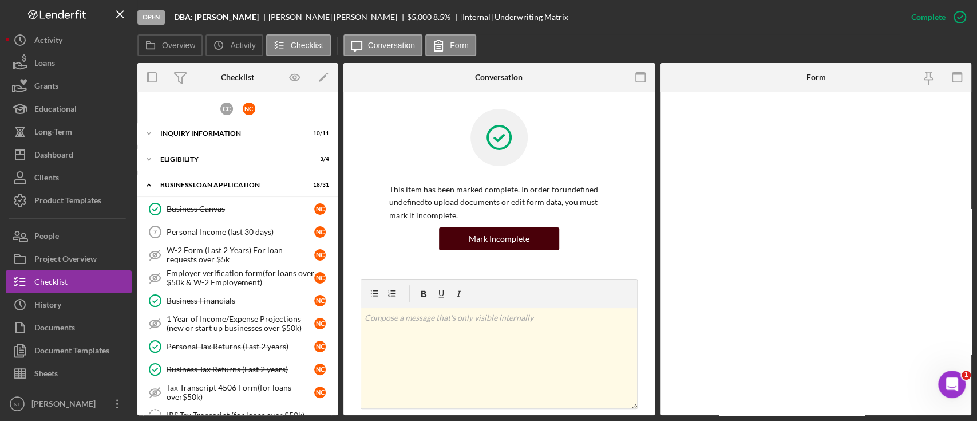
scroll to position [546, 0]
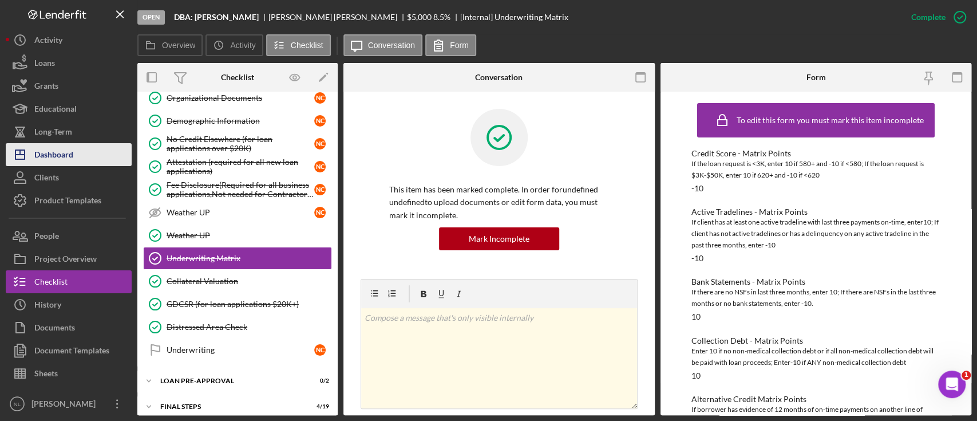
click at [77, 149] on button "Icon/Dashboard Dashboard" at bounding box center [69, 154] width 126 height 23
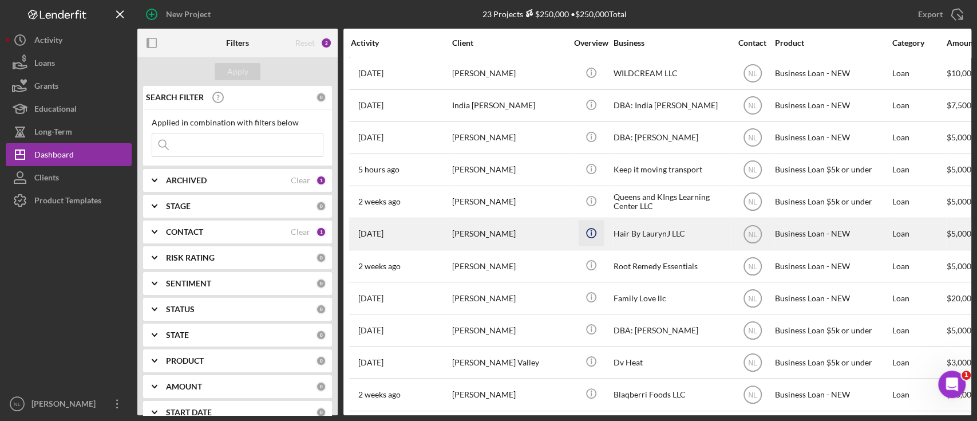
scroll to position [392, 0]
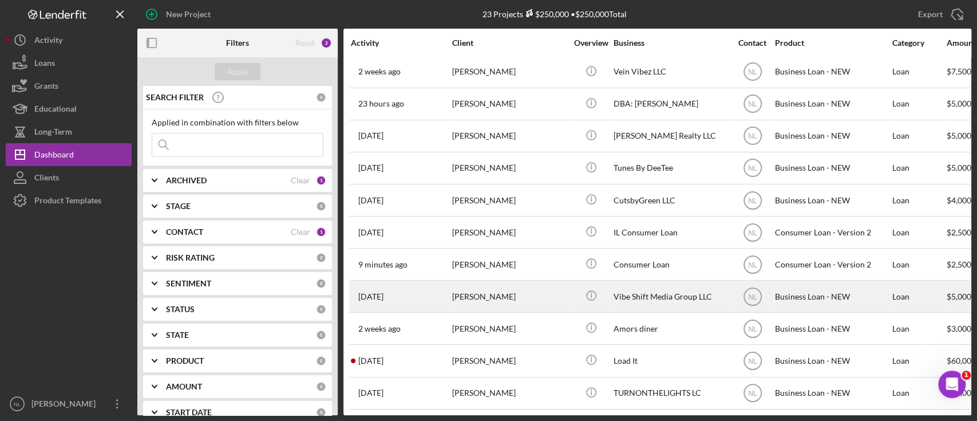
click at [525, 283] on div "[PERSON_NAME]" at bounding box center [509, 296] width 114 height 30
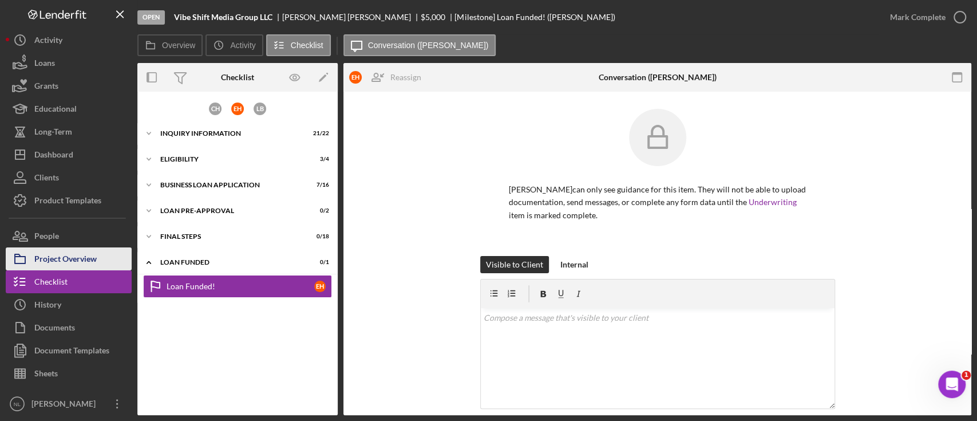
click at [83, 250] on div "Project Overview" at bounding box center [65, 260] width 62 height 26
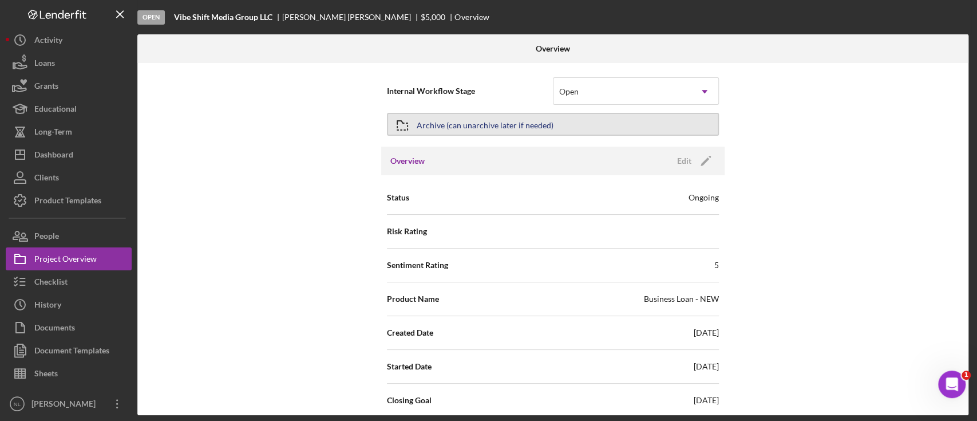
click at [568, 117] on button "Archive (can unarchive later if needed)" at bounding box center [553, 124] width 332 height 23
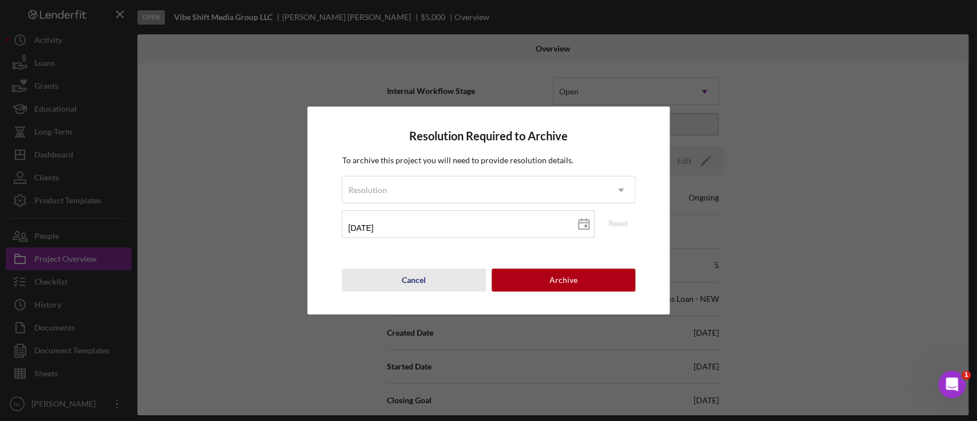
click at [447, 278] on button "Cancel" at bounding box center [414, 279] width 144 height 23
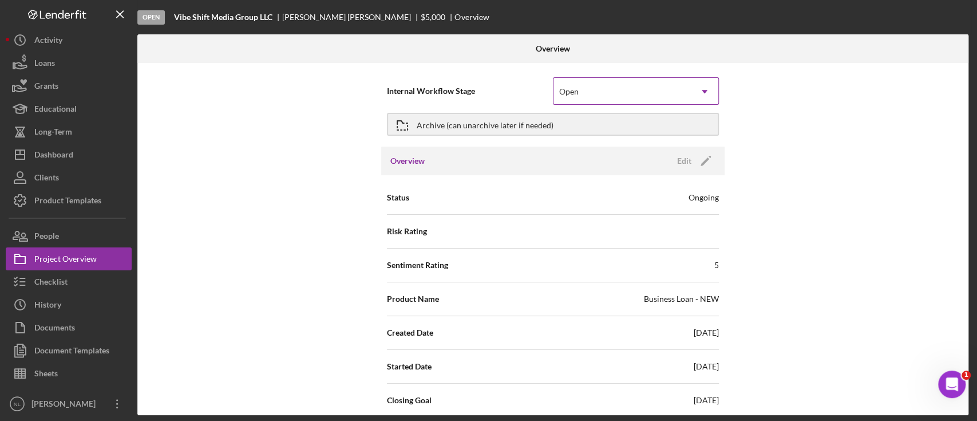
click at [599, 86] on div "Open" at bounding box center [621, 91] width 137 height 26
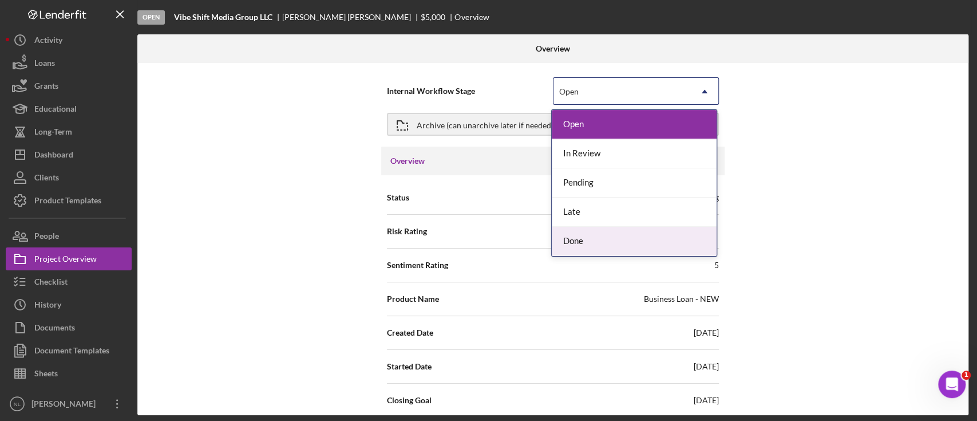
click at [590, 239] on div "Done" at bounding box center [634, 241] width 165 height 29
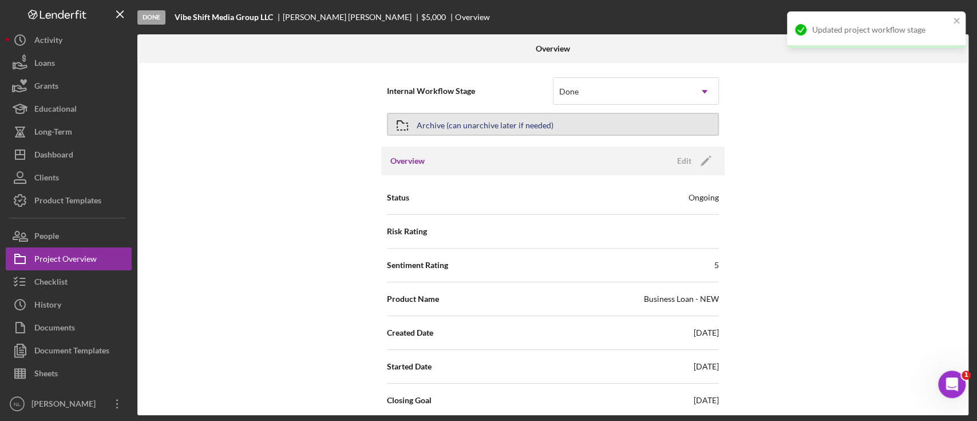
click at [509, 124] on div "Archive (can unarchive later if needed)" at bounding box center [485, 124] width 137 height 21
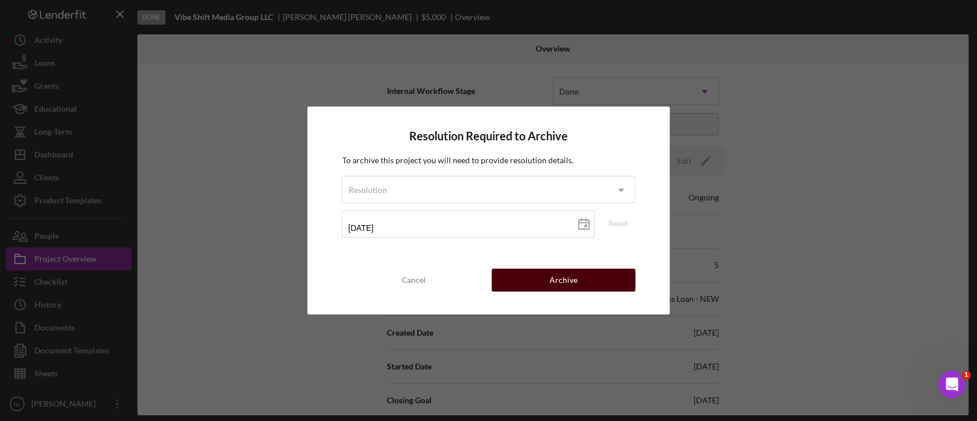
click at [554, 285] on div "Archive" at bounding box center [563, 279] width 28 height 23
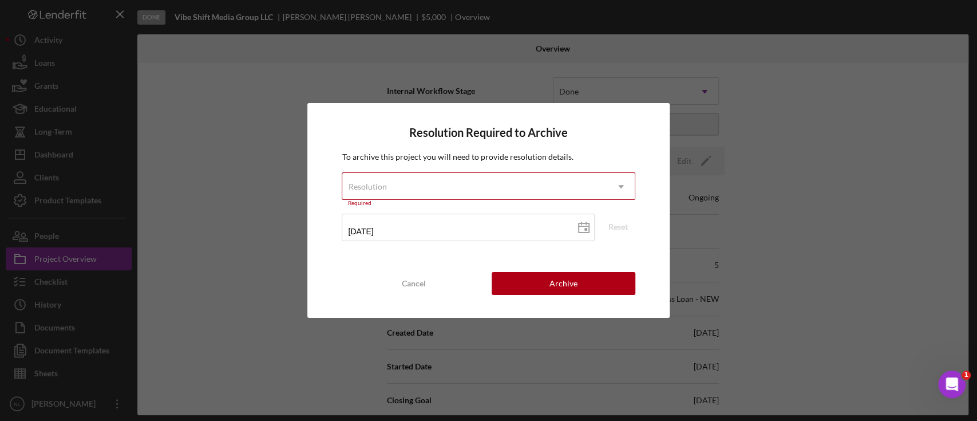
click at [434, 181] on div "Resolution" at bounding box center [474, 186] width 264 height 26
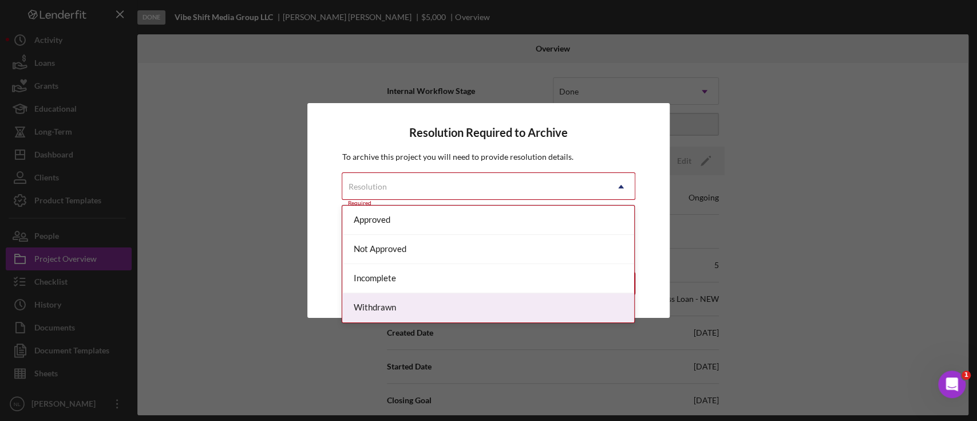
click at [396, 309] on div "Withdrawn" at bounding box center [488, 307] width 292 height 29
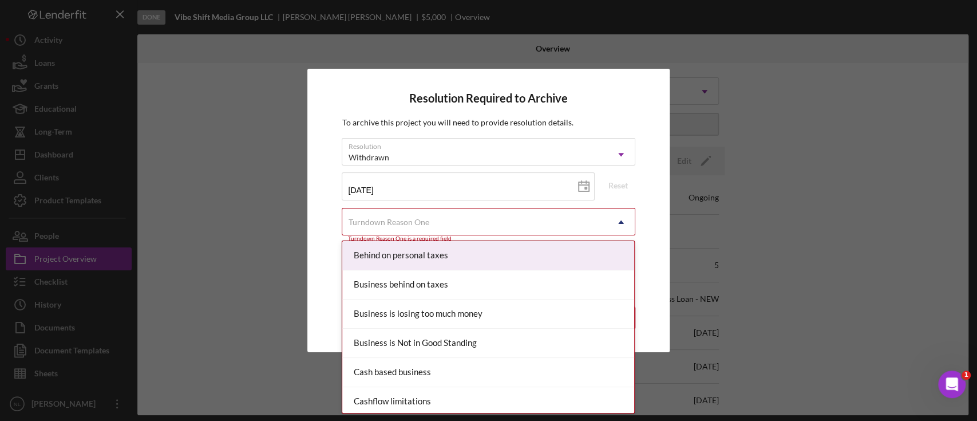
click at [448, 218] on div "Turndown Reason One" at bounding box center [474, 222] width 264 height 26
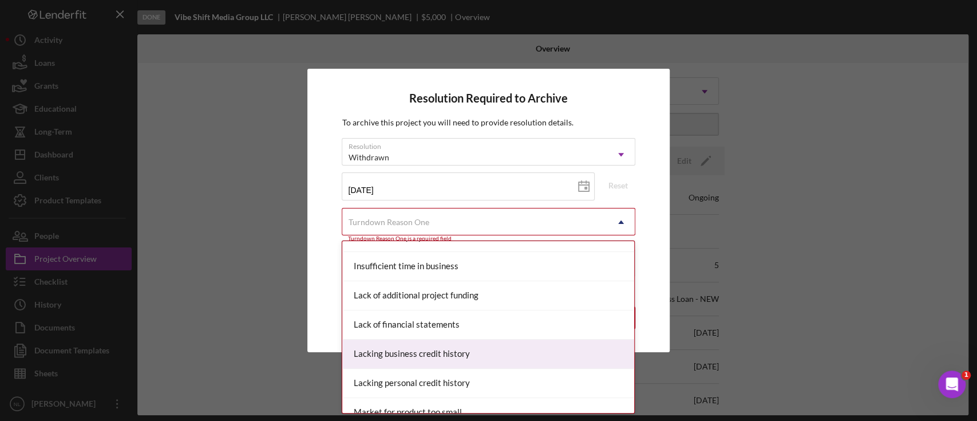
scroll to position [1314, 0]
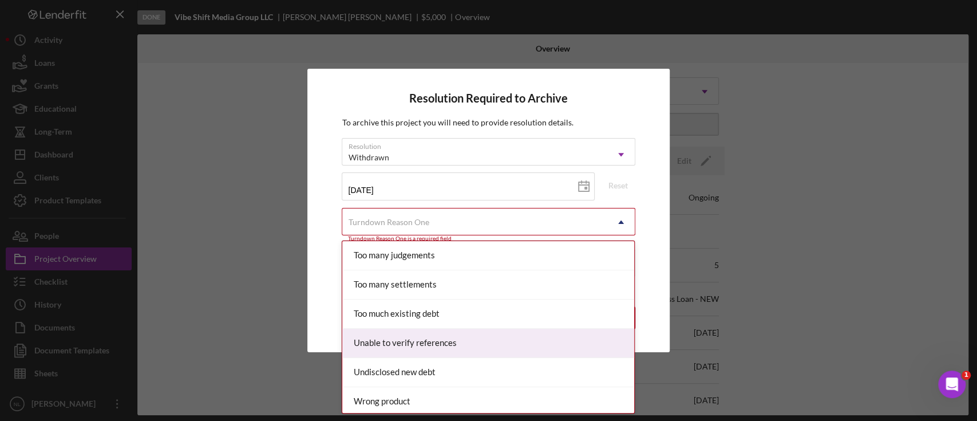
click at [449, 350] on div "Unable to verify references" at bounding box center [488, 343] width 292 height 29
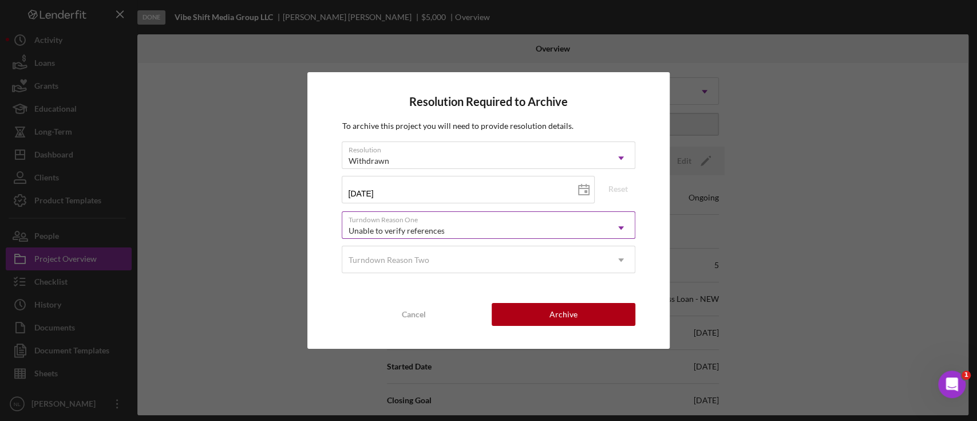
click at [412, 229] on div "Unable to verify references" at bounding box center [396, 230] width 96 height 9
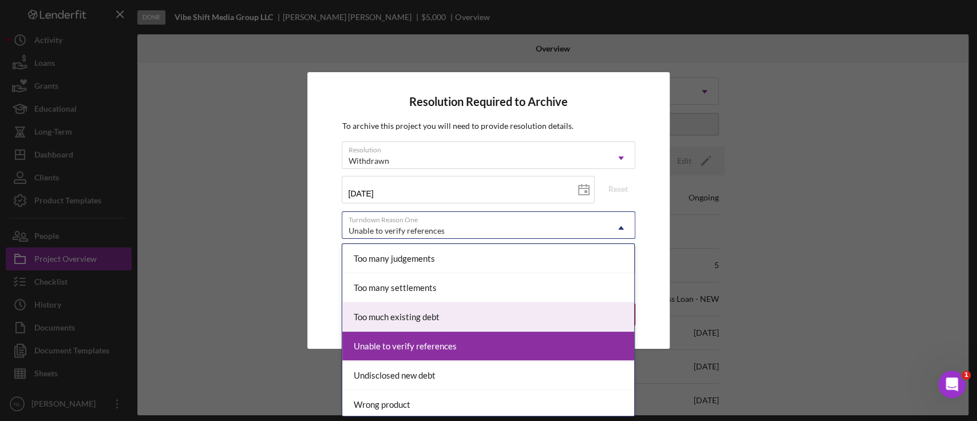
click at [393, 320] on div "Too much existing debt" at bounding box center [488, 316] width 292 height 29
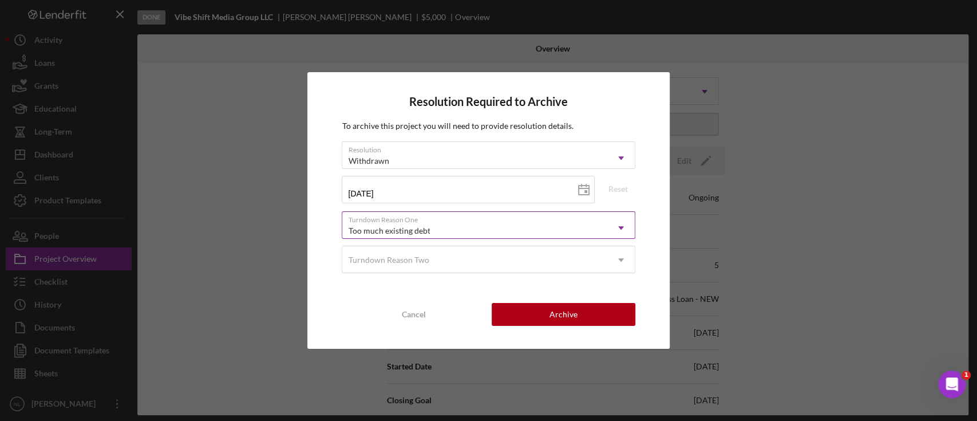
click at [380, 219] on div "Too much existing debt" at bounding box center [474, 231] width 264 height 26
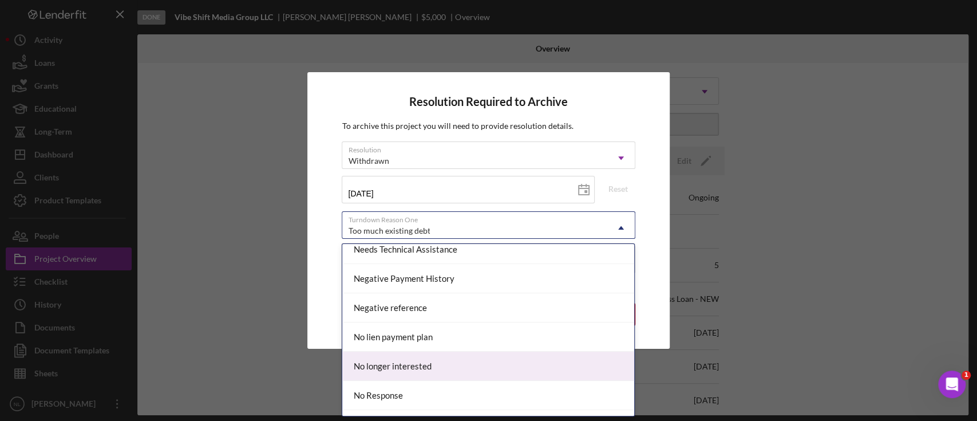
scroll to position [816, 0]
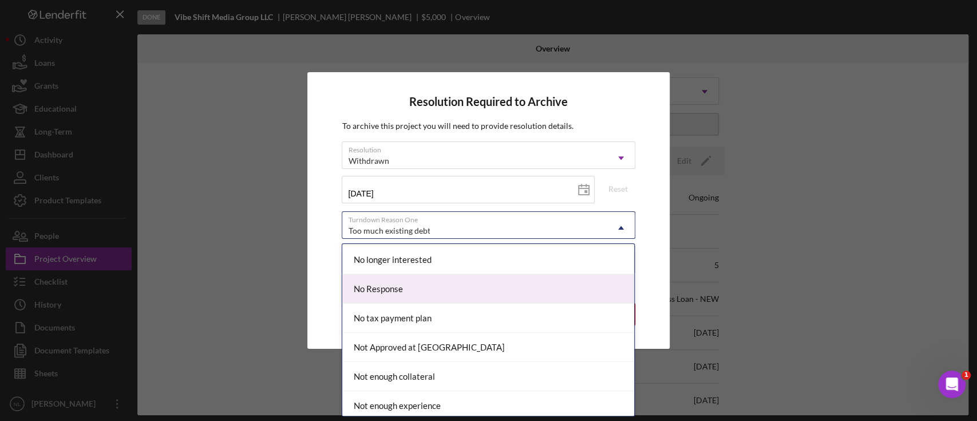
click at [416, 285] on div "No Response" at bounding box center [488, 288] width 292 height 29
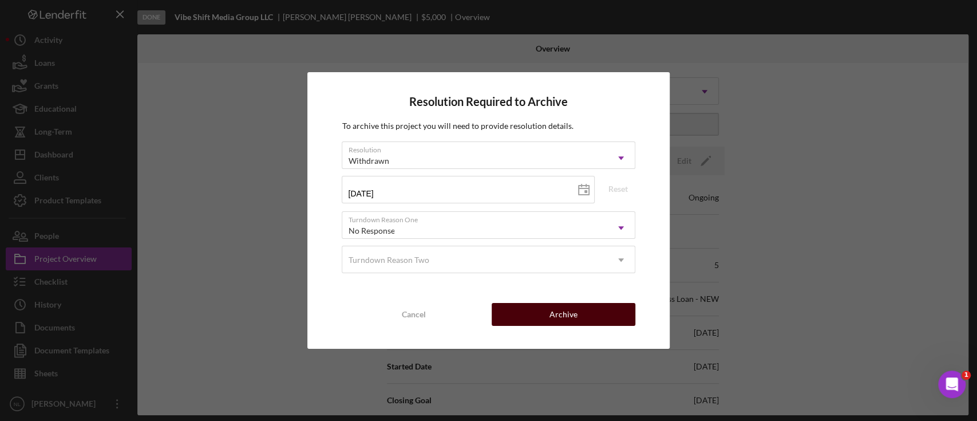
click at [532, 315] on button "Archive" at bounding box center [564, 314] width 144 height 23
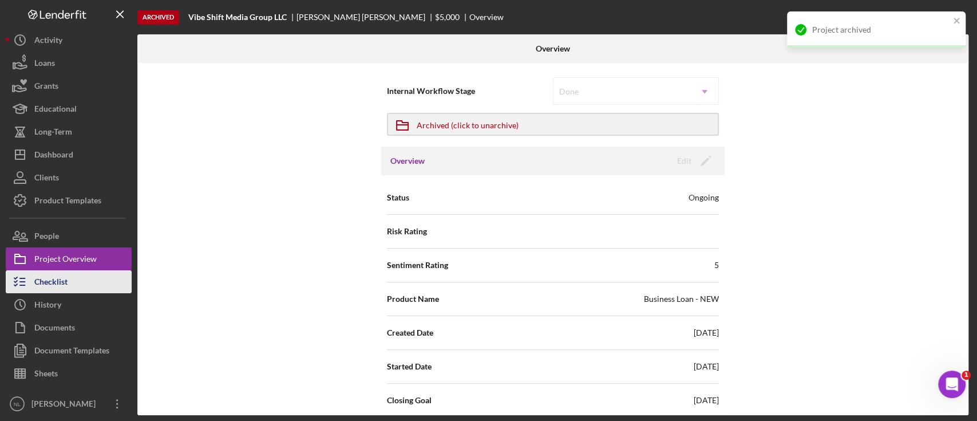
click at [85, 280] on button "Checklist" at bounding box center [69, 281] width 126 height 23
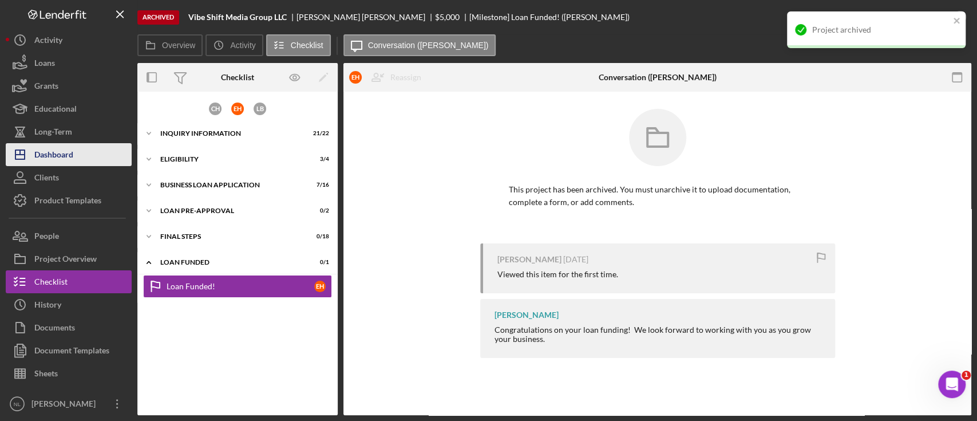
click at [84, 156] on button "Icon/Dashboard Dashboard" at bounding box center [69, 154] width 126 height 23
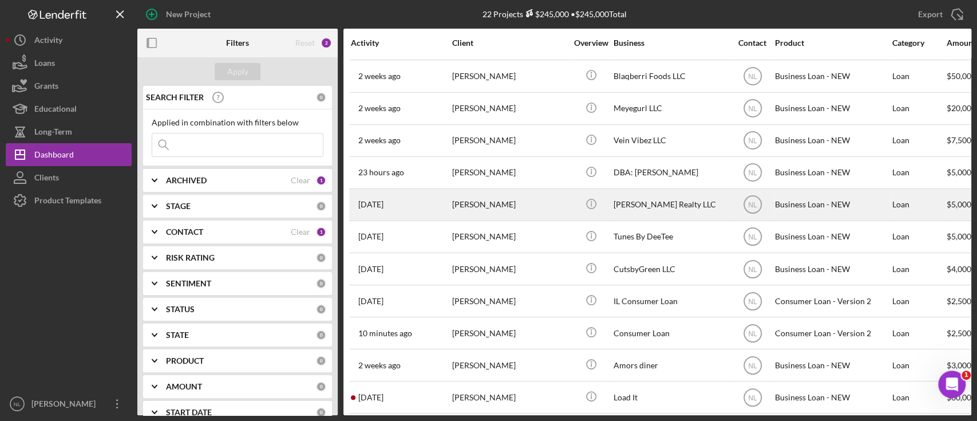
scroll to position [315, 0]
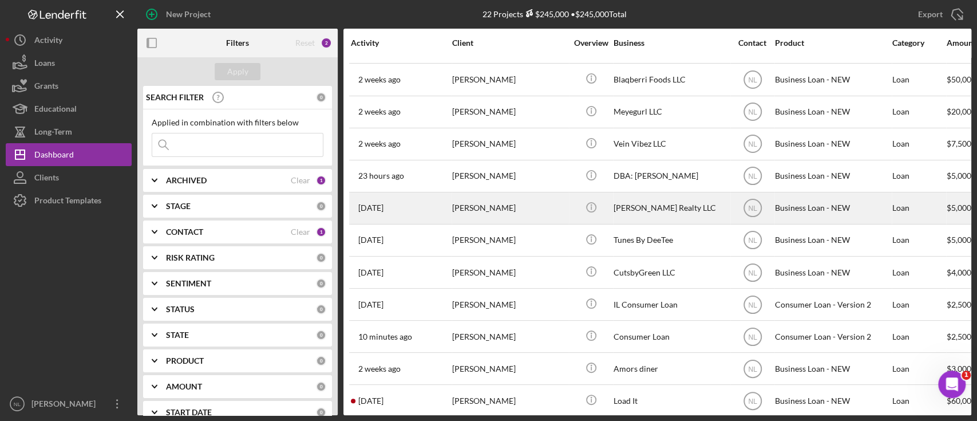
click at [481, 212] on div "[PERSON_NAME]" at bounding box center [509, 208] width 114 height 30
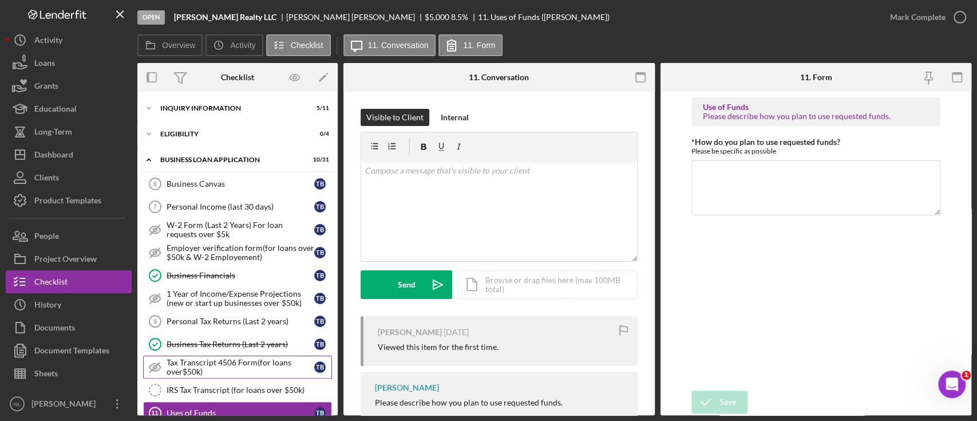
scroll to position [157, 0]
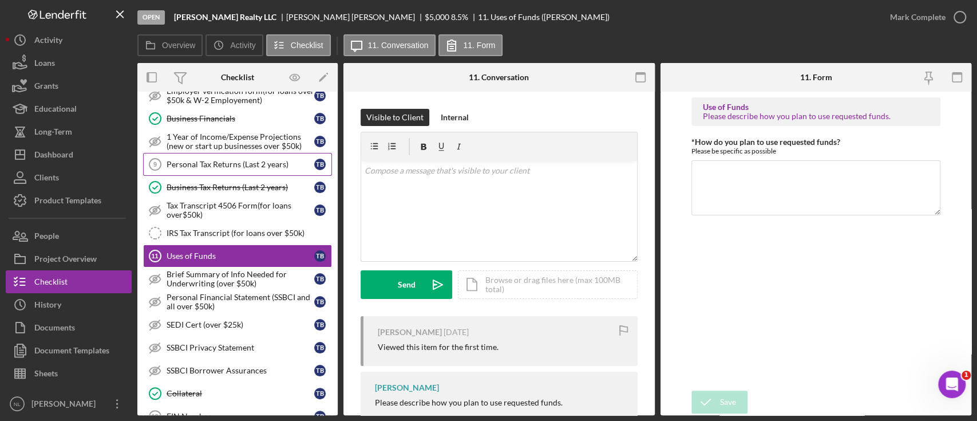
click at [251, 163] on div "Personal Tax Returns (Last 2 years)" at bounding box center [241, 164] width 148 height 9
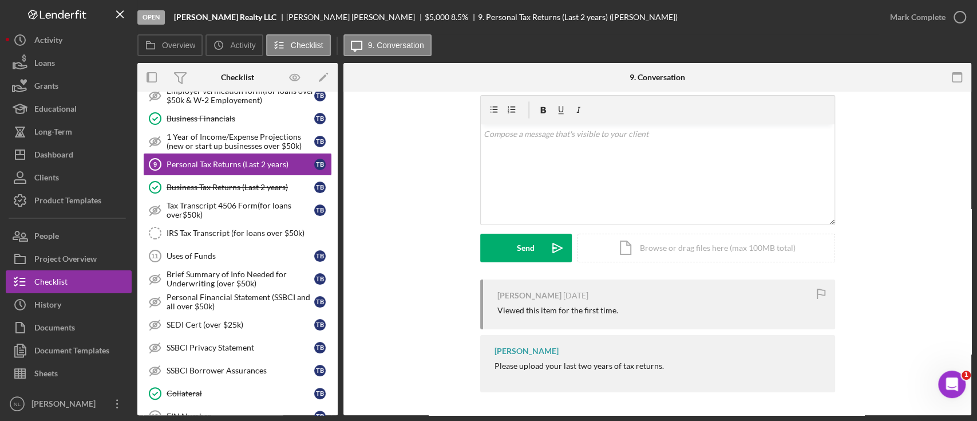
scroll to position [36, 0]
click at [224, 252] on div "Uses of Funds" at bounding box center [241, 255] width 148 height 9
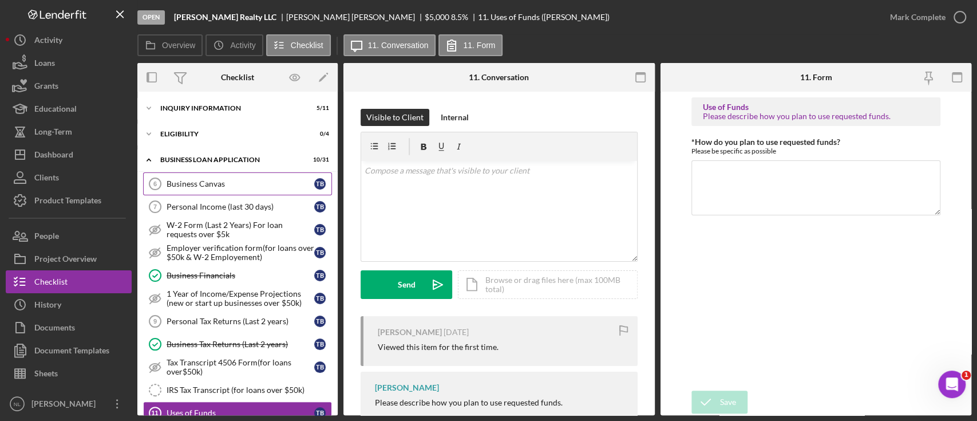
click at [201, 180] on div "Business Canvas" at bounding box center [241, 183] width 148 height 9
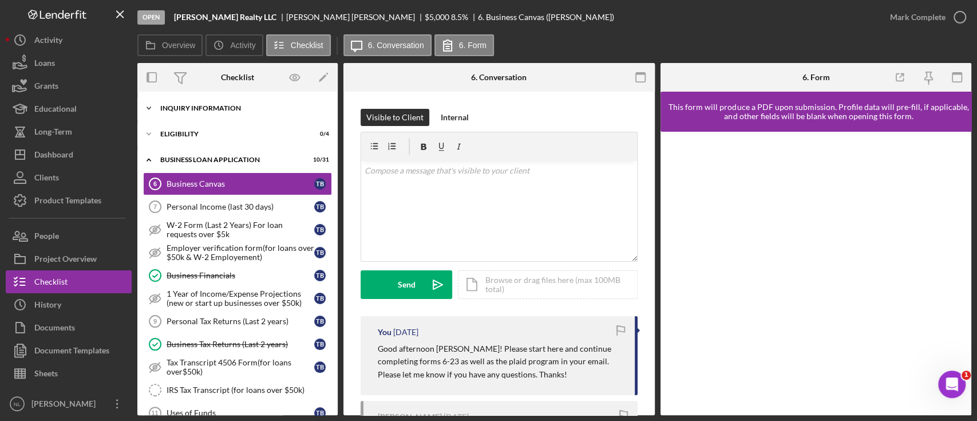
click at [192, 104] on div "Icon/Expander INQUIRY INFORMATION 5 / 11" at bounding box center [237, 108] width 200 height 23
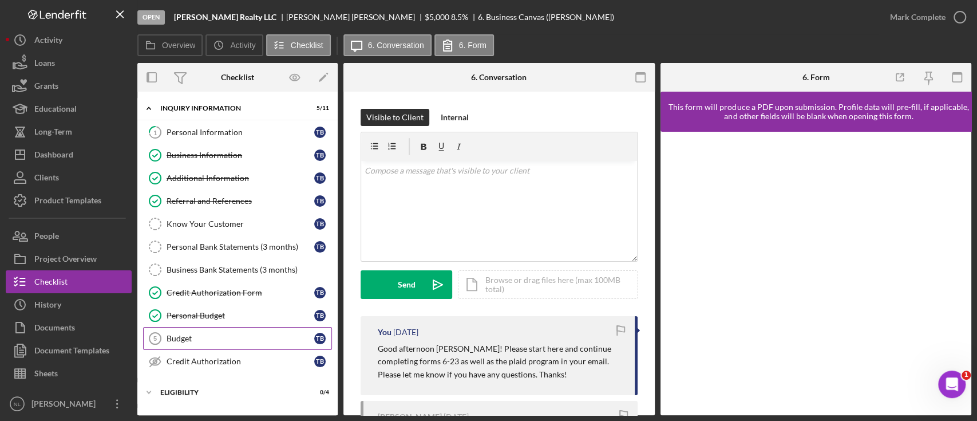
click at [205, 345] on link "Budget 5 Budget T B" at bounding box center [237, 338] width 189 height 23
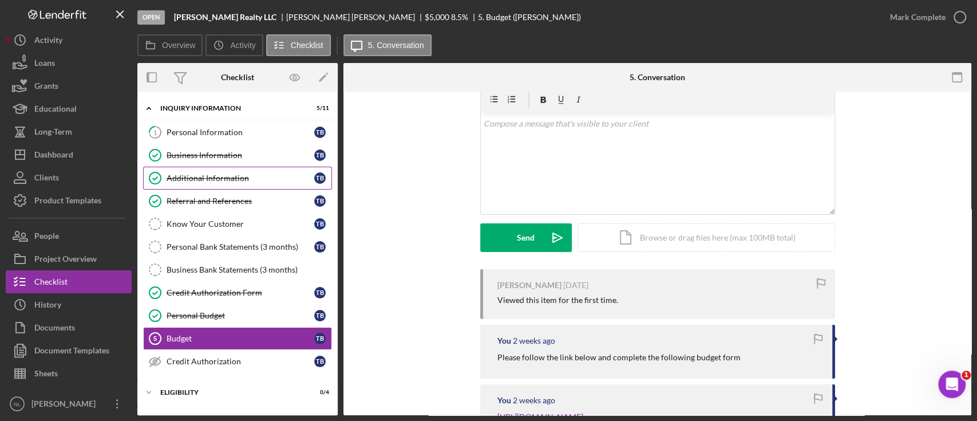
scroll to position [45, 0]
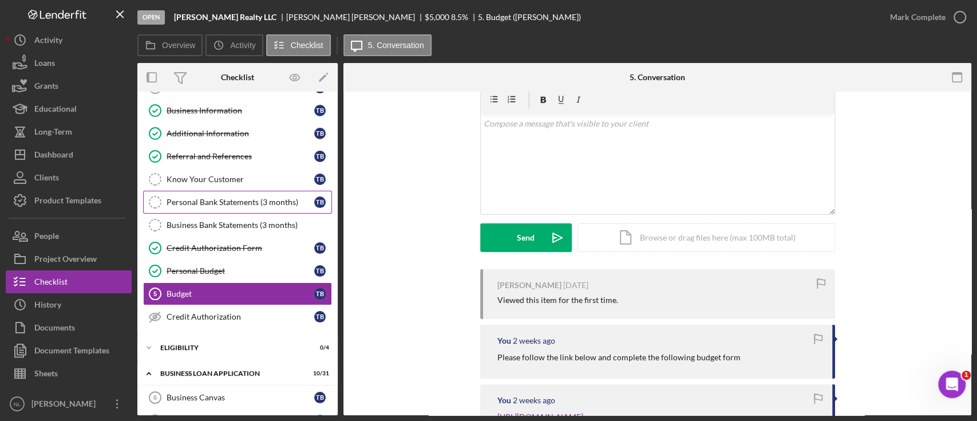
click at [224, 193] on link "Personal Bank Statements (3 months) Personal Bank Statements (3 months) T B" at bounding box center [237, 202] width 189 height 23
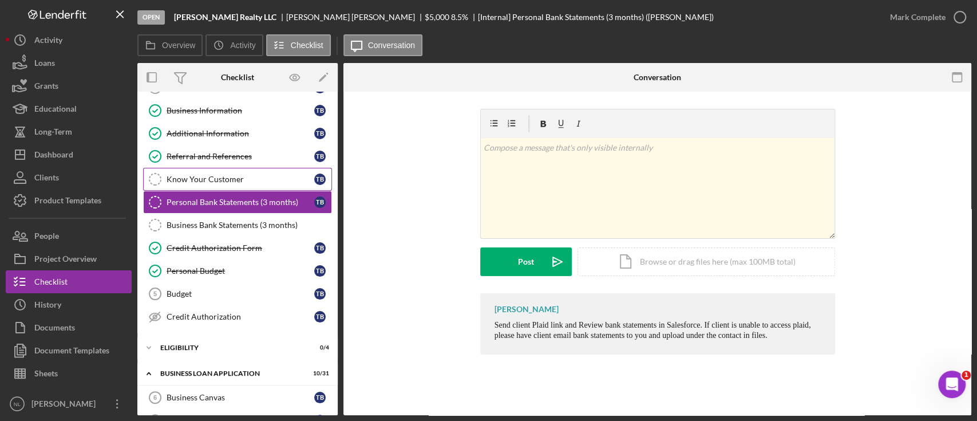
click at [216, 175] on div "Know Your Customer" at bounding box center [241, 179] width 148 height 9
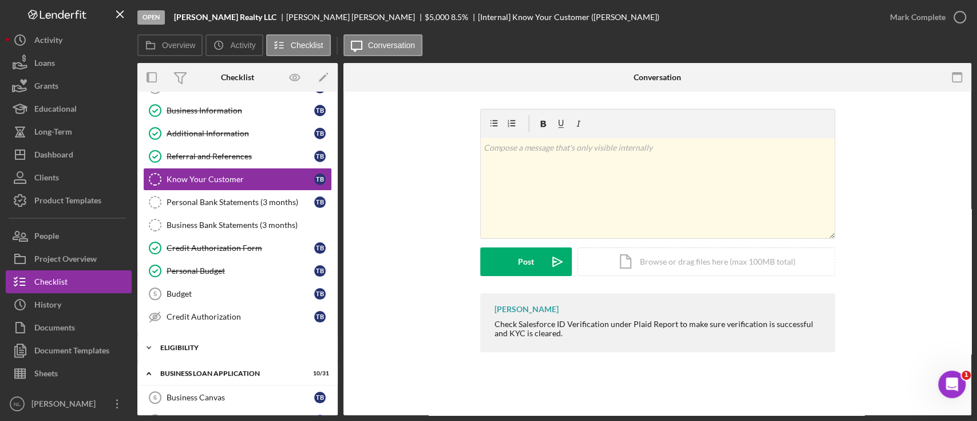
click at [230, 347] on div "ELIGIBILITY" at bounding box center [241, 347] width 163 height 7
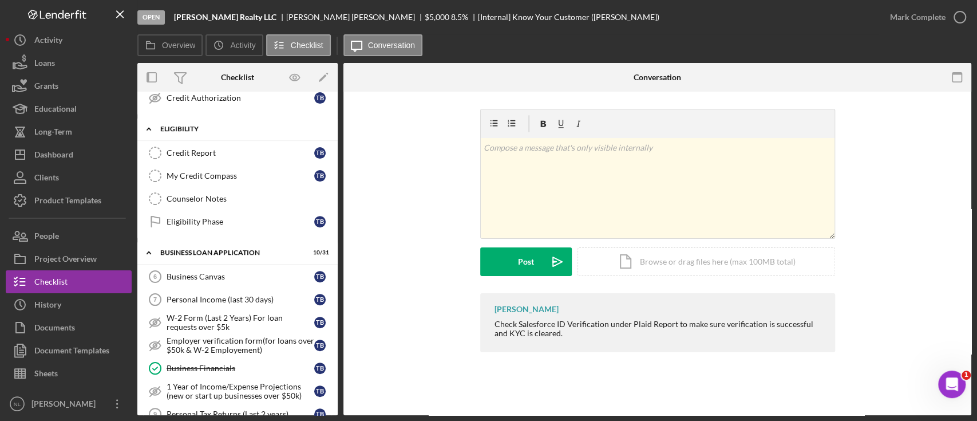
scroll to position [265, 0]
click at [224, 176] on div "My Credit Compass" at bounding box center [241, 173] width 148 height 9
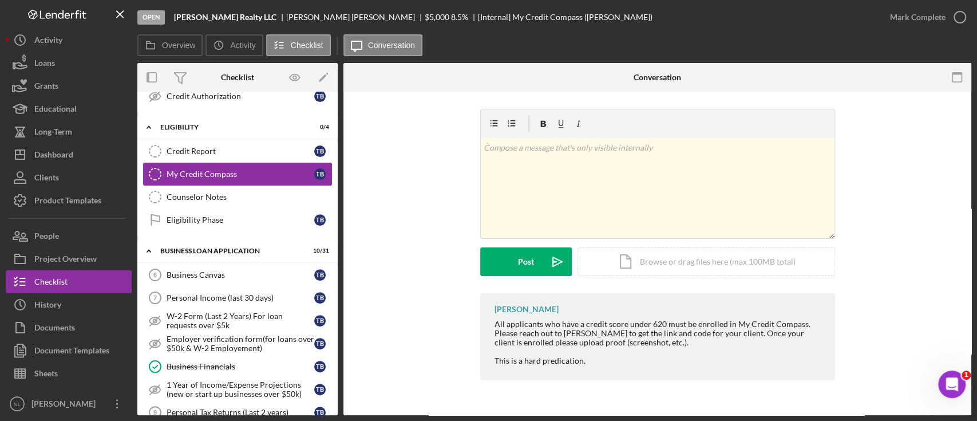
click at [222, 181] on link "My Credit Compass My Credit Compass T B" at bounding box center [237, 174] width 189 height 23
click at [207, 188] on link "Counselor Notes Counselor Notes" at bounding box center [237, 196] width 189 height 23
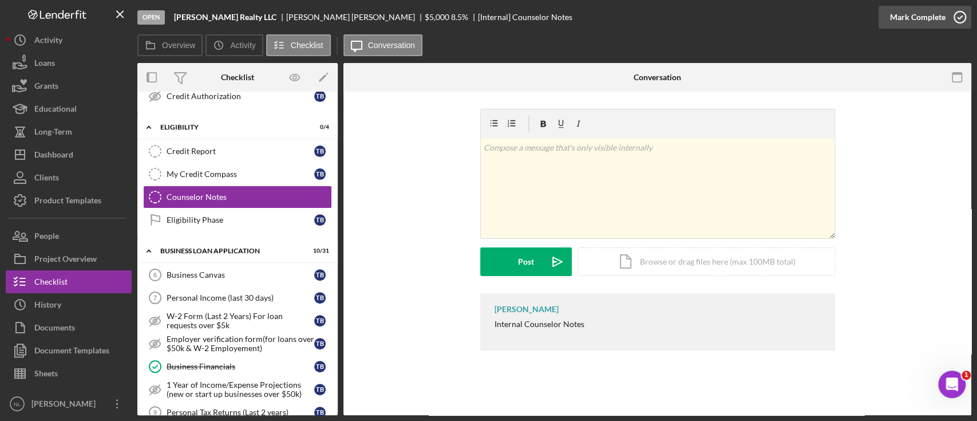
click at [935, 27] on div "Mark Complete" at bounding box center [918, 17] width 56 height 23
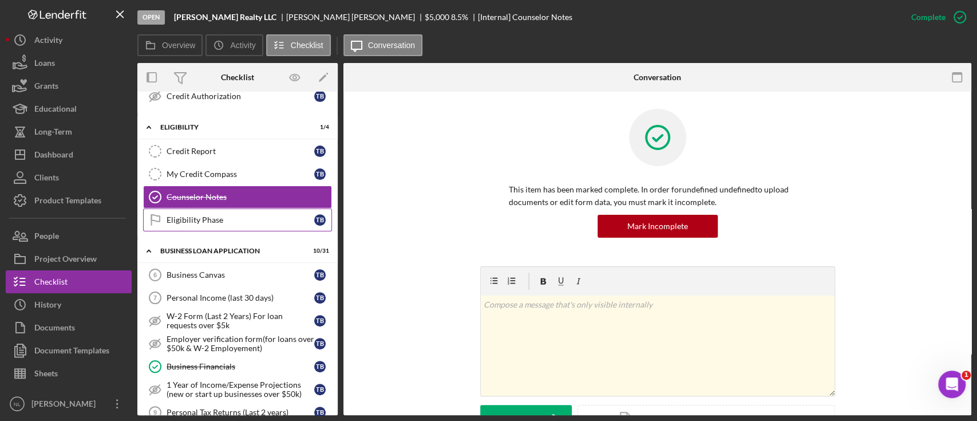
click at [205, 218] on div "Eligibility Phase" at bounding box center [241, 219] width 148 height 9
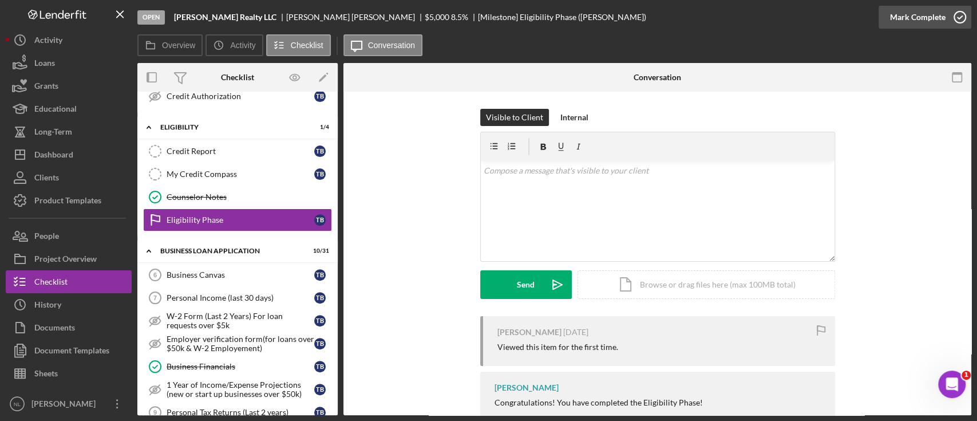
click at [897, 10] on div "Mark Complete" at bounding box center [918, 17] width 56 height 23
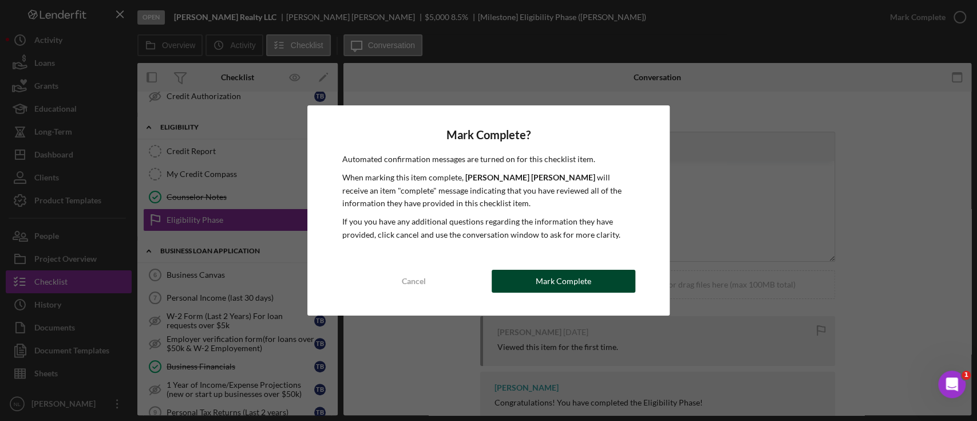
click at [536, 278] on div "Mark Complete" at bounding box center [564, 281] width 56 height 23
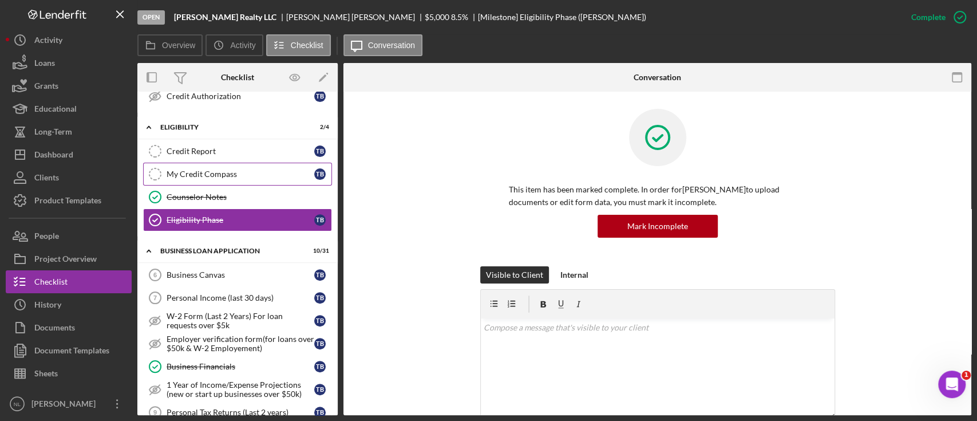
click at [232, 165] on link "My Credit Compass My Credit Compass T B" at bounding box center [237, 174] width 189 height 23
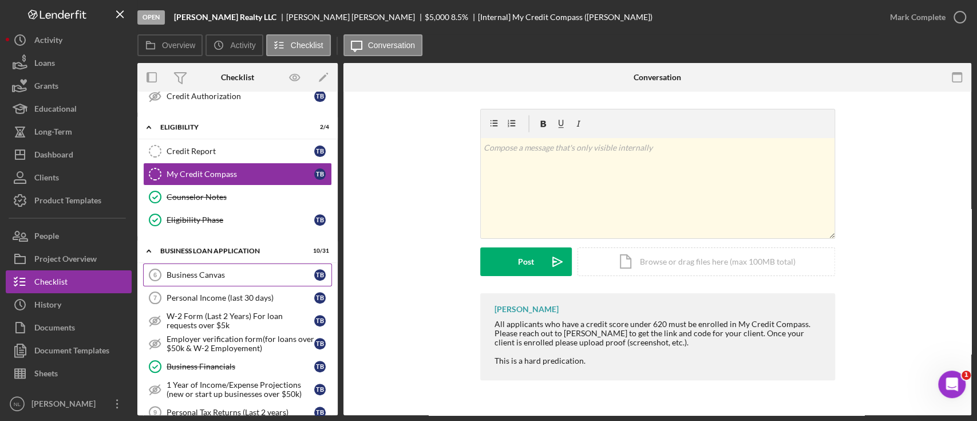
click at [235, 276] on div "Business Canvas" at bounding box center [241, 274] width 148 height 9
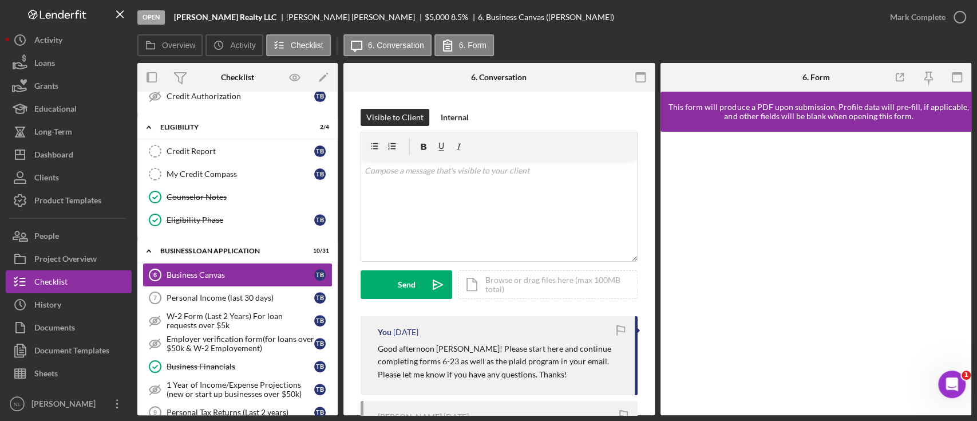
scroll to position [165, 0]
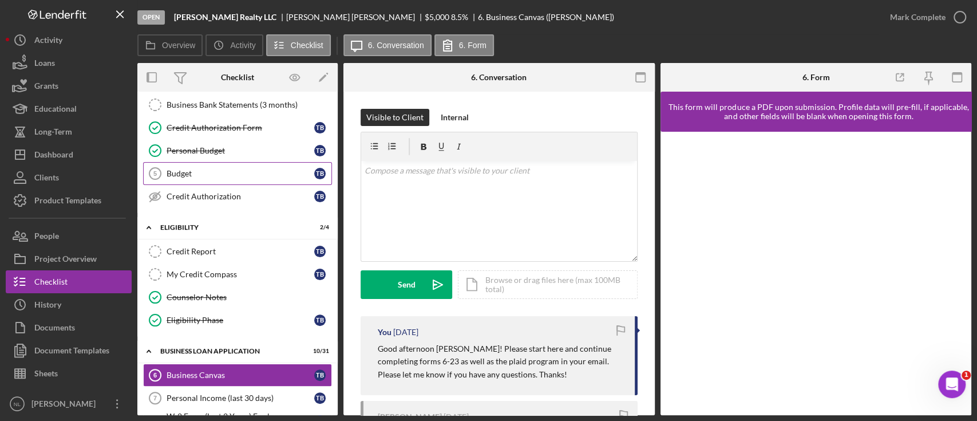
click at [238, 177] on link "Budget 5 Budget T B" at bounding box center [237, 173] width 189 height 23
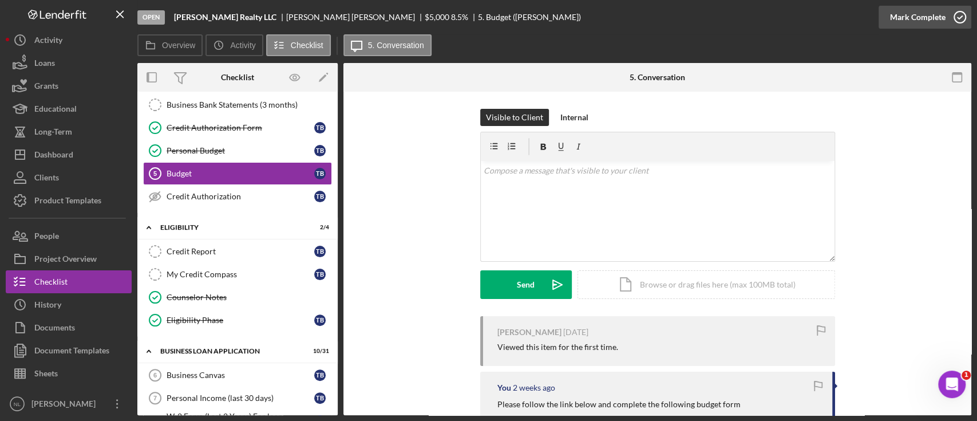
click at [930, 23] on div "Mark Complete" at bounding box center [918, 17] width 56 height 23
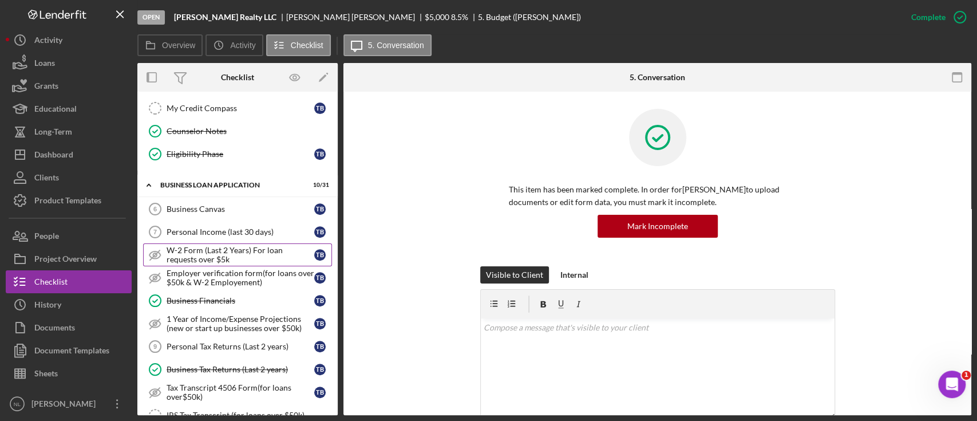
scroll to position [335, 0]
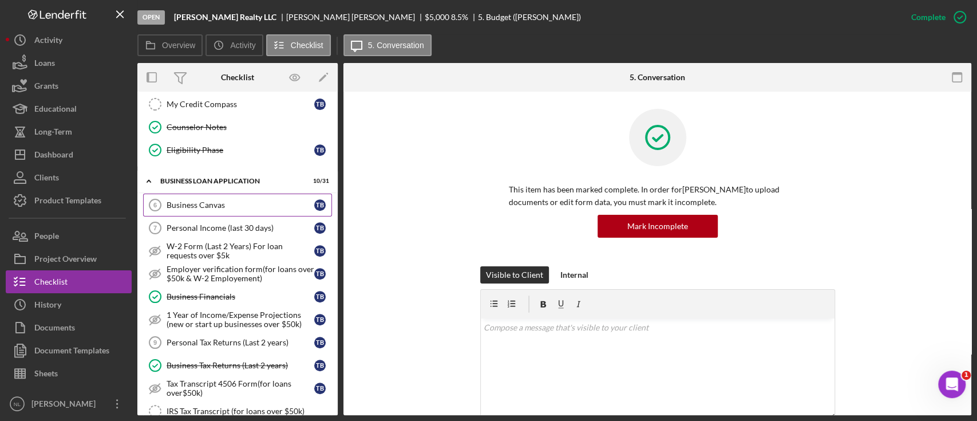
click at [207, 204] on div "Business Canvas" at bounding box center [241, 204] width 148 height 9
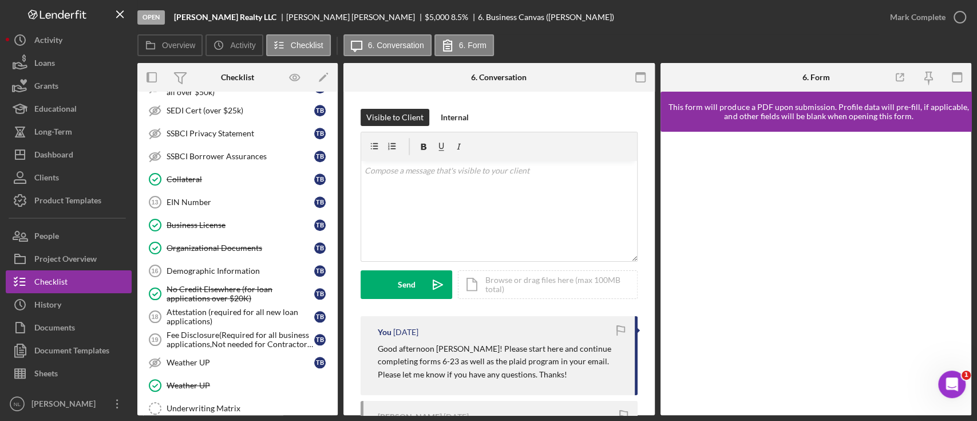
scroll to position [737, 0]
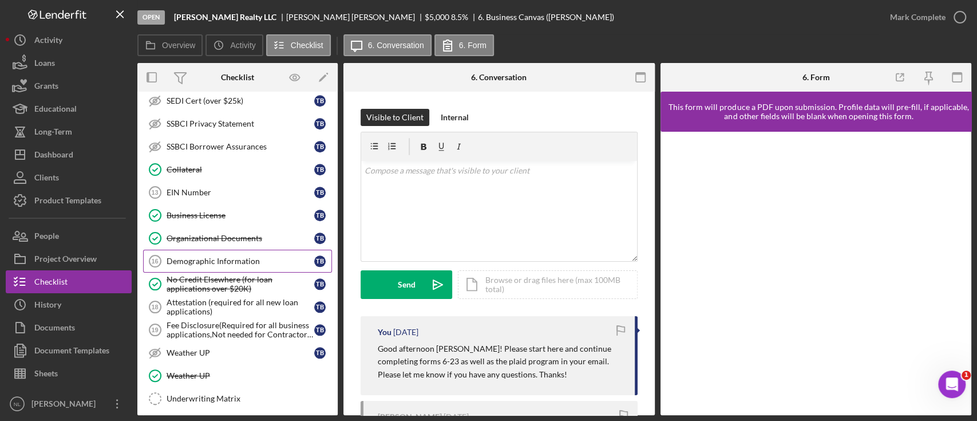
click at [187, 256] on div "Demographic Information" at bounding box center [241, 260] width 148 height 9
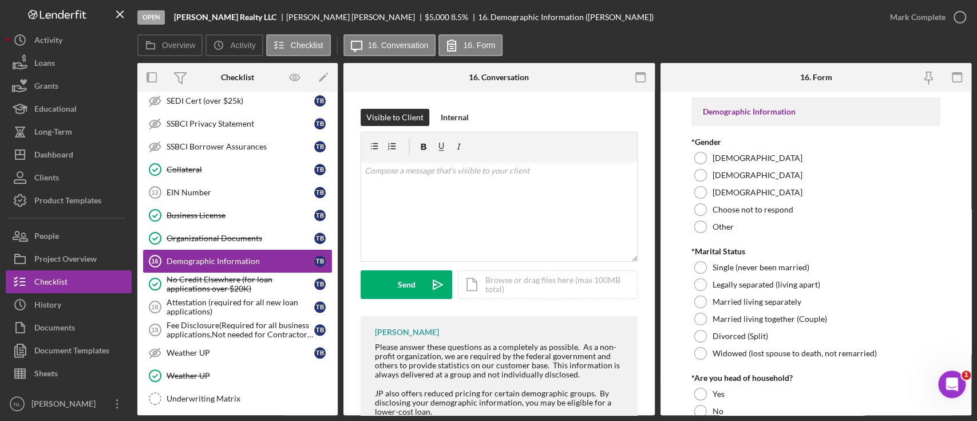
click at [187, 256] on div "Demographic Information" at bounding box center [241, 260] width 148 height 9
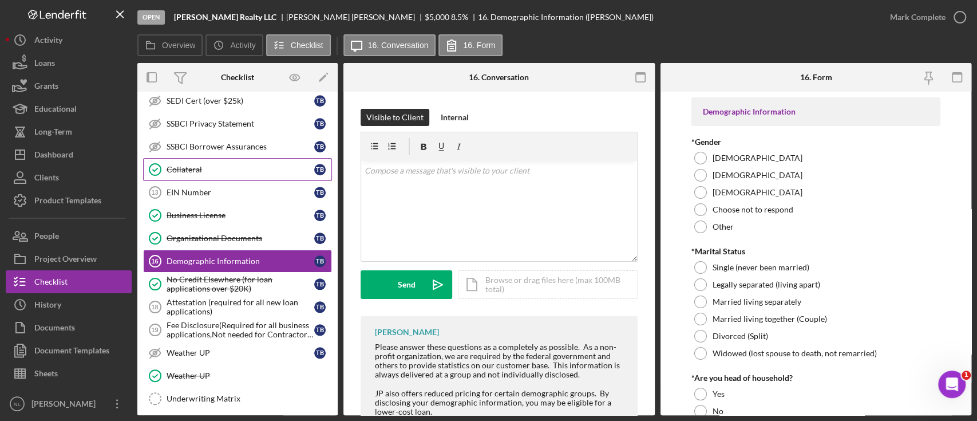
click at [183, 173] on link "Collateral Collateral T B" at bounding box center [237, 169] width 189 height 23
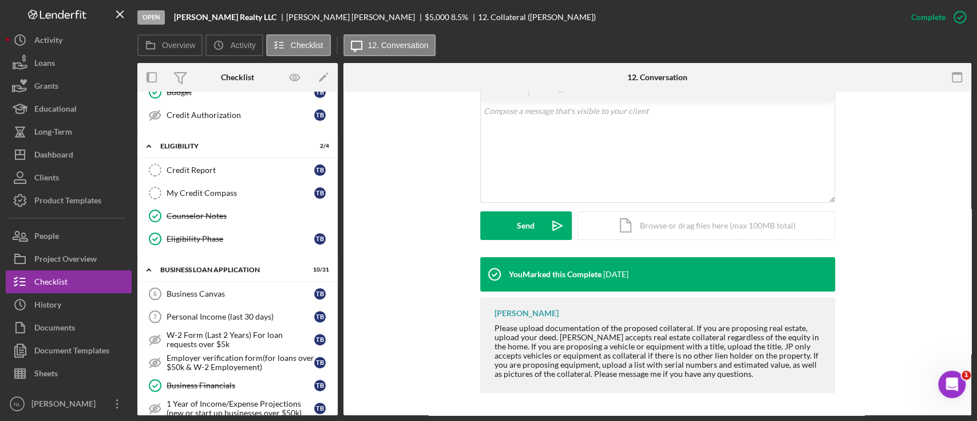
scroll to position [211, 0]
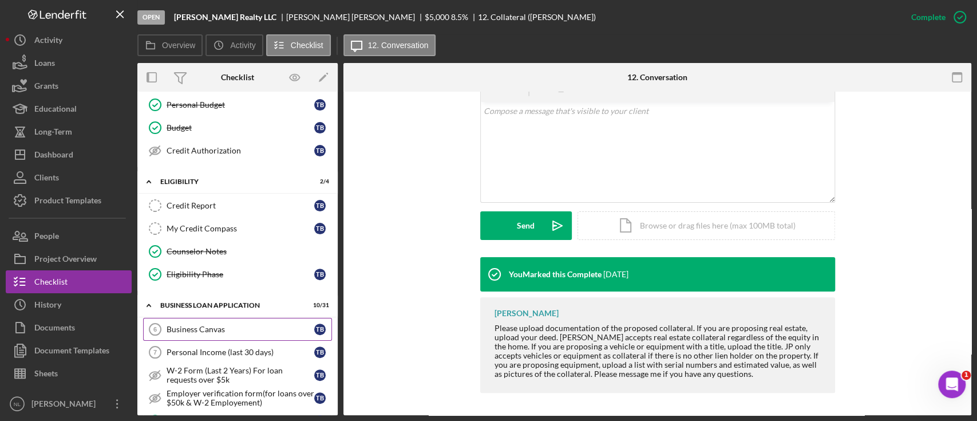
click at [215, 326] on div "Business Canvas" at bounding box center [241, 329] width 148 height 9
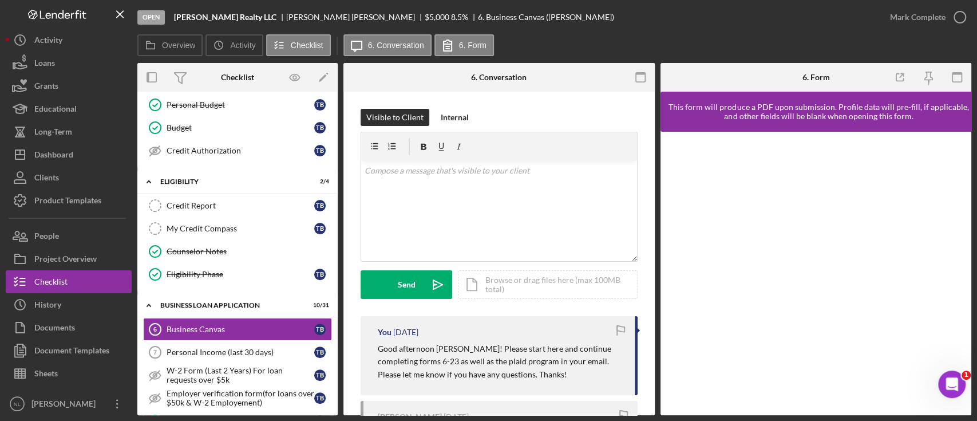
scroll to position [133, 0]
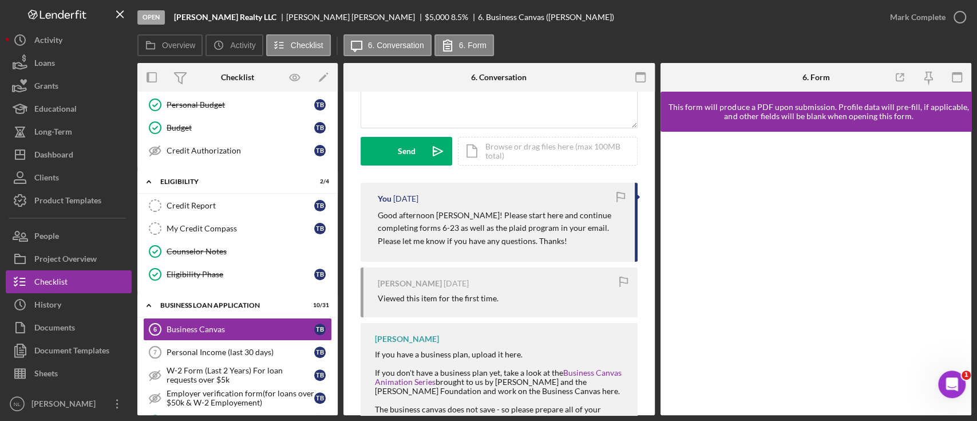
click at [408, 243] on p "Good afternoon [PERSON_NAME]! Please start here and continue completing forms 6…" at bounding box center [501, 228] width 246 height 38
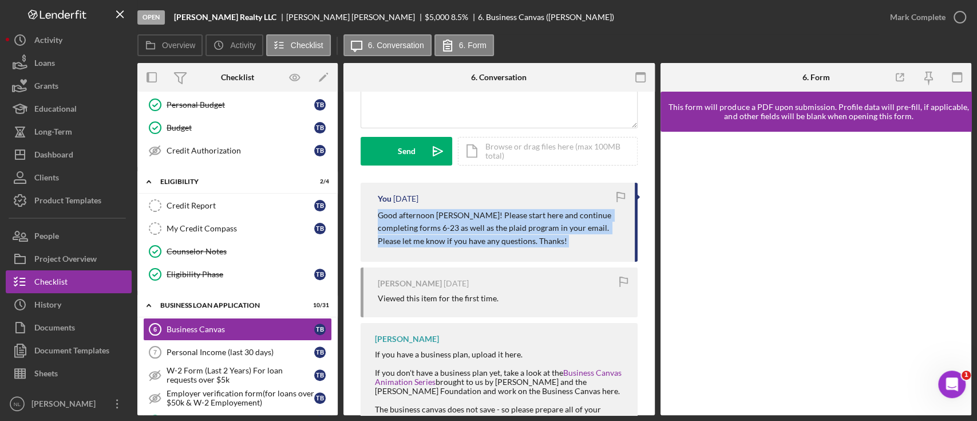
scroll to position [50, 0]
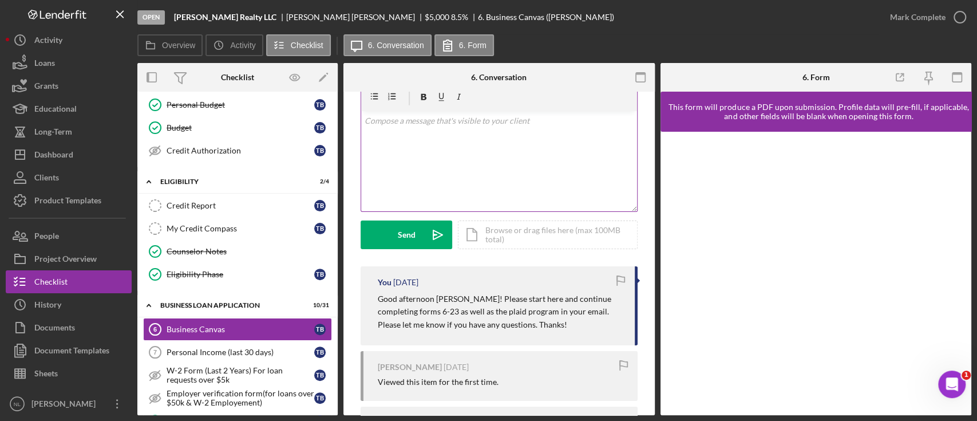
click at [400, 155] on div "v Color teal Color pink Remove color Add row above Add row below Add column bef…" at bounding box center [499, 161] width 276 height 100
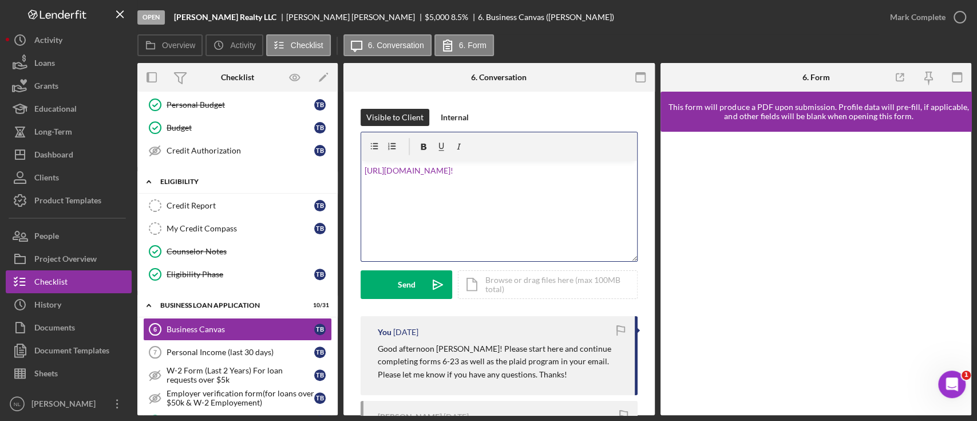
drag, startPoint x: 615, startPoint y: 222, endPoint x: 331, endPoint y: 171, distance: 287.9
click at [331, 171] on div "Overview Internal Workflow Stage Open Icon/Dropdown Arrow Archive (can unarchiv…" at bounding box center [554, 239] width 834 height 352
click at [434, 371] on p "Good afternoon [PERSON_NAME]! Please start here and continue completing forms 6…" at bounding box center [501, 361] width 246 height 38
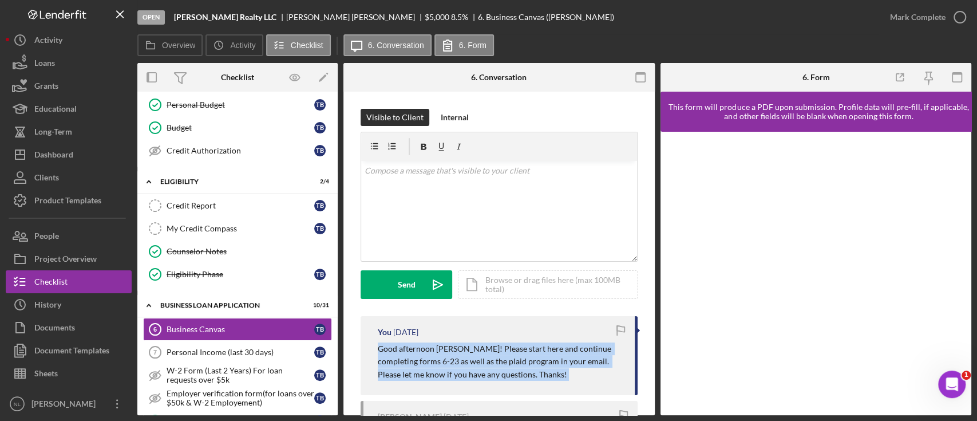
click at [434, 371] on p "Good afternoon [PERSON_NAME]! Please start here and continue completing forms 6…" at bounding box center [501, 361] width 246 height 38
click at [422, 180] on div "v Color teal Color pink Remove color Add row above Add row below Add column bef…" at bounding box center [499, 211] width 276 height 100
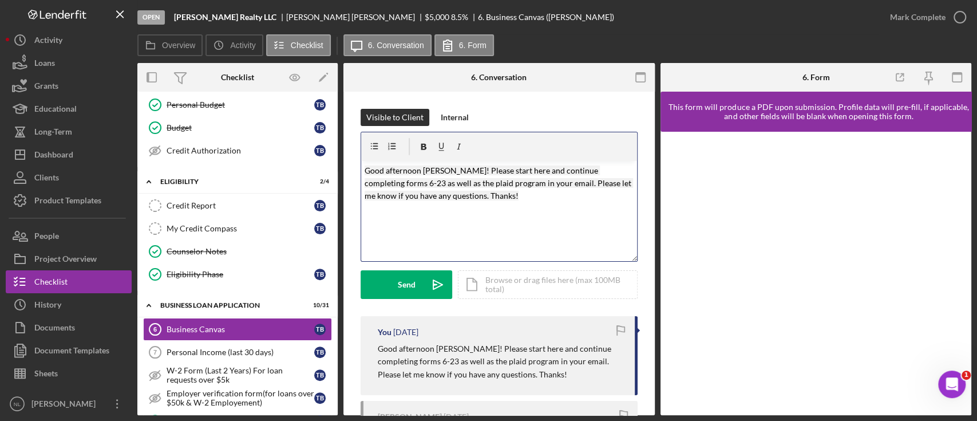
click at [484, 203] on div "v Color teal Color pink Remove color Add row above Add row below Add column bef…" at bounding box center [499, 211] width 276 height 100
click at [402, 281] on div "Send" at bounding box center [407, 284] width 18 height 29
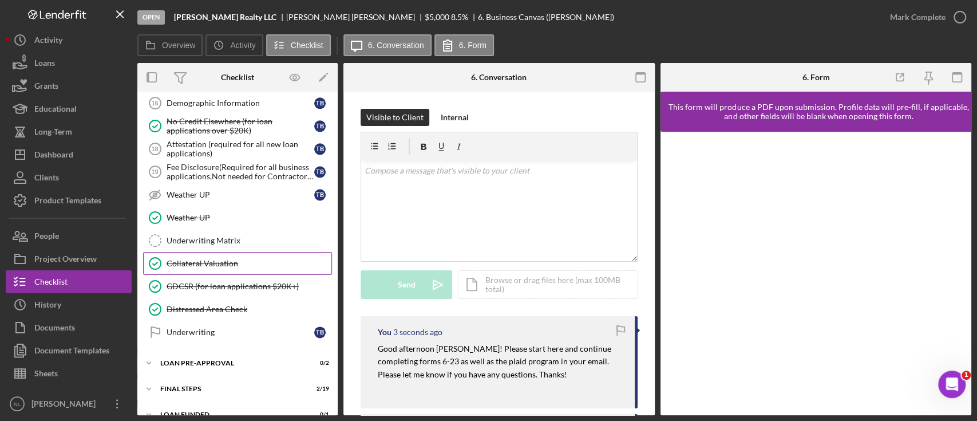
scroll to position [899, 0]
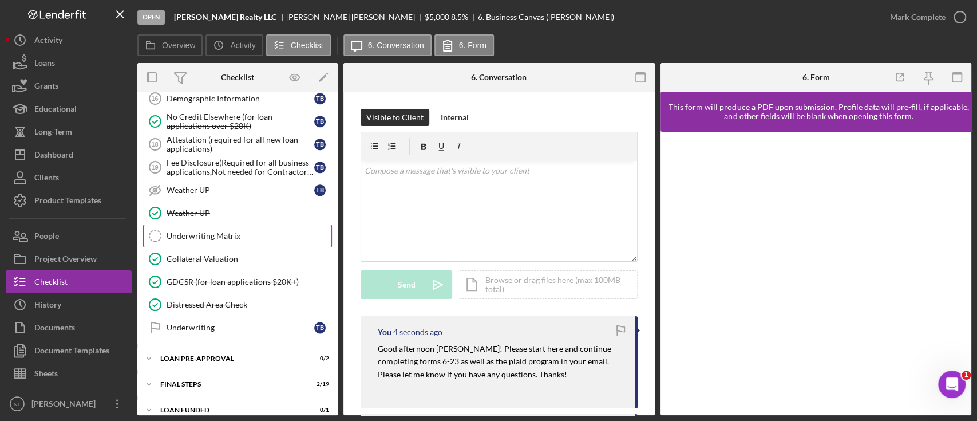
click at [231, 235] on link "Underwriting Matrix Underwriting Matrix" at bounding box center [237, 235] width 189 height 23
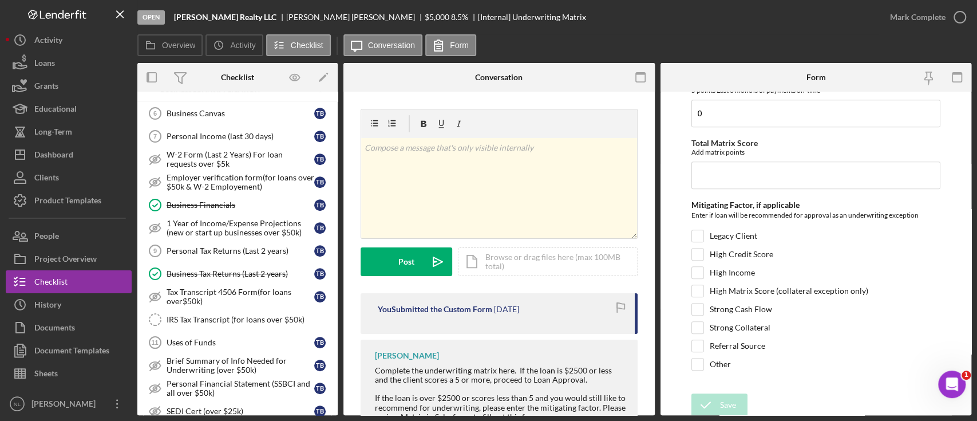
scroll to position [426, 0]
click at [225, 248] on div "Personal Tax Returns (Last 2 years)" at bounding box center [241, 251] width 148 height 9
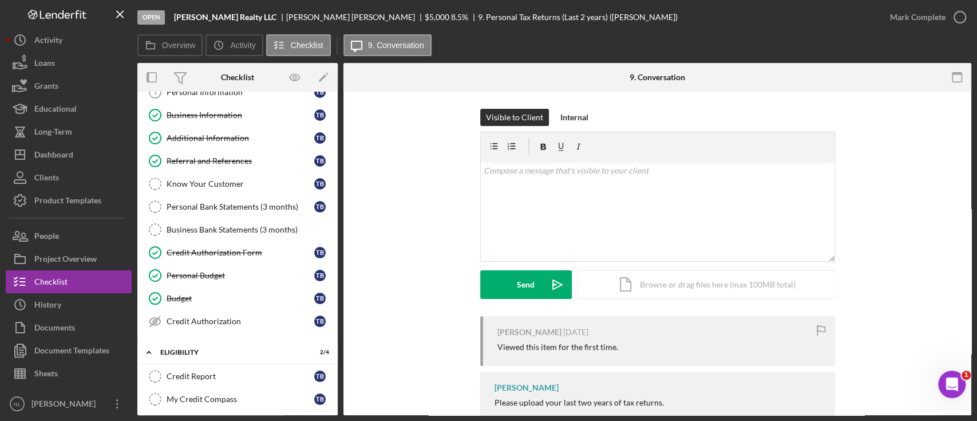
scroll to position [8, 0]
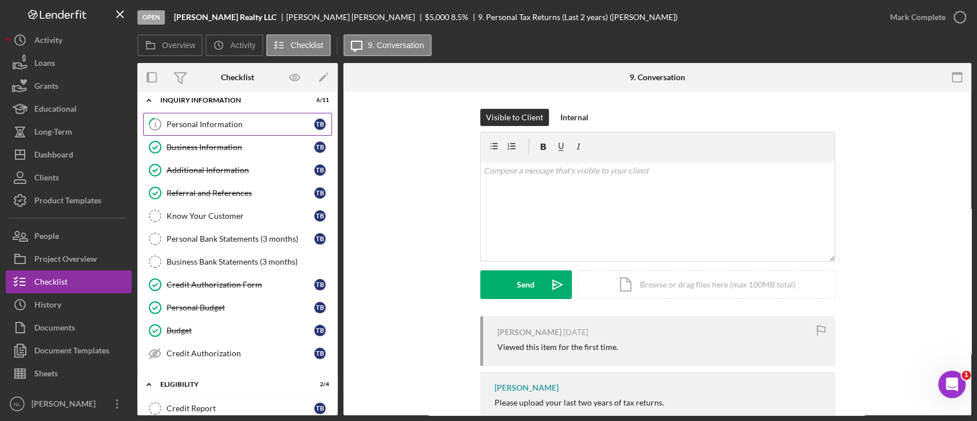
click at [190, 128] on div "Personal Information" at bounding box center [241, 124] width 148 height 9
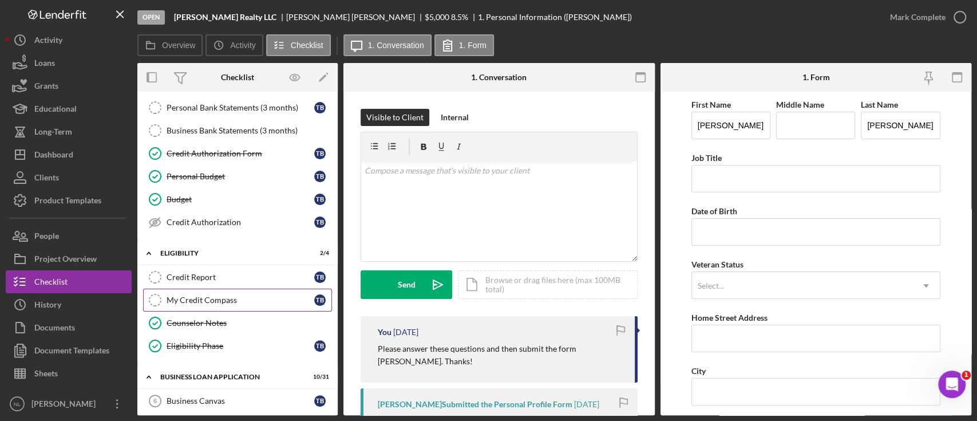
scroll to position [200, 0]
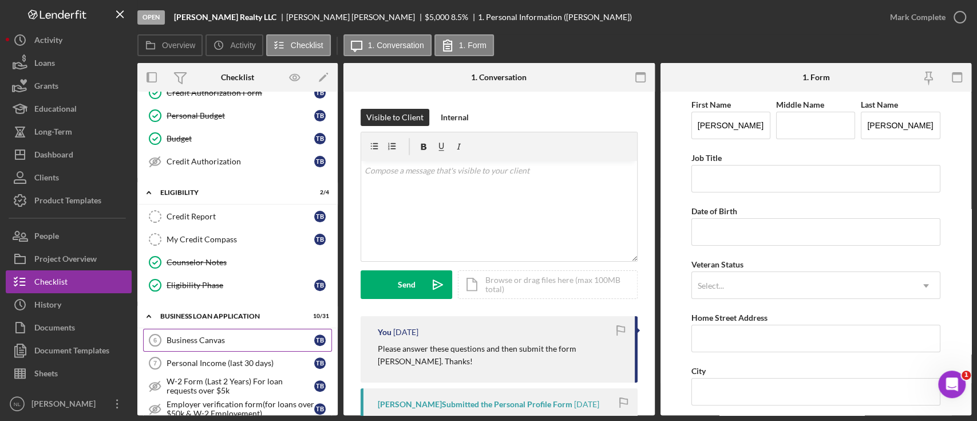
click at [232, 337] on div "Business Canvas" at bounding box center [241, 339] width 148 height 9
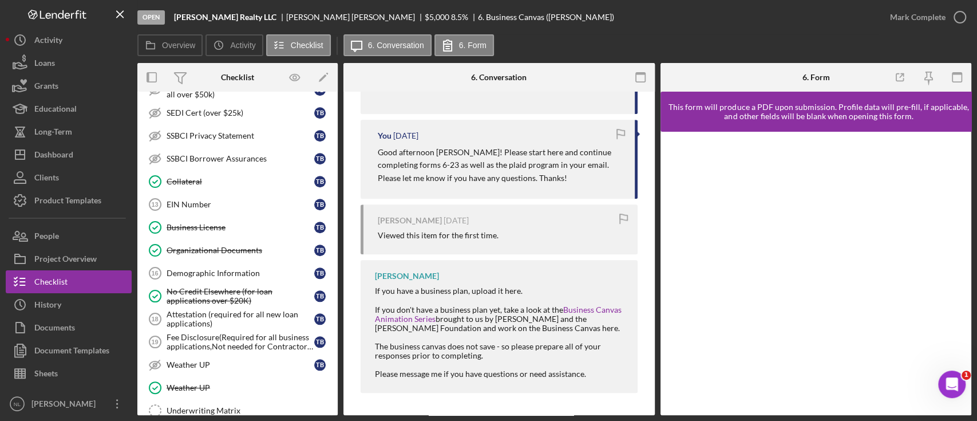
scroll to position [905, 0]
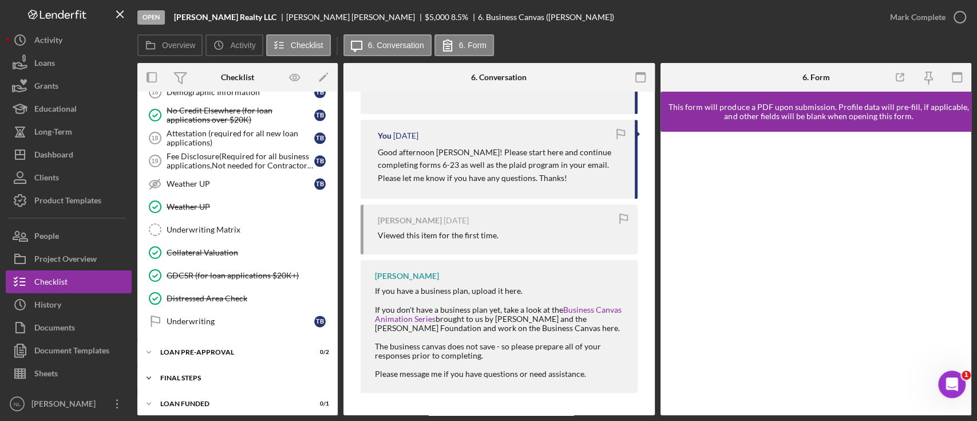
click at [205, 376] on div "Icon/Expander FINAL STEPS 2 / 19" at bounding box center [237, 377] width 200 height 23
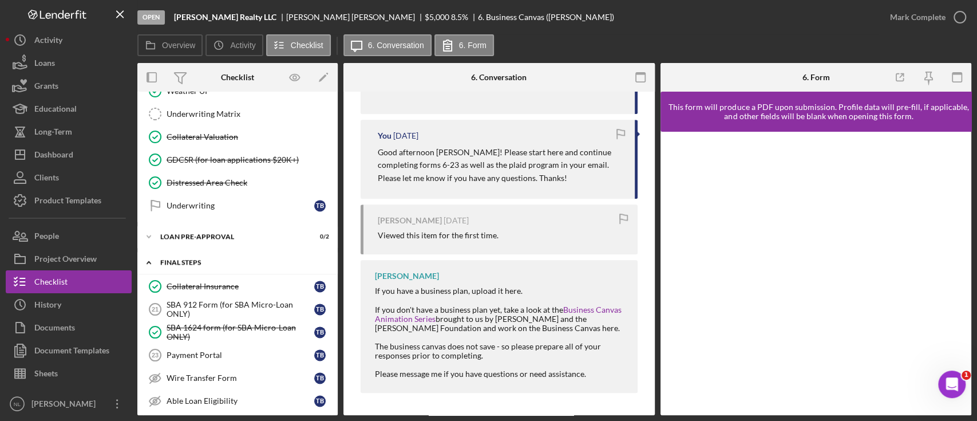
scroll to position [1022, 0]
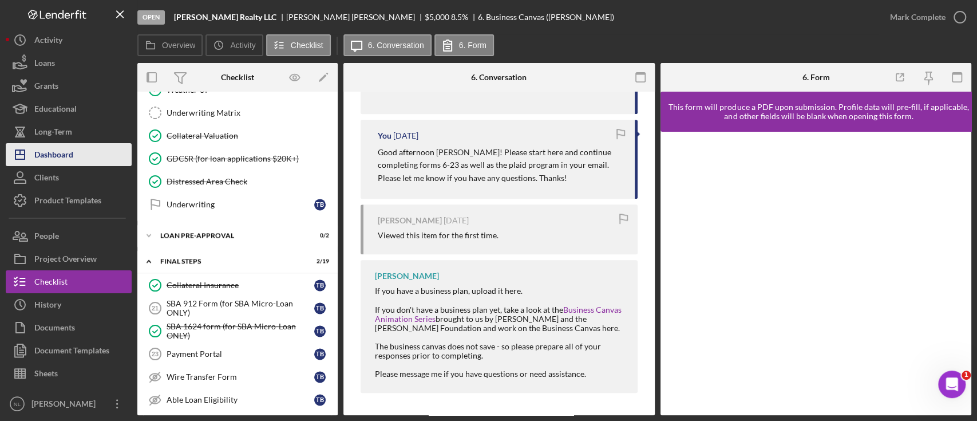
click at [89, 155] on button "Icon/Dashboard Dashboard" at bounding box center [69, 154] width 126 height 23
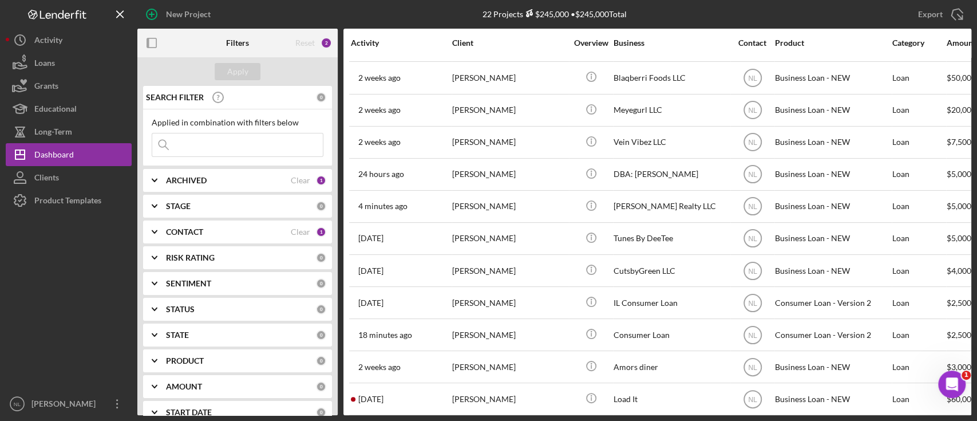
scroll to position [350, 0]
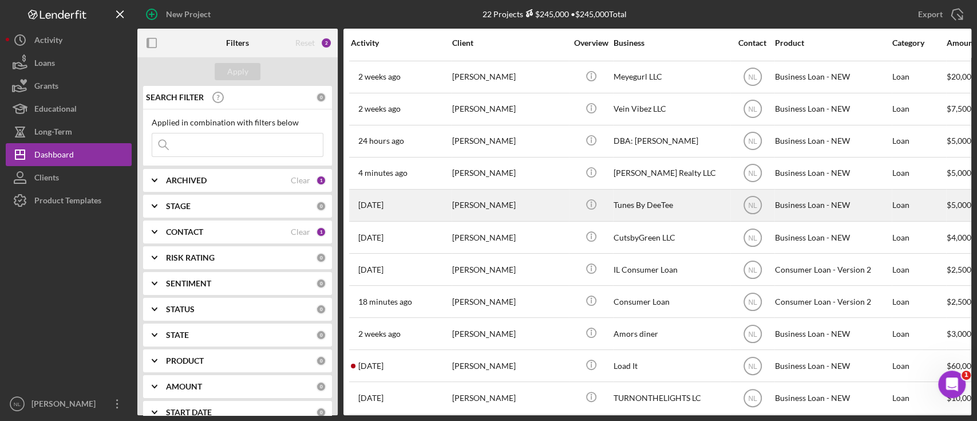
click at [476, 204] on div "[PERSON_NAME]" at bounding box center [509, 205] width 114 height 30
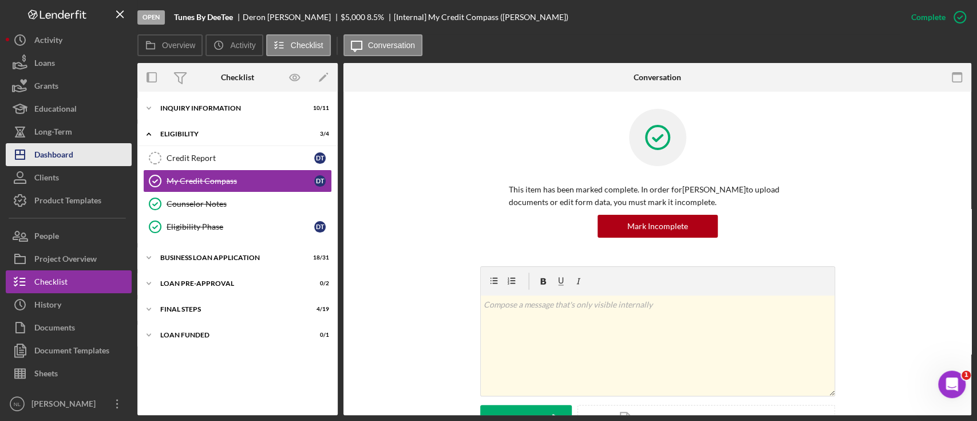
click at [73, 147] on div "Dashboard" at bounding box center [53, 156] width 39 height 26
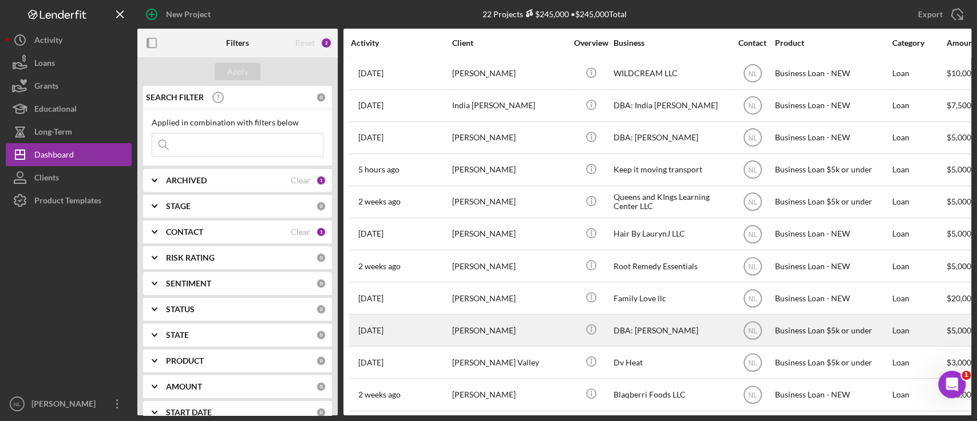
scroll to position [360, 0]
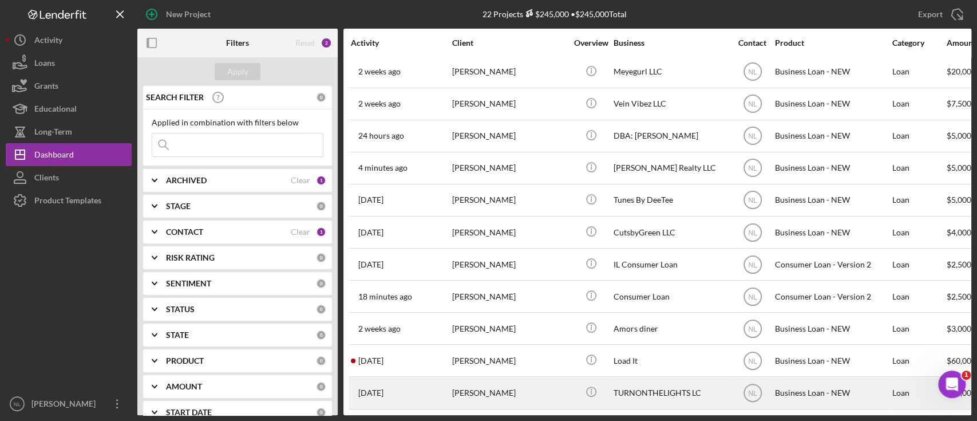
click at [488, 379] on div "[PERSON_NAME]" at bounding box center [509, 392] width 114 height 30
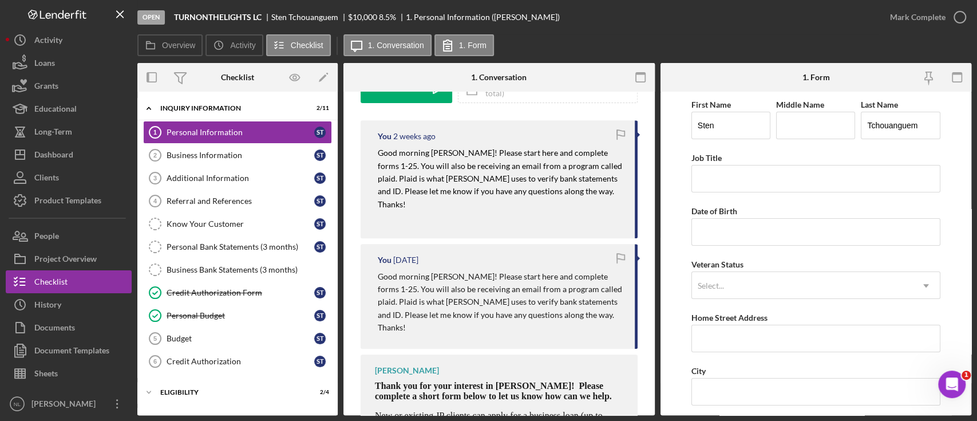
scroll to position [409, 0]
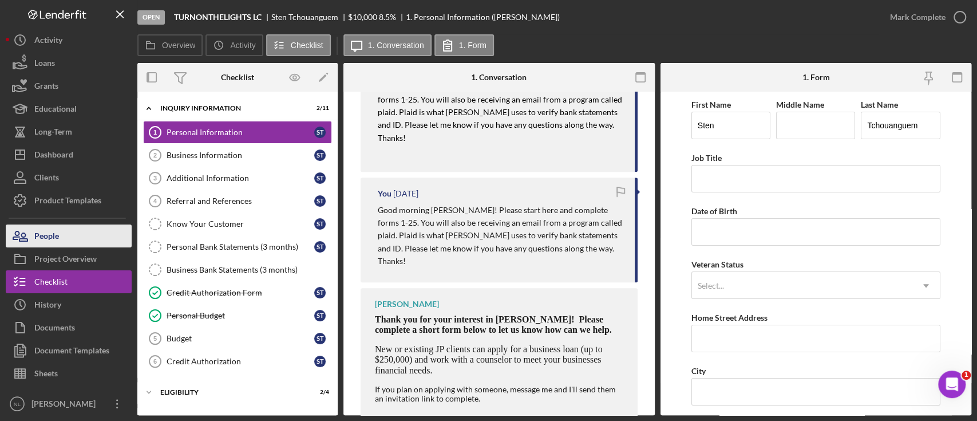
click at [58, 242] on div "People" at bounding box center [46, 237] width 25 height 26
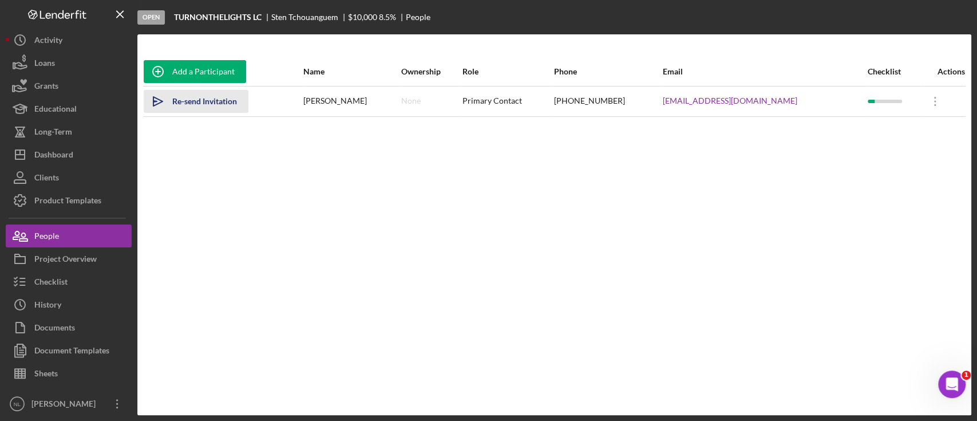
click at [228, 103] on div "Re-send Invitation" at bounding box center [204, 101] width 65 height 23
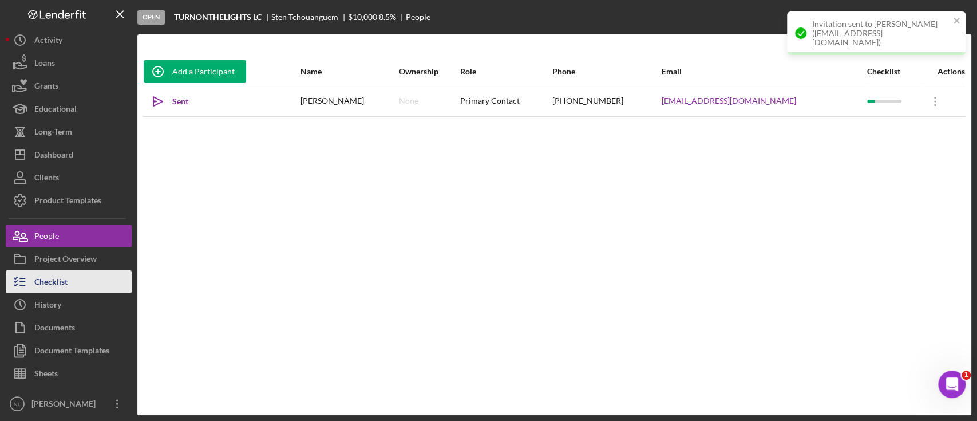
click at [49, 286] on div "Checklist" at bounding box center [50, 283] width 33 height 26
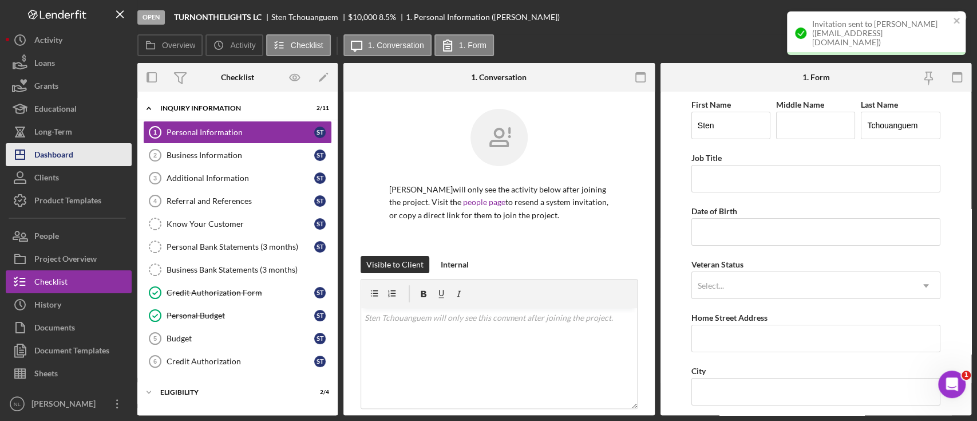
click at [72, 144] on div "Dashboard" at bounding box center [53, 156] width 39 height 26
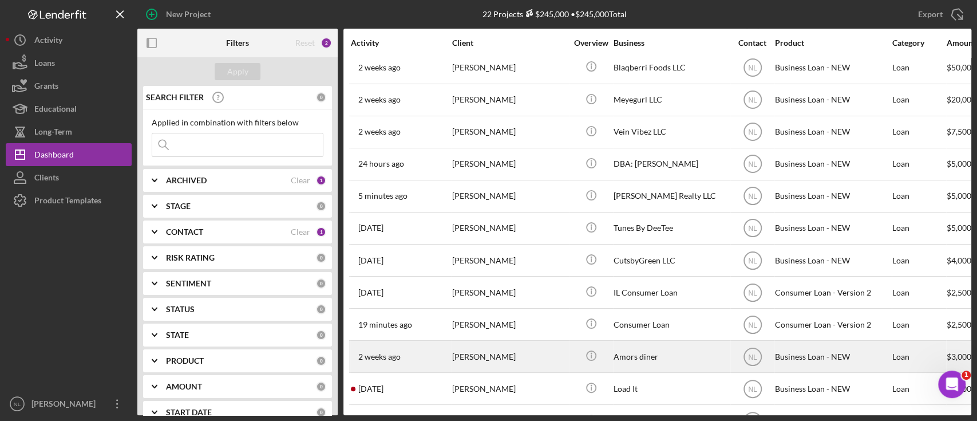
scroll to position [360, 0]
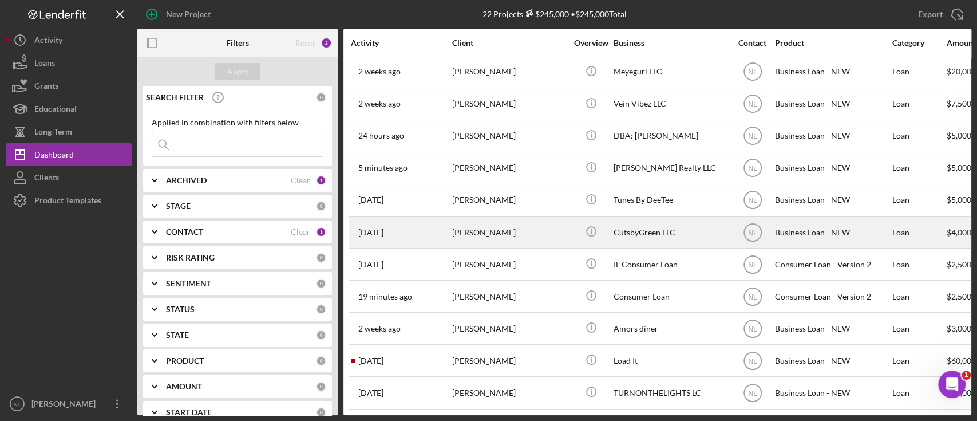
click at [531, 224] on div "[PERSON_NAME]" at bounding box center [509, 232] width 114 height 30
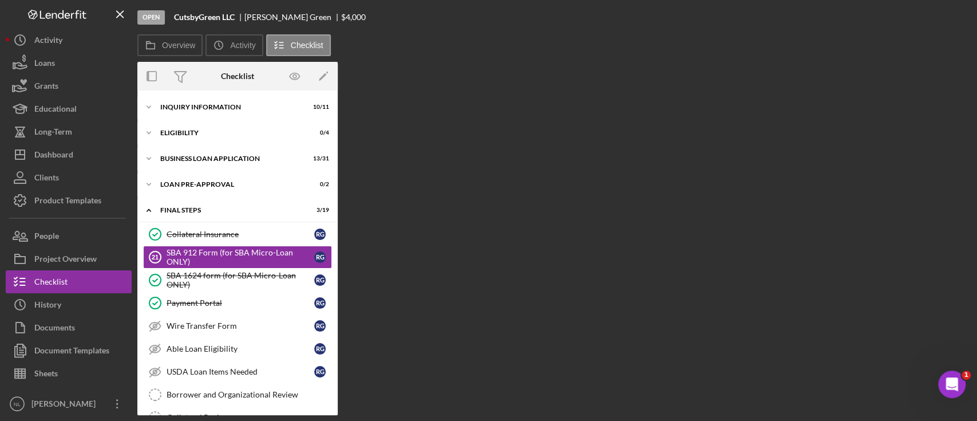
scroll to position [4, 0]
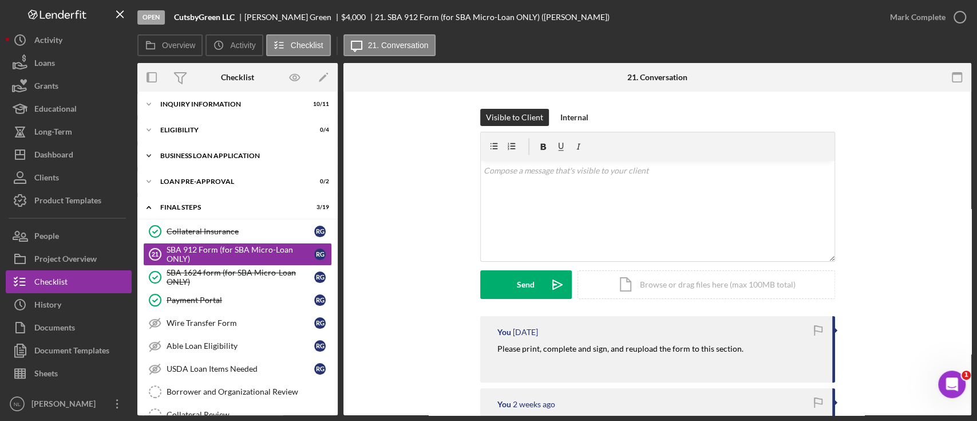
click at [235, 160] on div "Icon/Expander BUSINESS LOAN APPLICATION 13 / 31" at bounding box center [237, 155] width 200 height 23
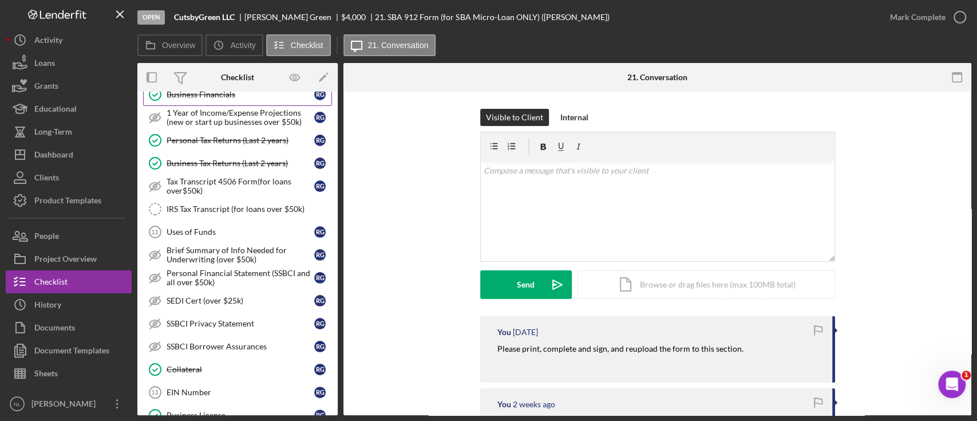
scroll to position [0, 0]
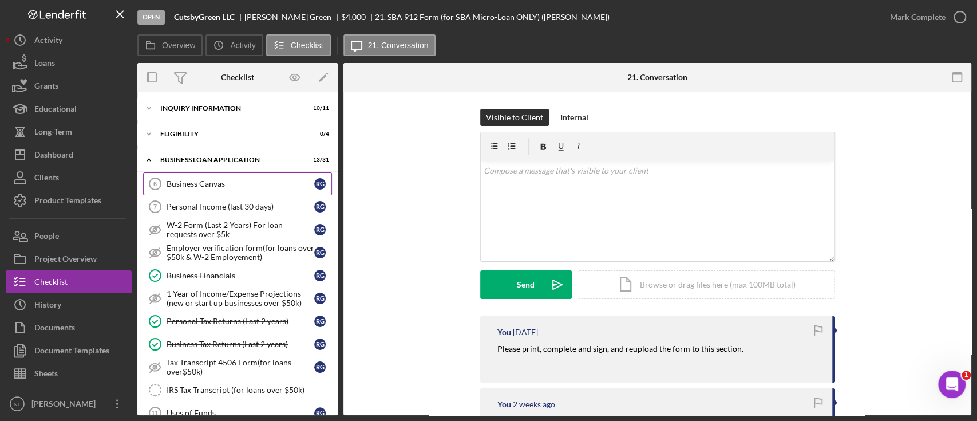
click at [220, 183] on div "Business Canvas" at bounding box center [241, 183] width 148 height 9
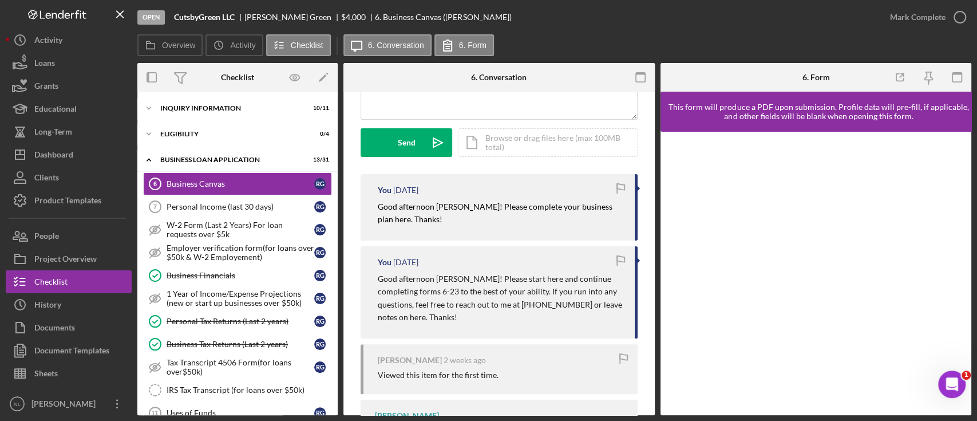
scroll to position [151, 0]
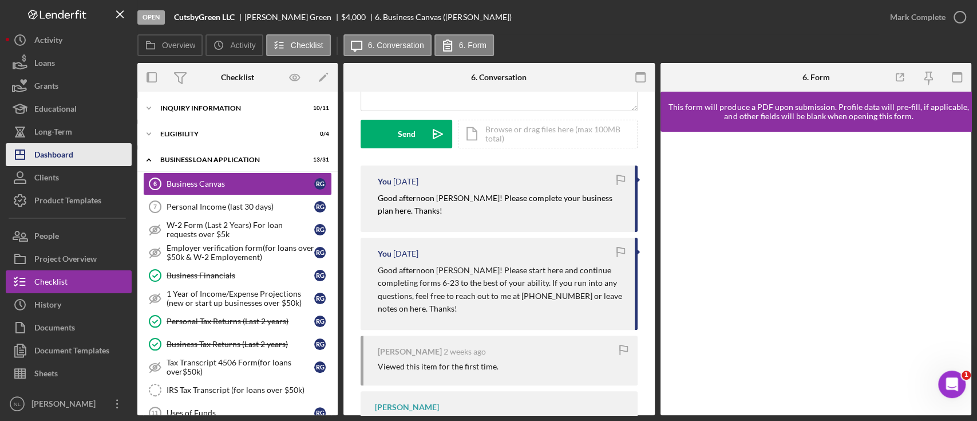
click at [105, 158] on button "Icon/Dashboard Dashboard" at bounding box center [69, 154] width 126 height 23
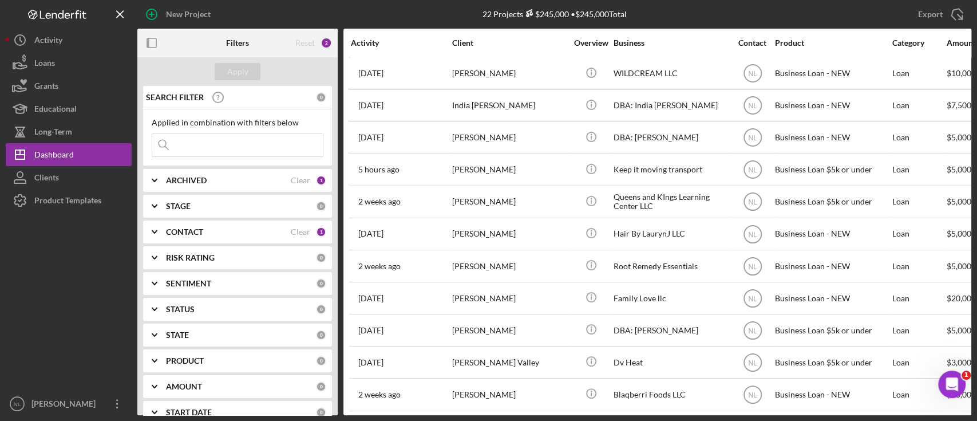
scroll to position [360, 0]
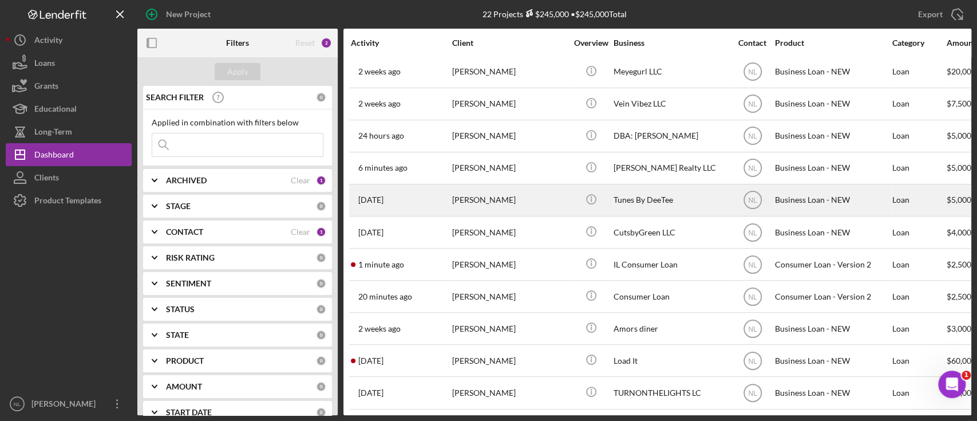
click at [470, 197] on div "[PERSON_NAME]" at bounding box center [509, 200] width 114 height 30
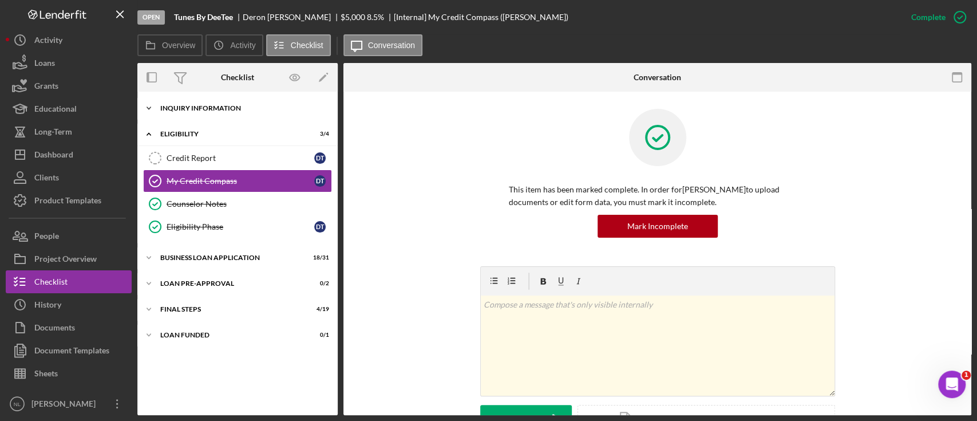
click at [220, 113] on div "Icon/Expander INQUIRY INFORMATION 10 / 11" at bounding box center [237, 108] width 200 height 23
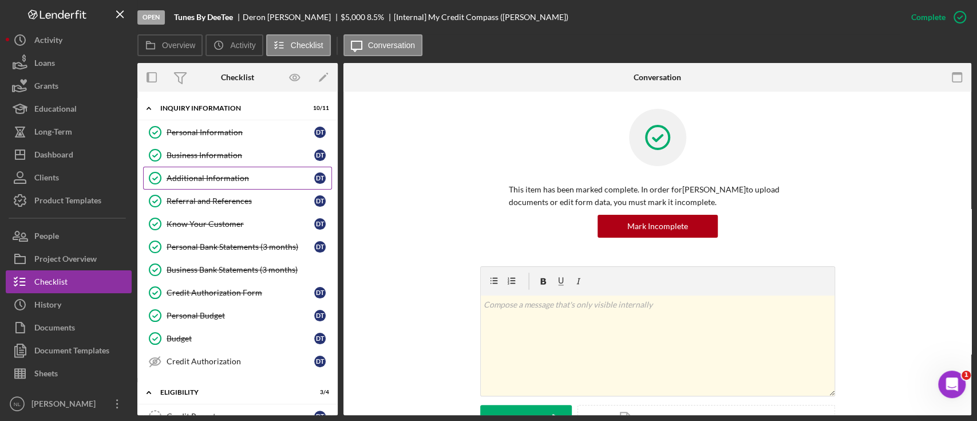
click at [229, 173] on div "Additional Information" at bounding box center [241, 177] width 148 height 9
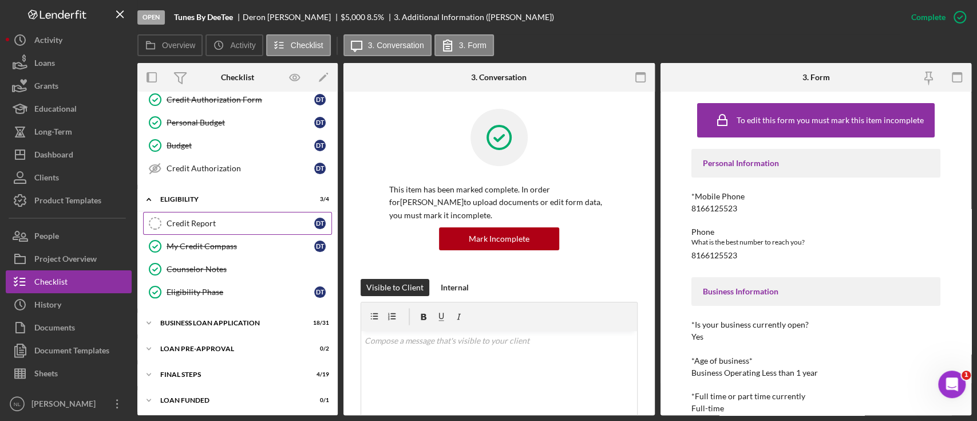
click at [231, 225] on div "Credit Report" at bounding box center [241, 223] width 148 height 9
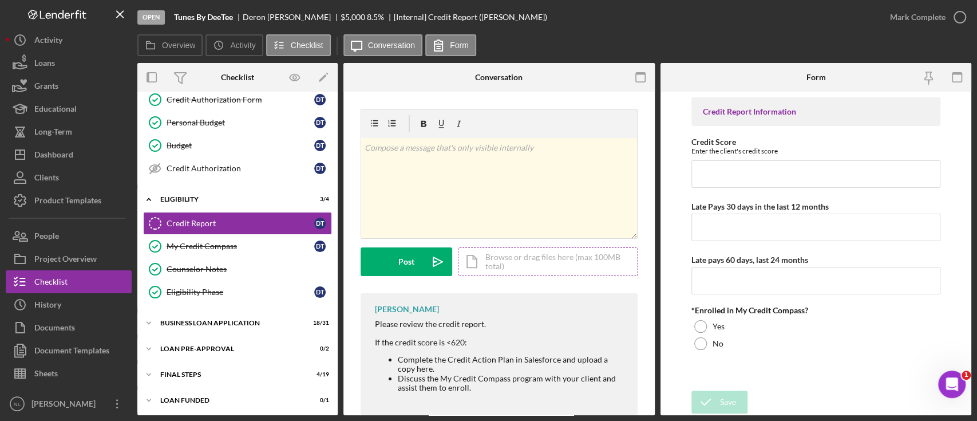
scroll to position [22, 0]
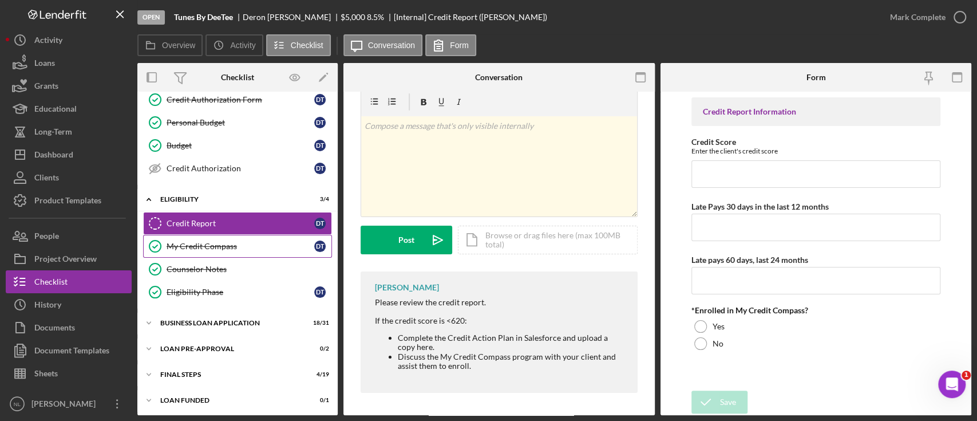
click at [214, 236] on link "My Credit Compass My Credit Compass D T" at bounding box center [237, 246] width 189 height 23
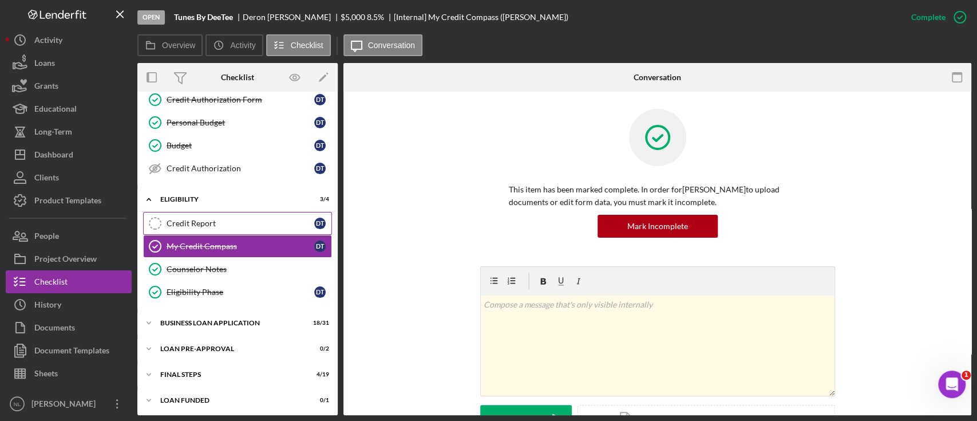
click at [200, 219] on div "Credit Report" at bounding box center [241, 223] width 148 height 9
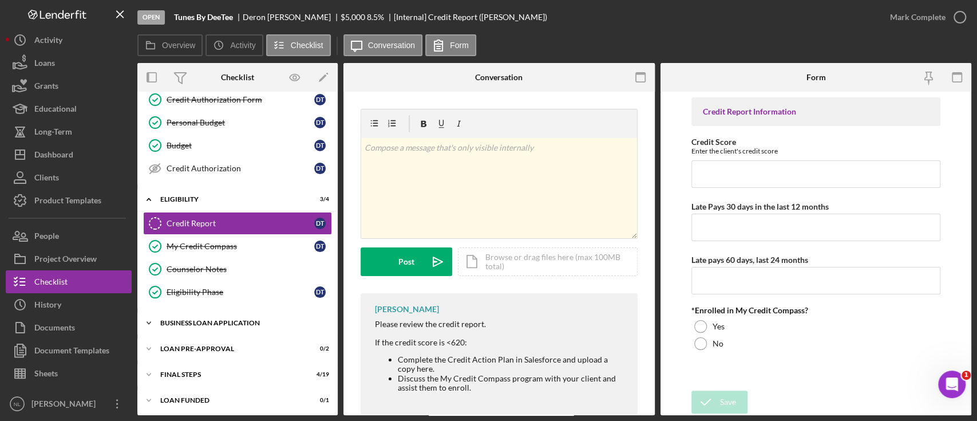
click at [250, 327] on div "Icon/Expander BUSINESS LOAN APPLICATION 18 / 31" at bounding box center [237, 322] width 200 height 23
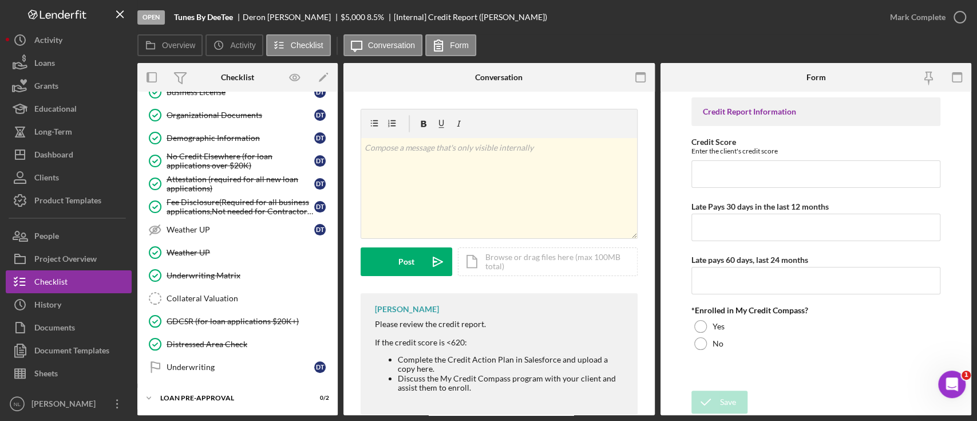
scroll to position [862, 0]
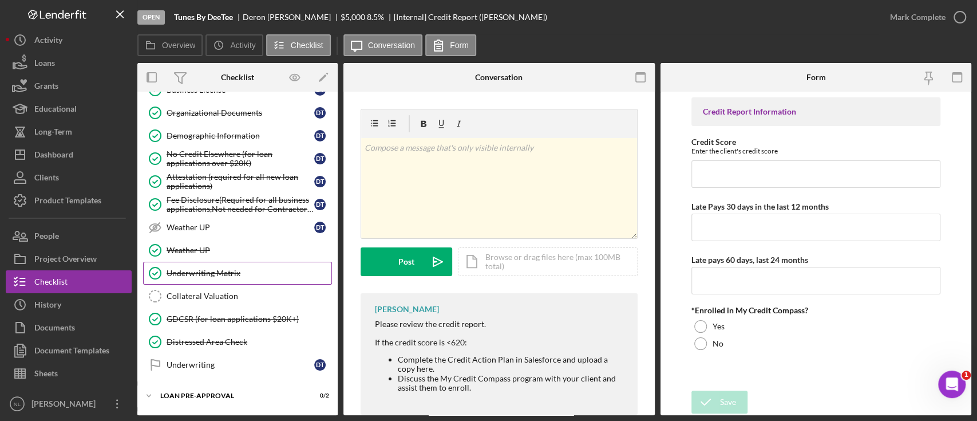
click at [222, 262] on link "Underwriting Matrix Underwriting Matrix" at bounding box center [237, 273] width 189 height 23
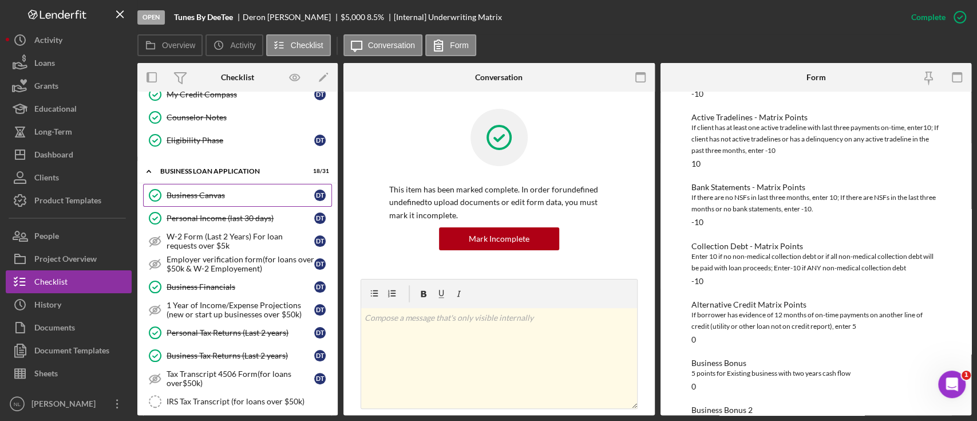
scroll to position [342, 0]
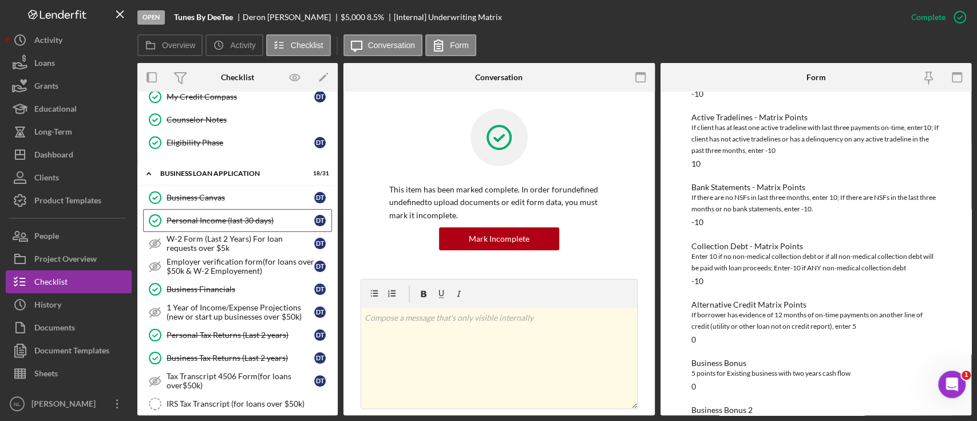
click at [241, 216] on div "Personal Income (last 30 days)" at bounding box center [241, 220] width 148 height 9
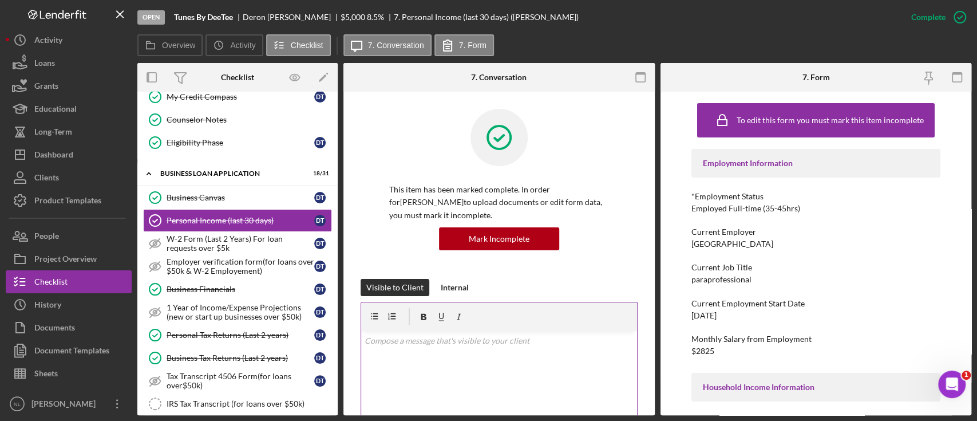
scroll to position [321, 0]
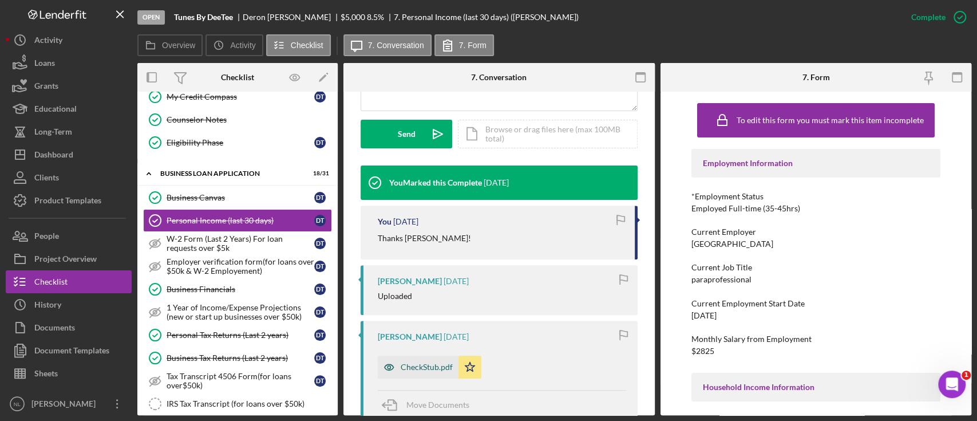
click at [432, 368] on div "CheckStub.pdf" at bounding box center [427, 366] width 52 height 9
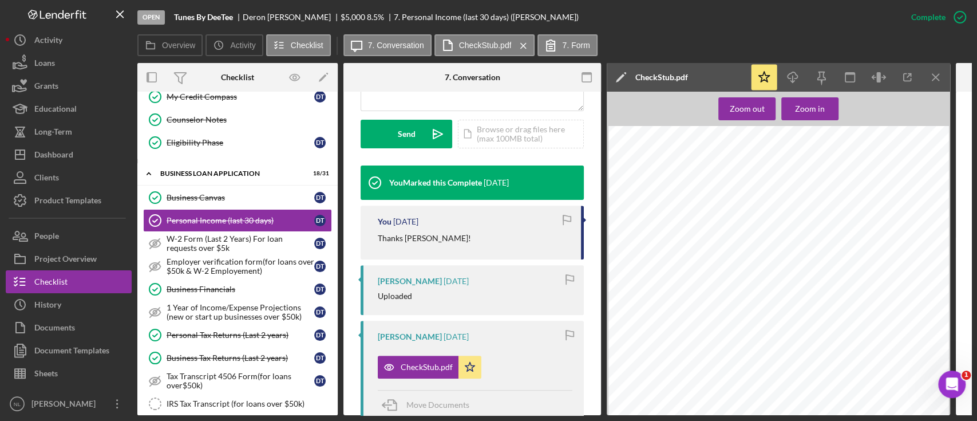
scroll to position [0, 0]
click at [941, 76] on icon "Icon/Menu Close" at bounding box center [936, 78] width 26 height 26
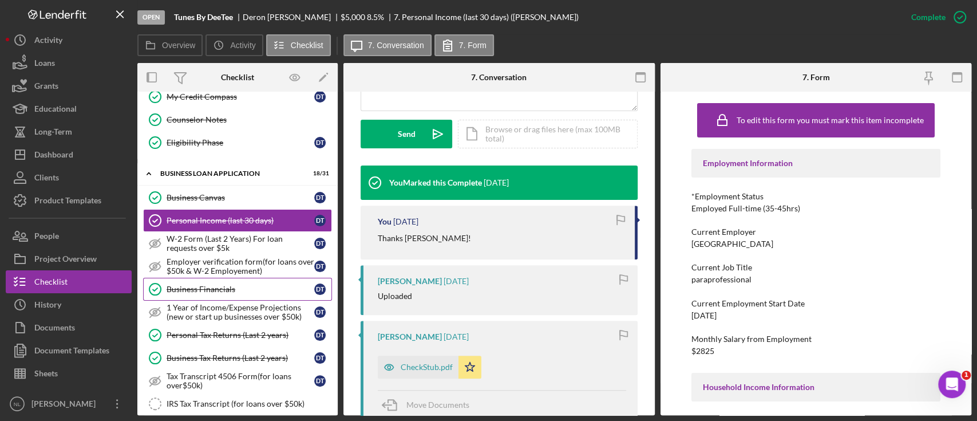
click at [207, 286] on div "Business Financials" at bounding box center [241, 288] width 148 height 9
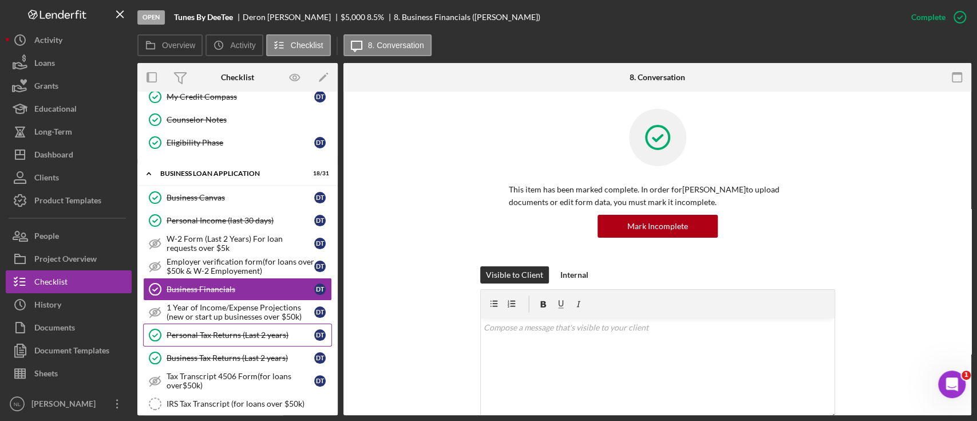
click at [217, 333] on div "Personal Tax Returns (Last 2 years)" at bounding box center [241, 334] width 148 height 9
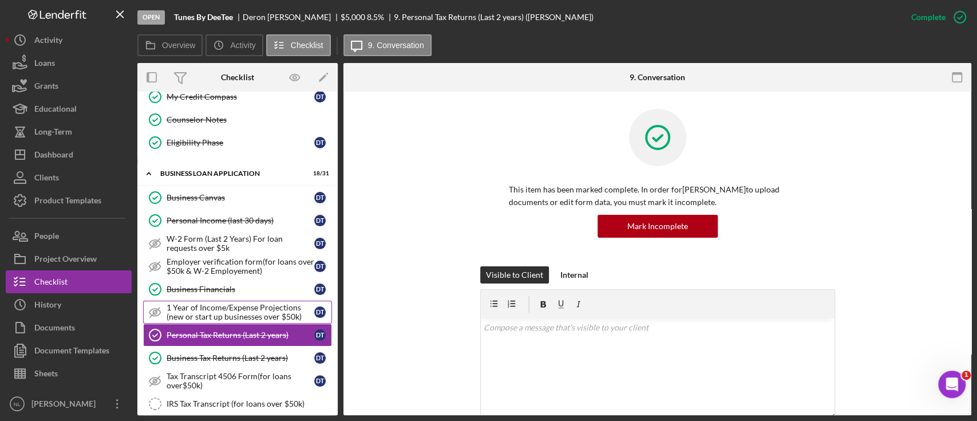
scroll to position [395, 0]
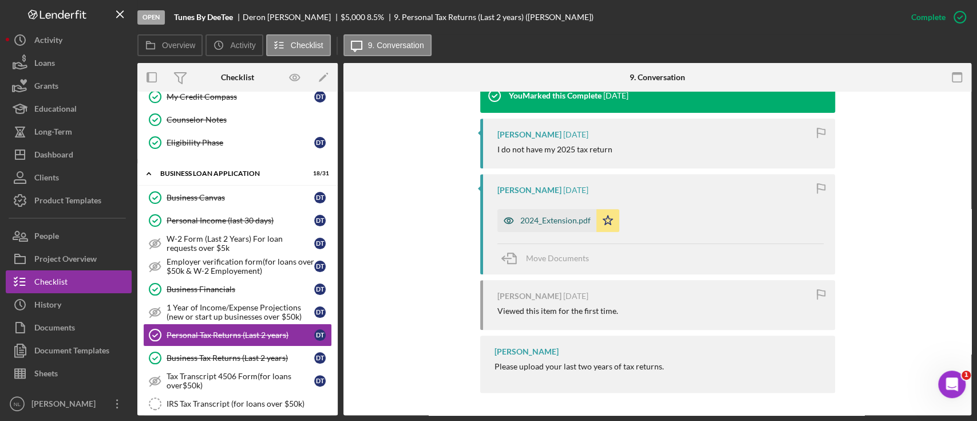
click at [536, 225] on div "2024_Extension.pdf" at bounding box center [546, 220] width 99 height 23
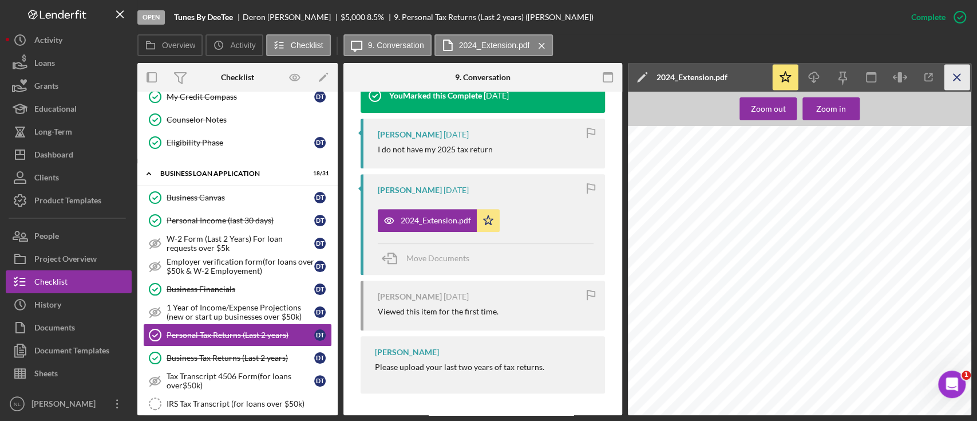
click at [965, 81] on icon "Icon/Menu Close" at bounding box center [957, 78] width 26 height 26
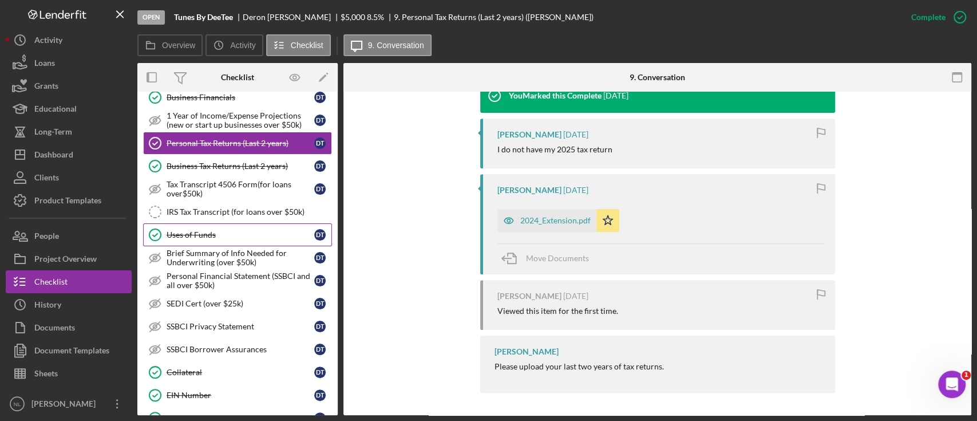
scroll to position [526, 0]
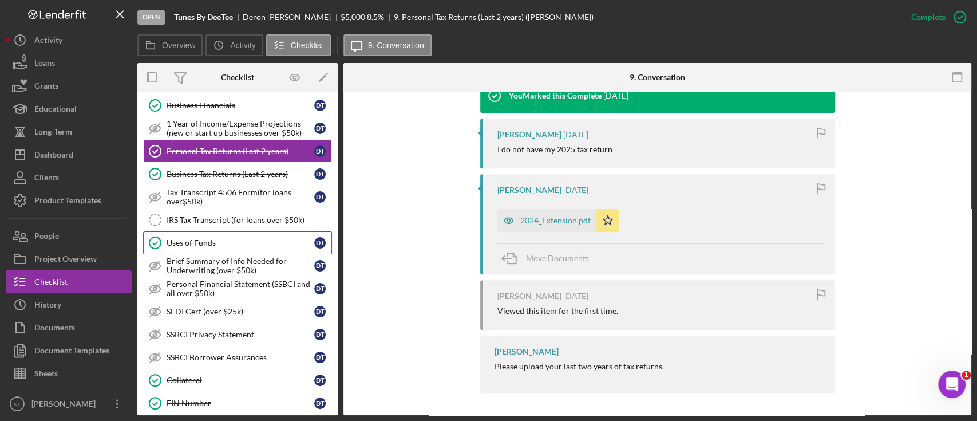
click at [240, 242] on div "Uses of Funds" at bounding box center [241, 242] width 148 height 9
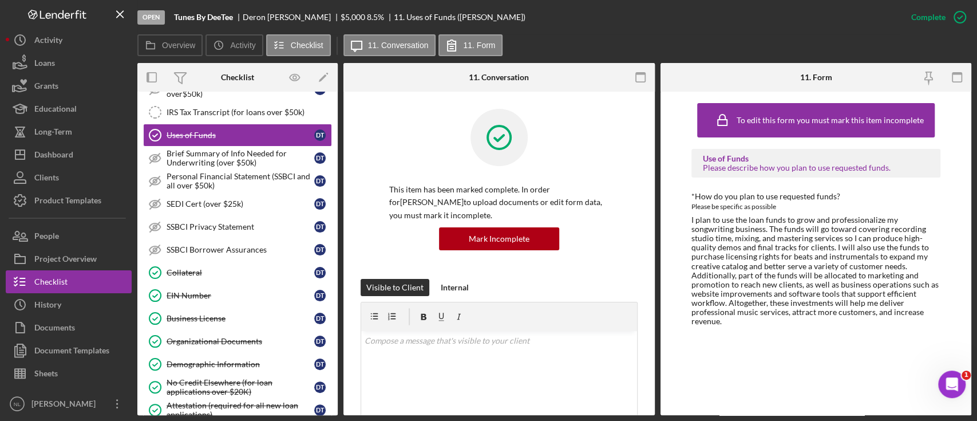
scroll to position [640, 0]
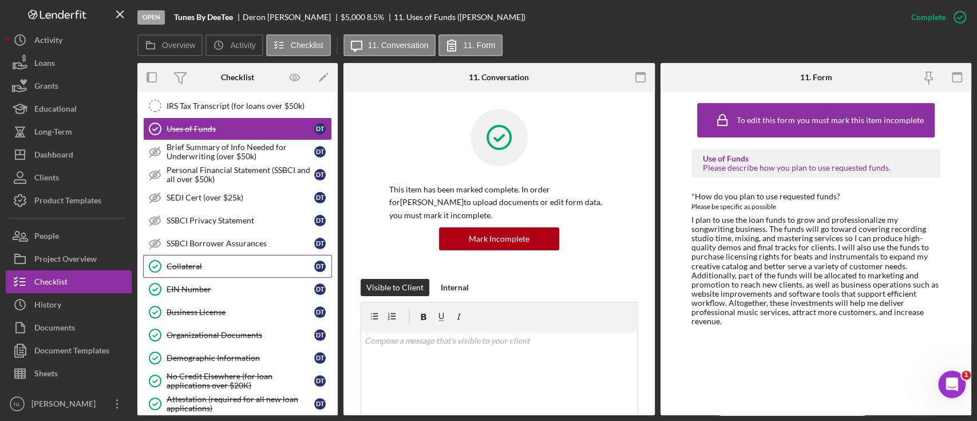
click at [229, 264] on div "Collateral" at bounding box center [241, 266] width 148 height 9
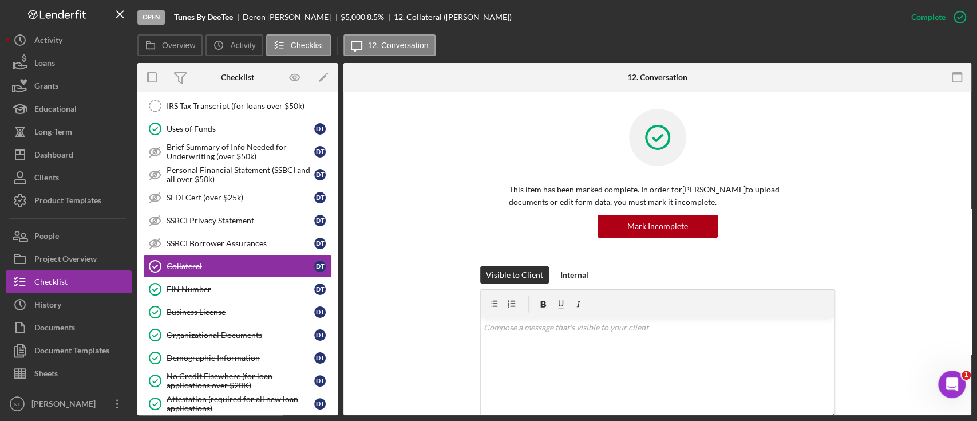
scroll to position [322, 0]
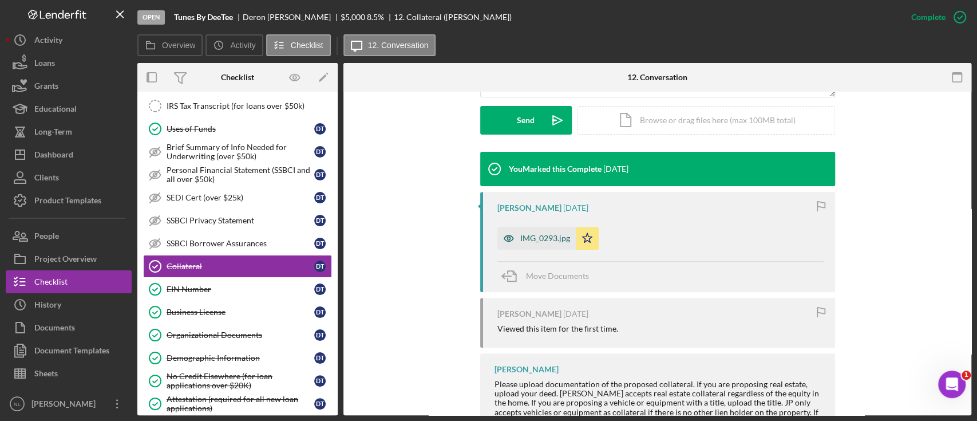
click at [552, 243] on div "IMG_0293.jpg" at bounding box center [536, 238] width 78 height 23
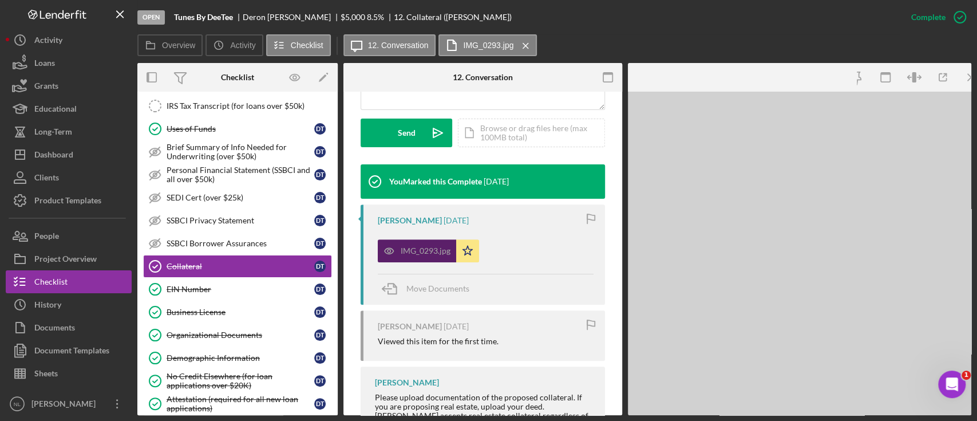
scroll to position [334, 0]
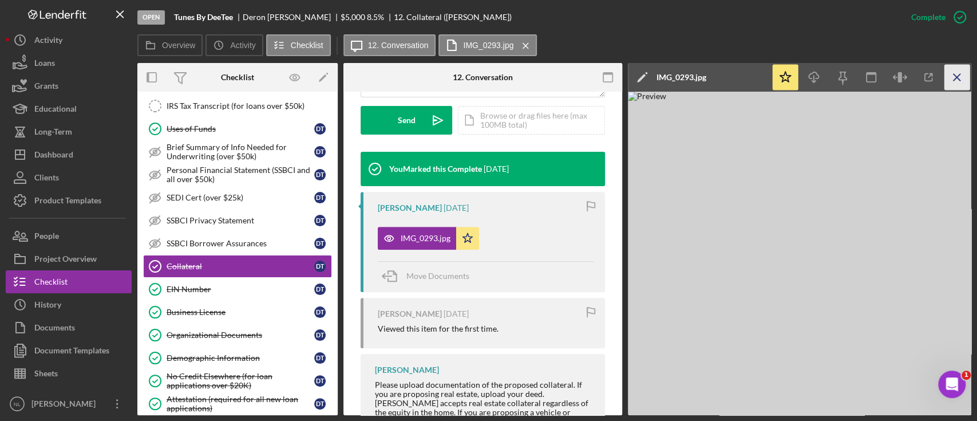
click at [956, 70] on icon "Icon/Menu Close" at bounding box center [957, 78] width 26 height 26
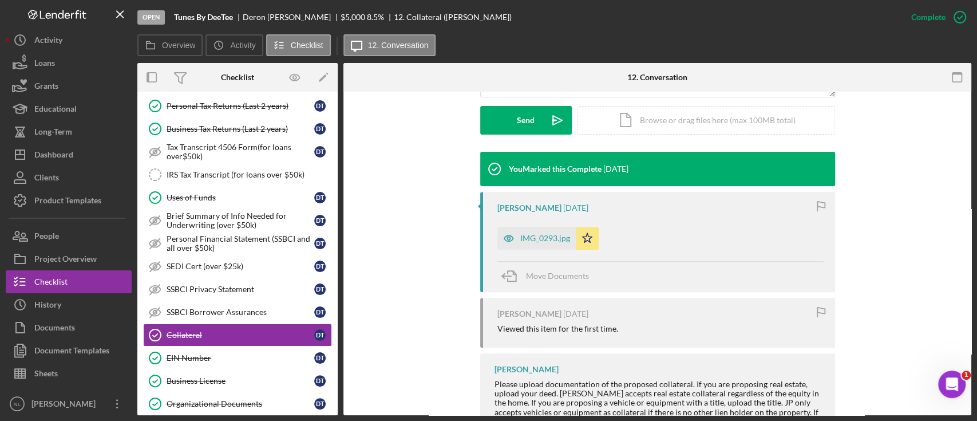
scroll to position [905, 0]
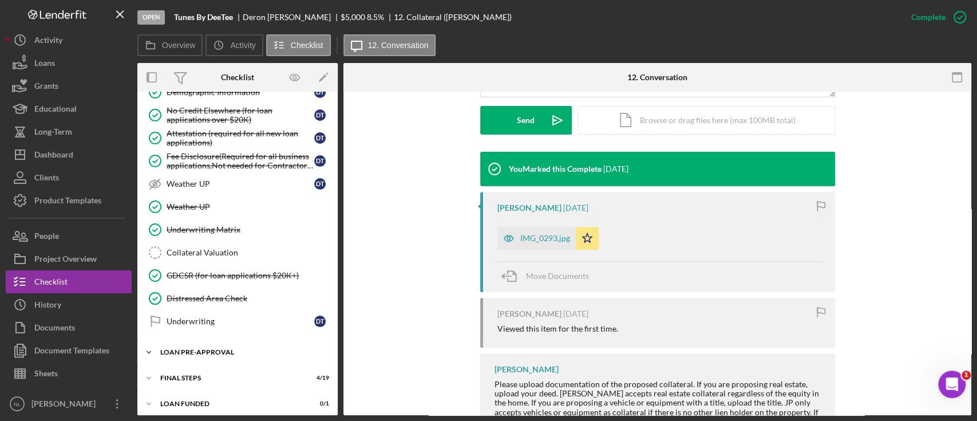
click at [210, 350] on div "Icon/Expander LOAN PRE-APPROVAL 0 / 2" at bounding box center [237, 352] width 200 height 23
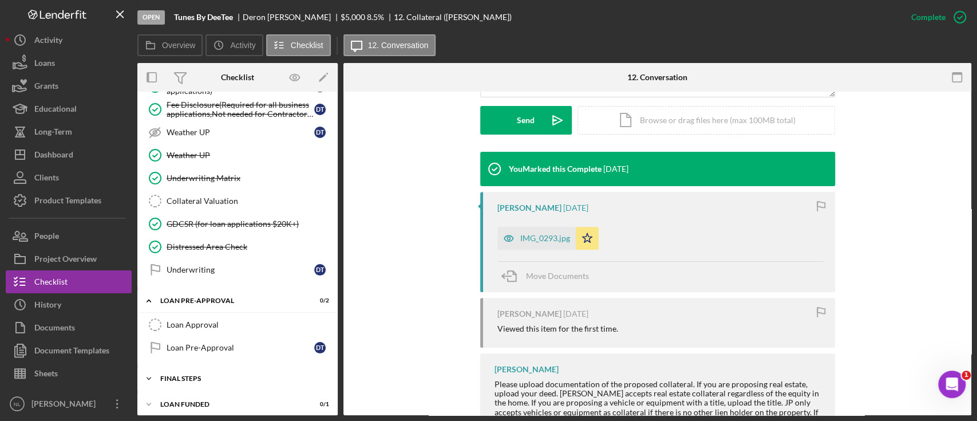
click at [208, 375] on div "FINAL STEPS" at bounding box center [241, 378] width 163 height 7
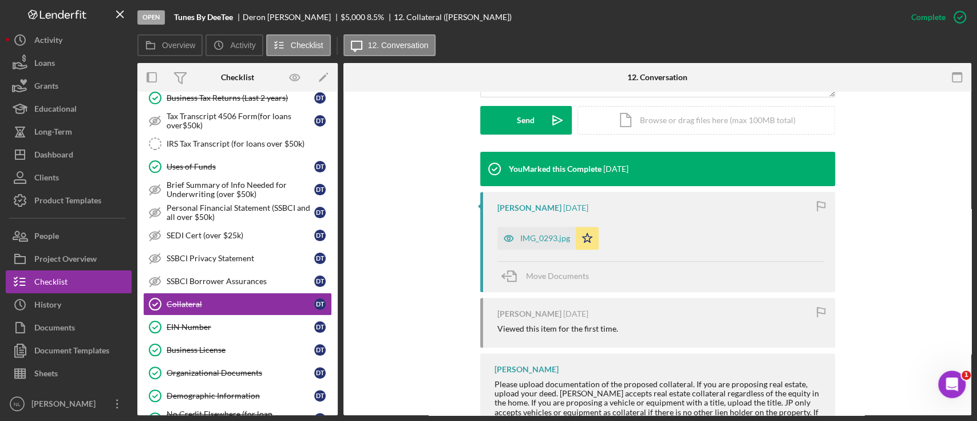
scroll to position [0, 0]
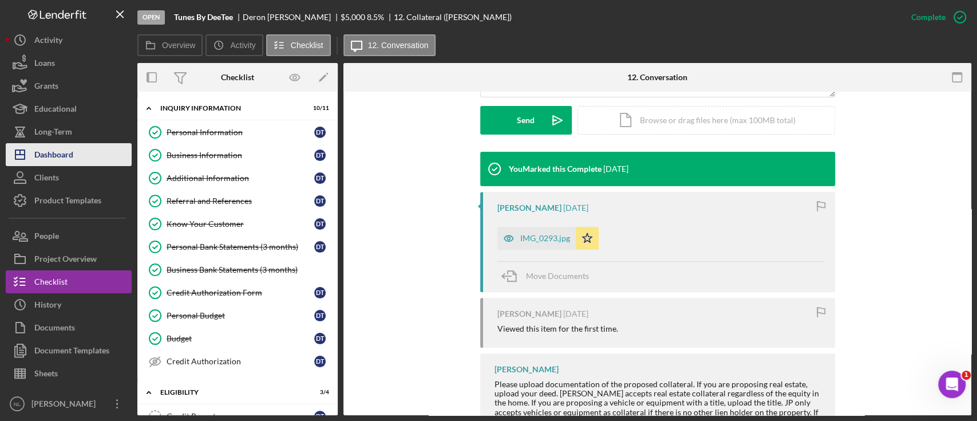
click at [71, 160] on div "Dashboard" at bounding box center [53, 156] width 39 height 26
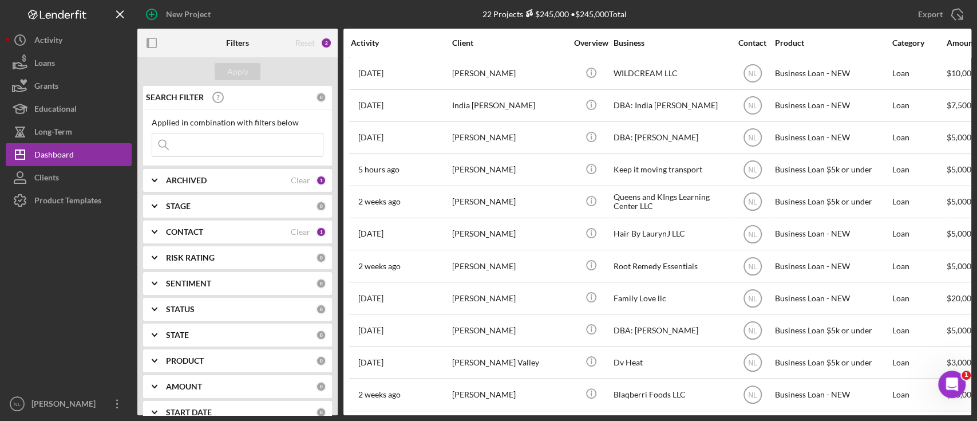
scroll to position [360, 0]
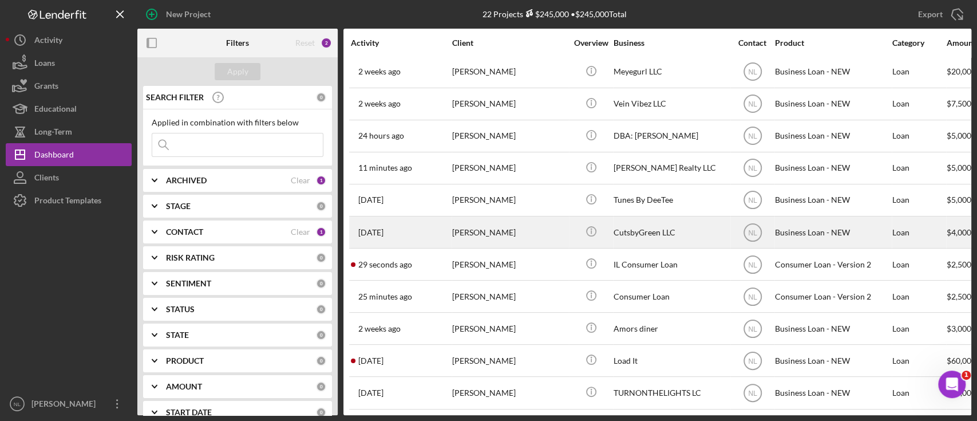
click at [497, 222] on div "[PERSON_NAME]" at bounding box center [509, 232] width 114 height 30
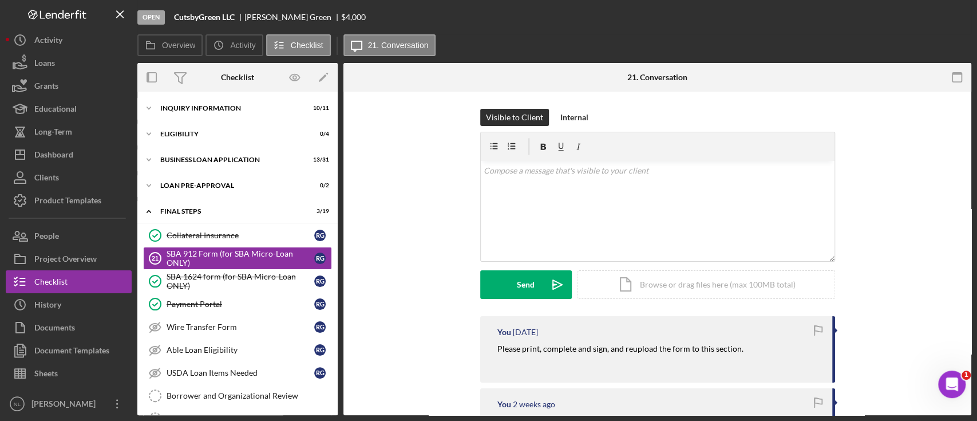
scroll to position [4, 0]
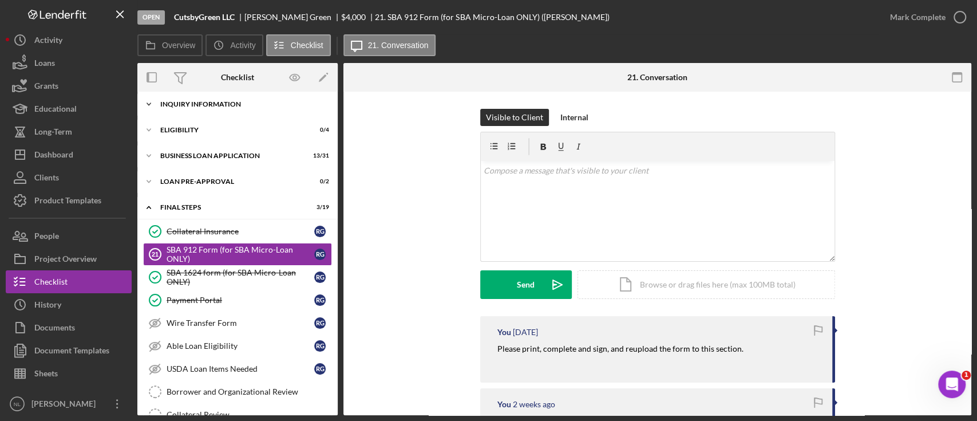
click at [201, 111] on div "Icon/Expander INQUIRY INFORMATION 10 / 11" at bounding box center [237, 104] width 200 height 23
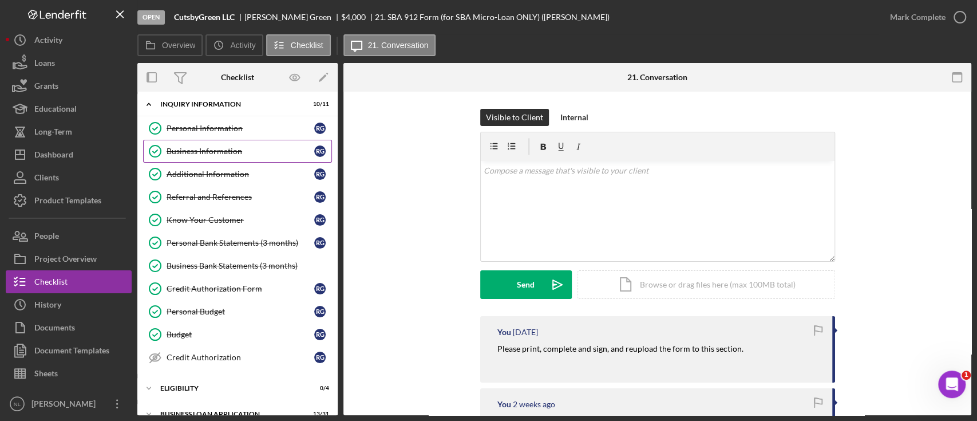
click at [219, 140] on link "Business Information Business Information R G" at bounding box center [237, 151] width 189 height 23
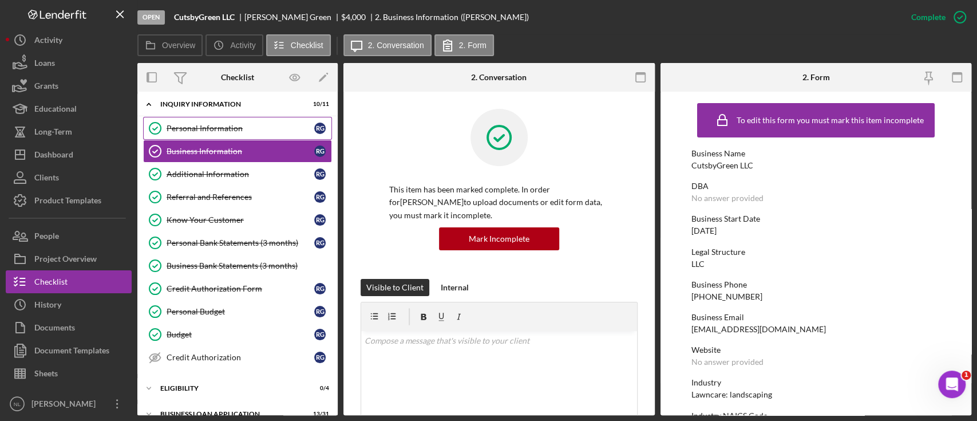
click at [216, 131] on div "Personal Information" at bounding box center [241, 128] width 148 height 9
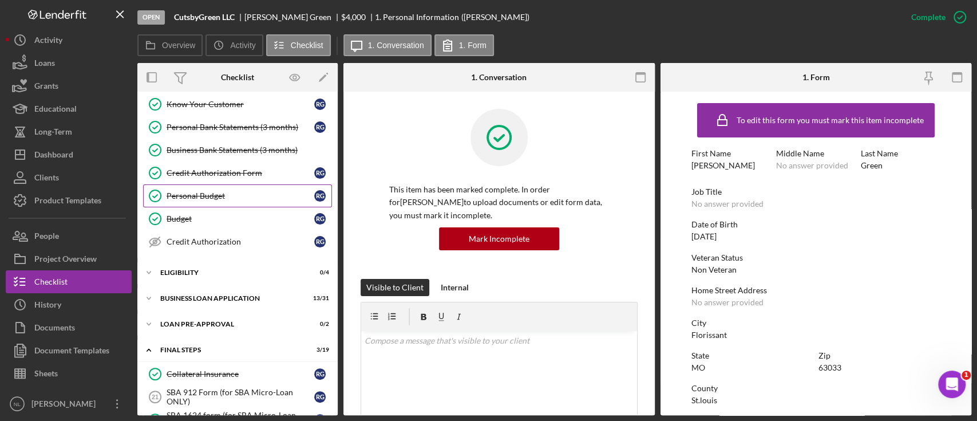
scroll to position [112, 0]
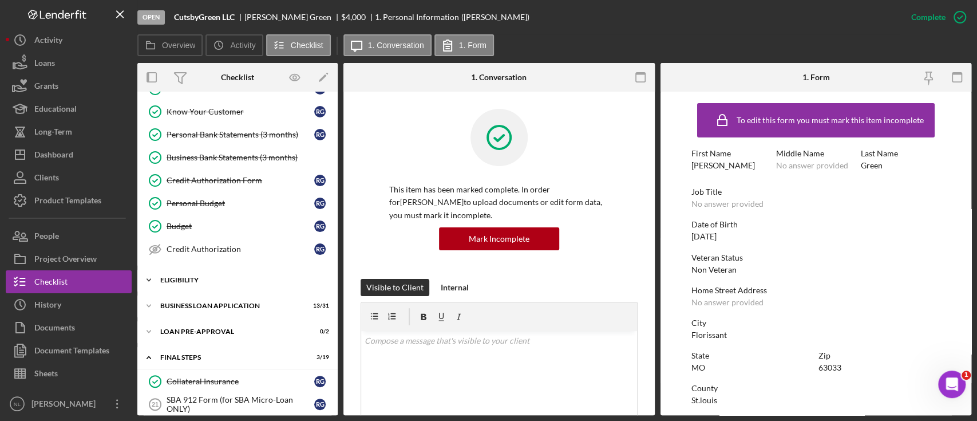
click at [212, 283] on div "Icon/Expander ELIGIBILITY 0 / 4" at bounding box center [237, 279] width 200 height 23
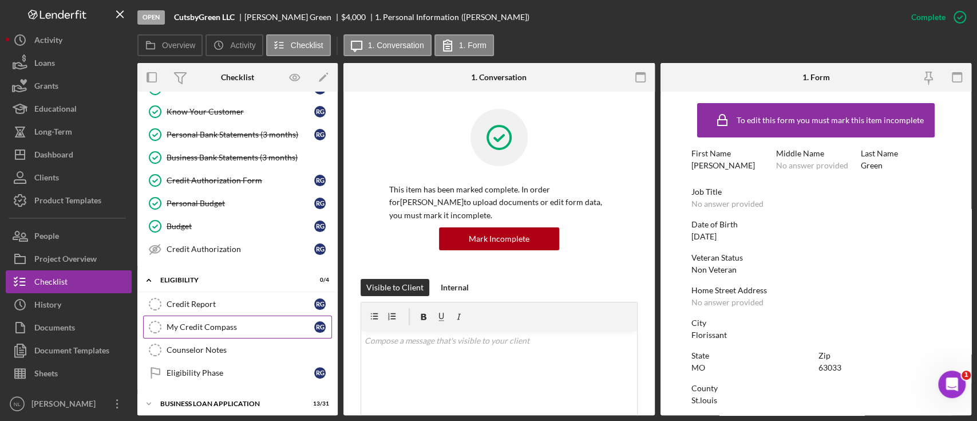
click at [217, 323] on div "My Credit Compass" at bounding box center [241, 326] width 148 height 9
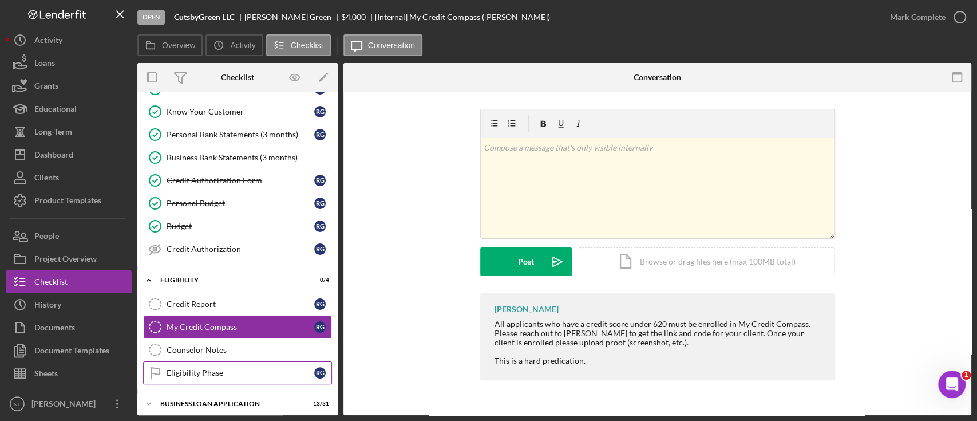
click at [207, 368] on div "Eligibility Phase" at bounding box center [241, 372] width 148 height 9
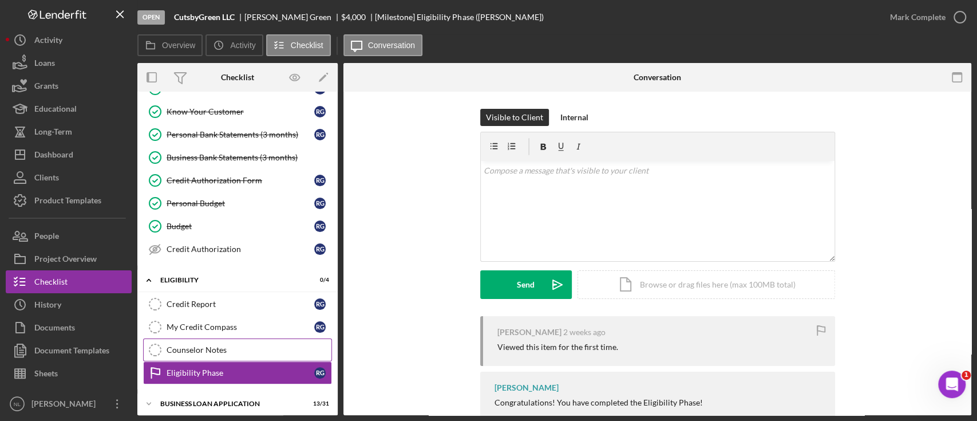
click at [200, 347] on div "Counselor Notes" at bounding box center [249, 349] width 165 height 9
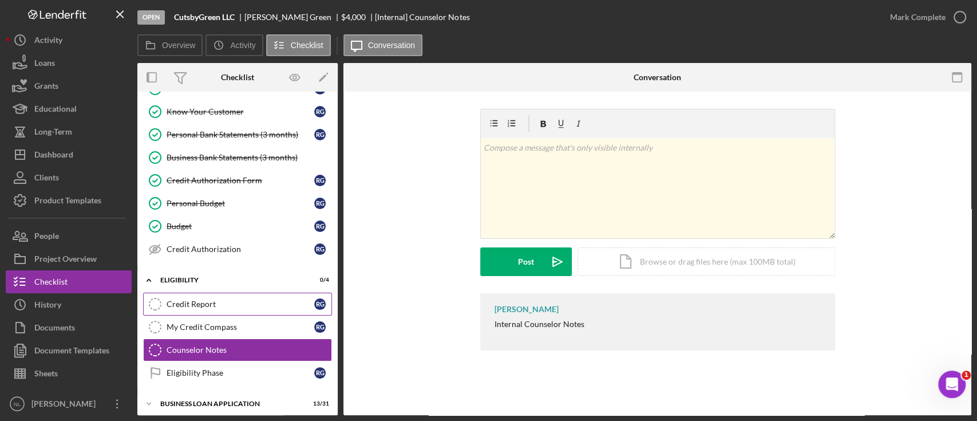
click at [197, 311] on link "Credit Report Credit Report R G" at bounding box center [237, 303] width 189 height 23
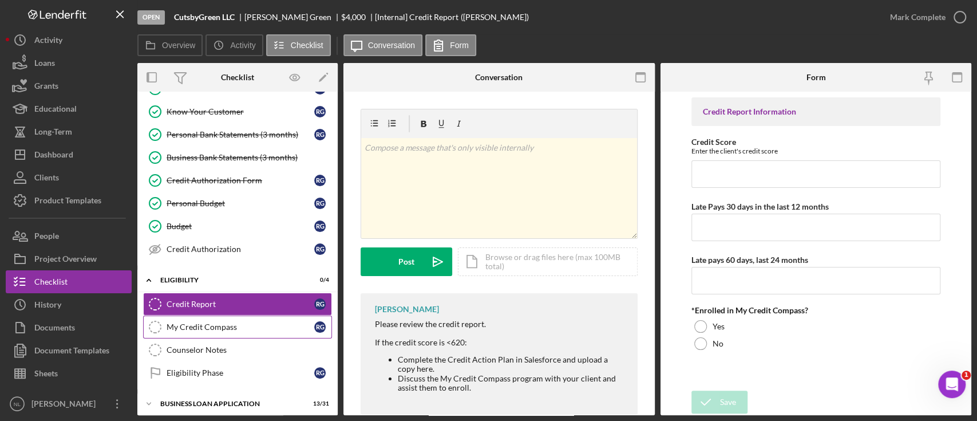
click at [191, 322] on div "My Credit Compass" at bounding box center [241, 326] width 148 height 9
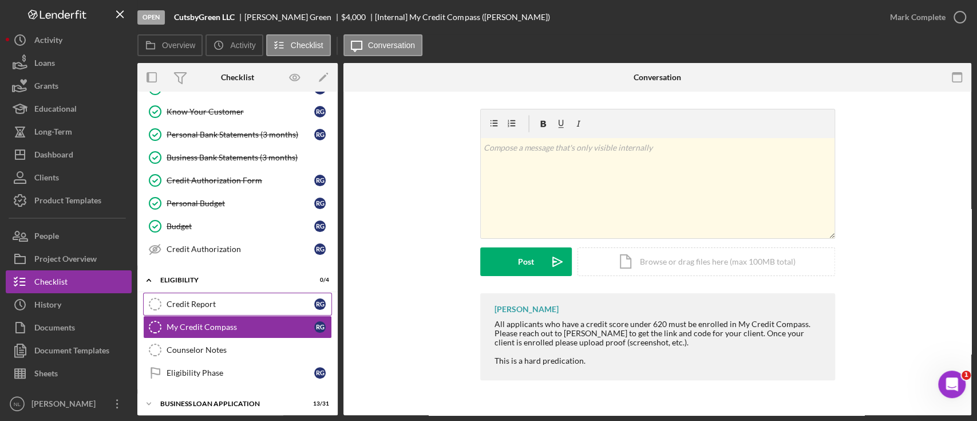
click at [186, 309] on link "Credit Report Credit Report R G" at bounding box center [237, 303] width 189 height 23
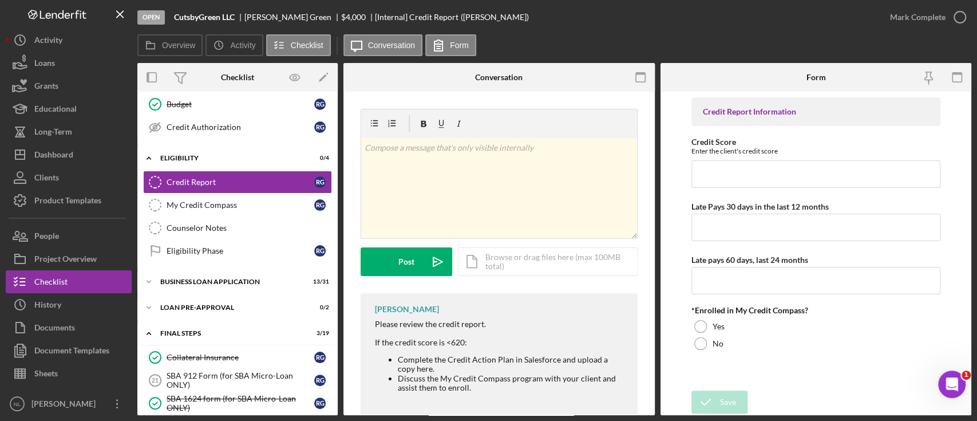
scroll to position [236, 0]
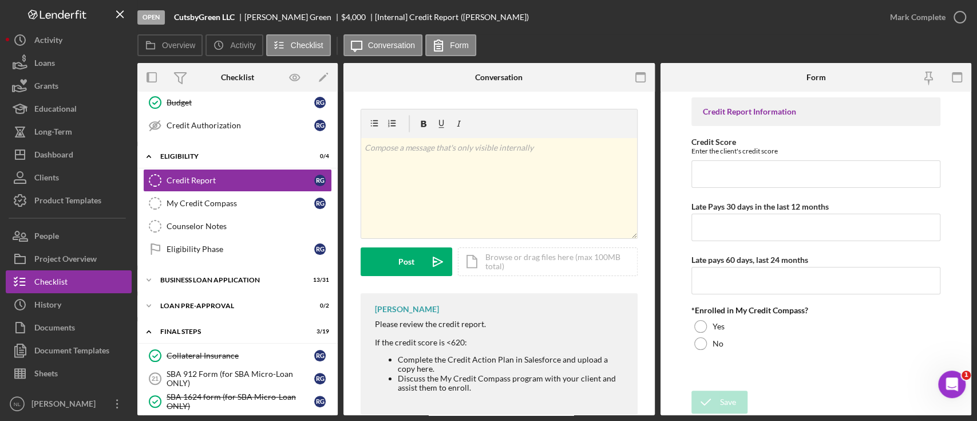
click at [208, 259] on div "Credit Report Credit Report R G My Credit Compass My Credit Compass R G Counsel…" at bounding box center [237, 217] width 200 height 97
click at [205, 273] on div "Icon/Expander BUSINESS LOAN APPLICATION 13 / 31" at bounding box center [237, 279] width 200 height 23
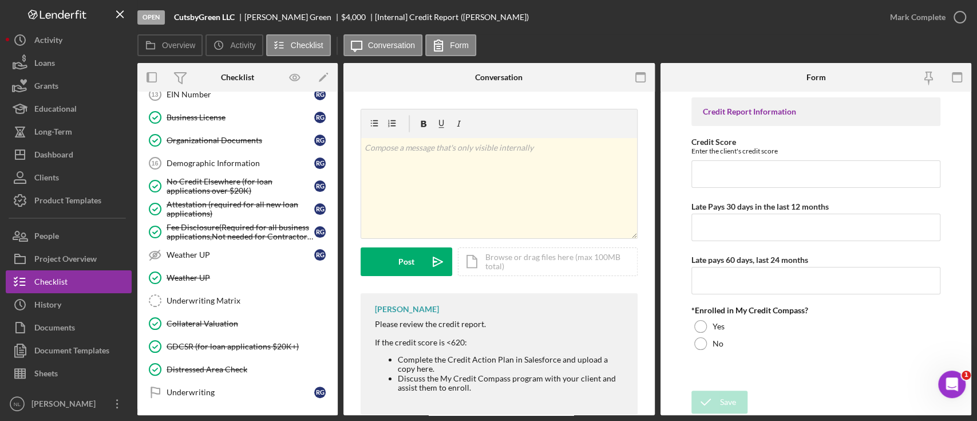
scroll to position [1104, 0]
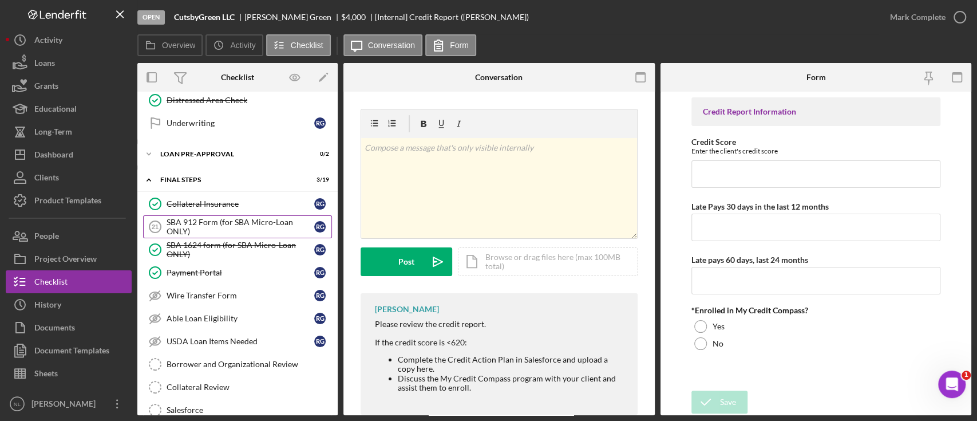
click at [223, 228] on div "SBA 912 Form (for SBA Micro-Loan ONLY)" at bounding box center [241, 227] width 148 height 18
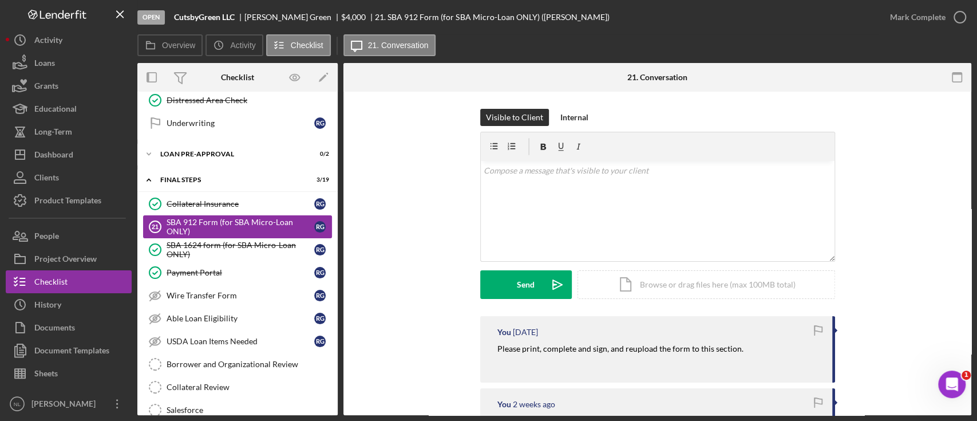
scroll to position [869, 0]
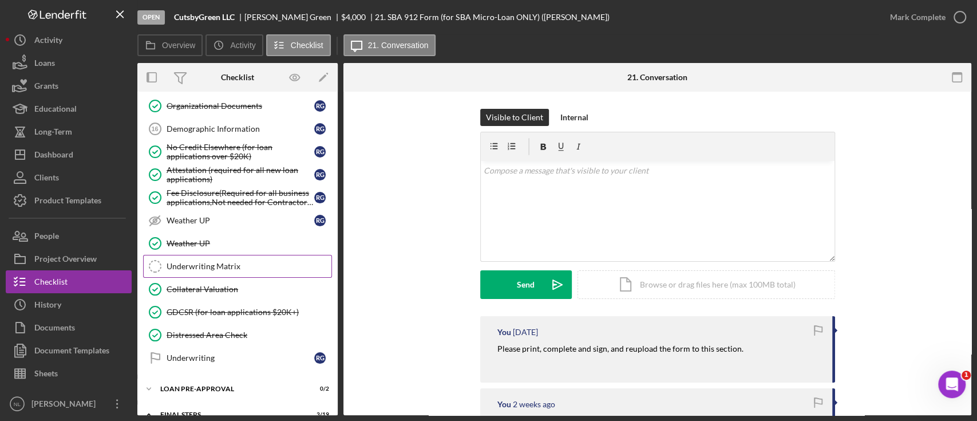
click at [224, 264] on div "Underwriting Matrix" at bounding box center [249, 266] width 165 height 9
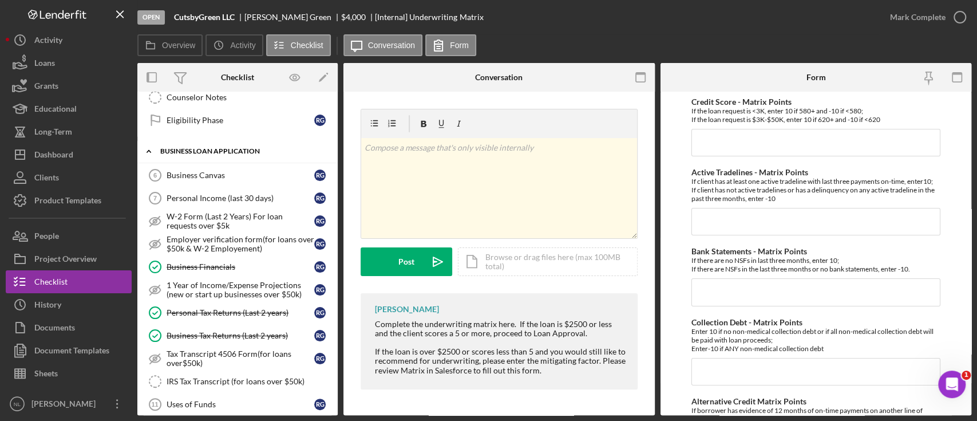
scroll to position [363, 0]
click at [176, 167] on link "Business Canvas 6 Business Canvas R G" at bounding box center [237, 176] width 189 height 23
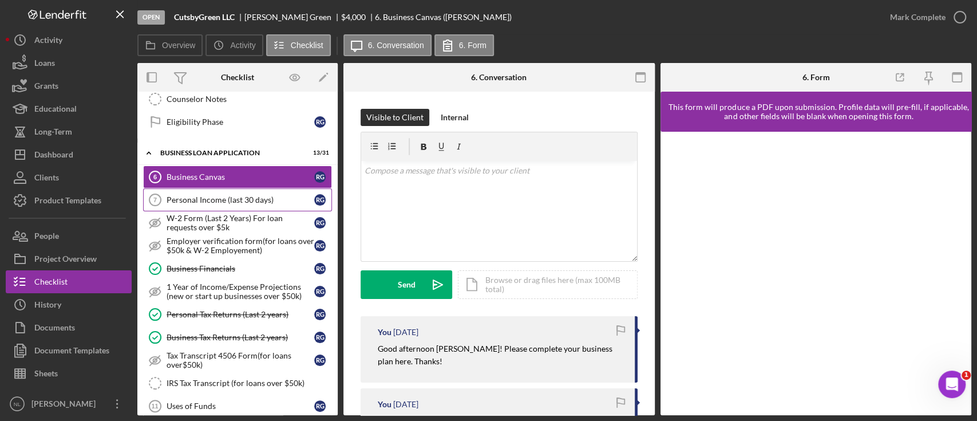
click at [187, 199] on div "Personal Income (last 30 days)" at bounding box center [241, 199] width 148 height 9
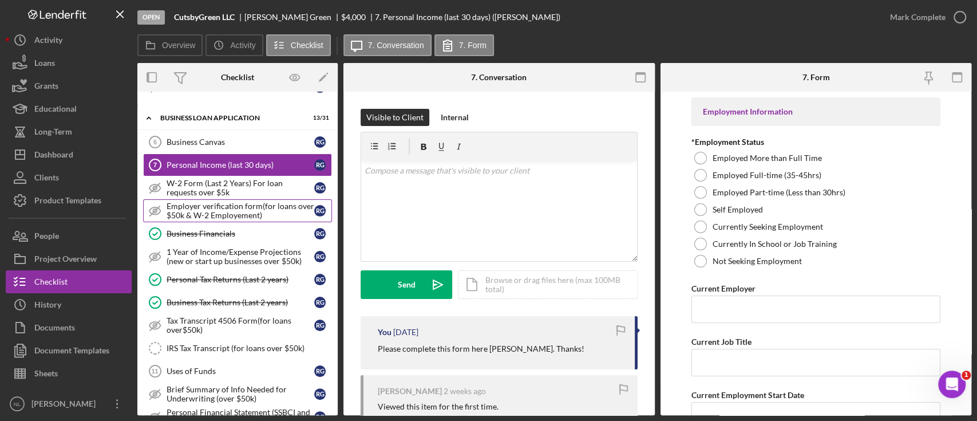
scroll to position [401, 0]
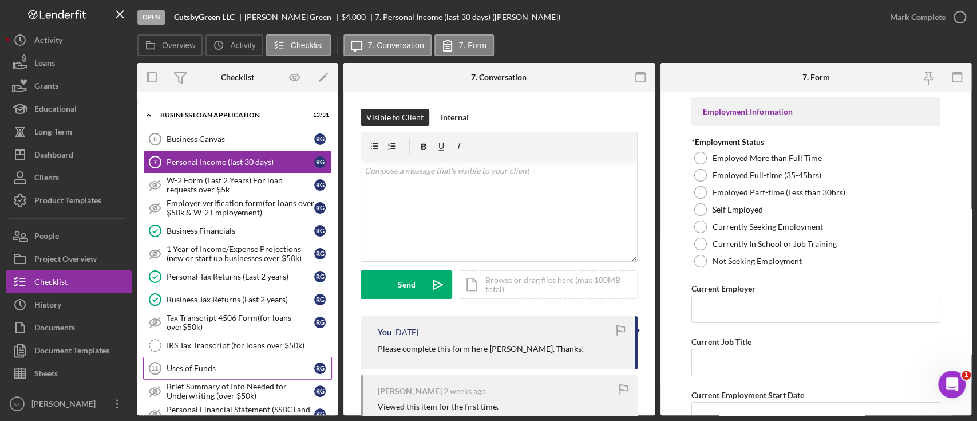
click at [226, 363] on div "Uses of Funds" at bounding box center [241, 367] width 148 height 9
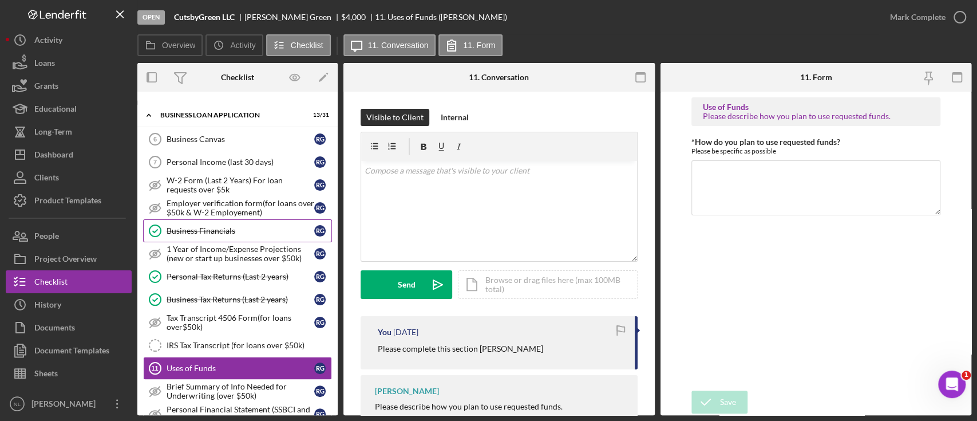
scroll to position [274, 0]
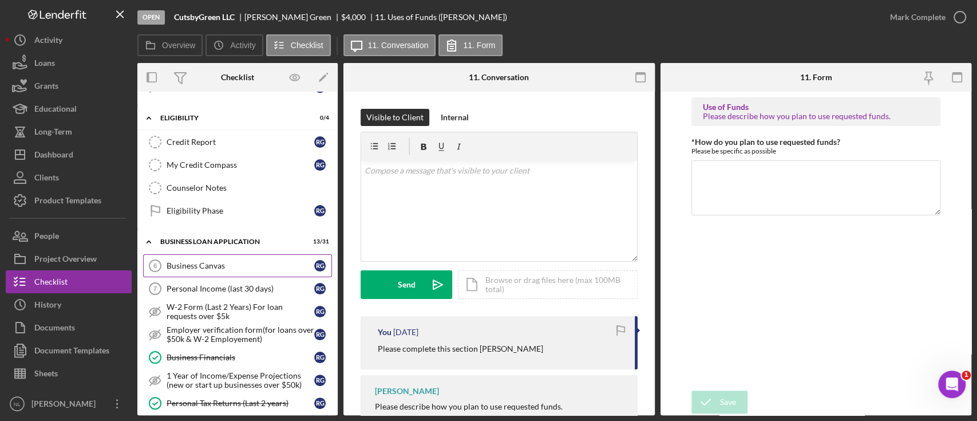
click at [234, 263] on div "Business Canvas" at bounding box center [241, 265] width 148 height 9
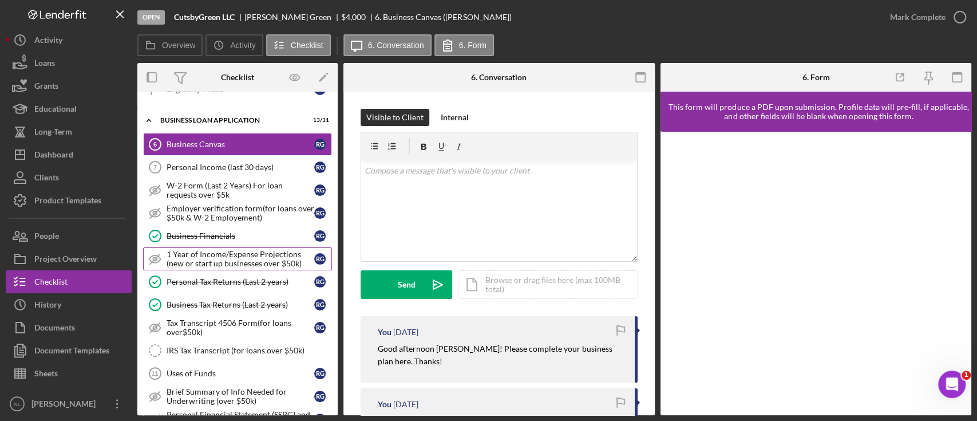
scroll to position [398, 0]
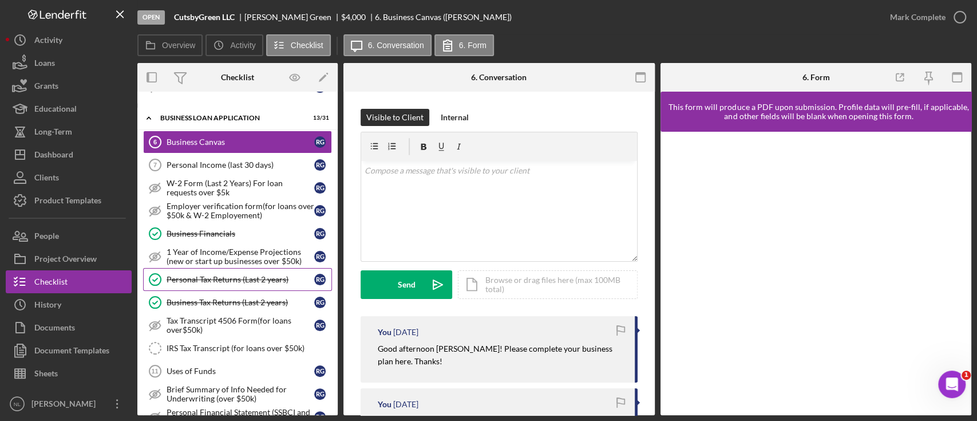
click at [229, 275] on div "Personal Tax Returns (Last 2 years)" at bounding box center [241, 279] width 148 height 9
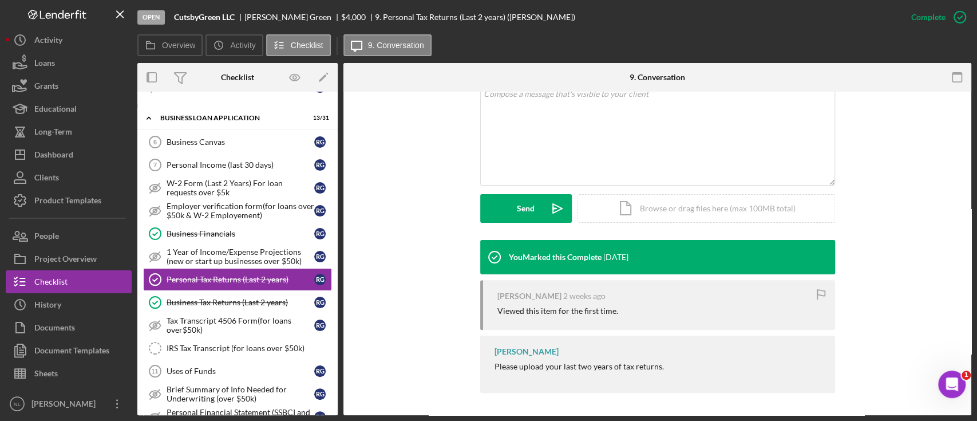
scroll to position [100, 0]
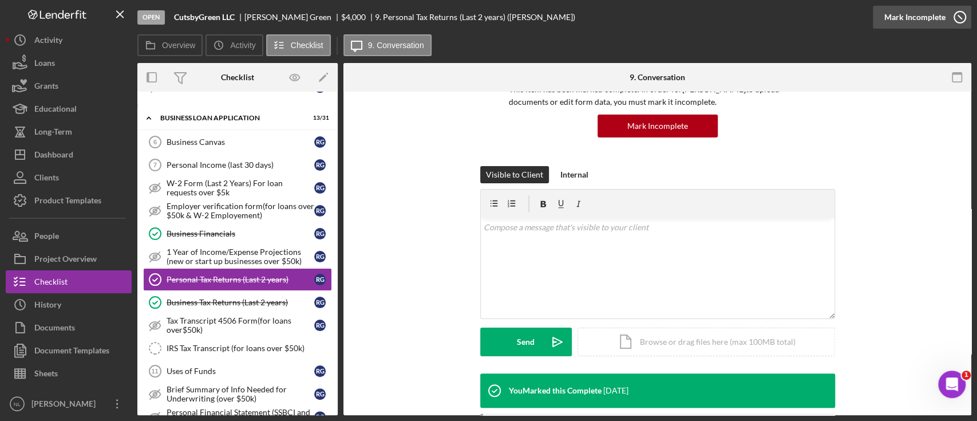
click at [947, 11] on icon "button" at bounding box center [960, 17] width 29 height 29
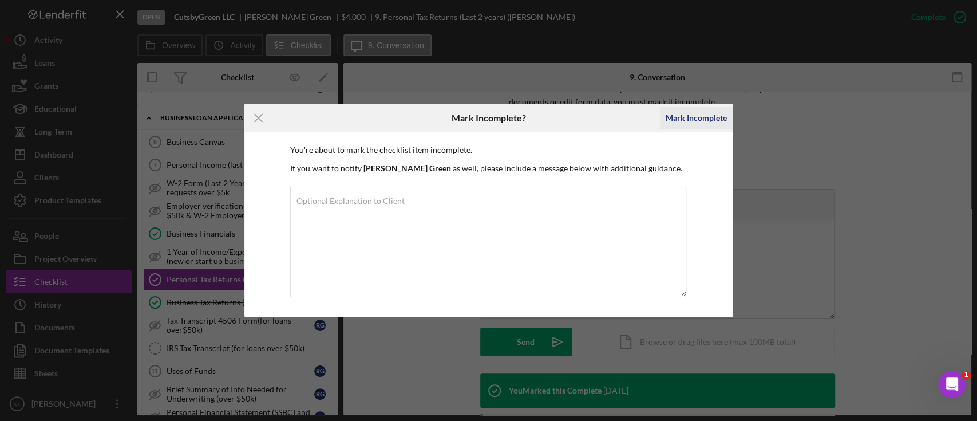
click at [697, 118] on div "Mark Incomplete" at bounding box center [696, 117] width 61 height 23
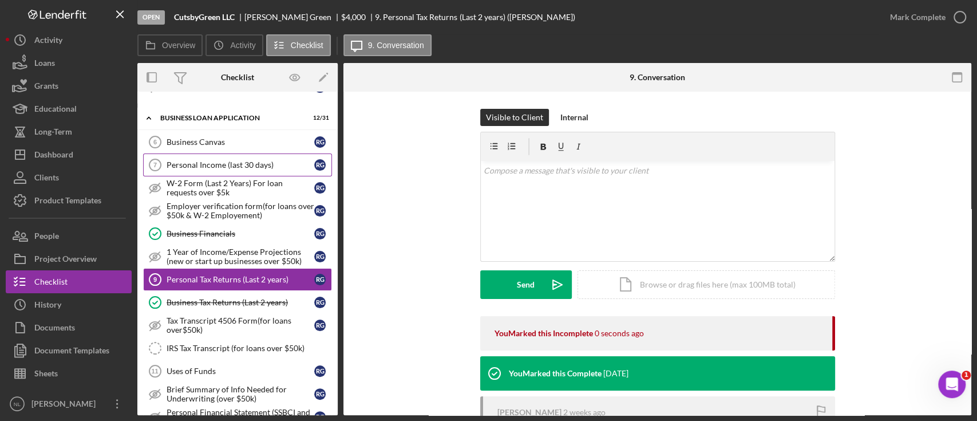
scroll to position [0, 0]
click at [252, 134] on link "Business Canvas 6 Business Canvas R G" at bounding box center [237, 142] width 189 height 23
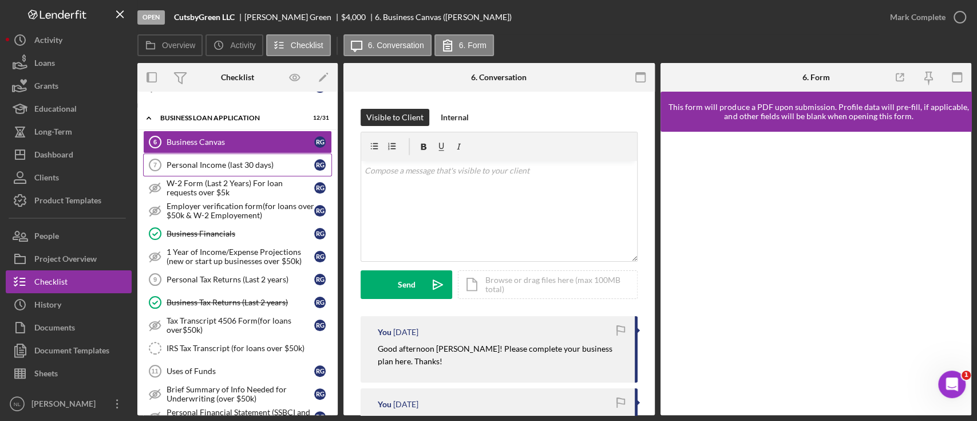
click at [227, 160] on div "Personal Income (last 30 days)" at bounding box center [241, 164] width 148 height 9
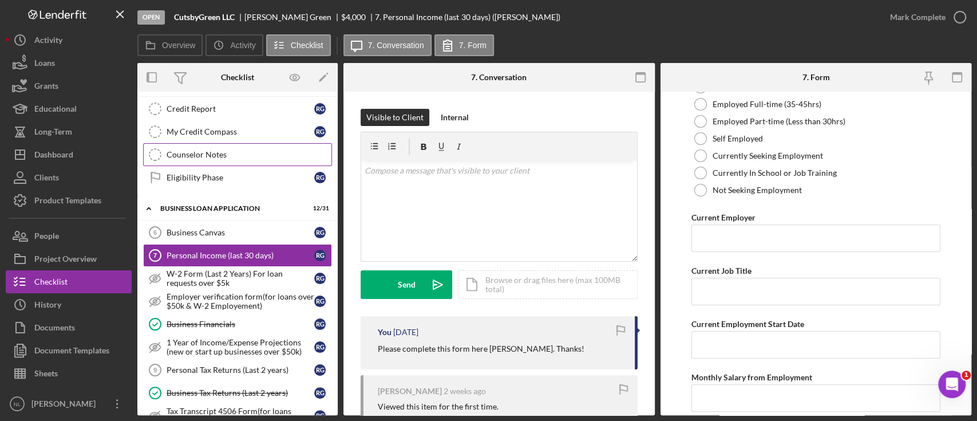
scroll to position [323, 0]
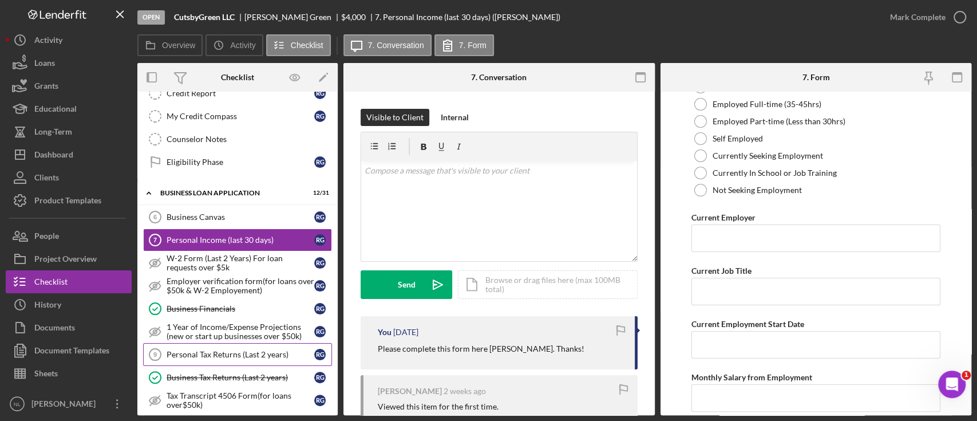
click at [213, 355] on link "Personal Tax Returns (Last 2 years) 9 Personal Tax Returns (Last 2 years) R G" at bounding box center [237, 354] width 189 height 23
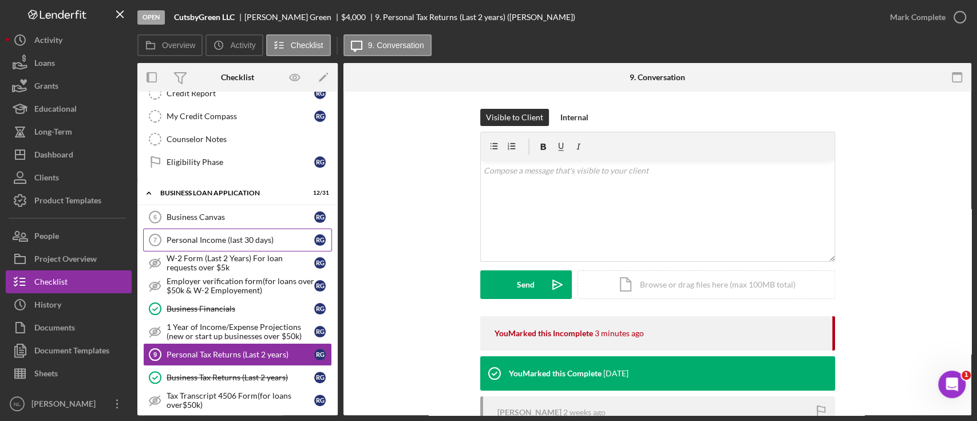
click at [208, 163] on div "Eligibility Phase" at bounding box center [241, 161] width 148 height 9
click at [178, 239] on div "Personal Income (last 30 days)" at bounding box center [241, 239] width 148 height 9
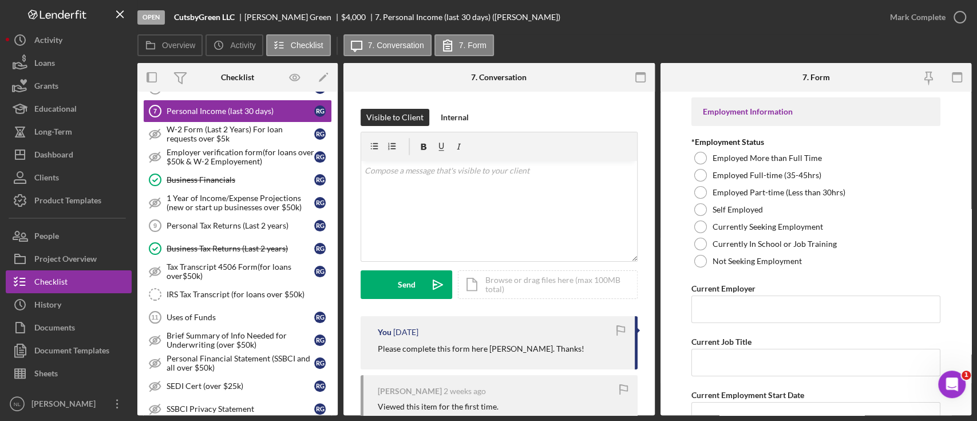
scroll to position [359, 0]
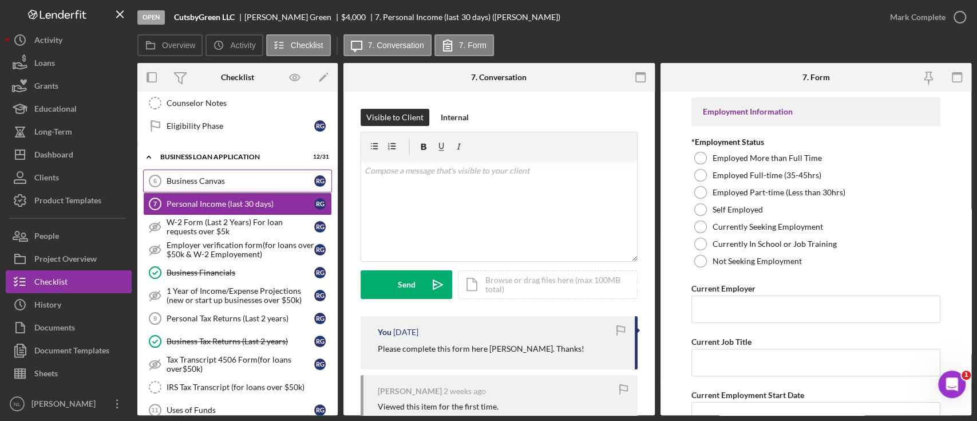
click at [241, 176] on div "Business Canvas" at bounding box center [241, 180] width 148 height 9
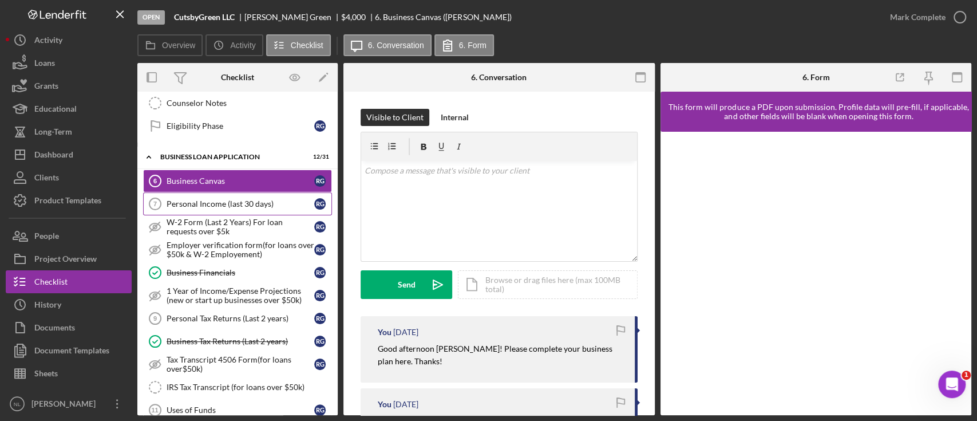
click at [230, 199] on div "Personal Income (last 30 days)" at bounding box center [241, 203] width 148 height 9
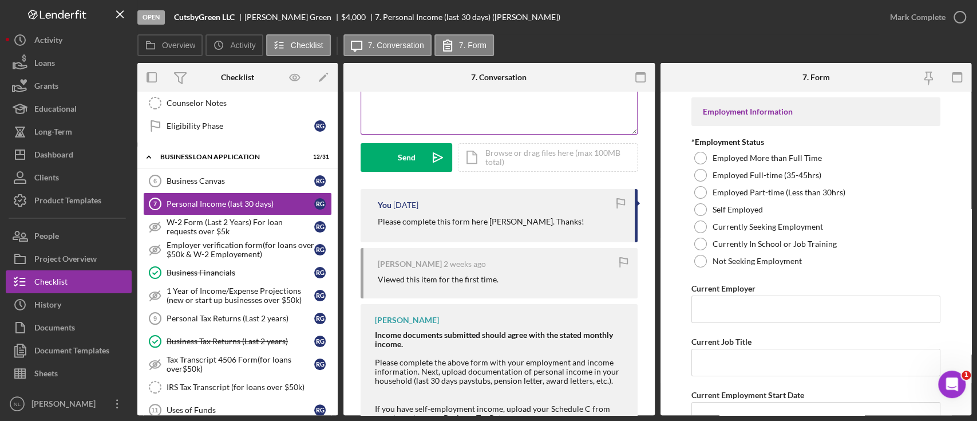
scroll to position [129, 0]
click at [209, 235] on link "W-2 Form (Last 2 Years) For loan requests over $5k W-2 Form (Last 2 Years) For …" at bounding box center [237, 226] width 189 height 23
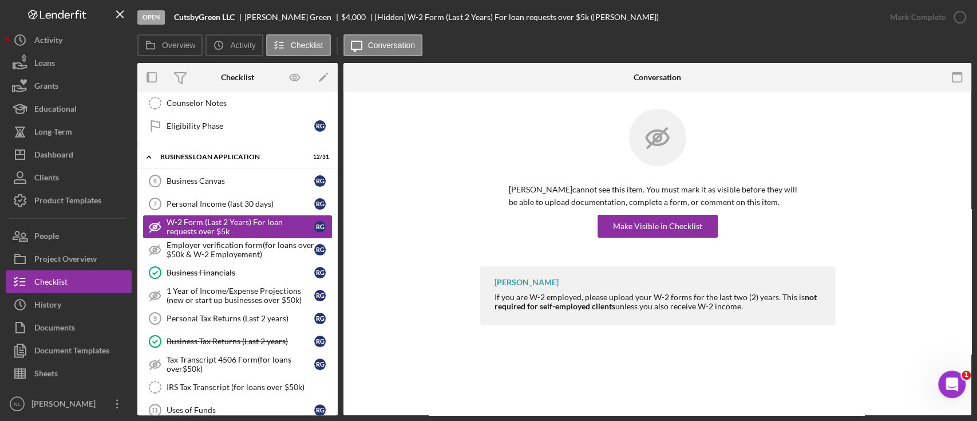
click at [200, 224] on div "W-2 Form (Last 2 Years) For loan requests over $5k" at bounding box center [241, 227] width 148 height 18
click at [196, 218] on div "W-2 Form (Last 2 Years) For loan requests over $5k" at bounding box center [241, 227] width 148 height 18
click at [193, 187] on link "Business Canvas 6 Business Canvas R G" at bounding box center [237, 180] width 189 height 23
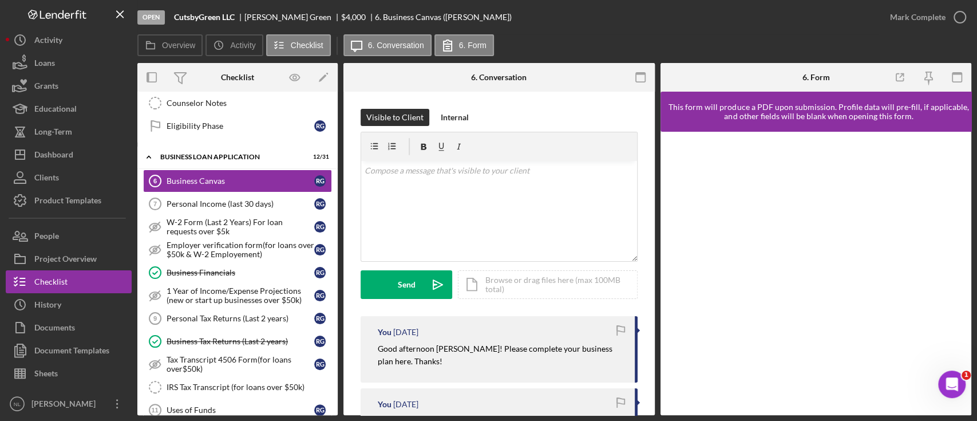
scroll to position [76, 0]
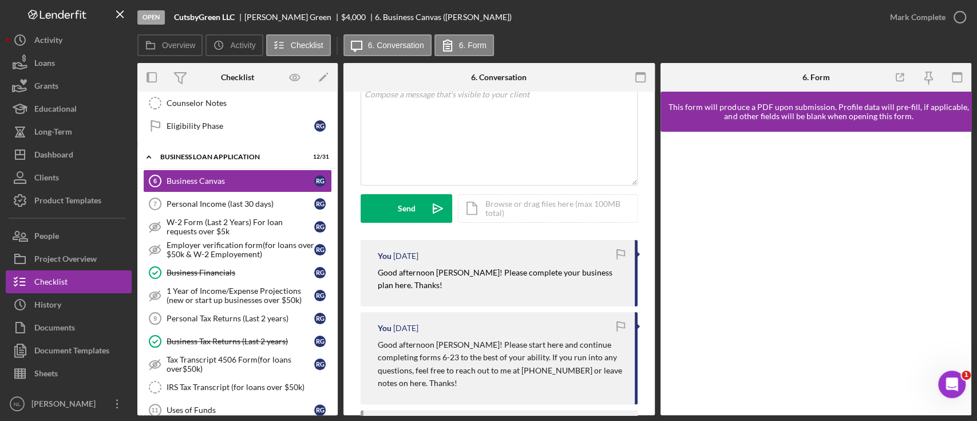
click at [448, 273] on mark "Good afternoon [PERSON_NAME]! Please complete your business plan here. Thanks!" at bounding box center [496, 278] width 236 height 22
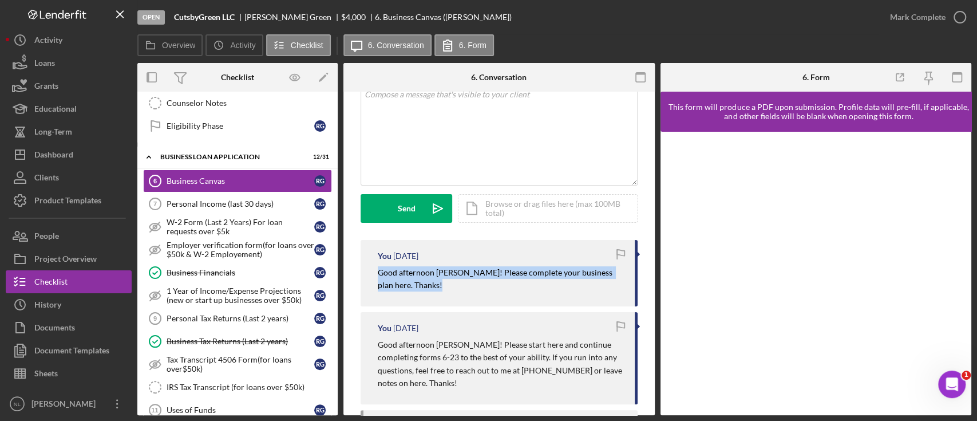
click at [448, 273] on mark "Good afternoon [PERSON_NAME]! Please complete your business plan here. Thanks!" at bounding box center [496, 278] width 236 height 22
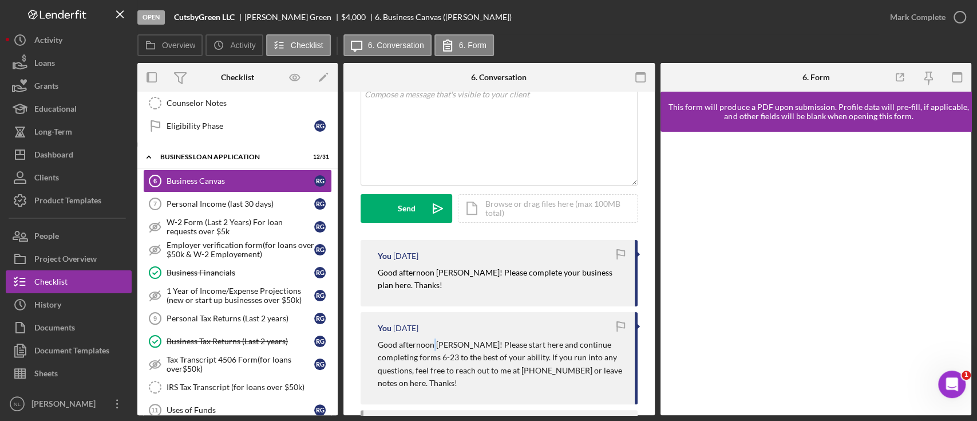
drag, startPoint x: 448, startPoint y: 273, endPoint x: 434, endPoint y: 341, distance: 69.5
click at [434, 341] on p "Good afternoon [PERSON_NAME]! Please start here and continue completing forms 6…" at bounding box center [501, 364] width 246 height 52
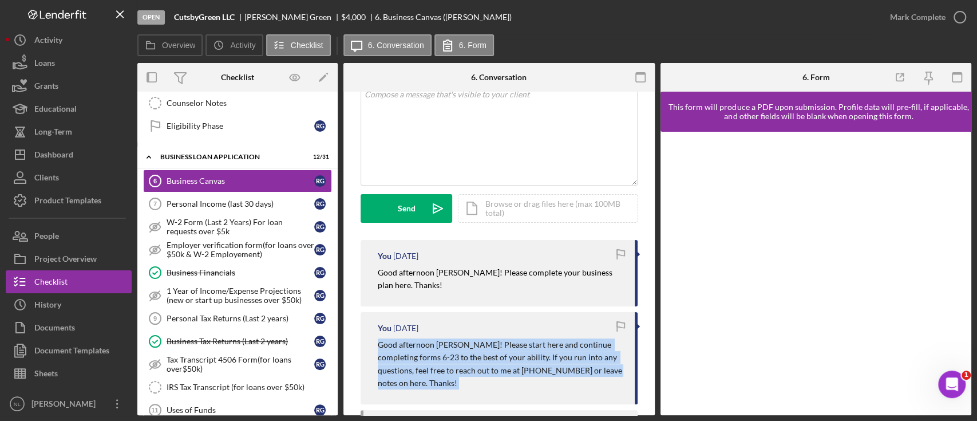
click at [434, 341] on p "Good afternoon [PERSON_NAME]! Please start here and continue completing forms 6…" at bounding box center [501, 364] width 246 height 52
click at [418, 128] on div "v Color teal Color pink Remove color Add row above Add row below Add column bef…" at bounding box center [499, 135] width 276 height 100
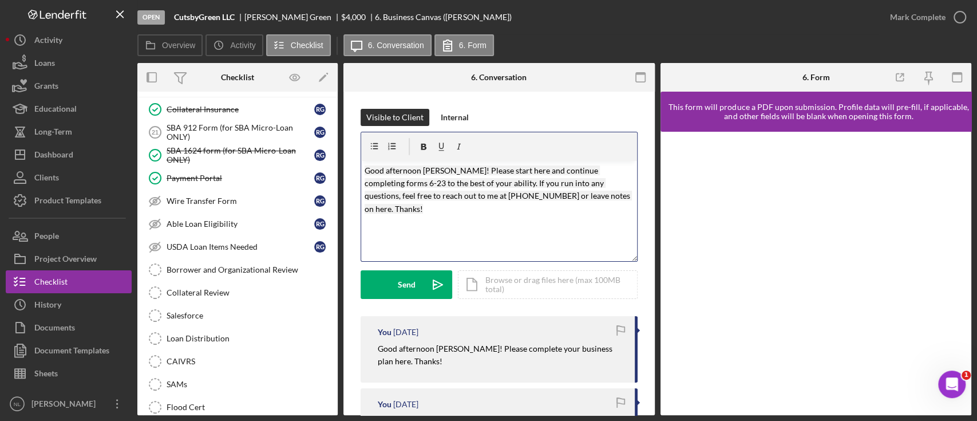
scroll to position [1344, 0]
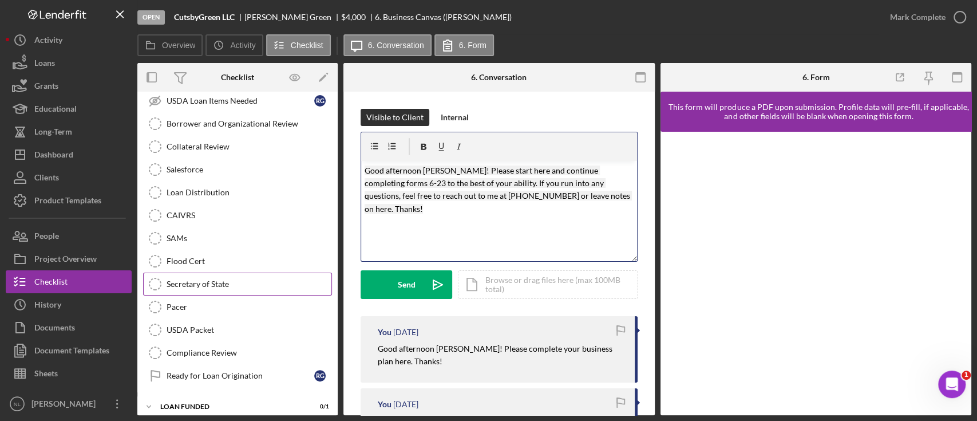
click at [257, 282] on link "Secretary of State Secretary of State" at bounding box center [237, 283] width 189 height 23
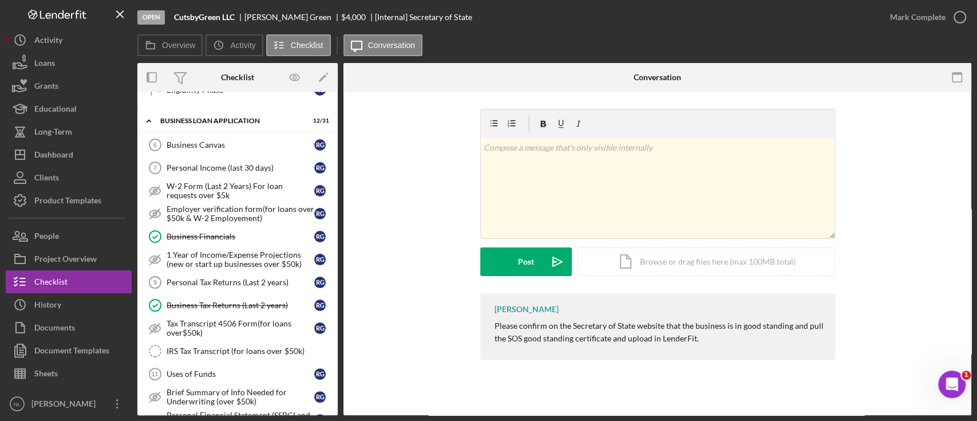
scroll to position [410, 0]
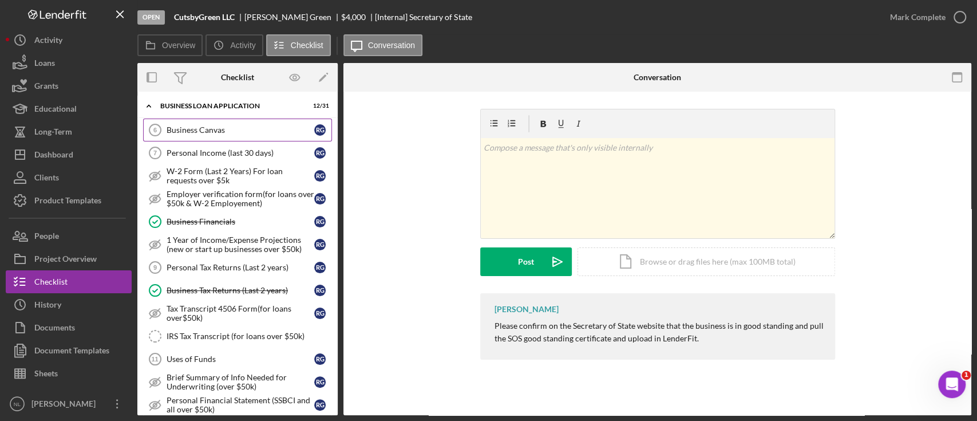
click at [211, 129] on div "Business Canvas" at bounding box center [241, 129] width 148 height 9
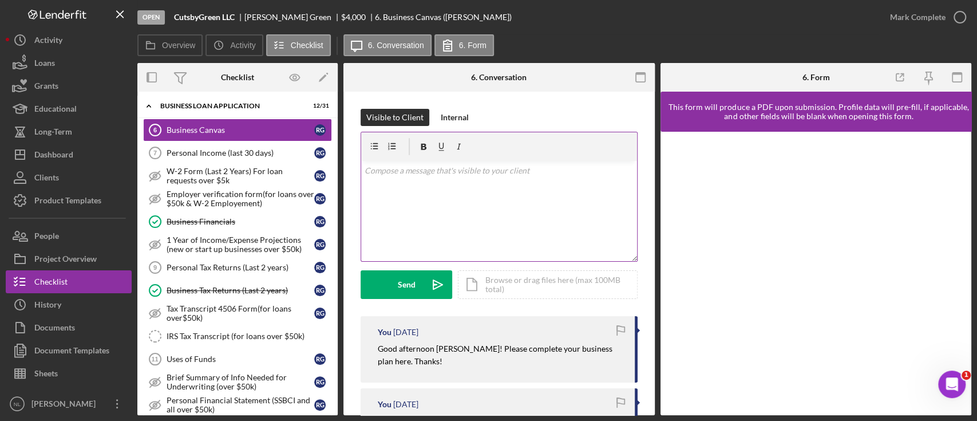
click at [519, 198] on div "v Color teal Color pink Remove color Add row above Add row below Add column bef…" at bounding box center [499, 211] width 276 height 100
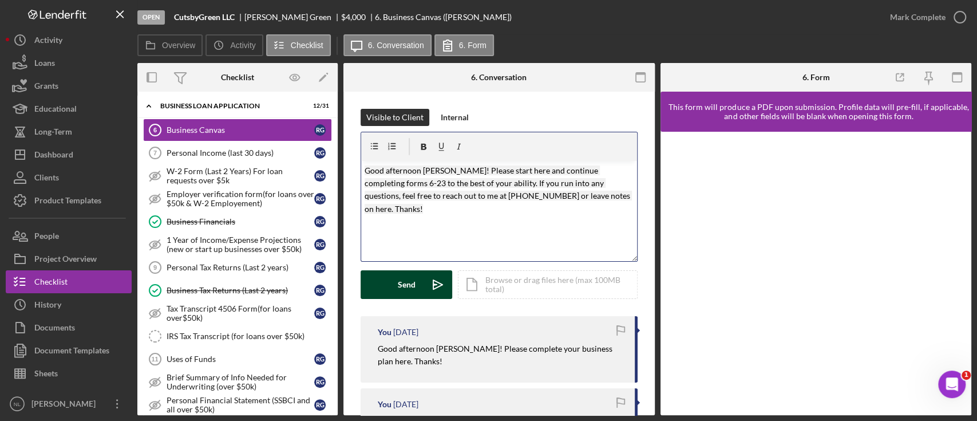
click at [408, 290] on div "Send" at bounding box center [407, 284] width 18 height 29
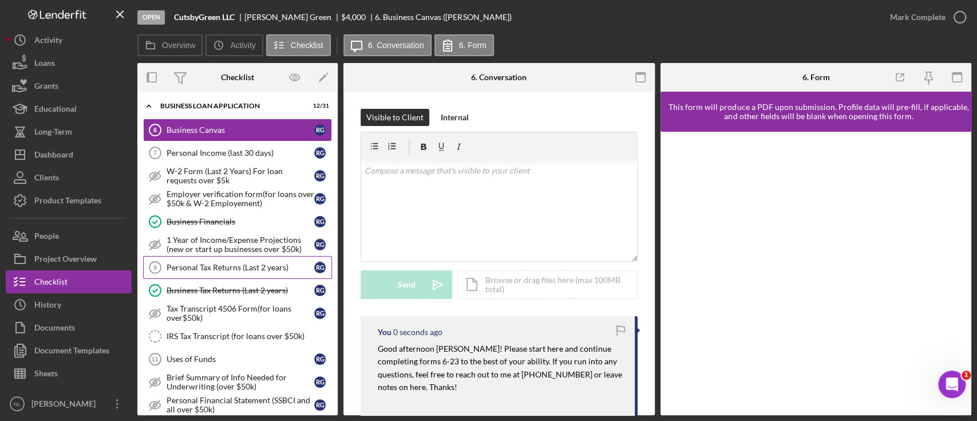
click at [262, 263] on div "Personal Tax Returns (Last 2 years)" at bounding box center [241, 267] width 148 height 9
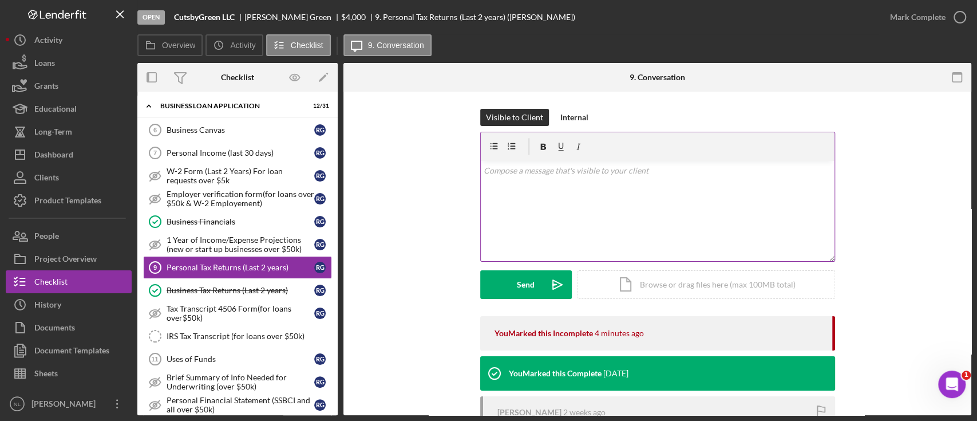
click at [536, 235] on div "v Color teal Color pink Remove color Add row above Add row below Add column bef…" at bounding box center [658, 211] width 354 height 100
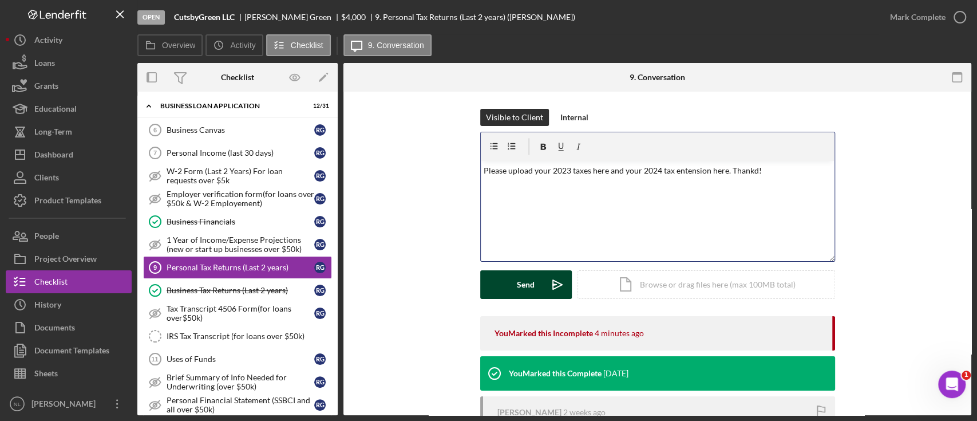
click at [523, 287] on div "Send" at bounding box center [526, 284] width 18 height 29
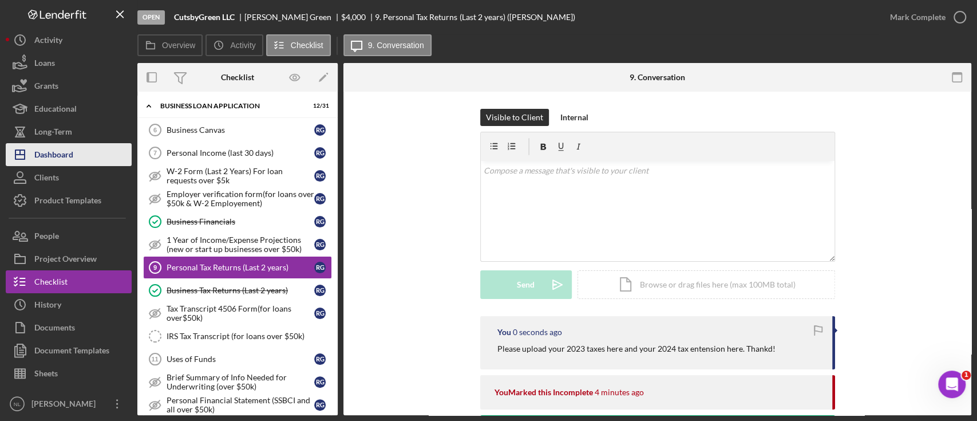
click at [80, 160] on button "Icon/Dashboard Dashboard" at bounding box center [69, 154] width 126 height 23
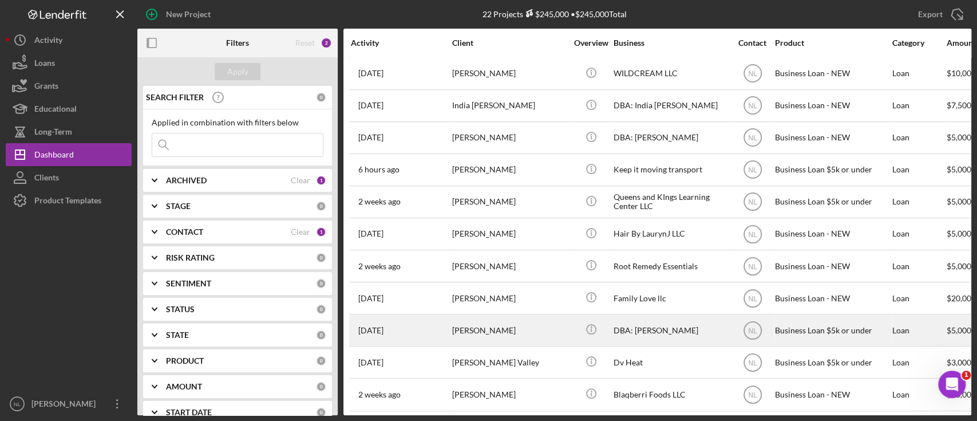
scroll to position [360, 0]
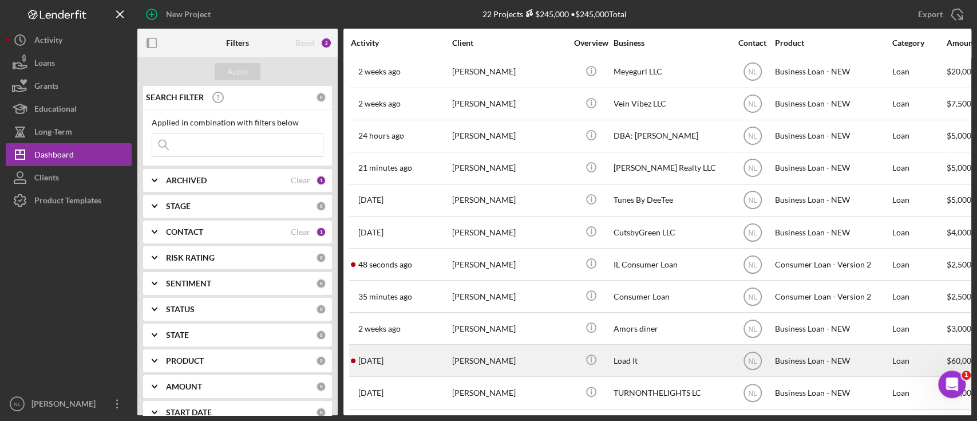
click at [517, 349] on div "[PERSON_NAME]" at bounding box center [509, 360] width 114 height 30
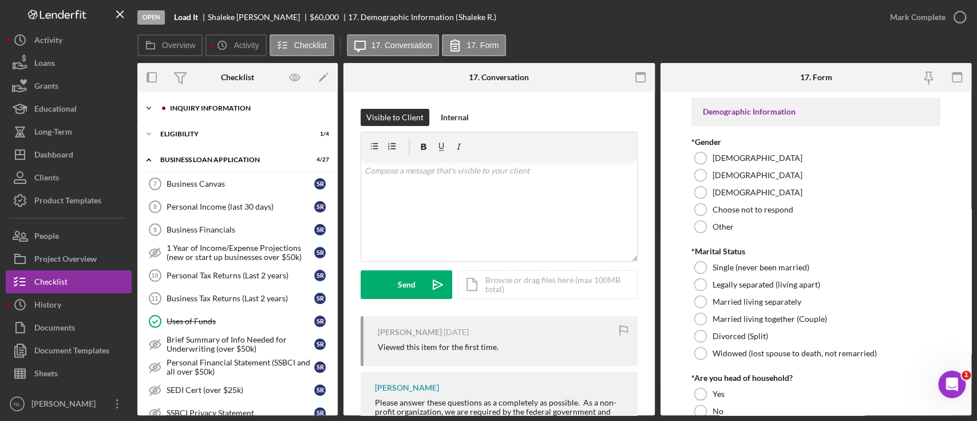
click at [232, 113] on div "Icon/Expander INQUIRY INFORMATION 5 / 11" at bounding box center [237, 108] width 200 height 23
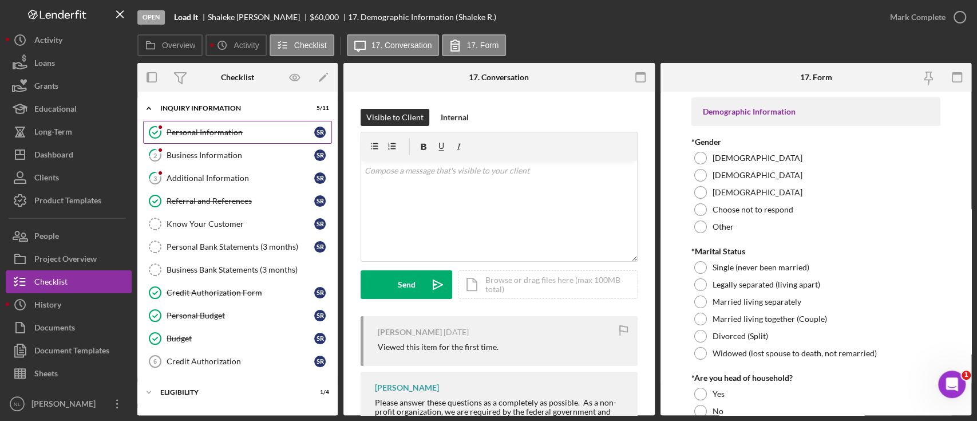
click at [231, 131] on div "Personal Information" at bounding box center [241, 132] width 148 height 9
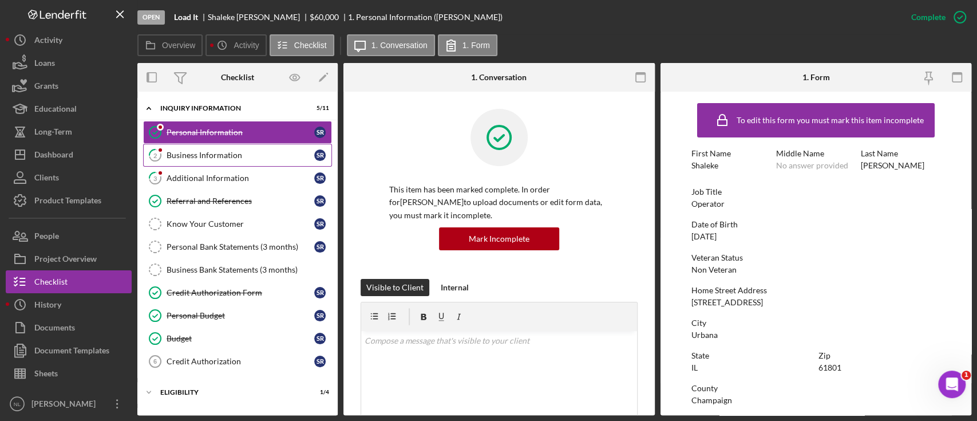
click at [224, 155] on div "Business Information" at bounding box center [241, 155] width 148 height 9
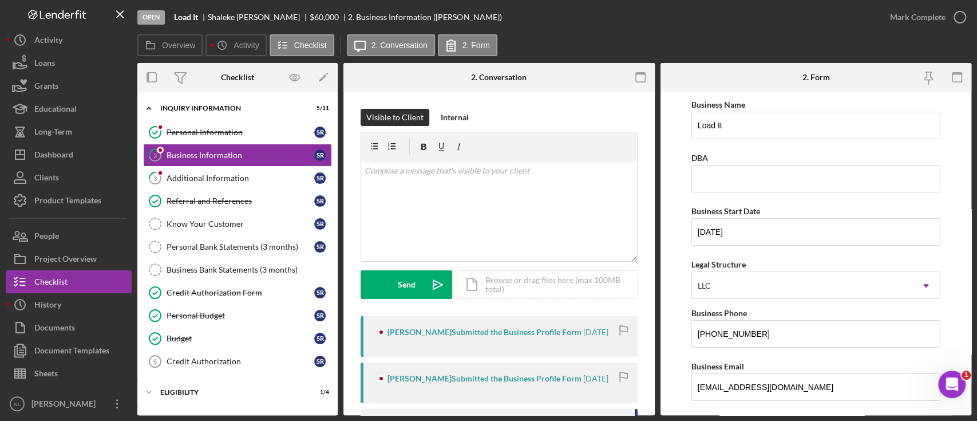
scroll to position [944, 0]
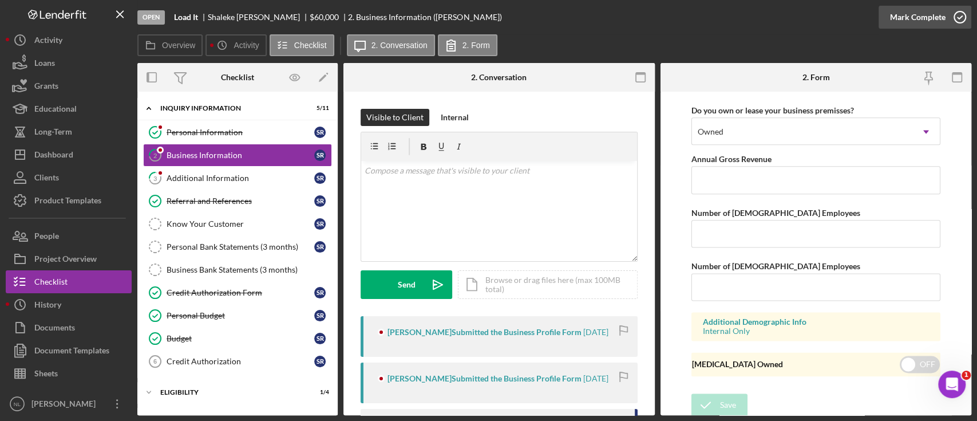
click at [894, 15] on div "Mark Complete" at bounding box center [918, 17] width 56 height 23
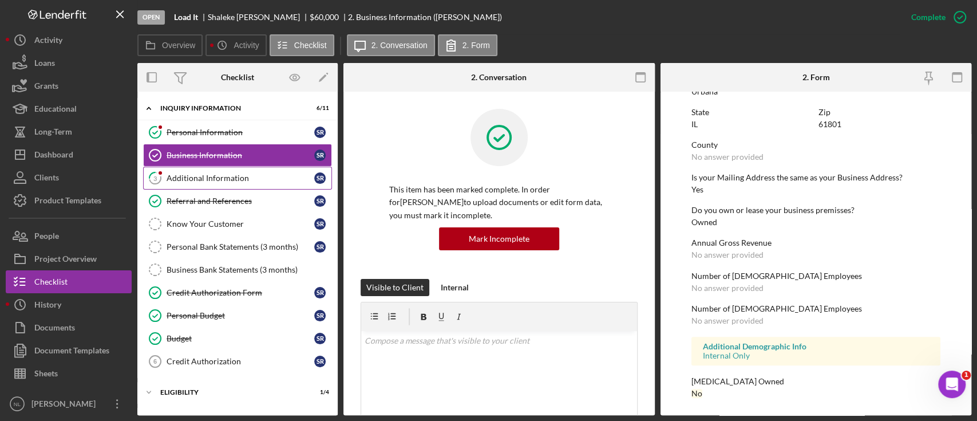
scroll to position [540, 0]
click at [227, 173] on div "Additional Information" at bounding box center [241, 177] width 148 height 9
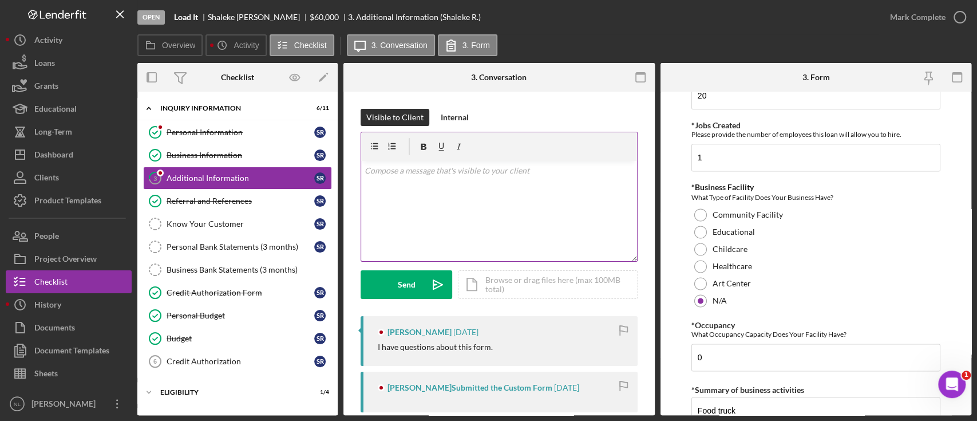
scroll to position [1374, 0]
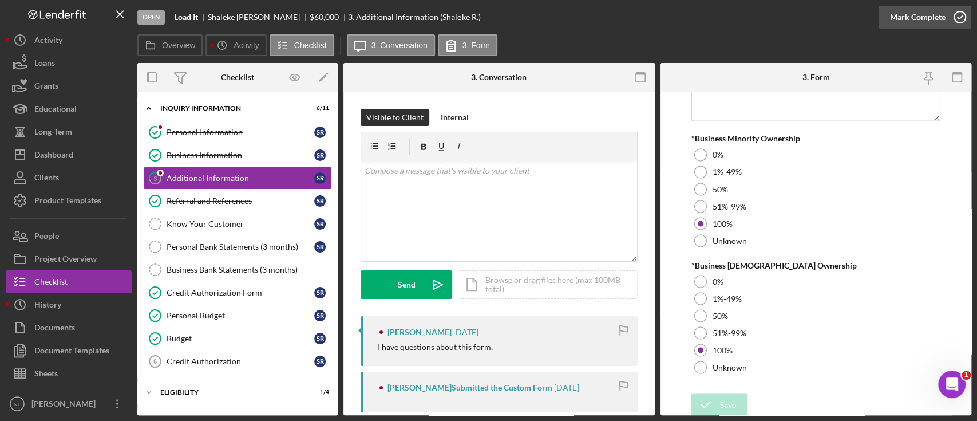
click at [905, 19] on div "Mark Complete" at bounding box center [918, 17] width 56 height 23
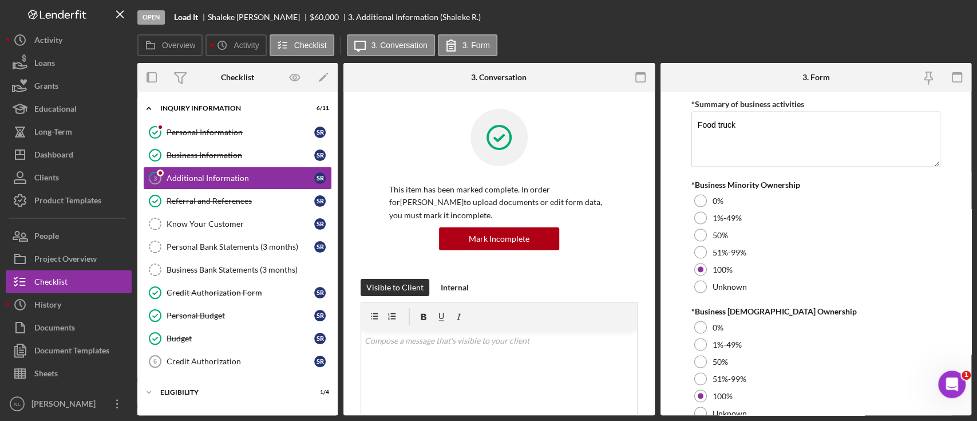
scroll to position [1420, 0]
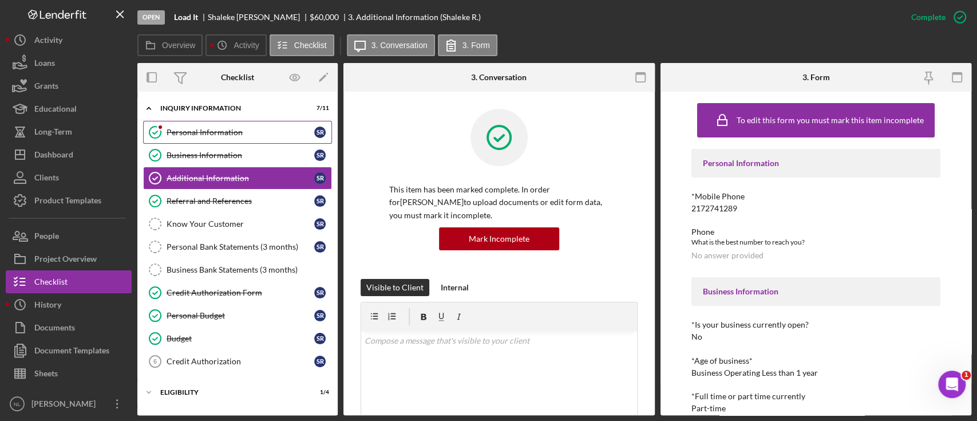
click at [193, 128] on div "Personal Information" at bounding box center [241, 132] width 148 height 9
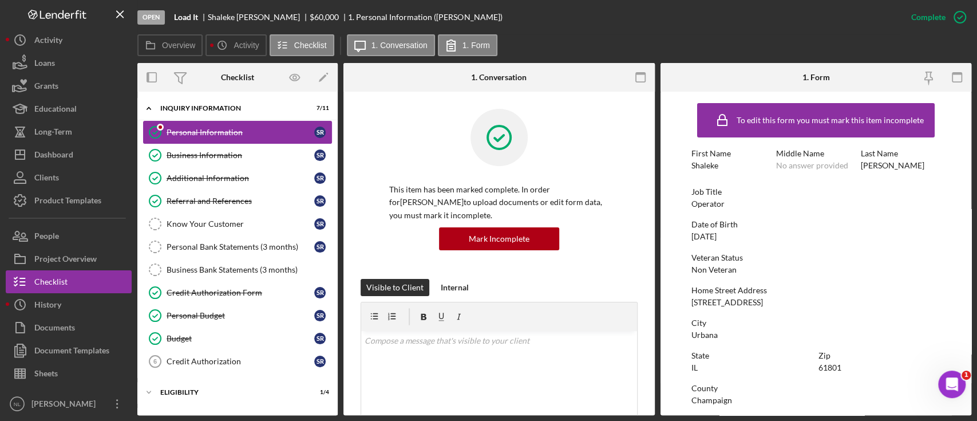
scroll to position [264, 0]
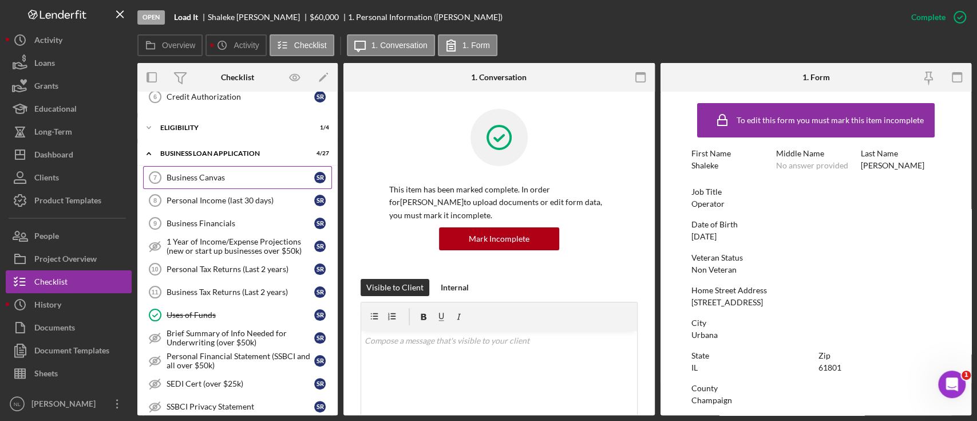
click at [207, 167] on link "Business Canvas 7 Business Canvas S R" at bounding box center [237, 177] width 189 height 23
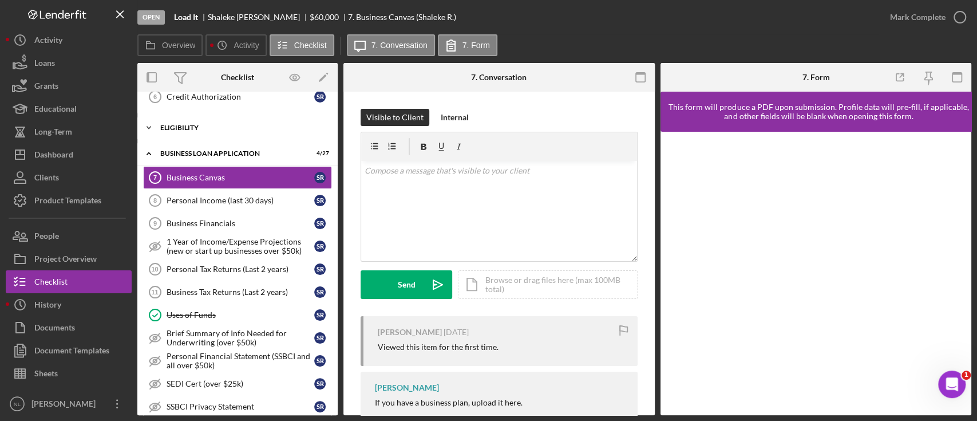
click at [190, 127] on div "ELIGIBILITY" at bounding box center [241, 127] width 163 height 7
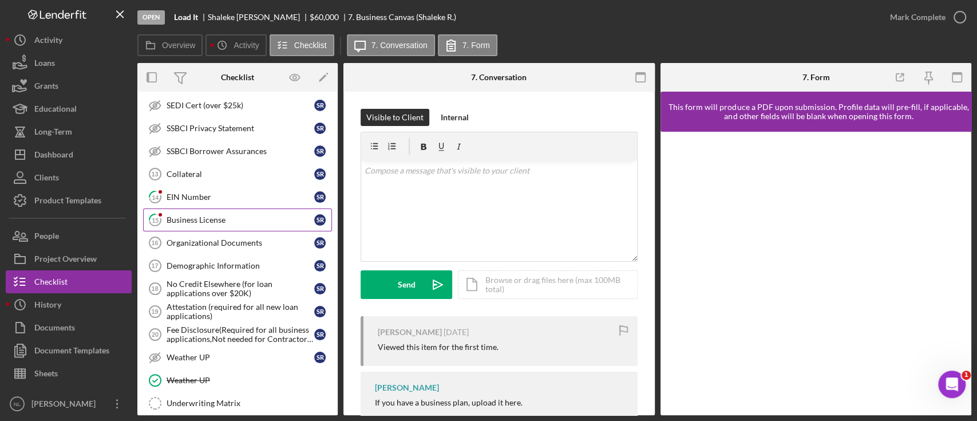
scroll to position [642, 0]
click at [203, 201] on link "14 EIN Number S R" at bounding box center [237, 195] width 189 height 23
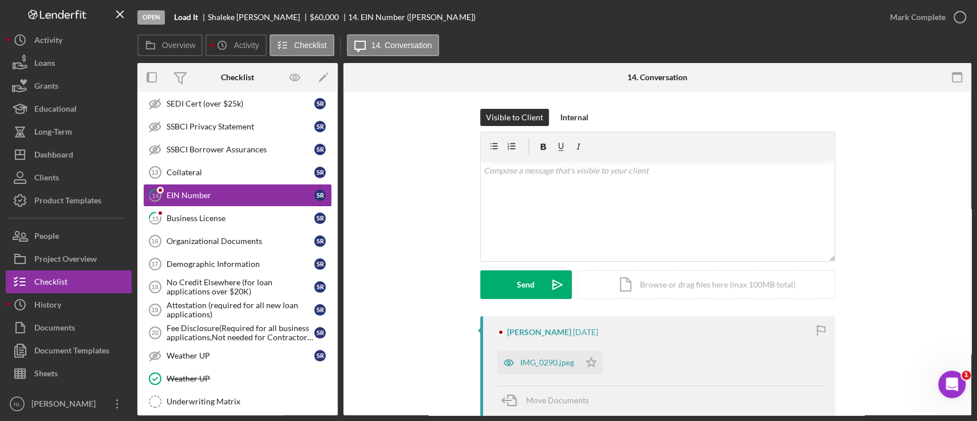
scroll to position [144, 0]
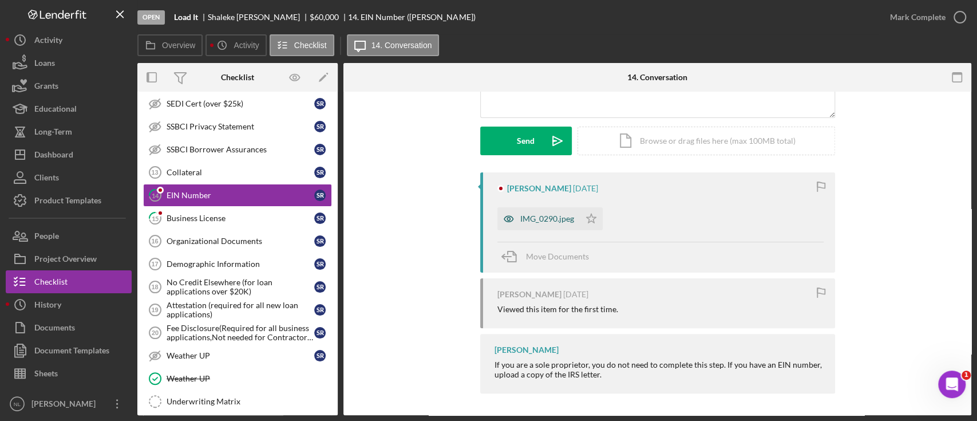
click at [534, 218] on div "IMG_0290.jpeg" at bounding box center [547, 218] width 54 height 9
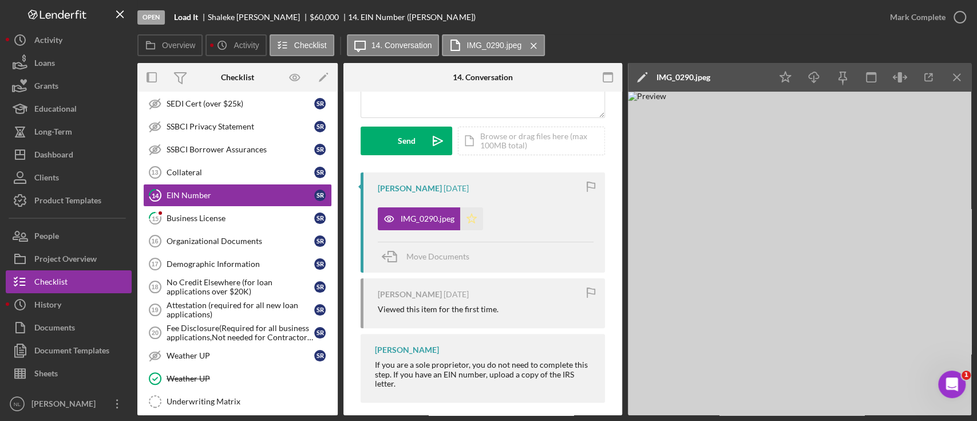
click at [477, 223] on icon "Icon/Star" at bounding box center [471, 218] width 23 height 23
click at [962, 80] on icon "Icon/Menu Close" at bounding box center [957, 78] width 26 height 26
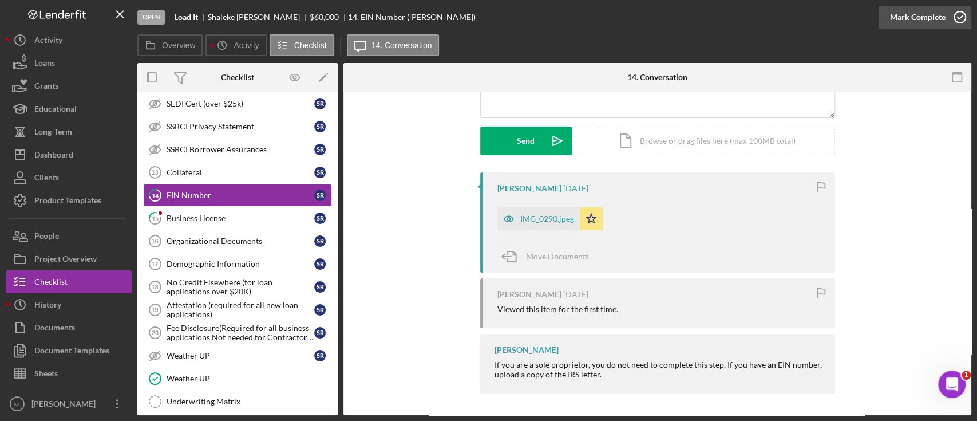
click at [899, 26] on div "Mark Complete" at bounding box center [918, 17] width 56 height 23
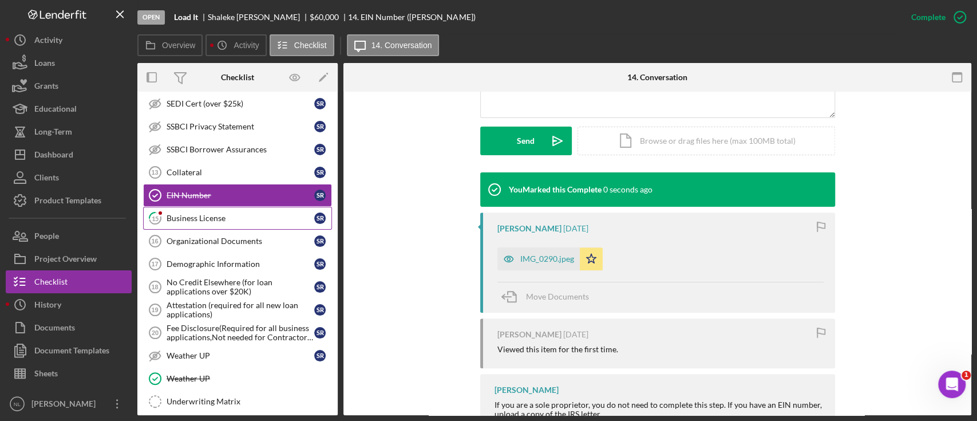
click at [275, 207] on link "15 Business License S R" at bounding box center [237, 218] width 189 height 23
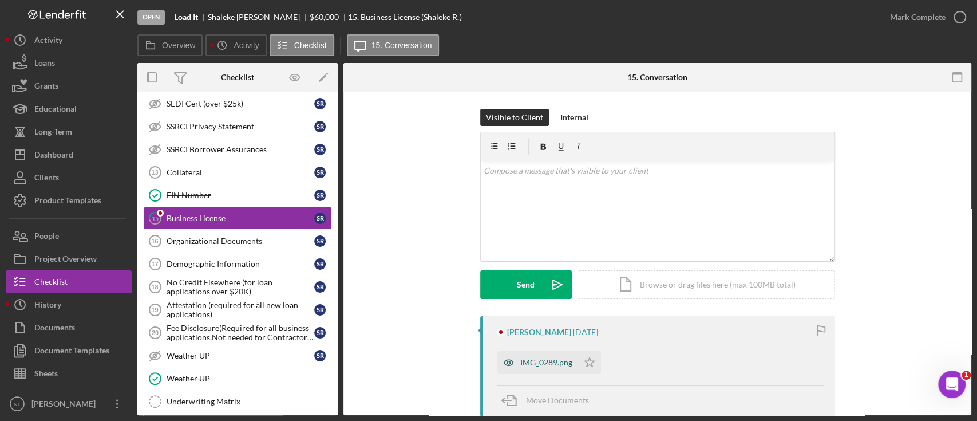
click at [546, 373] on div "IMG_0289.png" at bounding box center [537, 362] width 81 height 23
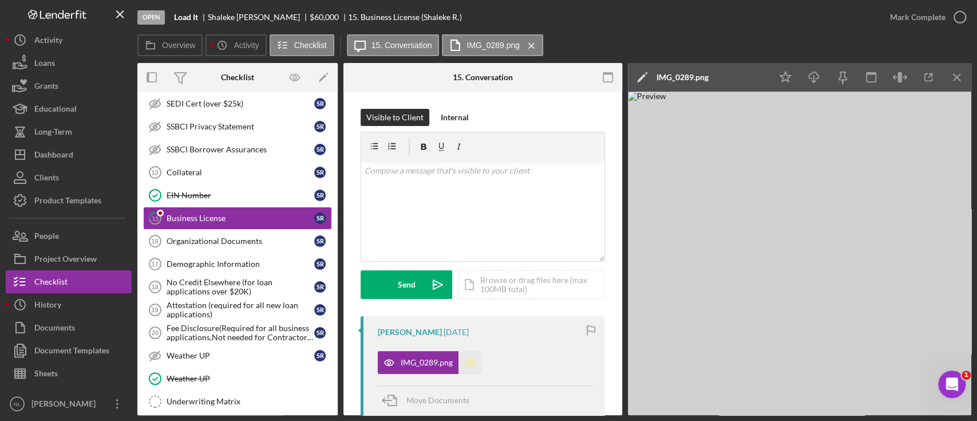
click at [469, 353] on icon "Icon/Star" at bounding box center [469, 362] width 23 height 23
click at [966, 88] on icon "Icon/Menu Close" at bounding box center [957, 78] width 26 height 26
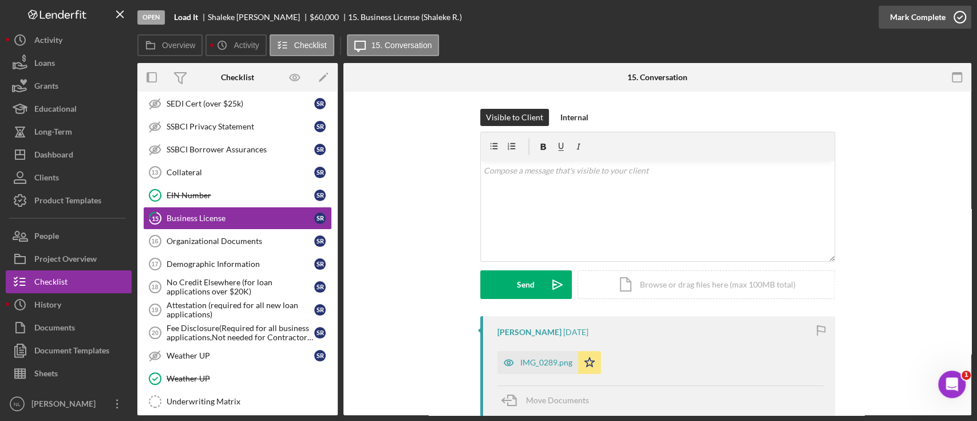
click at [910, 21] on div "Mark Complete" at bounding box center [918, 17] width 56 height 23
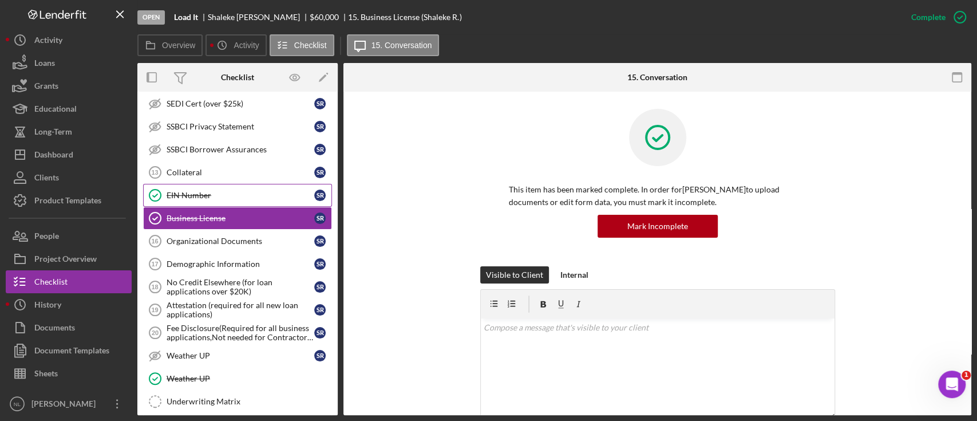
click at [242, 184] on link "EIN Number EIN Number S R" at bounding box center [237, 195] width 189 height 23
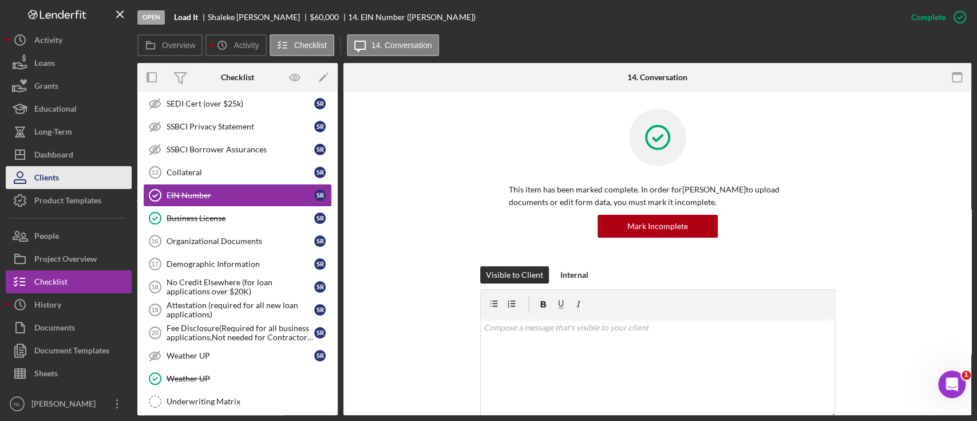
click at [90, 166] on button "Clients" at bounding box center [69, 177] width 126 height 23
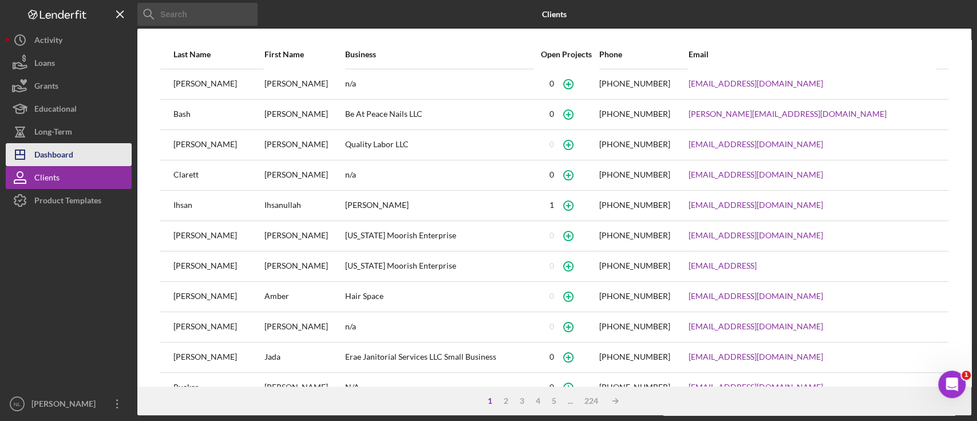
click at [85, 158] on button "Icon/Dashboard Dashboard" at bounding box center [69, 154] width 126 height 23
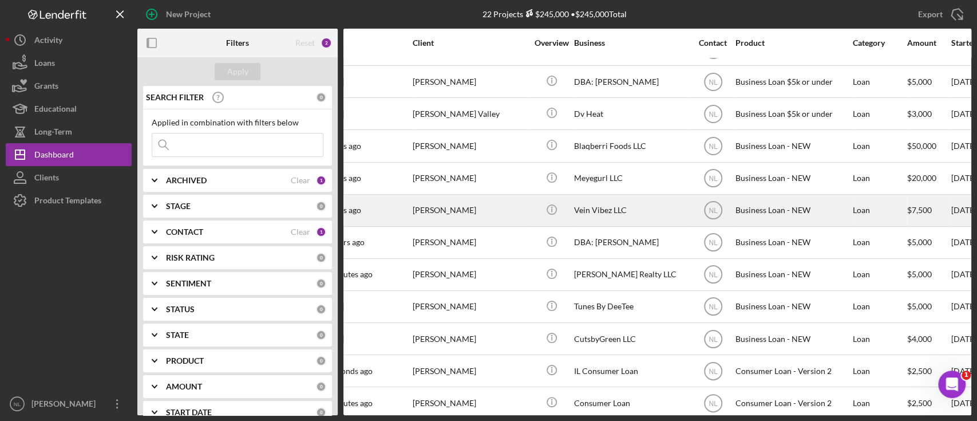
scroll to position [248, 0]
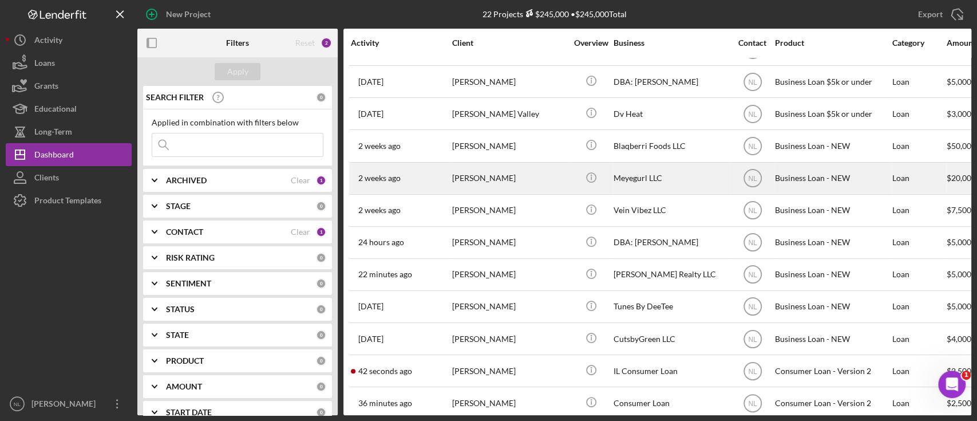
click at [493, 185] on div "[PERSON_NAME]" at bounding box center [509, 178] width 114 height 30
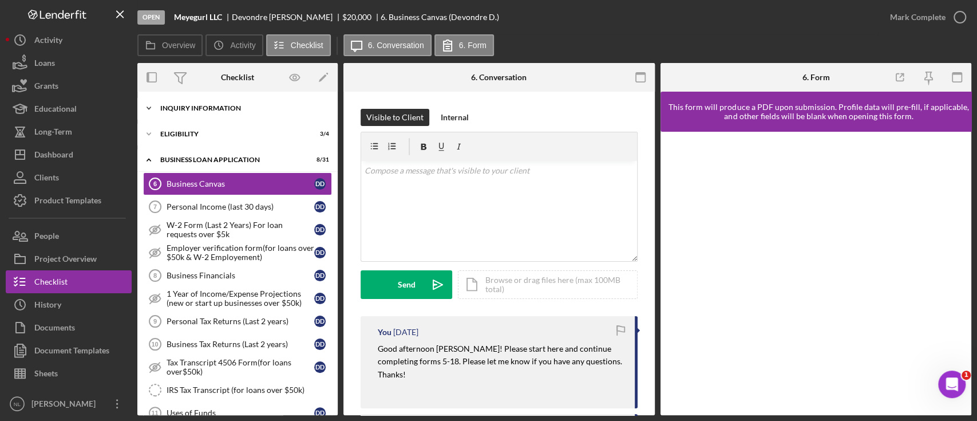
click at [220, 113] on div "Icon/Expander INQUIRY INFORMATION 7 / 11" at bounding box center [237, 108] width 200 height 23
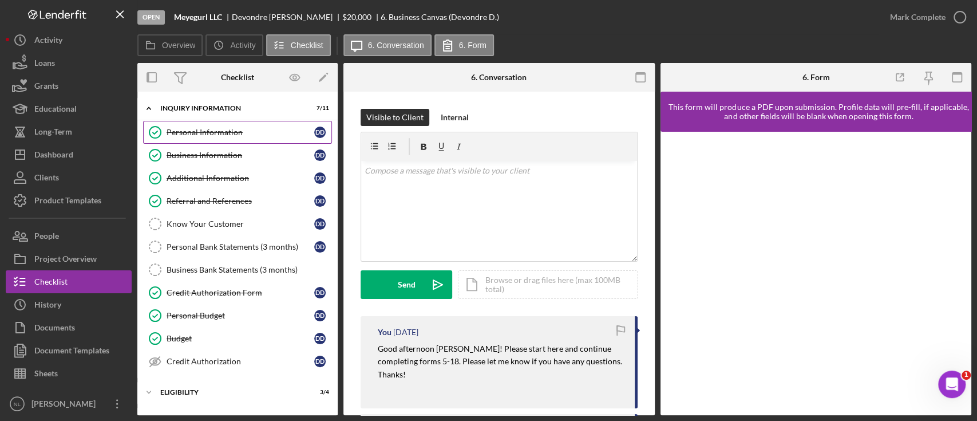
click at [216, 141] on link "Personal Information Personal Information D D" at bounding box center [237, 132] width 189 height 23
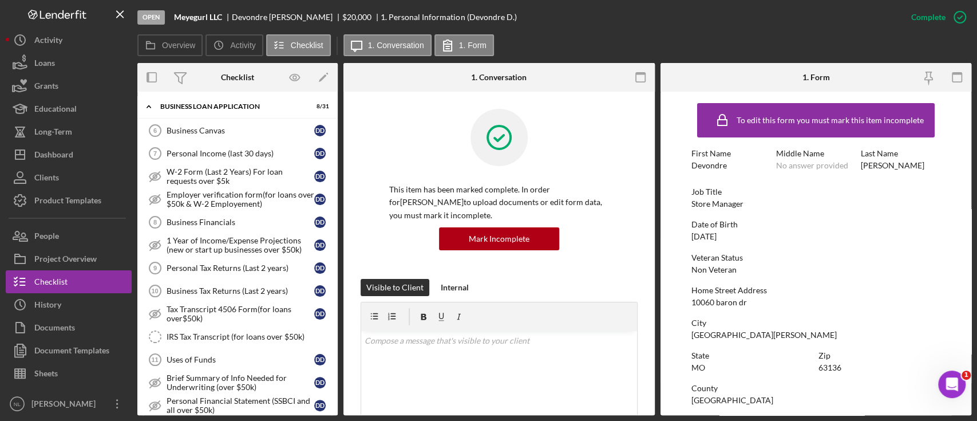
scroll to position [314, 0]
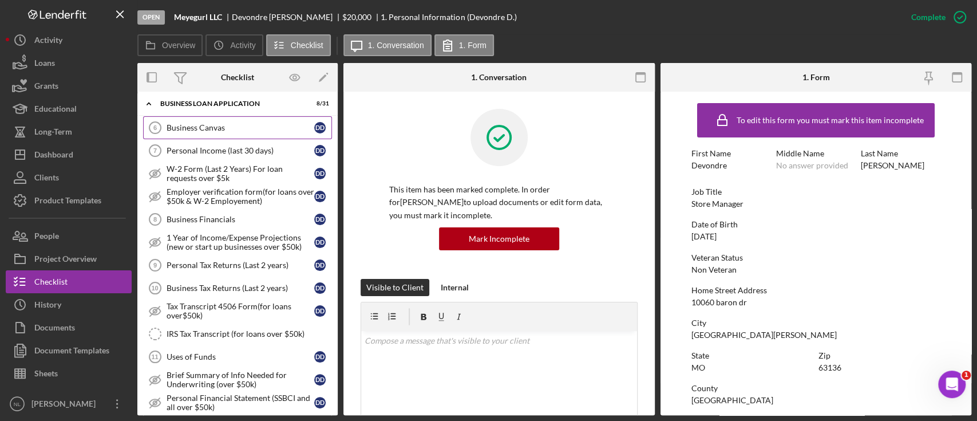
click at [213, 132] on link "Business Canvas 6 Business Canvas D D" at bounding box center [237, 127] width 189 height 23
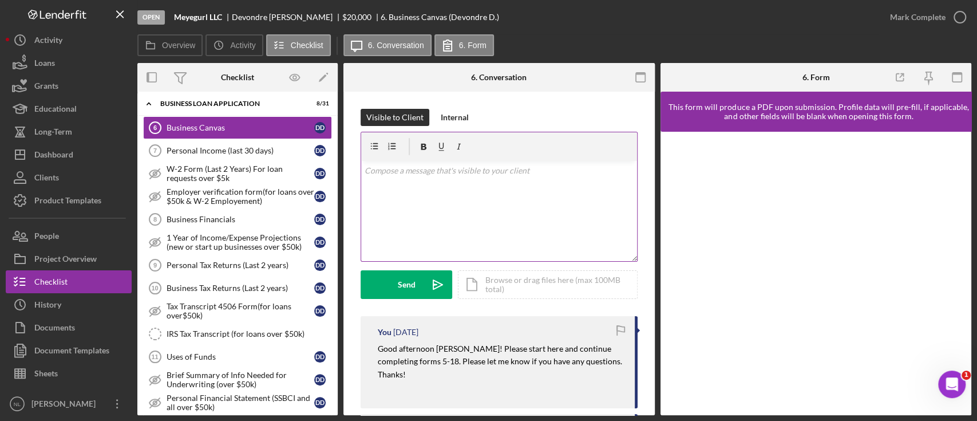
scroll to position [48, 0]
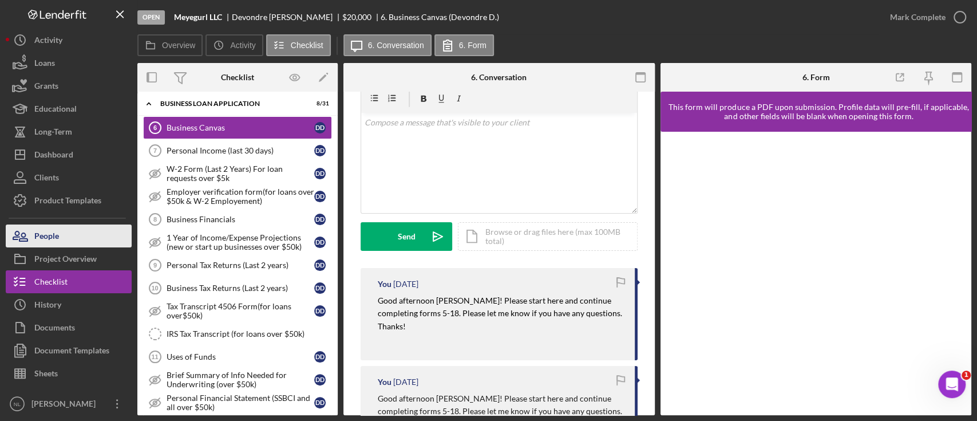
click at [65, 227] on button "People" at bounding box center [69, 235] width 126 height 23
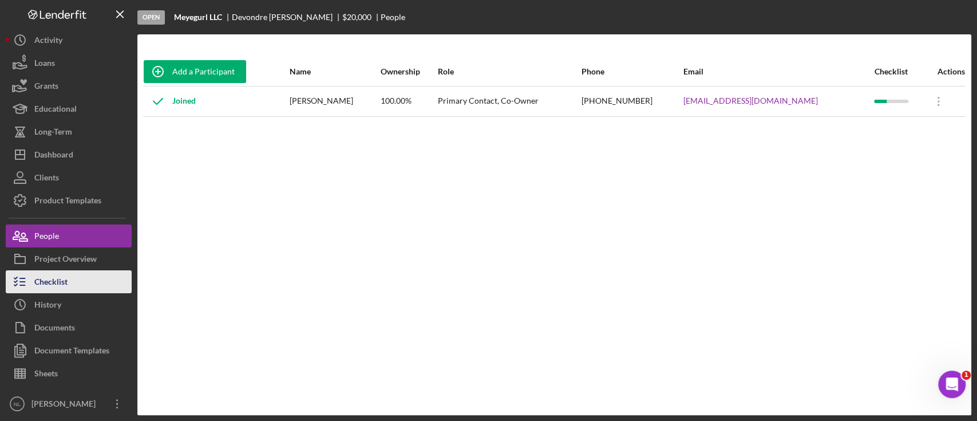
click at [100, 284] on button "Checklist" at bounding box center [69, 281] width 126 height 23
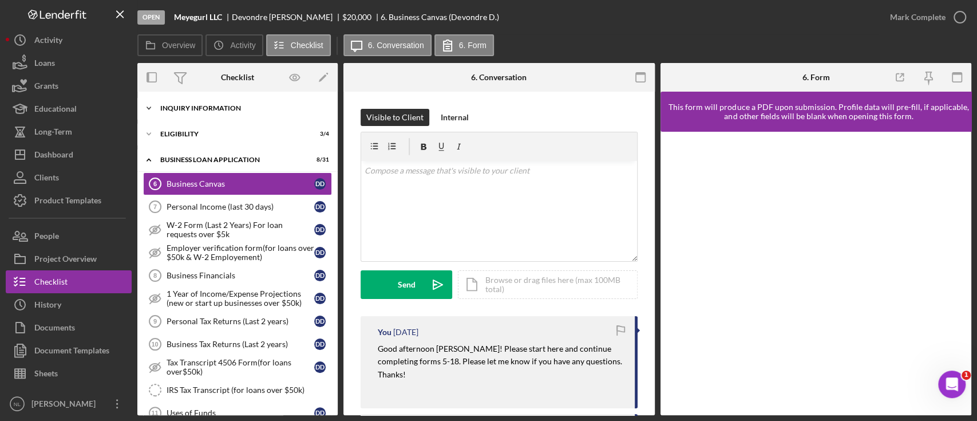
click at [230, 108] on div "INQUIRY INFORMATION" at bounding box center [241, 108] width 163 height 7
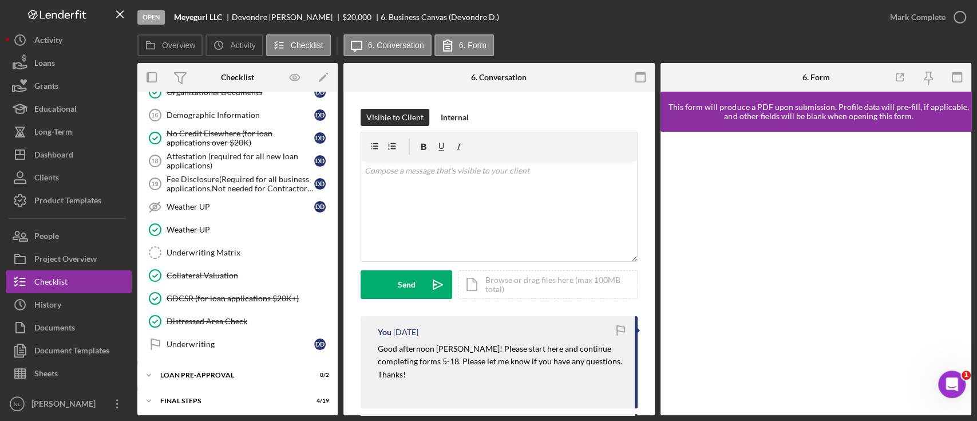
scroll to position [808, 0]
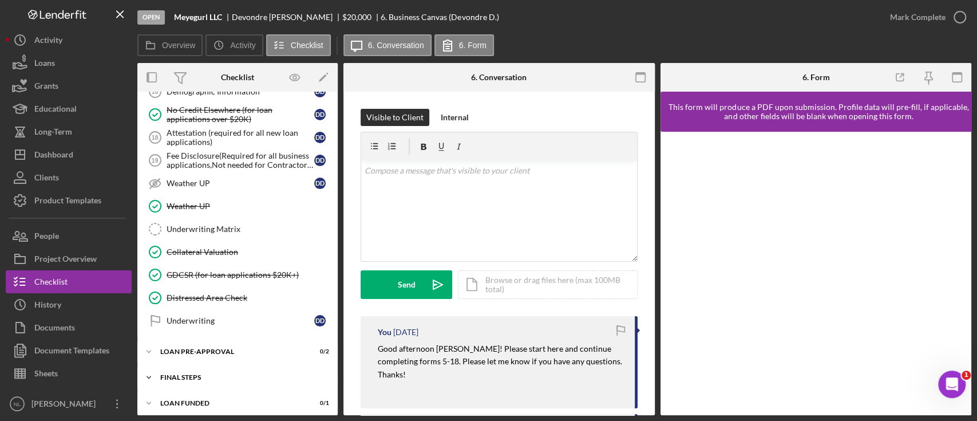
click at [223, 374] on div "FINAL STEPS" at bounding box center [241, 377] width 163 height 7
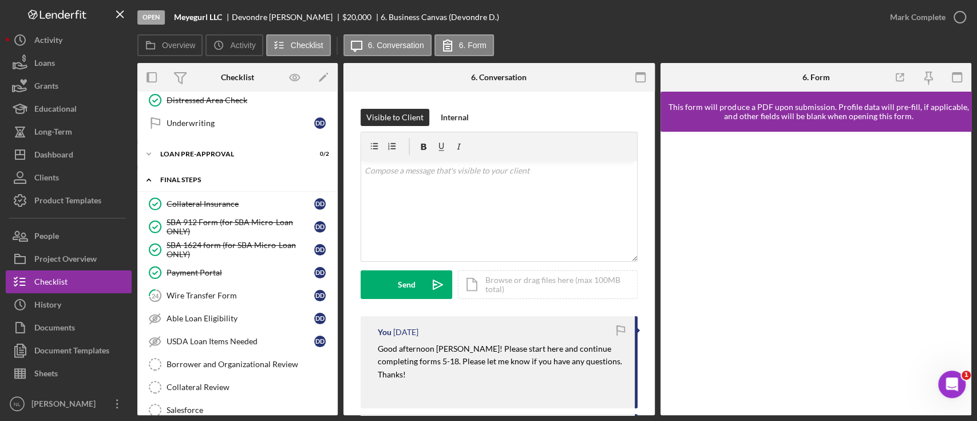
scroll to position [1066, 0]
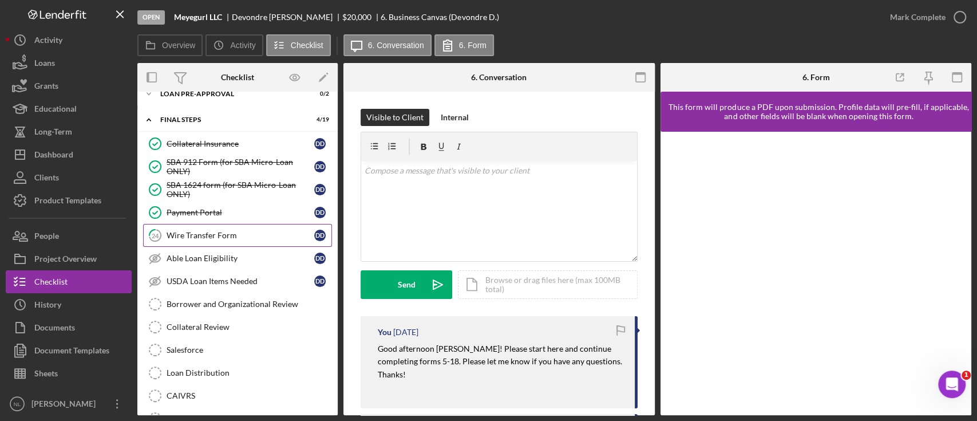
click at [200, 236] on link "24 Wire Transfer Form D D" at bounding box center [237, 235] width 189 height 23
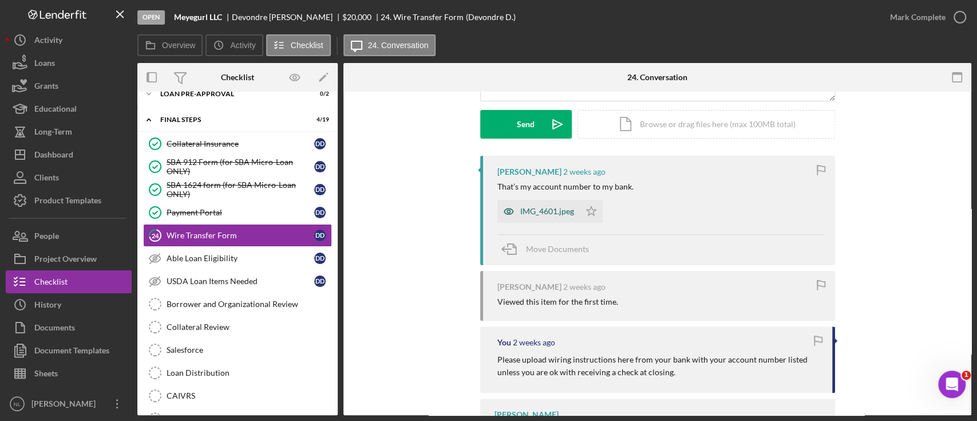
scroll to position [162, 0]
click at [542, 210] on div "IMG_4601.jpeg" at bounding box center [547, 209] width 54 height 9
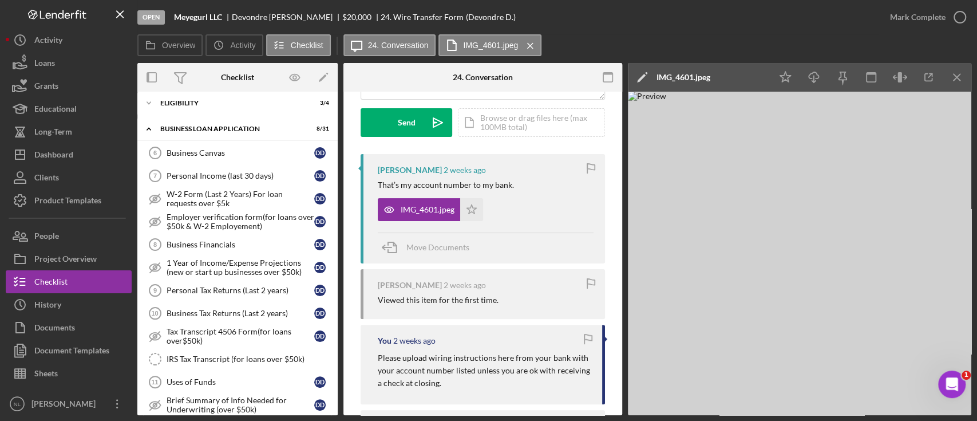
scroll to position [291, 0]
click at [243, 284] on div "Personal Tax Returns (Last 2 years)" at bounding box center [241, 288] width 148 height 9
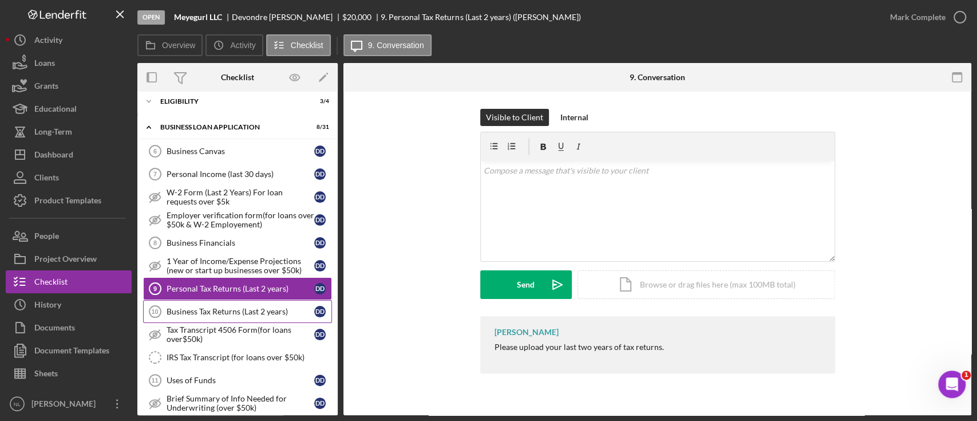
click at [270, 310] on div "Business Tax Returns (Last 2 years)" at bounding box center [241, 311] width 148 height 9
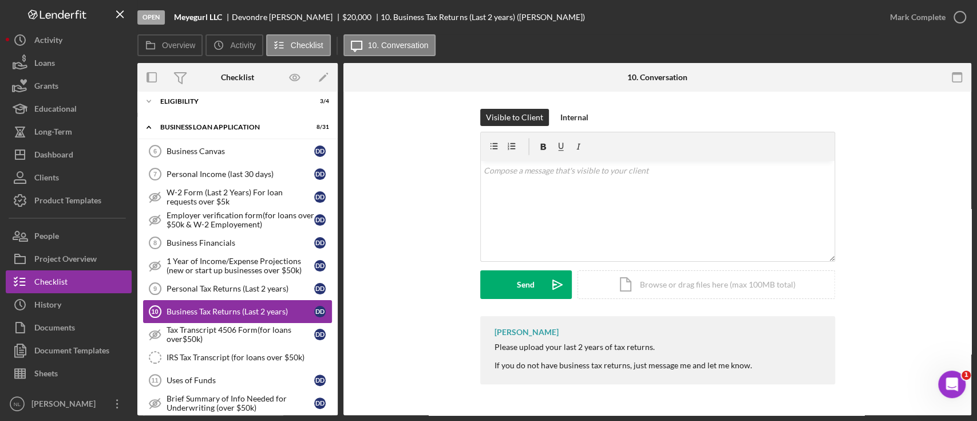
click at [270, 310] on div "Business Tax Returns (Last 2 years)" at bounding box center [241, 311] width 148 height 9
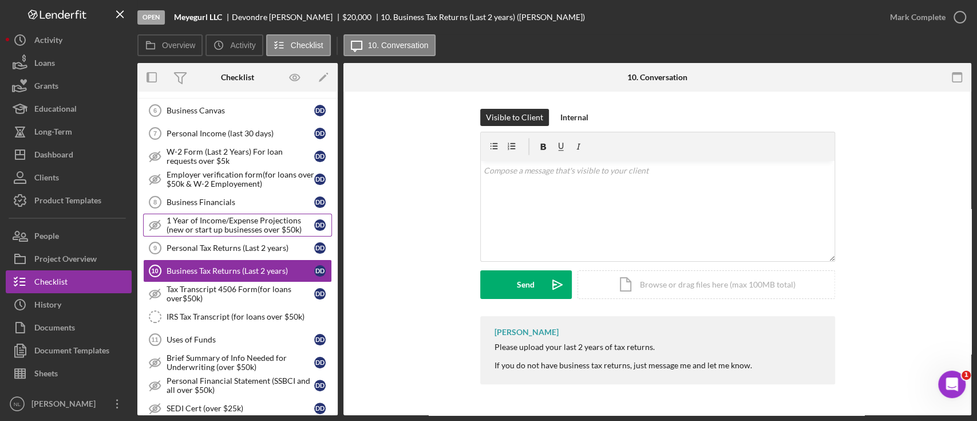
scroll to position [354, 0]
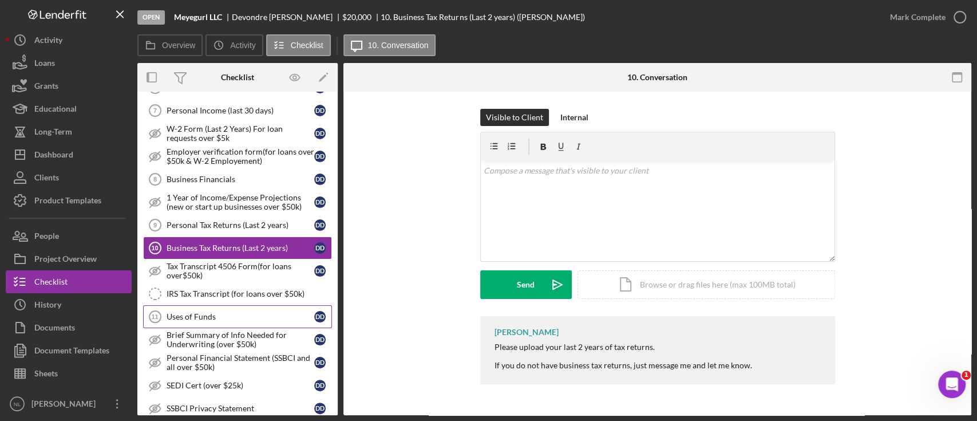
click at [227, 312] on div "Uses of Funds" at bounding box center [241, 316] width 148 height 9
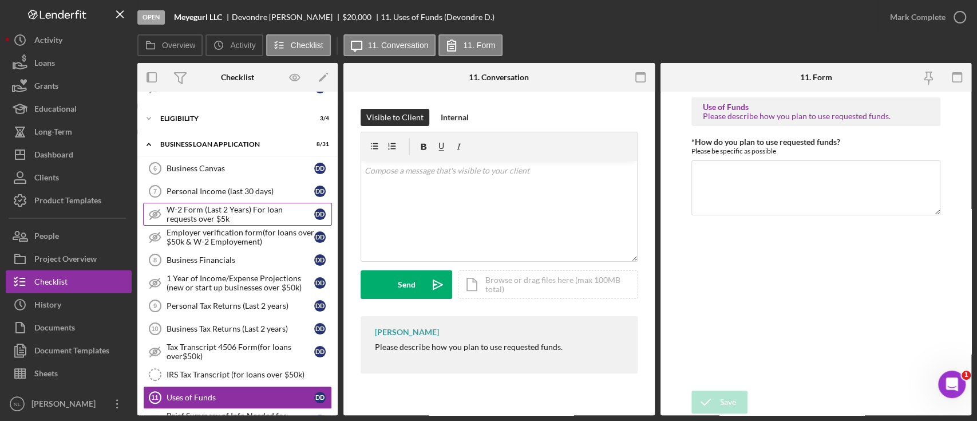
scroll to position [271, 0]
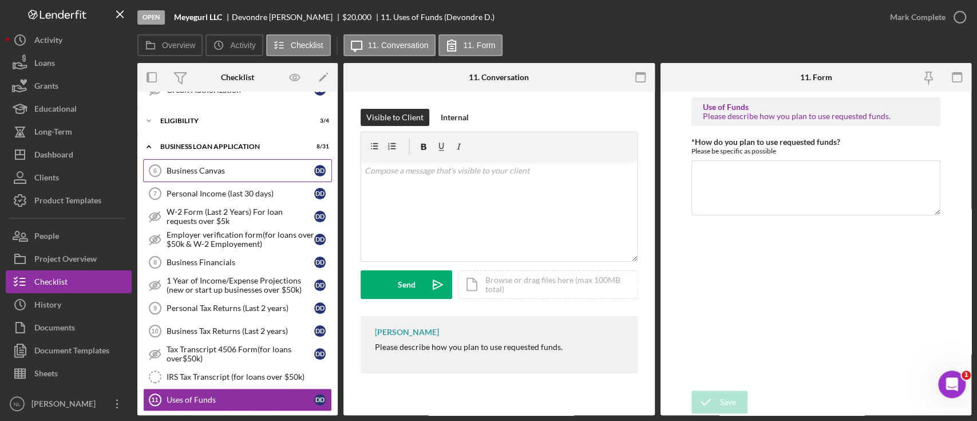
click at [251, 172] on div "Business Canvas" at bounding box center [241, 170] width 148 height 9
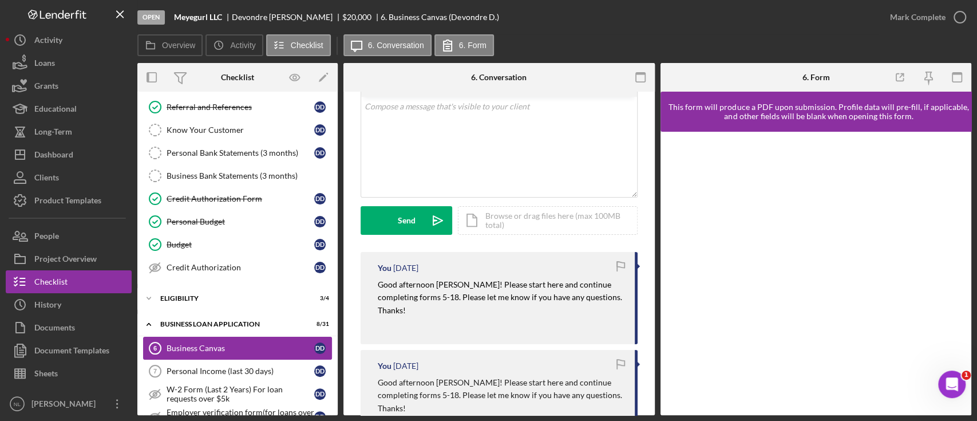
scroll to position [73, 0]
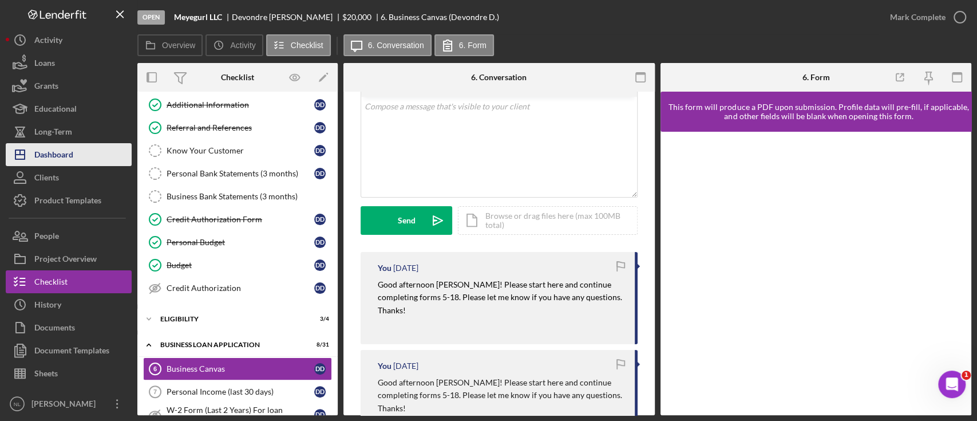
click at [57, 163] on div "Dashboard" at bounding box center [53, 156] width 39 height 26
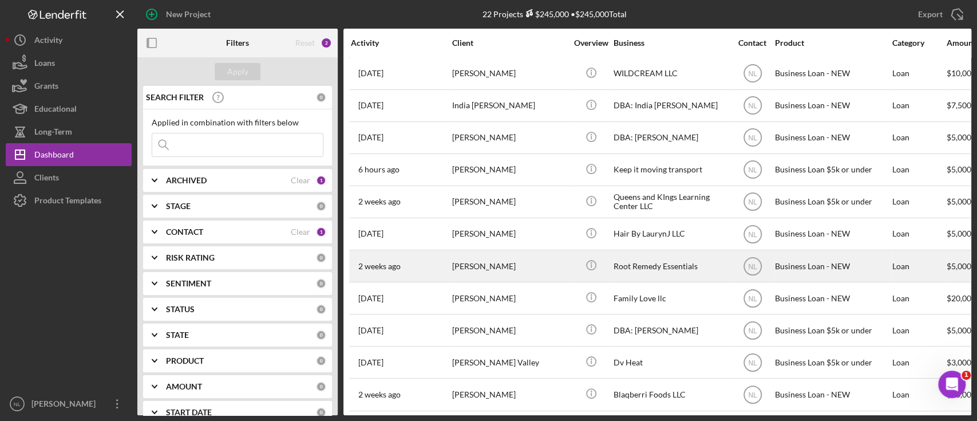
scroll to position [360, 0]
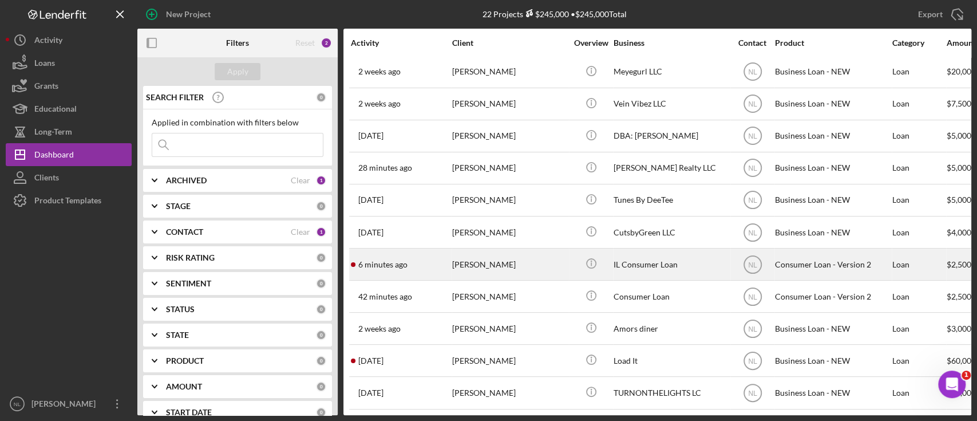
click at [484, 261] on div "[PERSON_NAME]" at bounding box center [509, 264] width 114 height 30
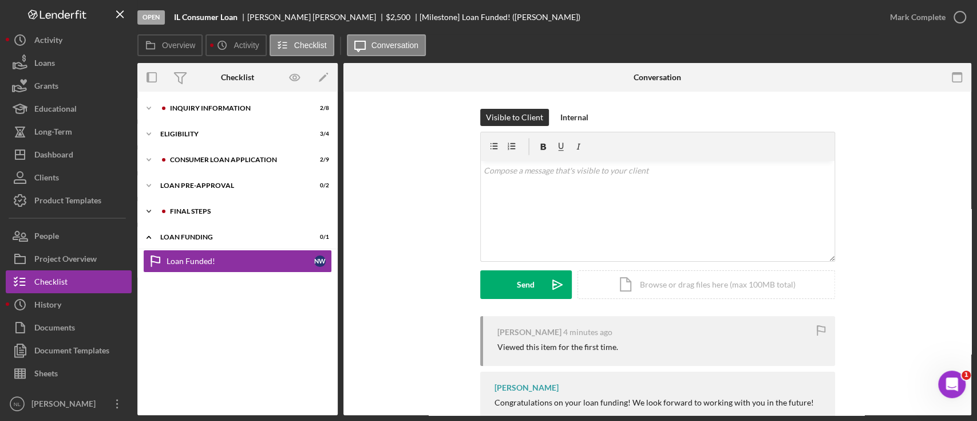
click at [207, 213] on div "FINAL STEPS" at bounding box center [246, 211] width 153 height 7
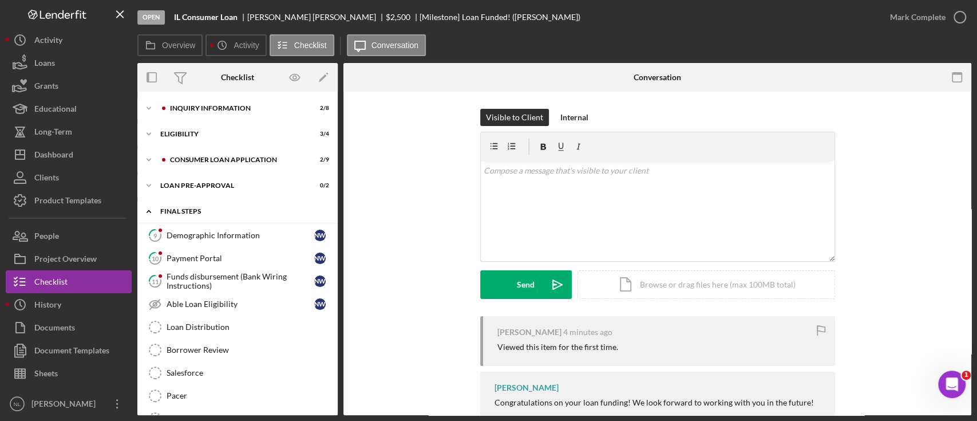
scroll to position [64, 0]
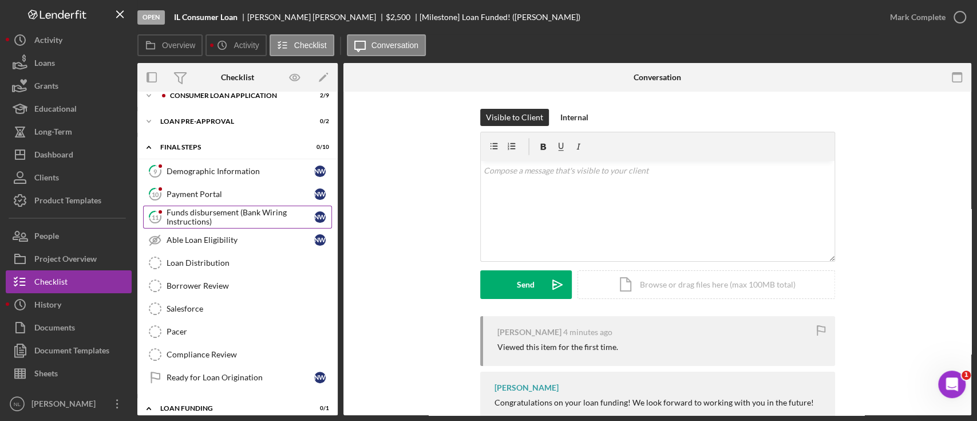
click at [218, 216] on div "Funds disbursement (Bank Wiring Instructions)" at bounding box center [241, 217] width 148 height 18
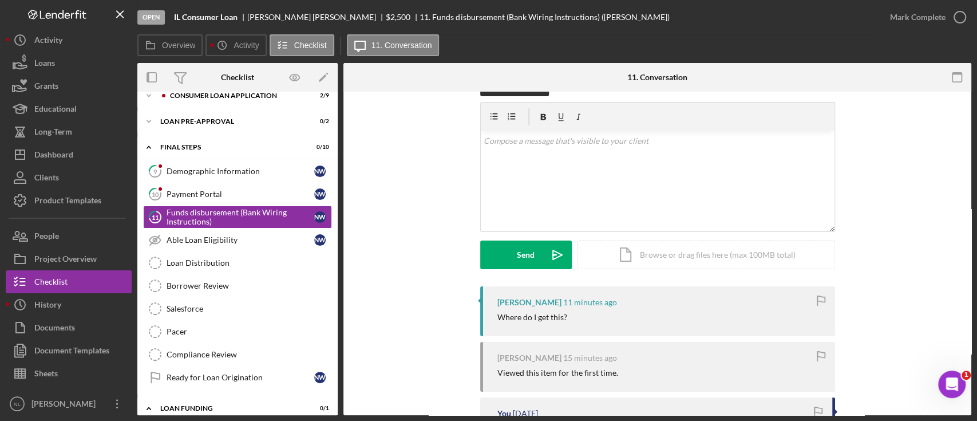
scroll to position [175, 0]
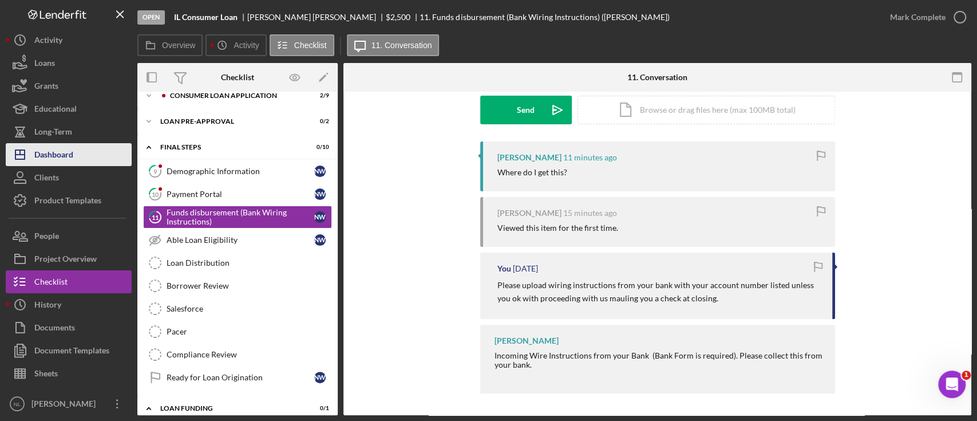
click at [109, 148] on button "Icon/Dashboard Dashboard" at bounding box center [69, 154] width 126 height 23
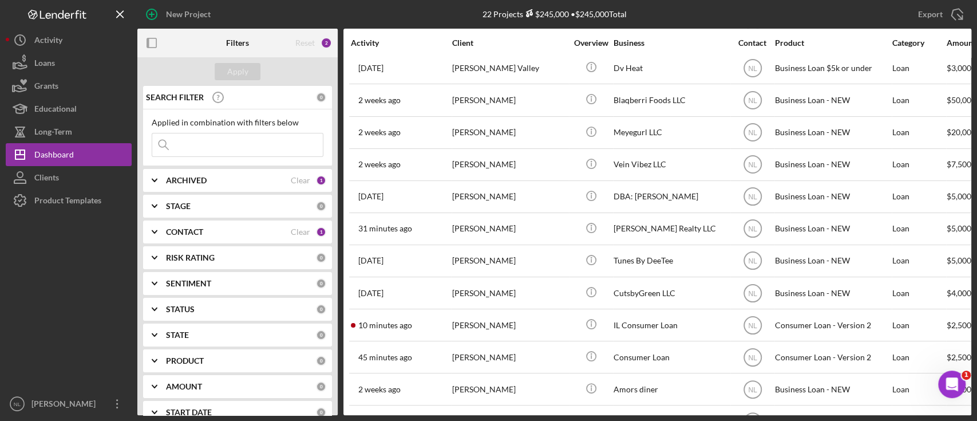
scroll to position [360, 0]
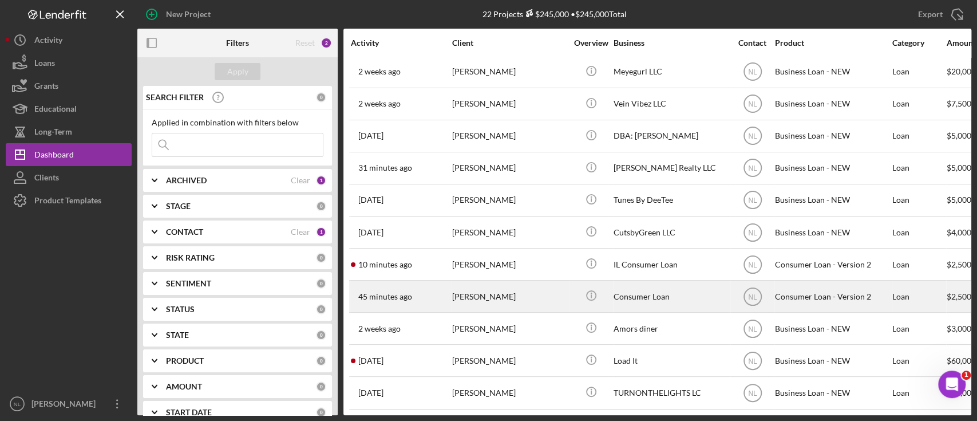
click at [495, 281] on div "[PERSON_NAME]" at bounding box center [509, 296] width 114 height 30
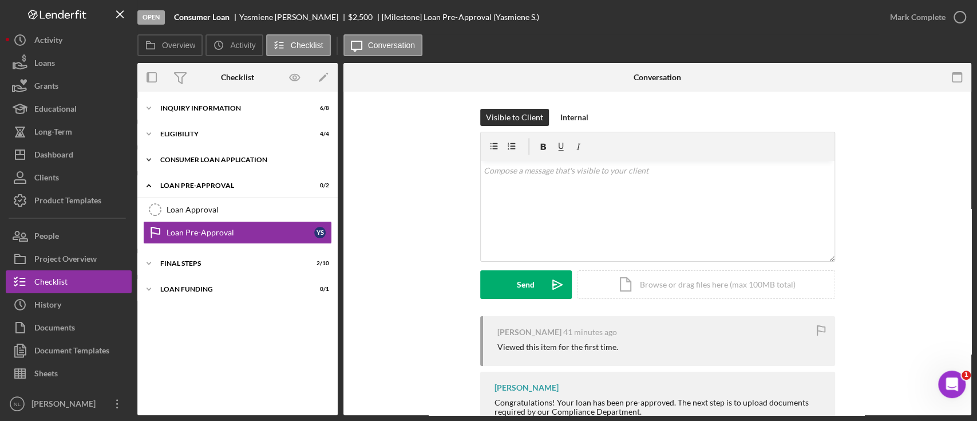
click at [188, 169] on div "Icon/Expander Consumer Loan Application 5 / 8" at bounding box center [237, 159] width 200 height 23
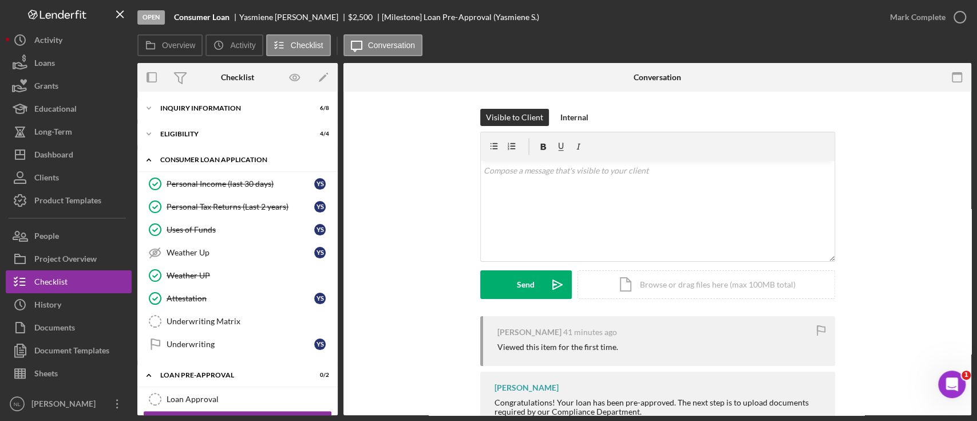
scroll to position [80, 0]
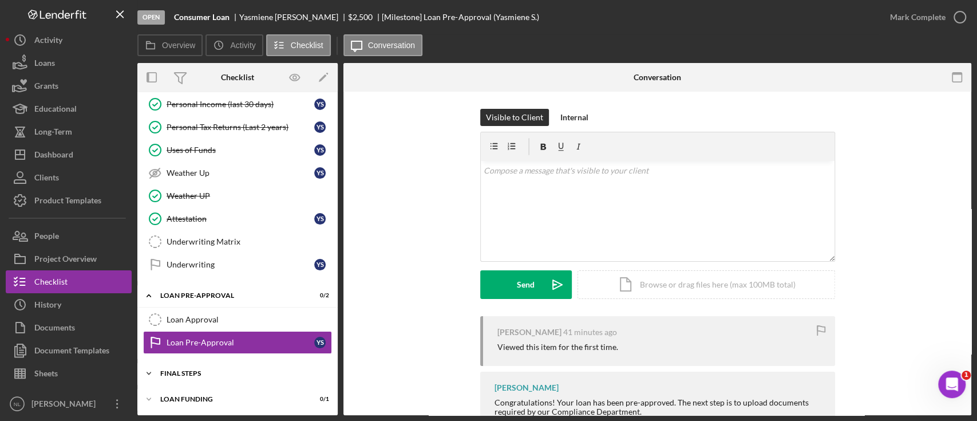
click at [194, 373] on div "FINAL STEPS" at bounding box center [241, 373] width 163 height 7
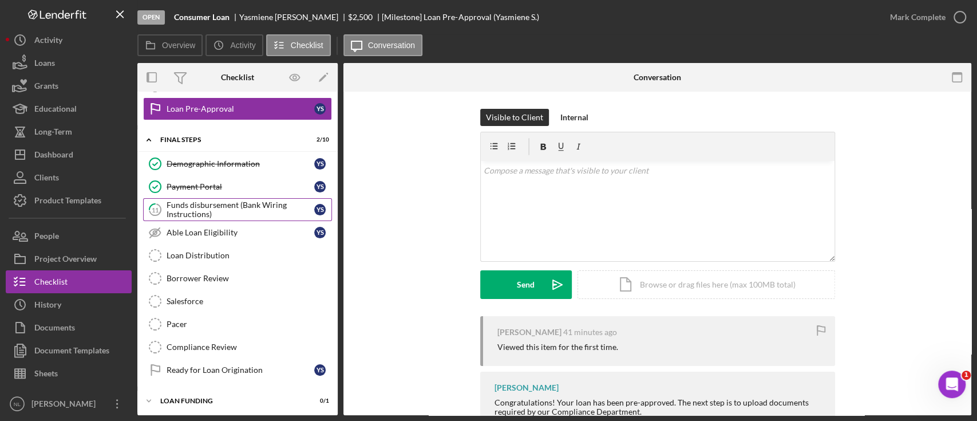
click at [204, 213] on div "Funds disbursement (Bank Wiring Instructions)" at bounding box center [241, 209] width 148 height 18
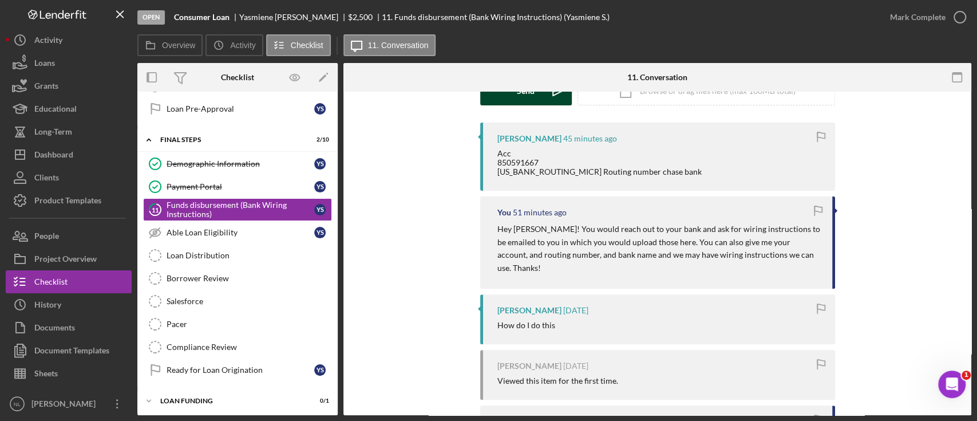
scroll to position [195, 0]
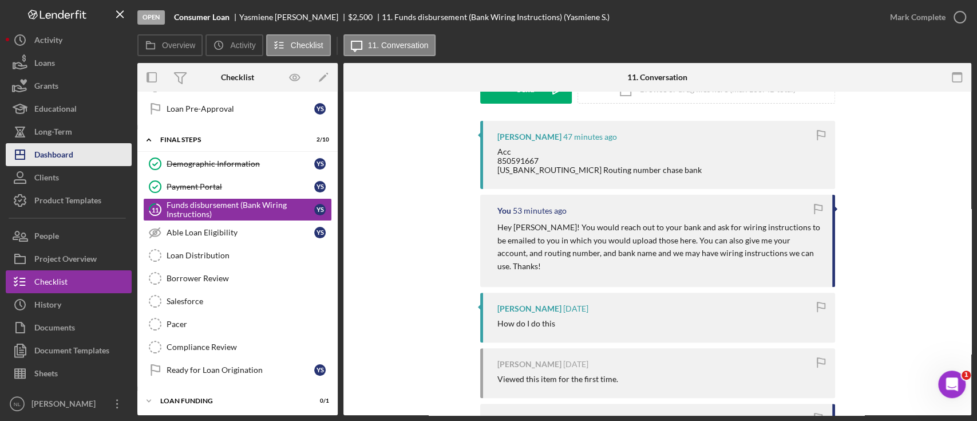
click at [106, 152] on button "Icon/Dashboard Dashboard" at bounding box center [69, 154] width 126 height 23
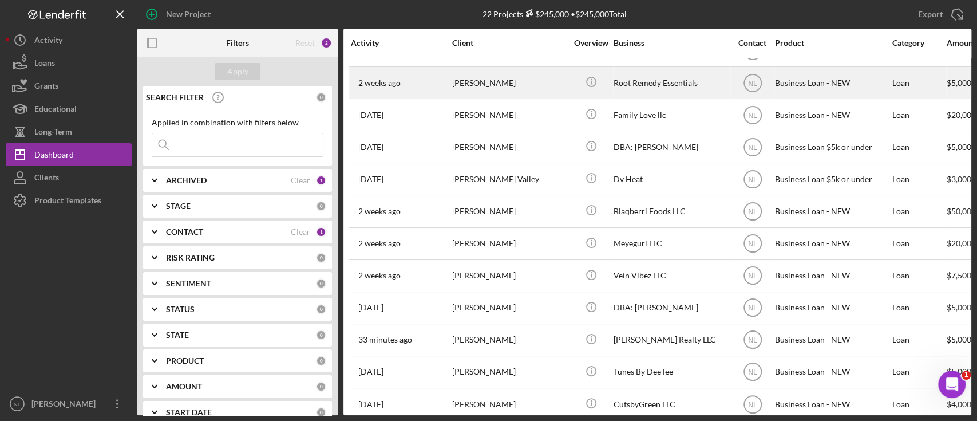
scroll to position [340, 0]
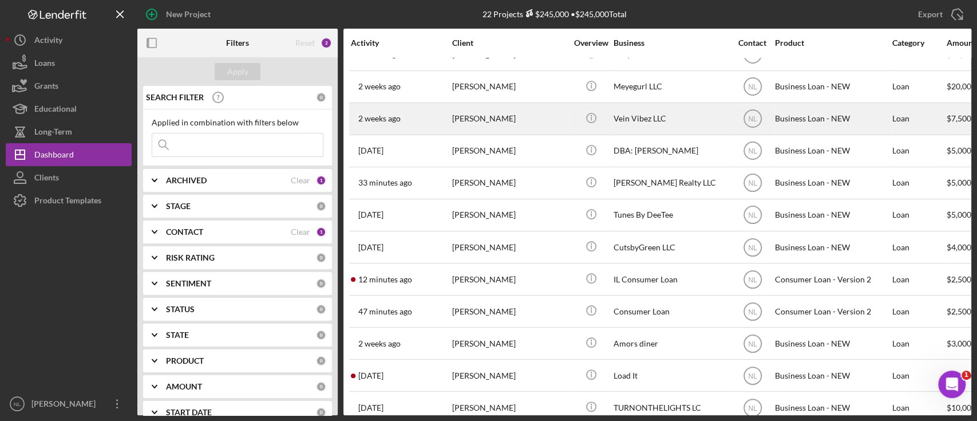
click at [499, 118] on div "[PERSON_NAME]" at bounding box center [509, 119] width 114 height 30
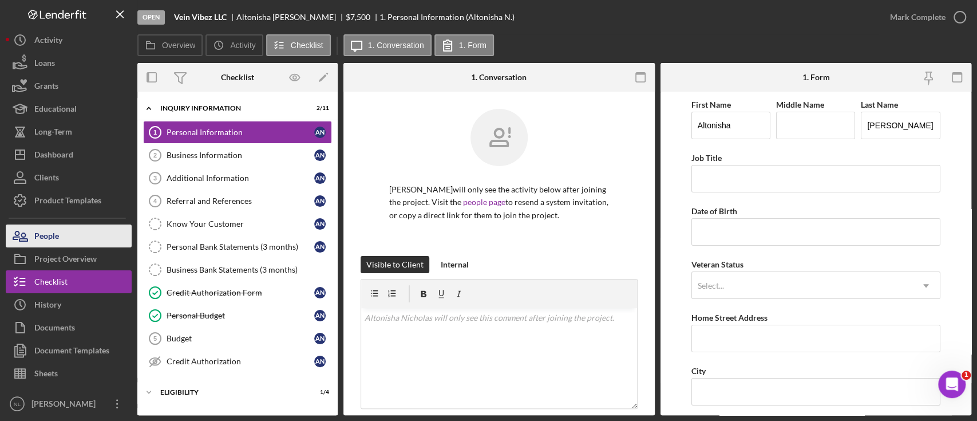
click at [106, 234] on button "People" at bounding box center [69, 235] width 126 height 23
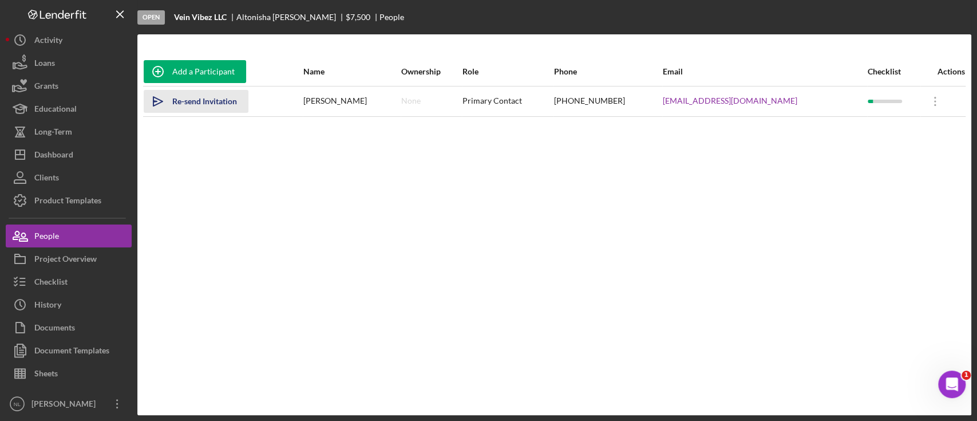
click at [199, 98] on div "Re-send Invitation" at bounding box center [204, 101] width 65 height 23
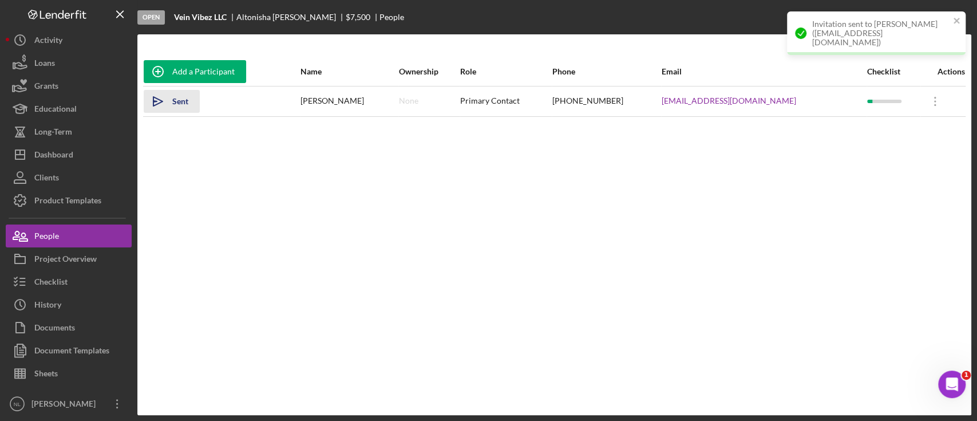
click at [164, 106] on icon "Icon/icon-invite-send" at bounding box center [158, 101] width 29 height 29
click at [82, 286] on button "Checklist" at bounding box center [69, 281] width 126 height 23
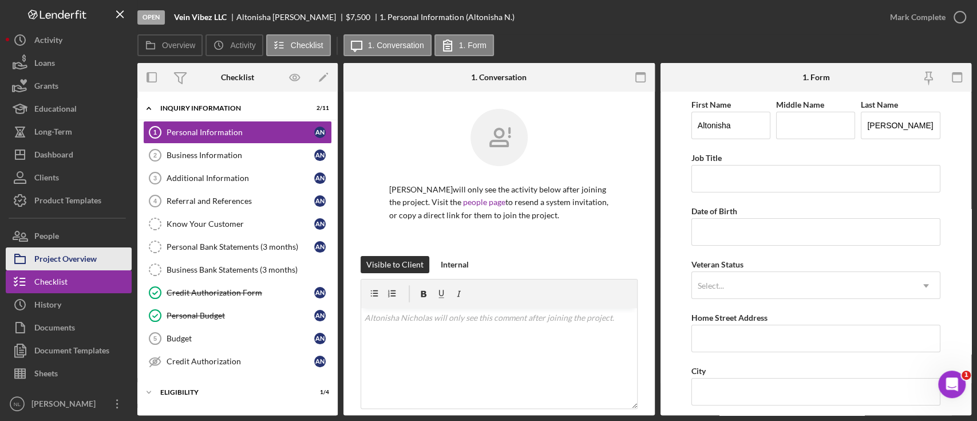
click at [48, 263] on div "Project Overview" at bounding box center [65, 260] width 62 height 26
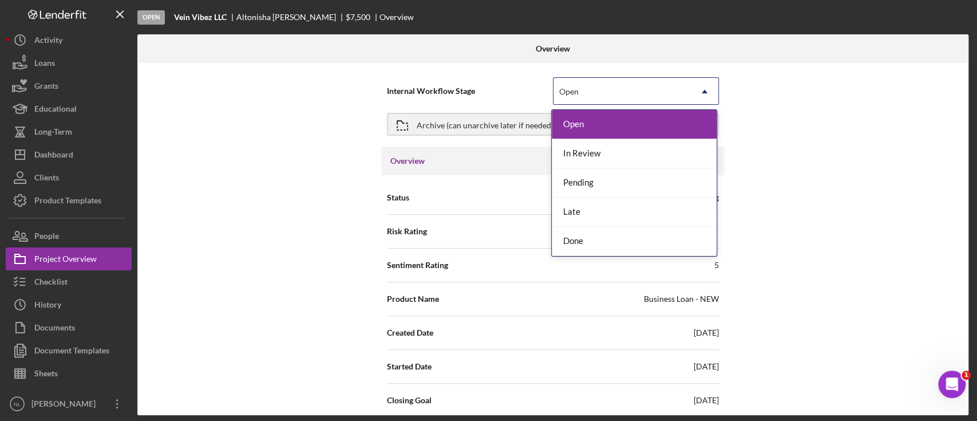
click at [623, 89] on div "Open" at bounding box center [621, 91] width 137 height 26
click at [586, 240] on div "Done" at bounding box center [634, 241] width 165 height 29
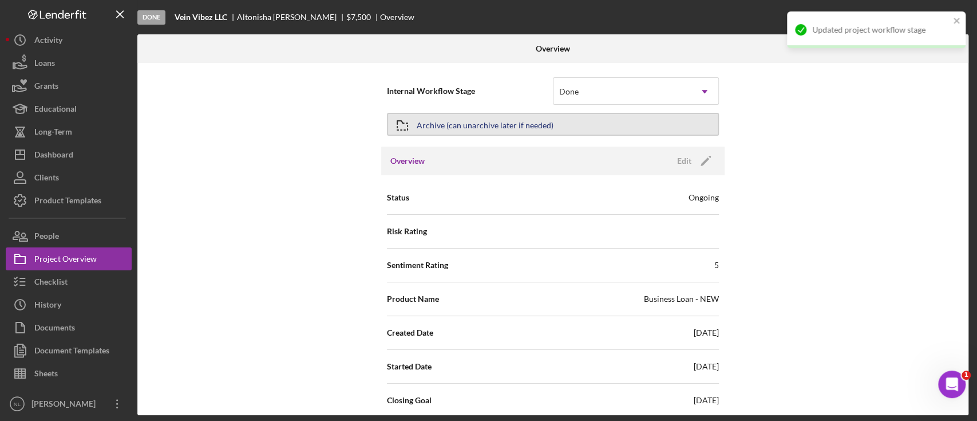
click at [476, 135] on button "Archive (can unarchive later if needed)" at bounding box center [553, 124] width 332 height 23
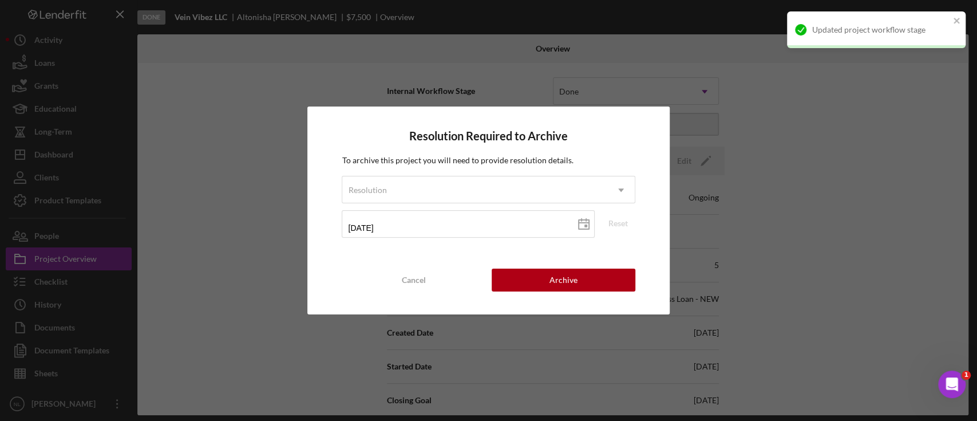
click at [435, 204] on form "Resolution Icon/Dropdown Arrow [DATE] [DATE] Reset" at bounding box center [488, 211] width 293 height 70
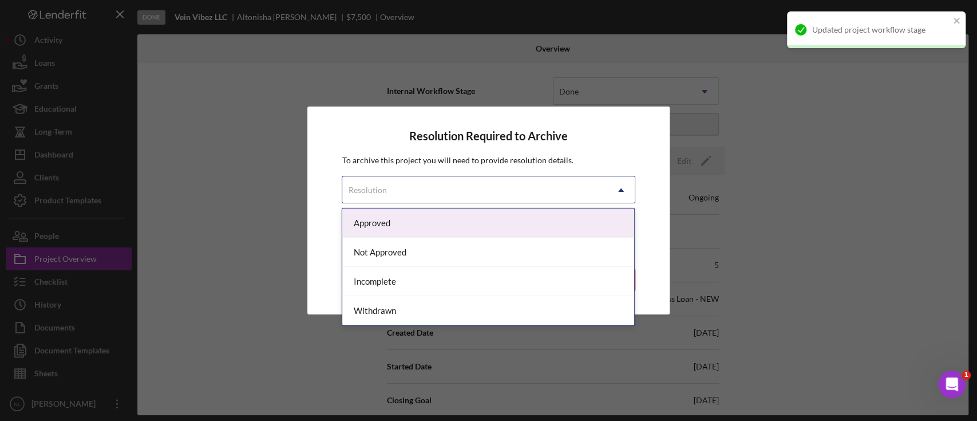
click at [417, 185] on div "Resolution" at bounding box center [474, 190] width 264 height 26
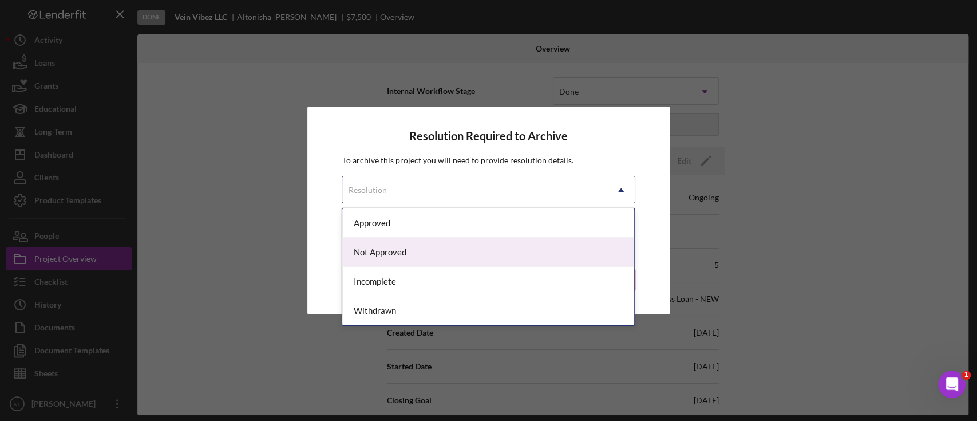
click at [409, 247] on div "Not Approved" at bounding box center [488, 252] width 292 height 29
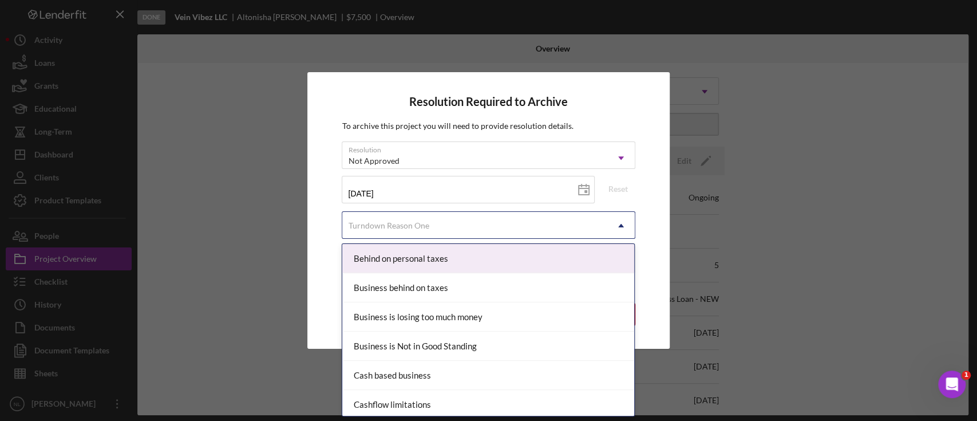
click at [442, 223] on div "Turndown Reason One" at bounding box center [474, 225] width 264 height 26
click at [396, 155] on div "Not Approved" at bounding box center [474, 161] width 264 height 26
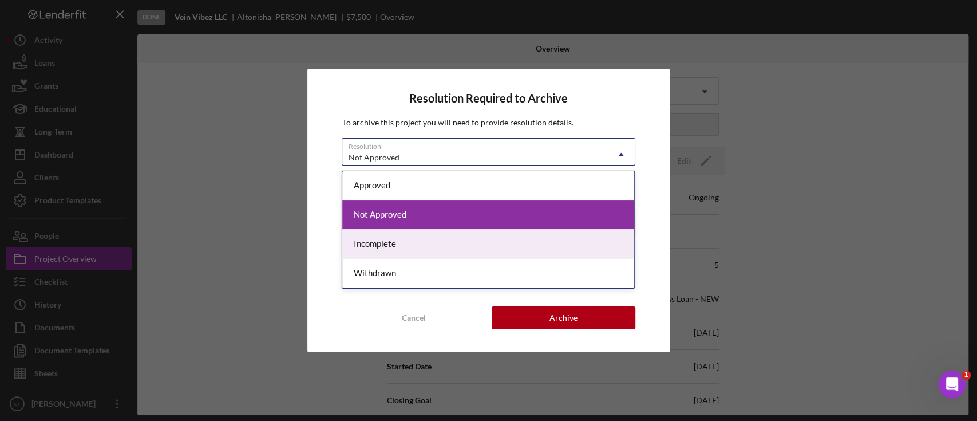
click at [393, 244] on div "Incomplete" at bounding box center [488, 244] width 292 height 29
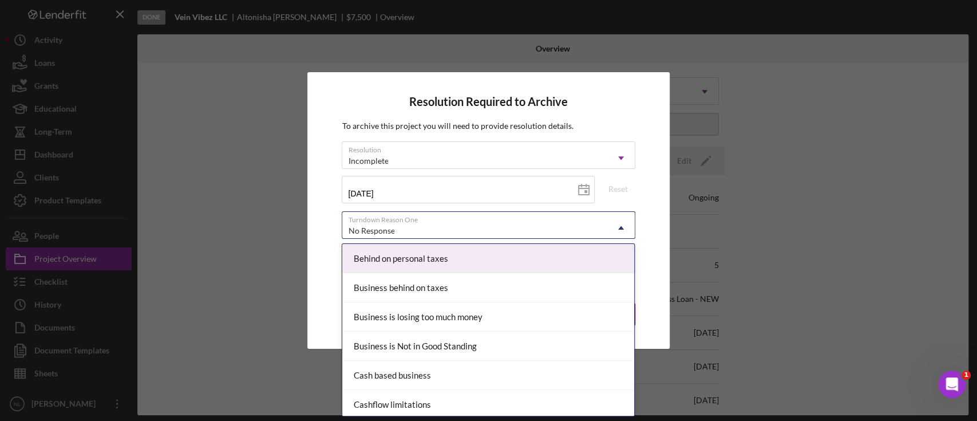
click at [438, 222] on div "No Response" at bounding box center [474, 231] width 264 height 26
click at [437, 222] on div "No Response" at bounding box center [474, 231] width 264 height 26
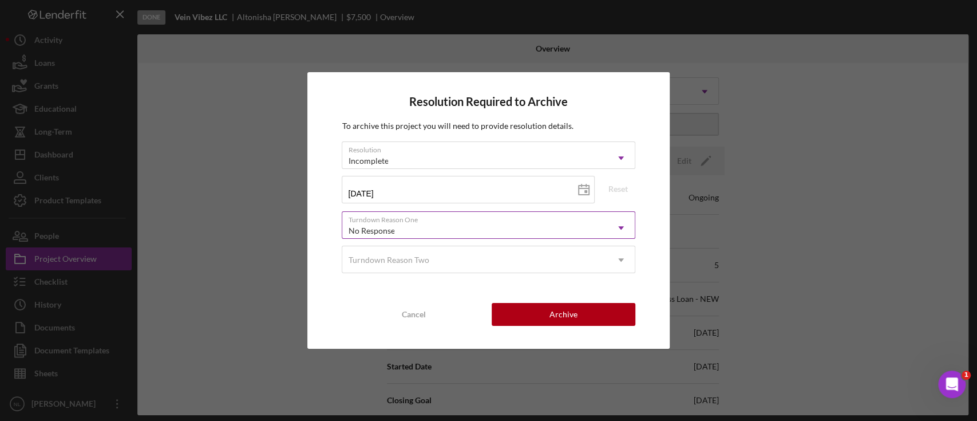
click at [369, 240] on div "No Response" at bounding box center [474, 231] width 264 height 26
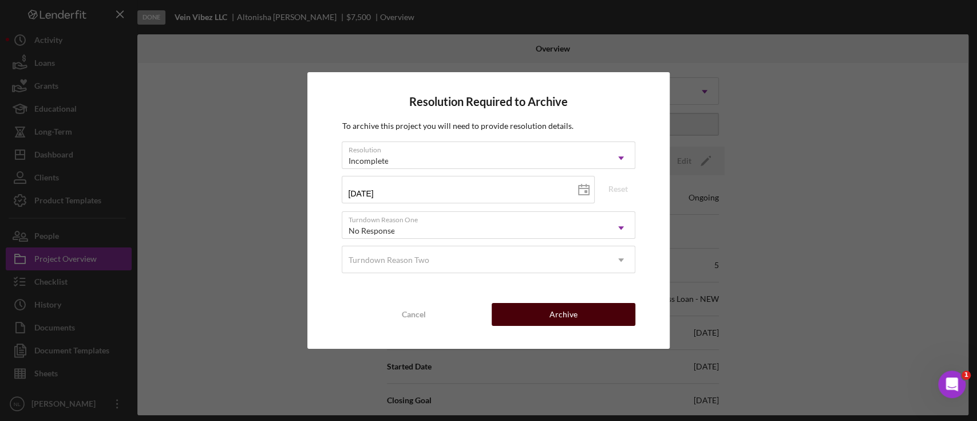
click at [527, 319] on button "Archive" at bounding box center [564, 314] width 144 height 23
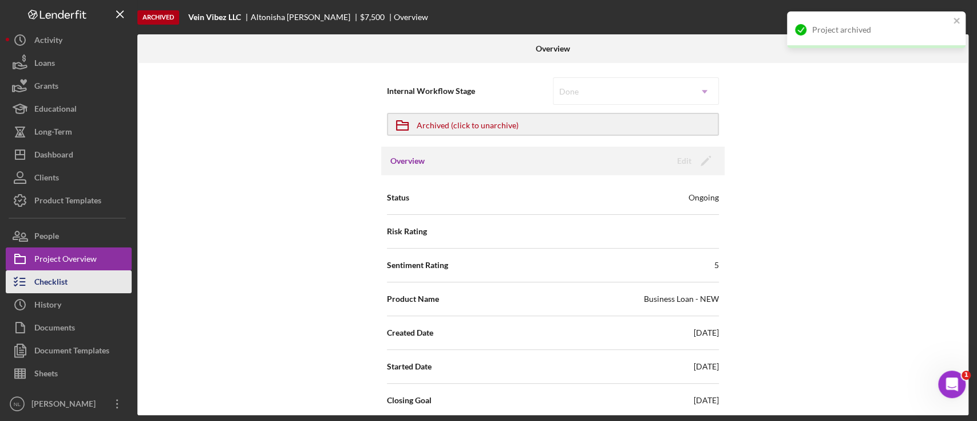
click at [67, 280] on div "Checklist" at bounding box center [50, 283] width 33 height 26
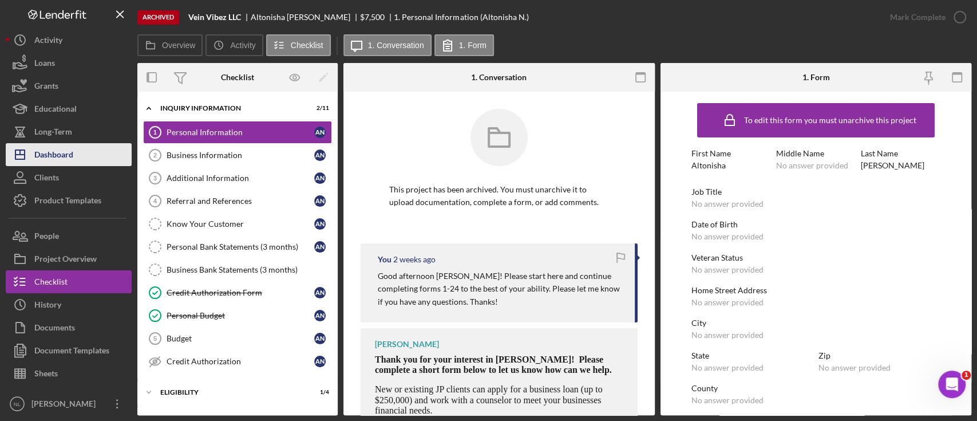
click at [72, 152] on div "Dashboard" at bounding box center [53, 156] width 39 height 26
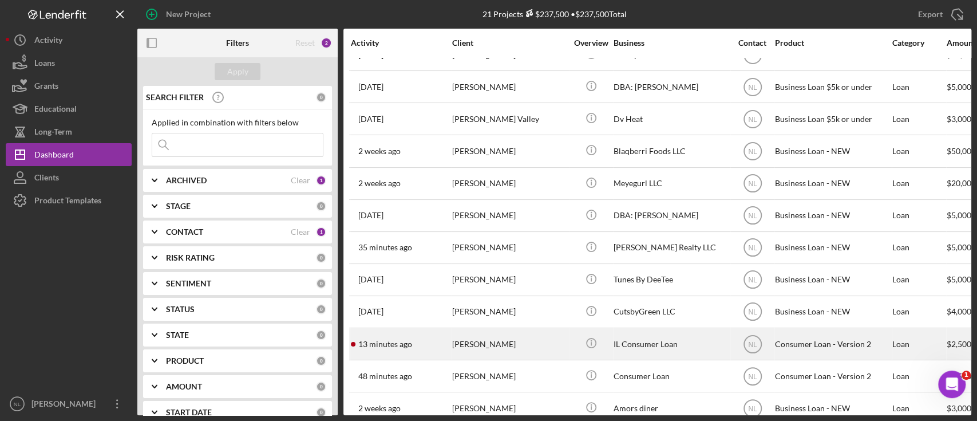
scroll to position [236, 0]
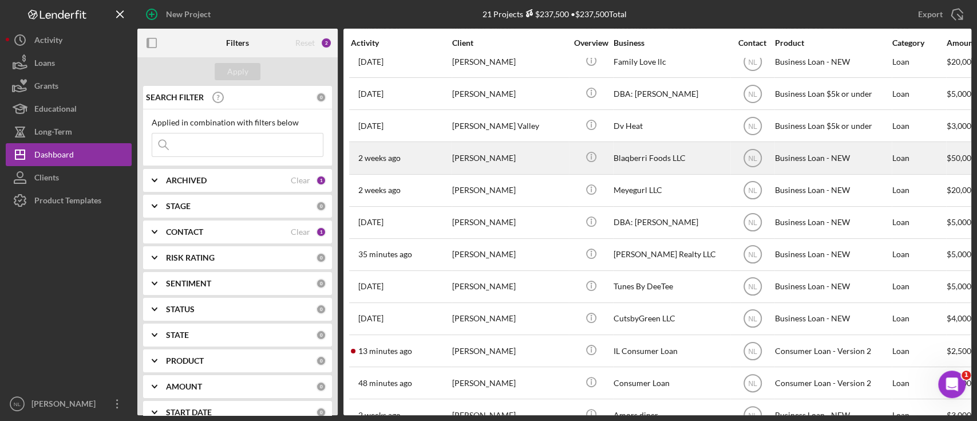
click at [493, 166] on div "[PERSON_NAME]" at bounding box center [509, 158] width 114 height 30
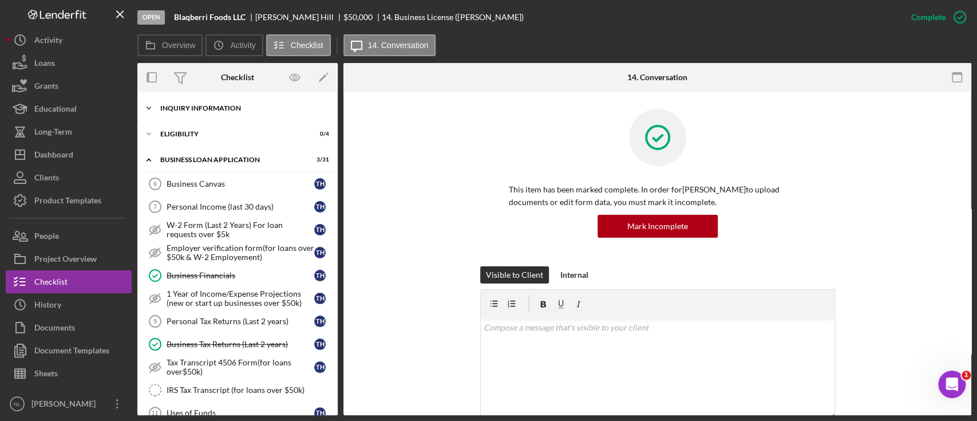
click at [206, 112] on div "Icon/Expander INQUIRY INFORMATION 10 / 11" at bounding box center [237, 108] width 200 height 23
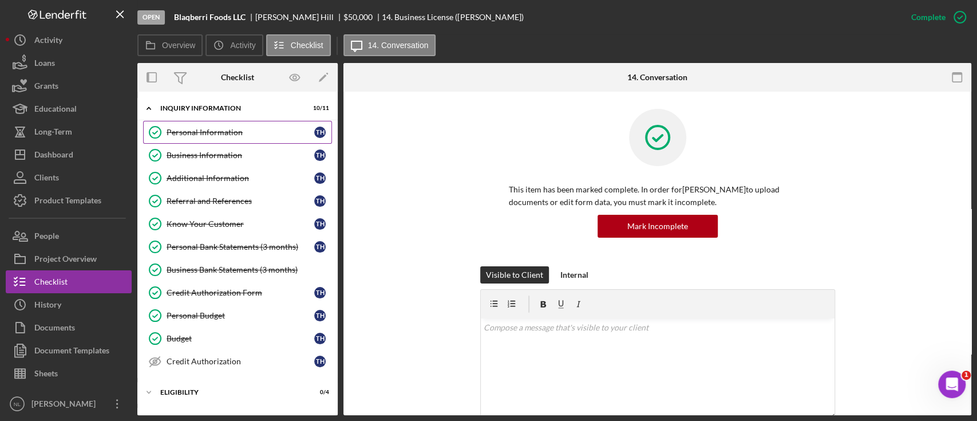
click at [234, 137] on link "Personal Information Personal Information T H" at bounding box center [237, 132] width 189 height 23
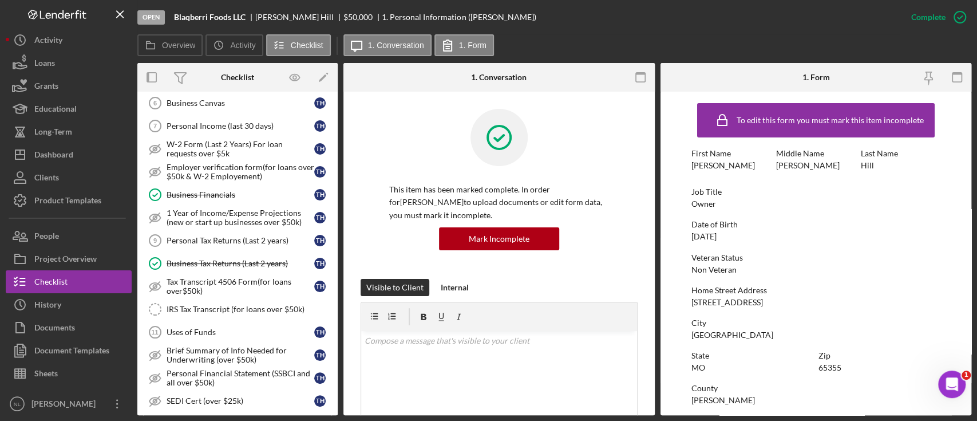
scroll to position [351, 0]
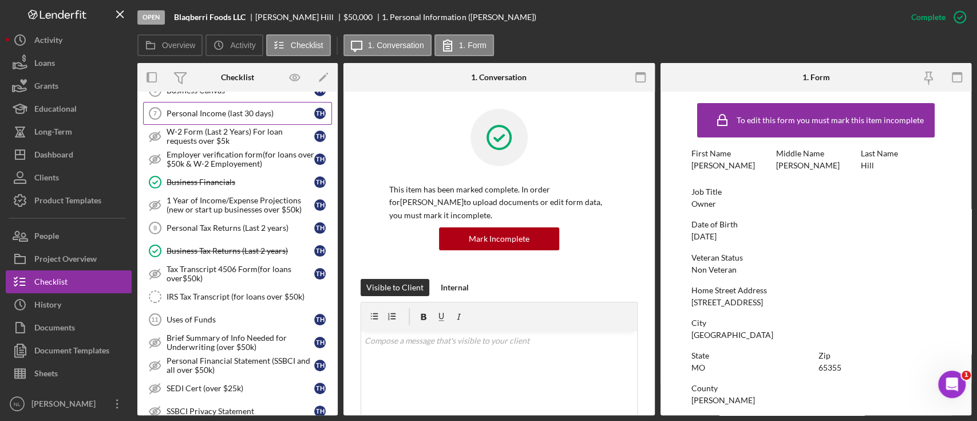
click at [214, 112] on div "Personal Income (last 30 days)" at bounding box center [241, 113] width 148 height 9
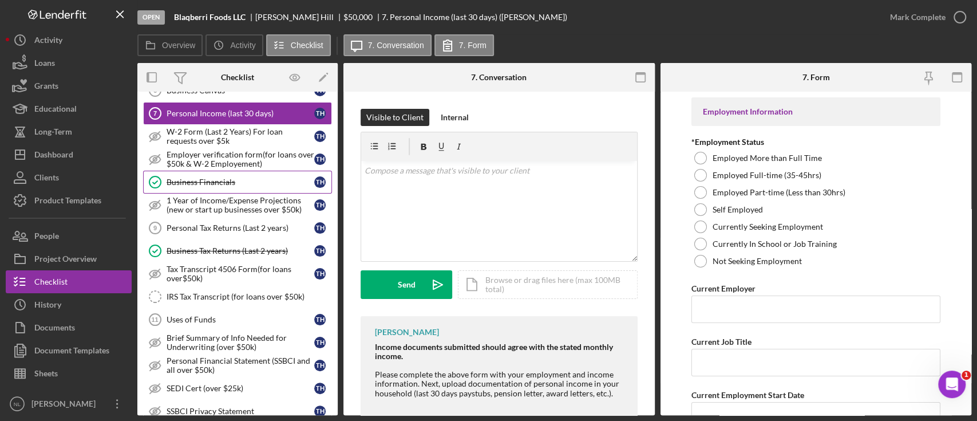
click at [228, 174] on link "Business Financials Business Financials T H" at bounding box center [237, 182] width 189 height 23
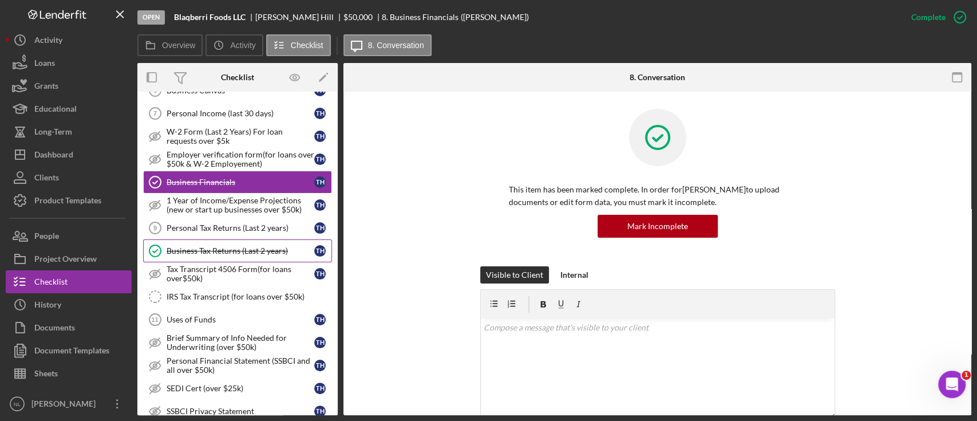
click at [238, 254] on link "Business Tax Returns (Last 2 years) Business Tax Returns (Last 2 years) T H" at bounding box center [237, 250] width 189 height 23
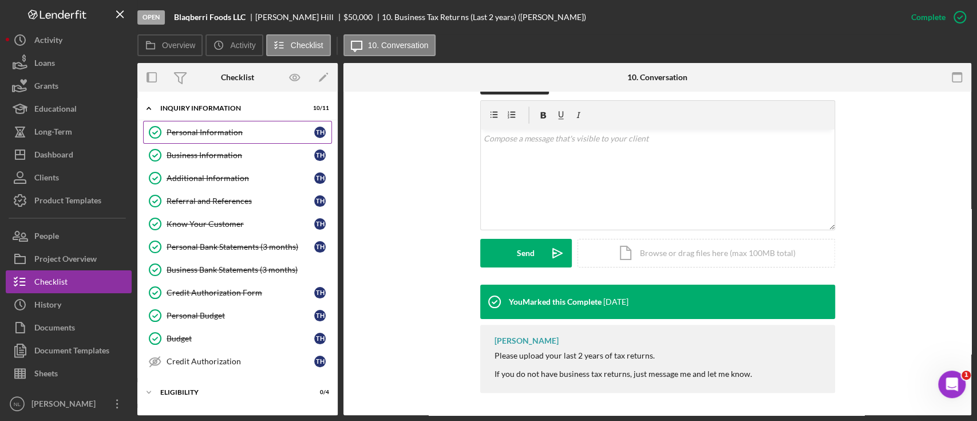
click at [205, 137] on link "Personal Information Personal Information T H" at bounding box center [237, 132] width 189 height 23
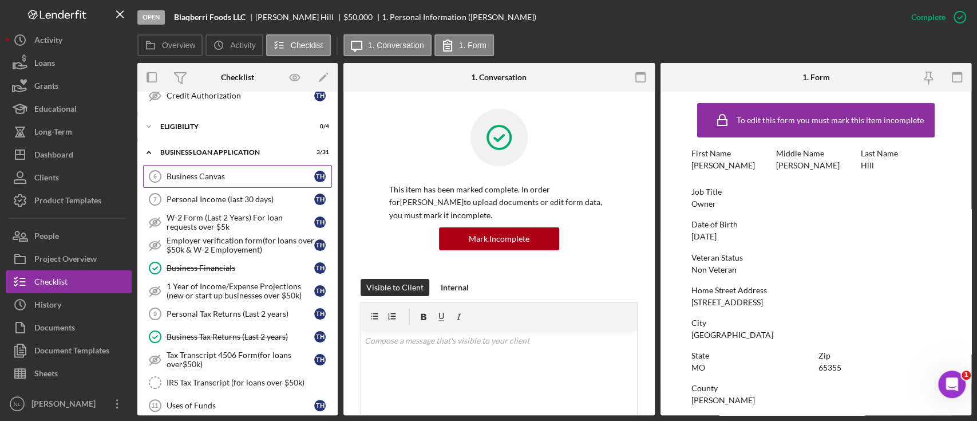
scroll to position [267, 0]
click at [205, 170] on div "Business Canvas" at bounding box center [241, 174] width 148 height 9
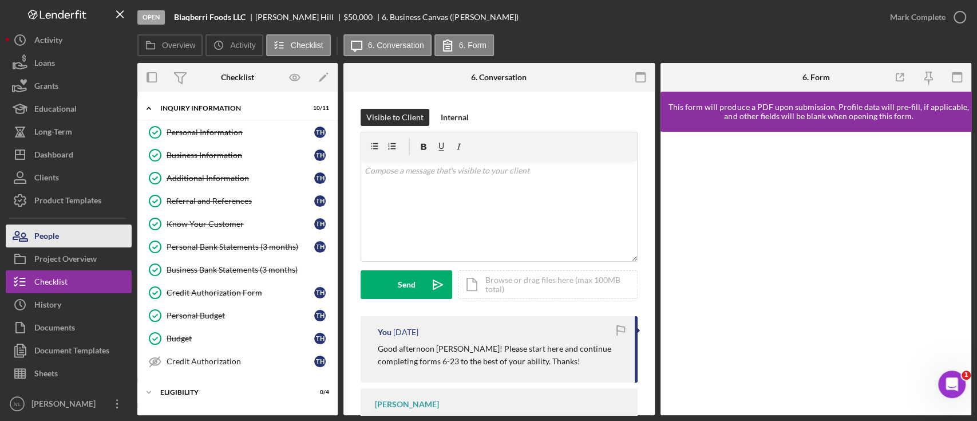
click at [73, 237] on button "People" at bounding box center [69, 235] width 126 height 23
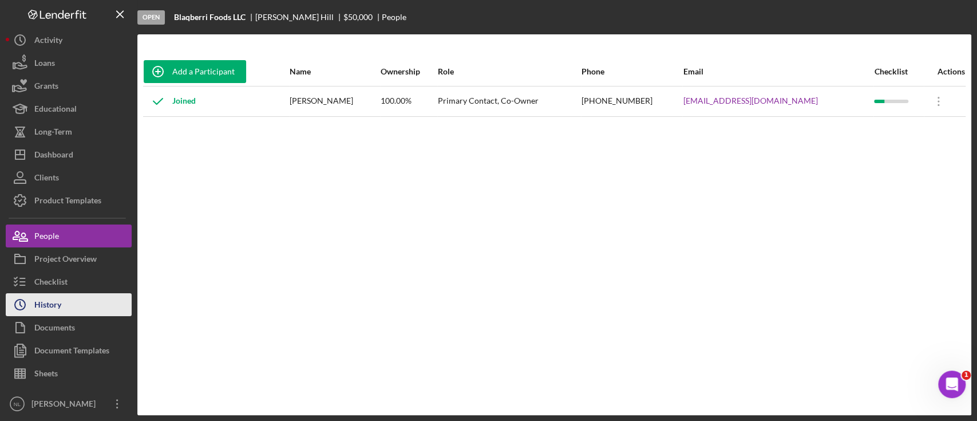
click at [53, 296] on div "History" at bounding box center [47, 306] width 27 height 26
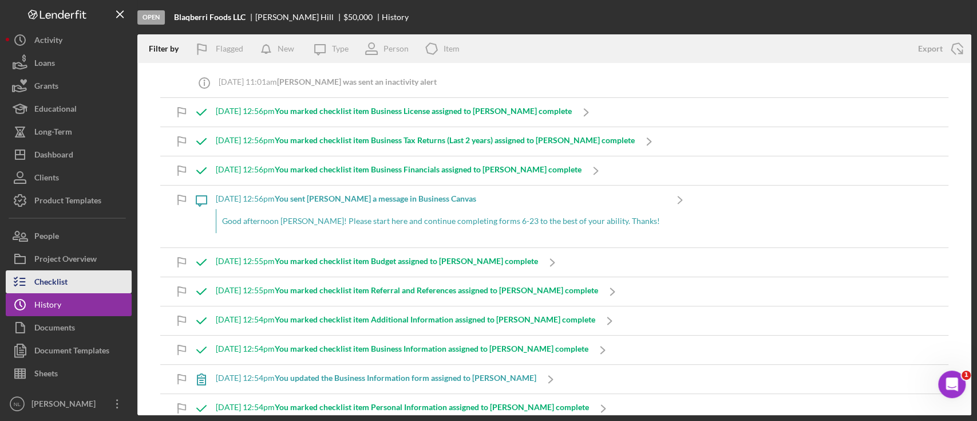
click at [52, 284] on div "Checklist" at bounding box center [50, 283] width 33 height 26
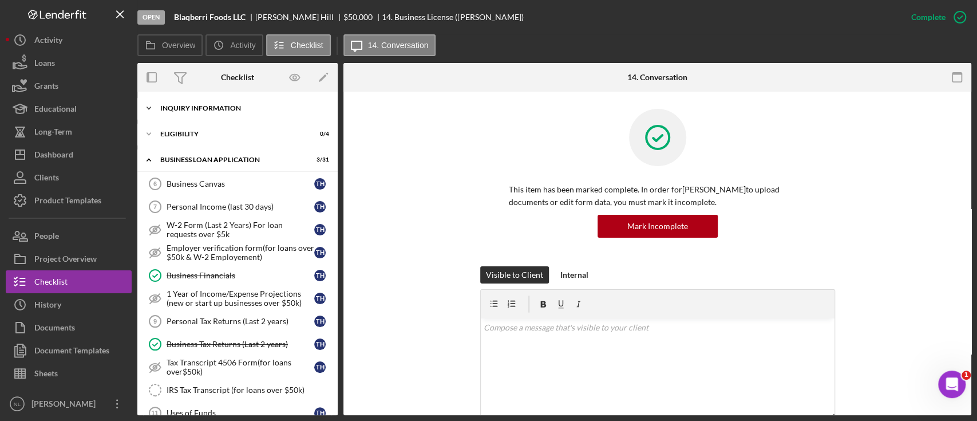
click at [201, 105] on div "INQUIRY INFORMATION" at bounding box center [241, 108] width 163 height 7
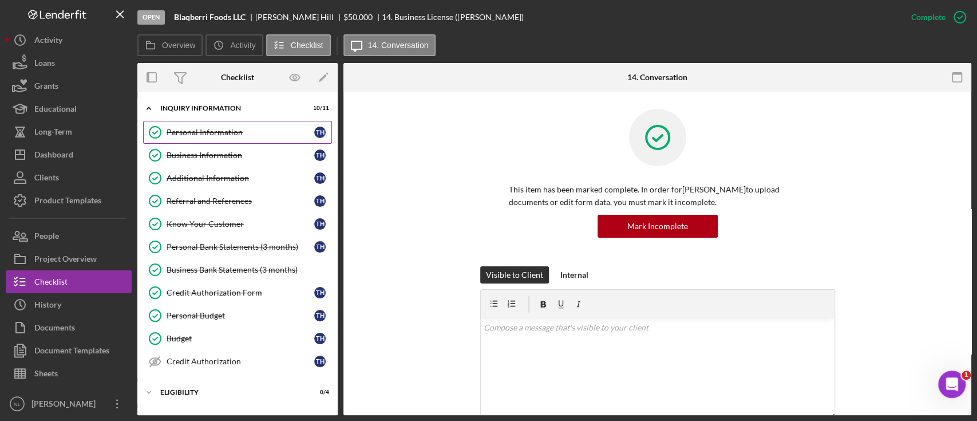
click at [205, 131] on div "Personal Information" at bounding box center [241, 132] width 148 height 9
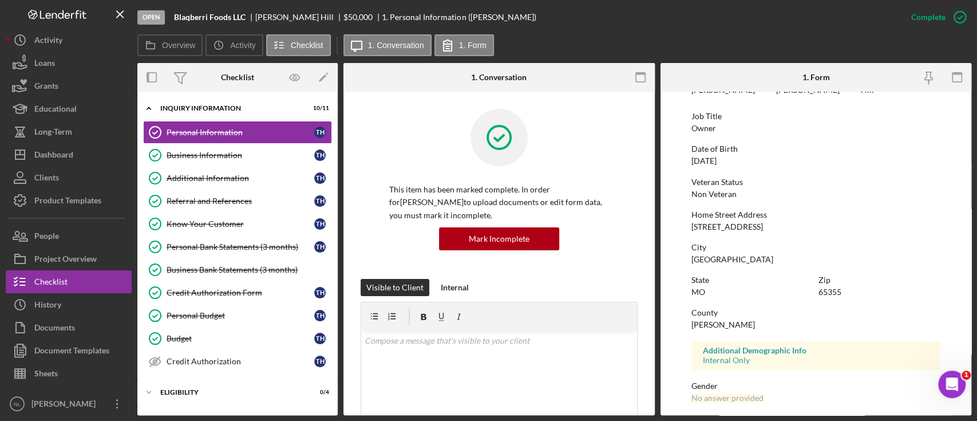
scroll to position [66, 0]
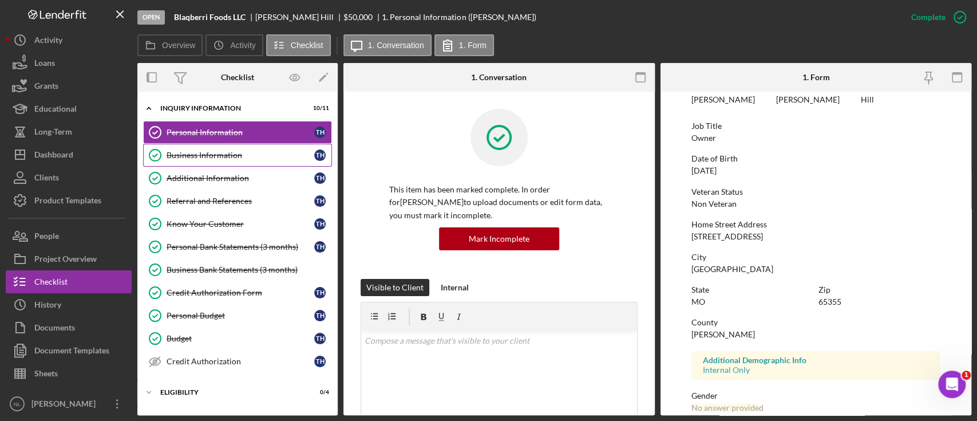
click at [252, 153] on div "Business Information" at bounding box center [241, 155] width 148 height 9
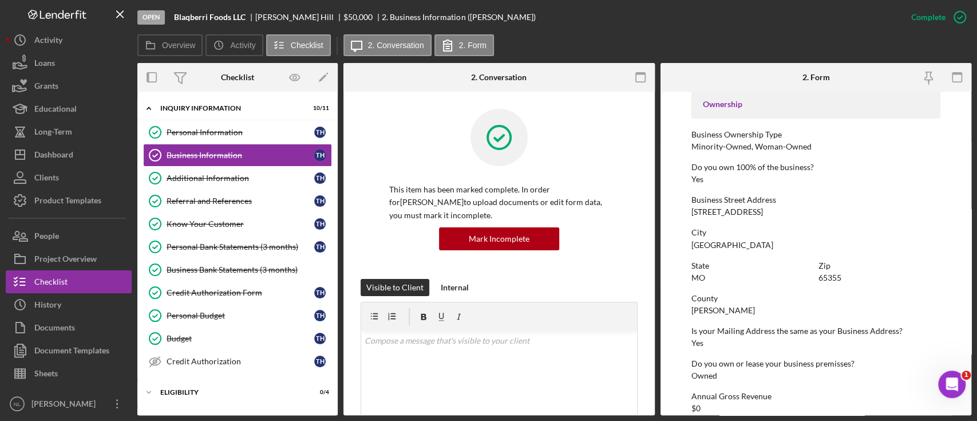
scroll to position [540, 0]
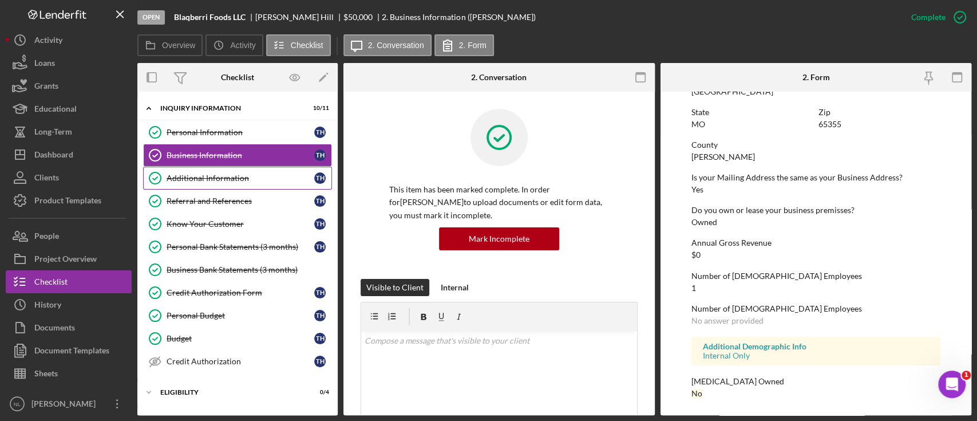
click at [228, 187] on link "Additional Information Additional Information T H" at bounding box center [237, 178] width 189 height 23
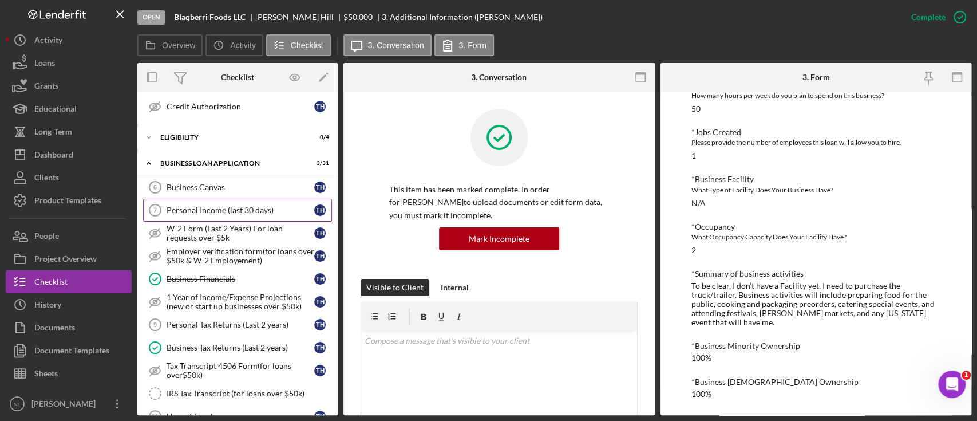
scroll to position [259, 0]
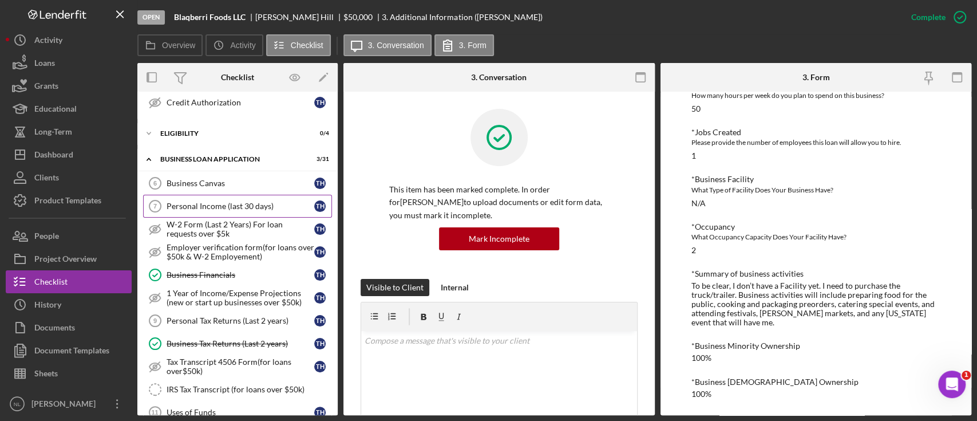
click at [197, 206] on div "Personal Income (last 30 days)" at bounding box center [241, 205] width 148 height 9
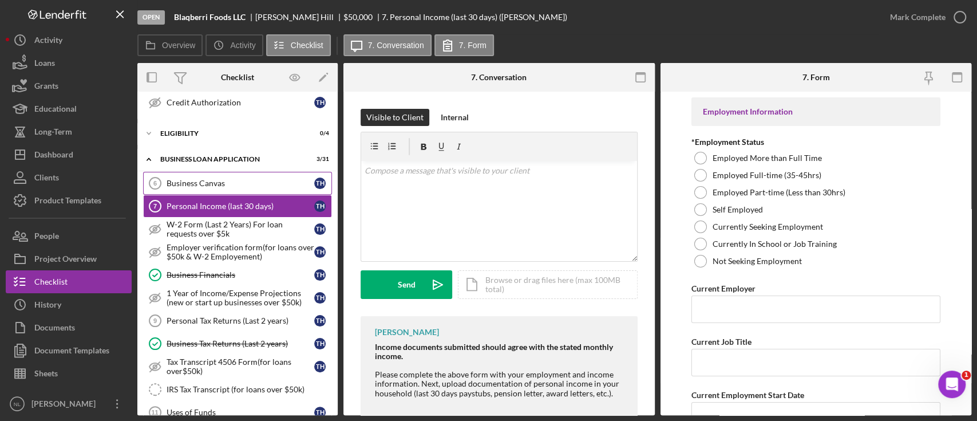
click at [190, 189] on link "Business Canvas 6 Business Canvas T H" at bounding box center [237, 183] width 189 height 23
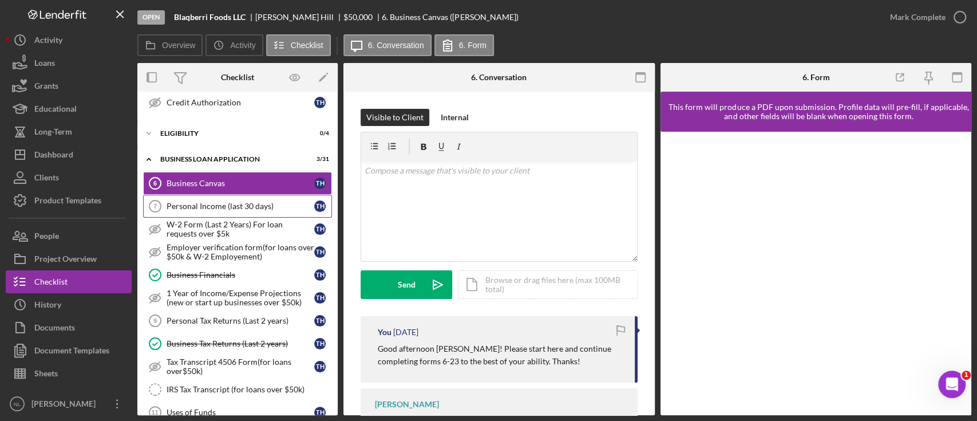
click at [239, 201] on div "Personal Income (last 30 days)" at bounding box center [241, 205] width 148 height 9
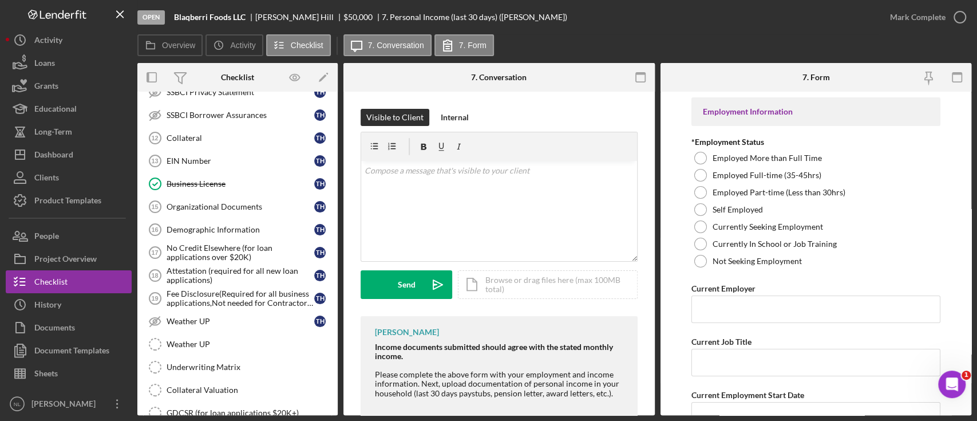
scroll to position [683, 0]
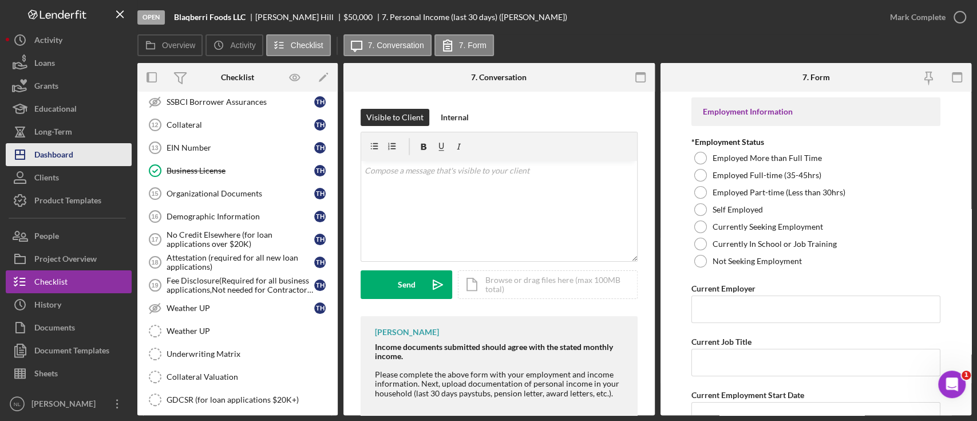
click at [67, 162] on div "Dashboard" at bounding box center [53, 156] width 39 height 26
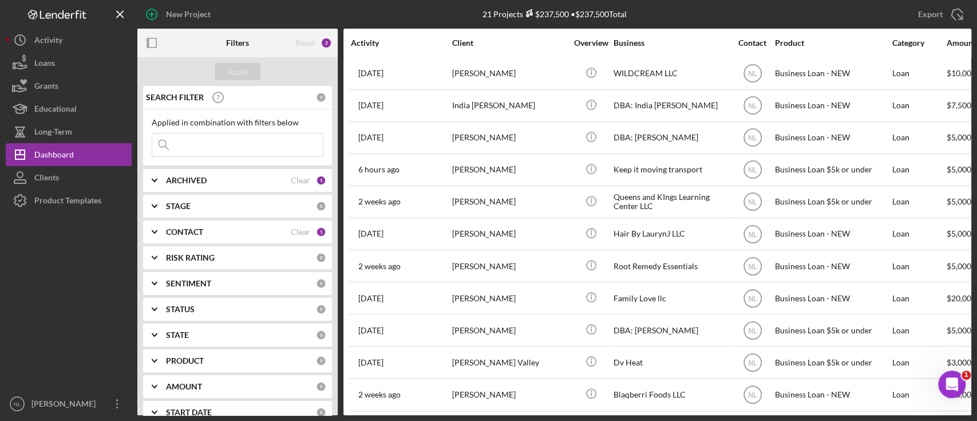
click at [218, 146] on input at bounding box center [237, 144] width 171 height 23
